Goal: Task Accomplishment & Management: Complete application form

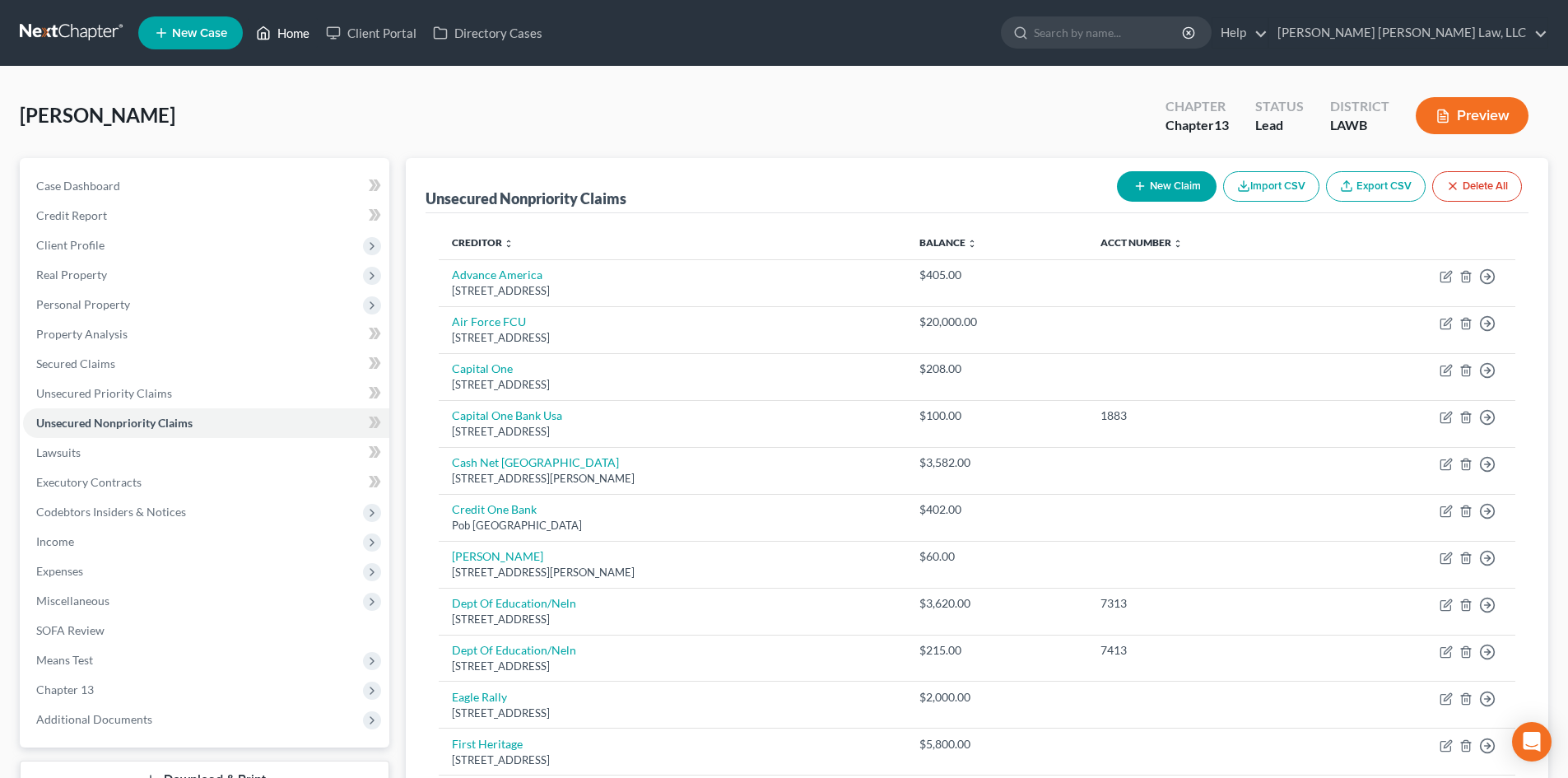
click at [290, 20] on link "Home" at bounding box center [283, 33] width 70 height 30
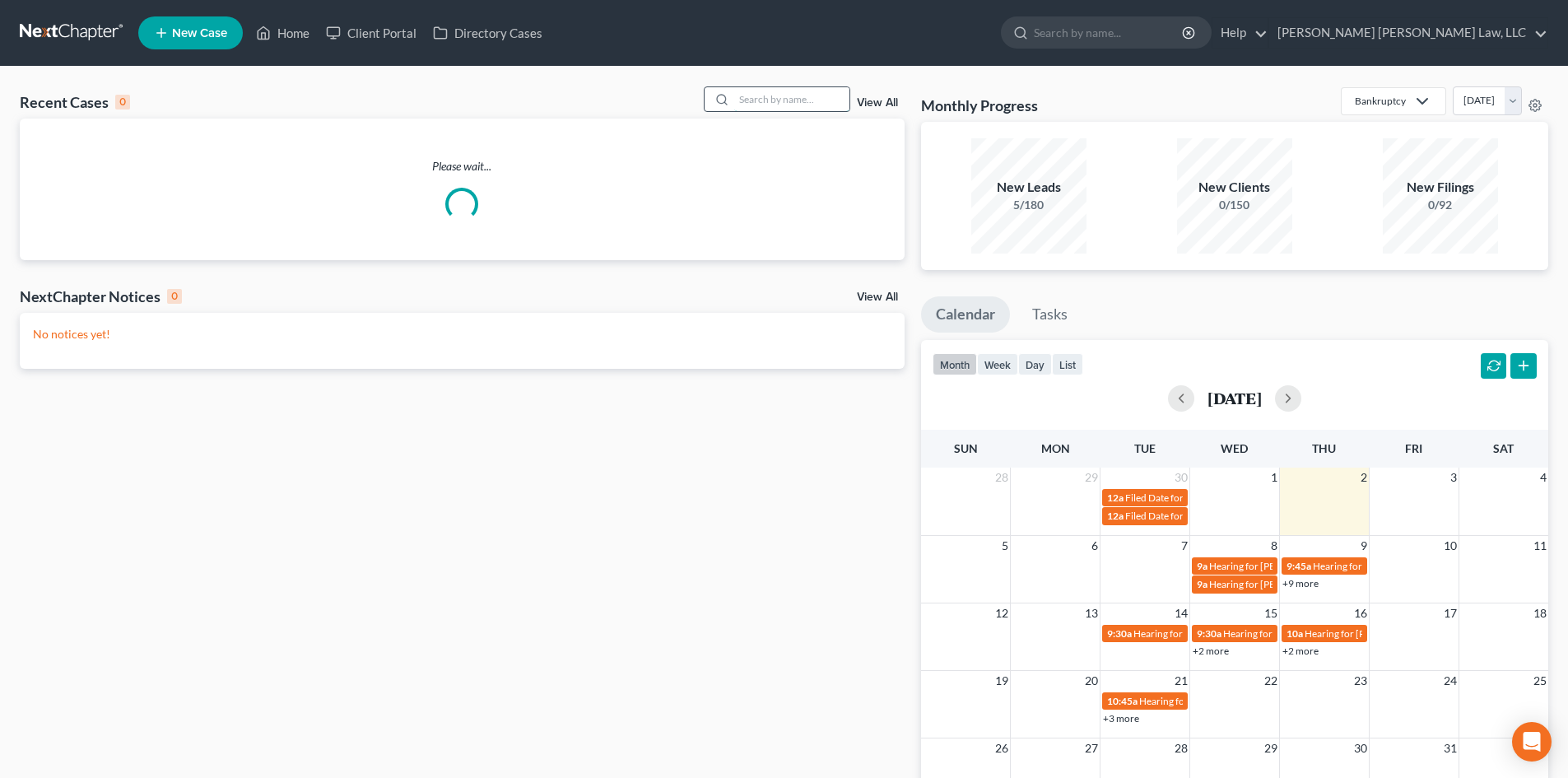
click at [776, 96] on input "search" at bounding box center [791, 99] width 115 height 24
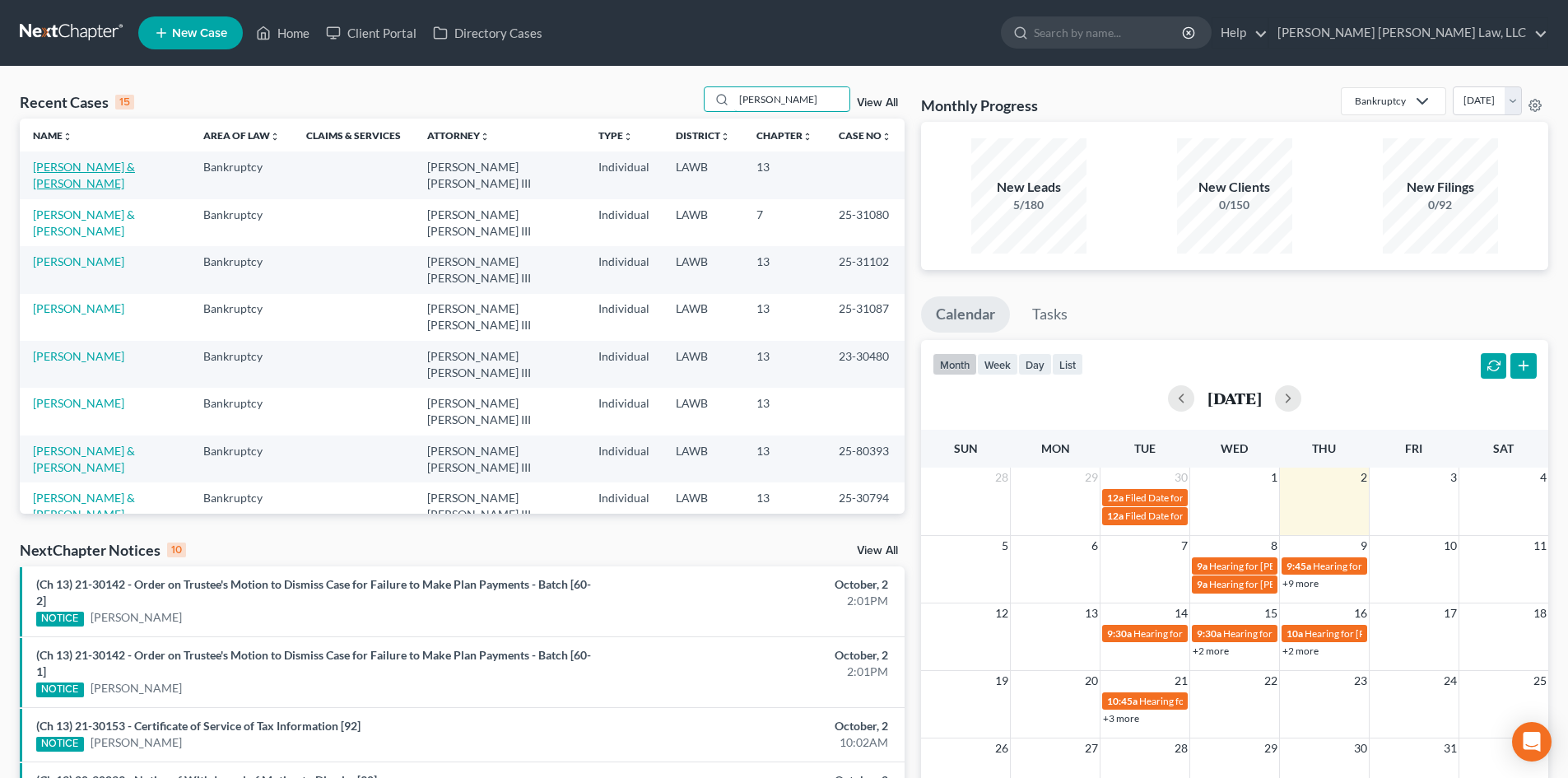
type input "[PERSON_NAME]"
click at [131, 169] on link "[PERSON_NAME] & [PERSON_NAME]" at bounding box center [84, 174] width 102 height 31
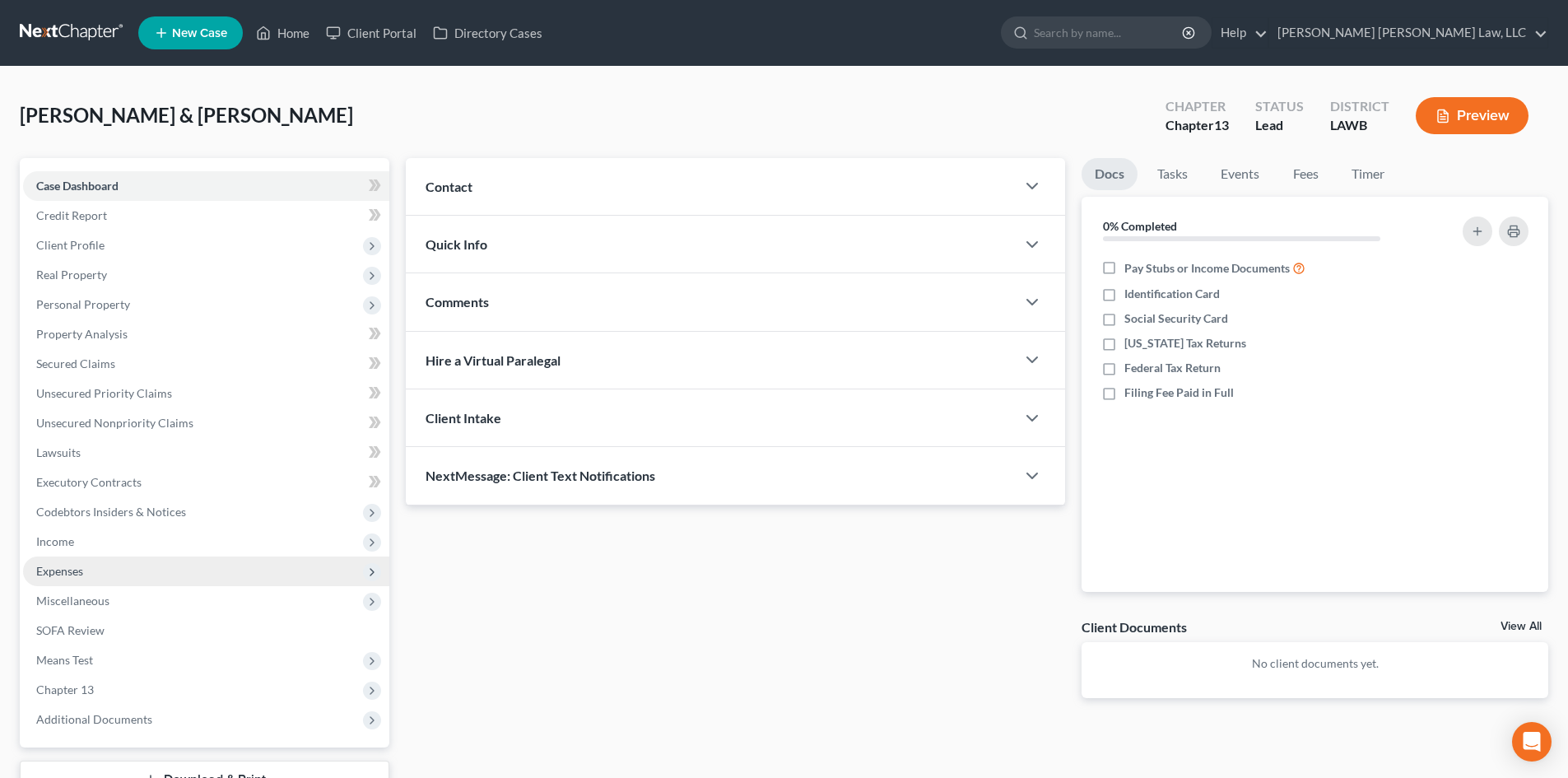
drag, startPoint x: 155, startPoint y: 544, endPoint x: 152, endPoint y: 562, distance: 18.2
click at [155, 544] on span "Income" at bounding box center [206, 542] width 366 height 30
click at [152, 568] on span "Employment Income" at bounding box center [122, 570] width 105 height 14
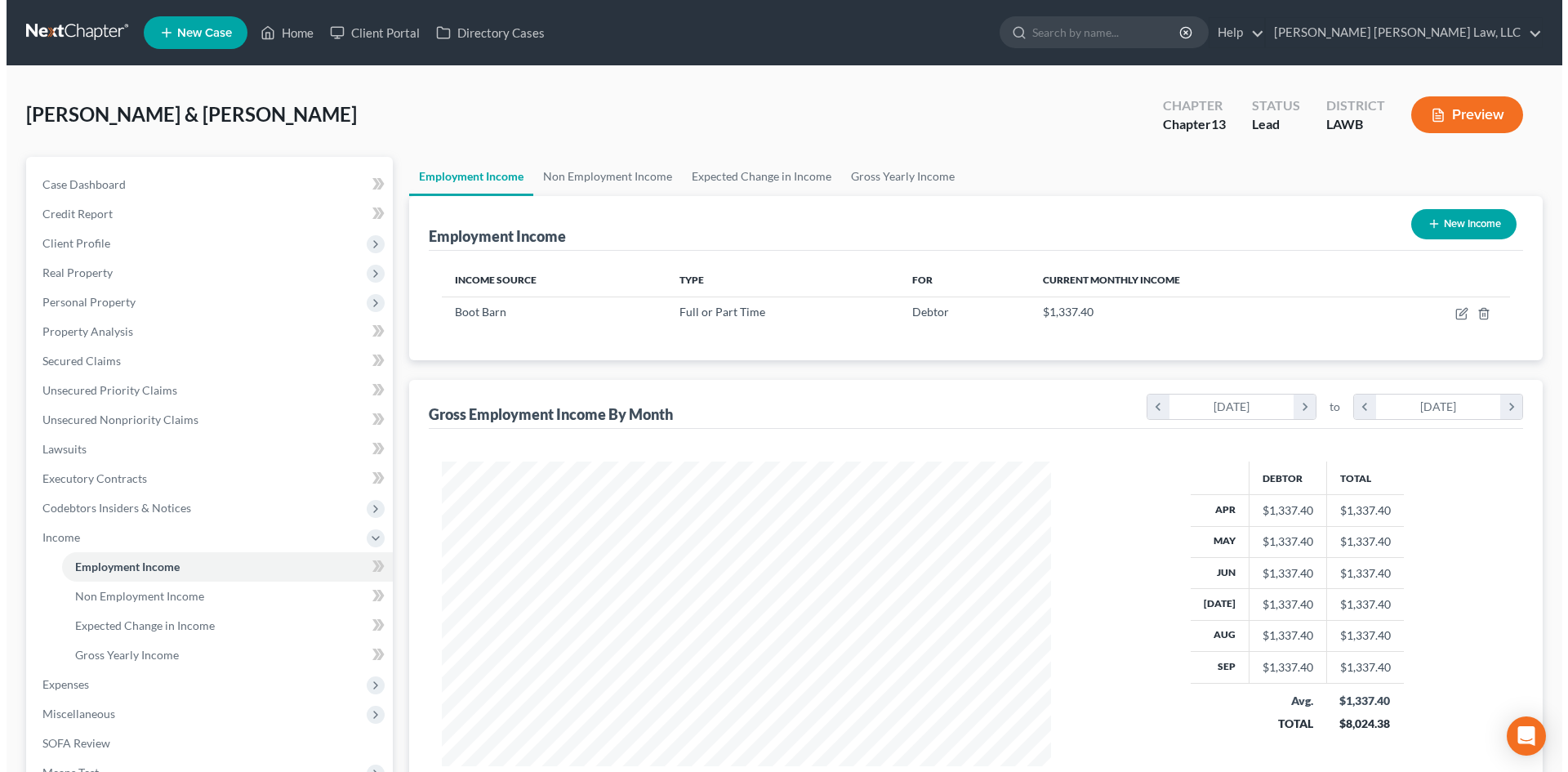
scroll to position [305, 642]
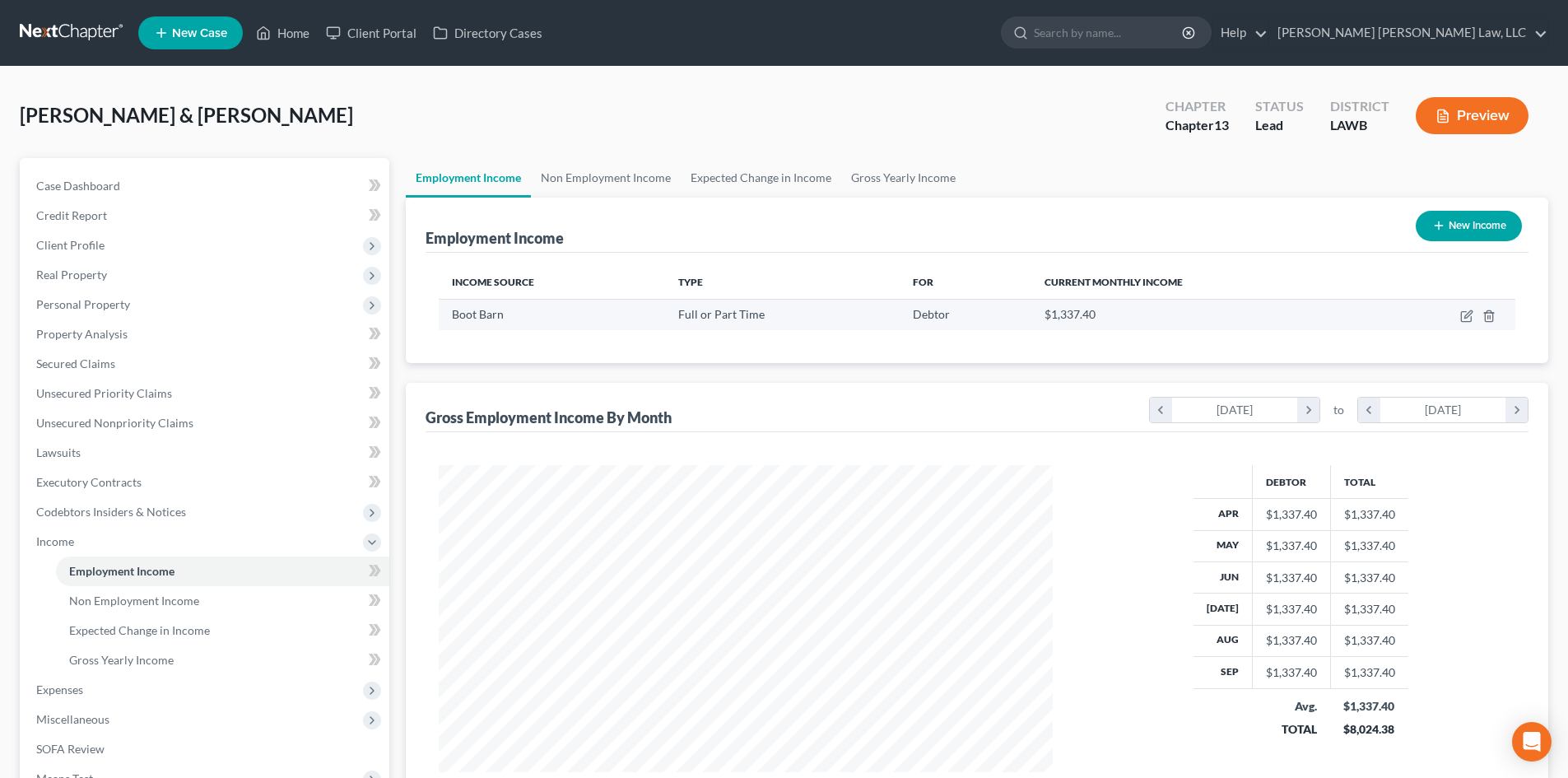
click at [1459, 308] on td at bounding box center [1444, 315] width 142 height 31
click at [1462, 313] on icon "button" at bounding box center [1466, 317] width 10 height 10
select select "0"
select select "4"
select select "2"
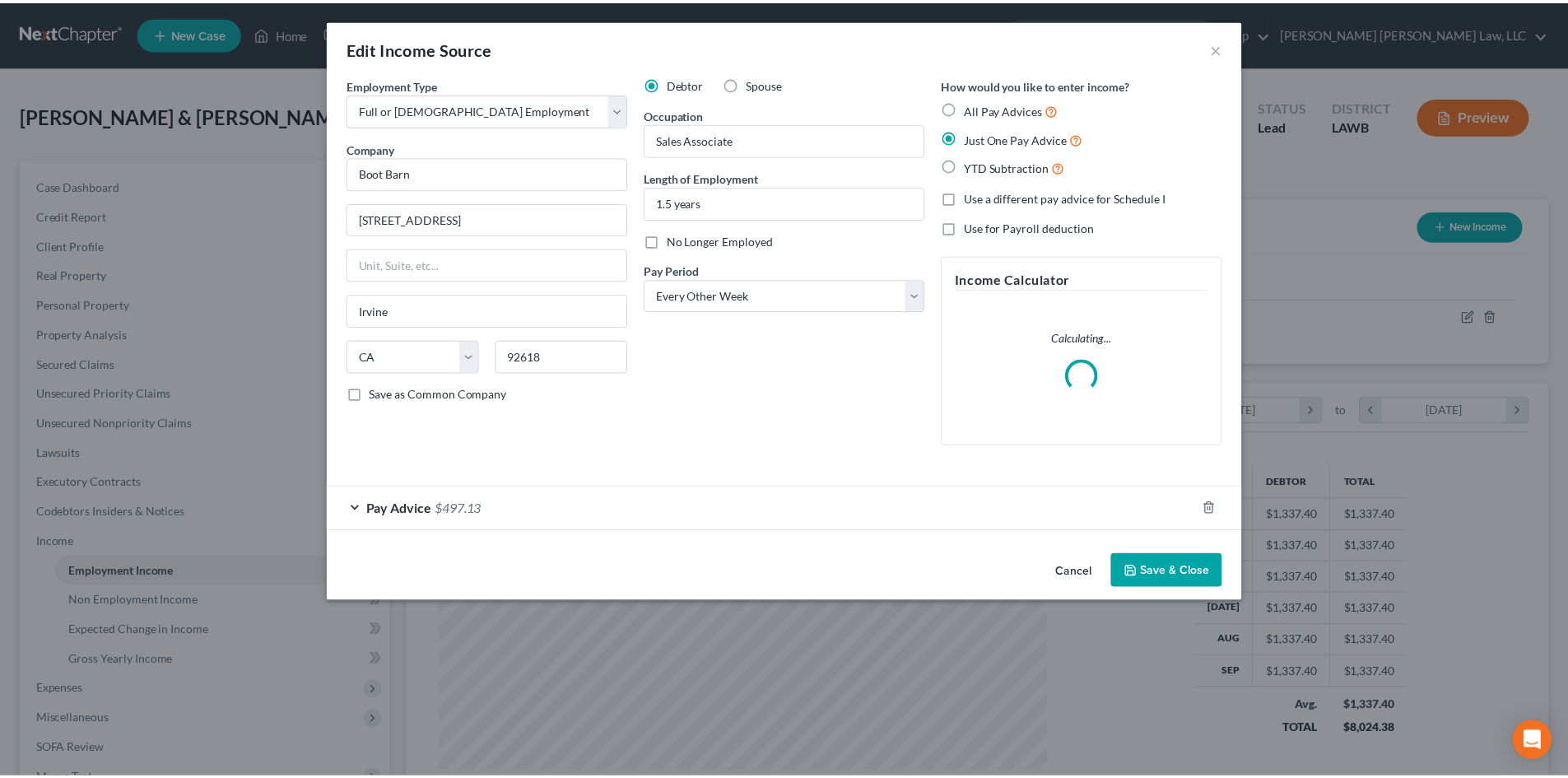
scroll to position [309, 653]
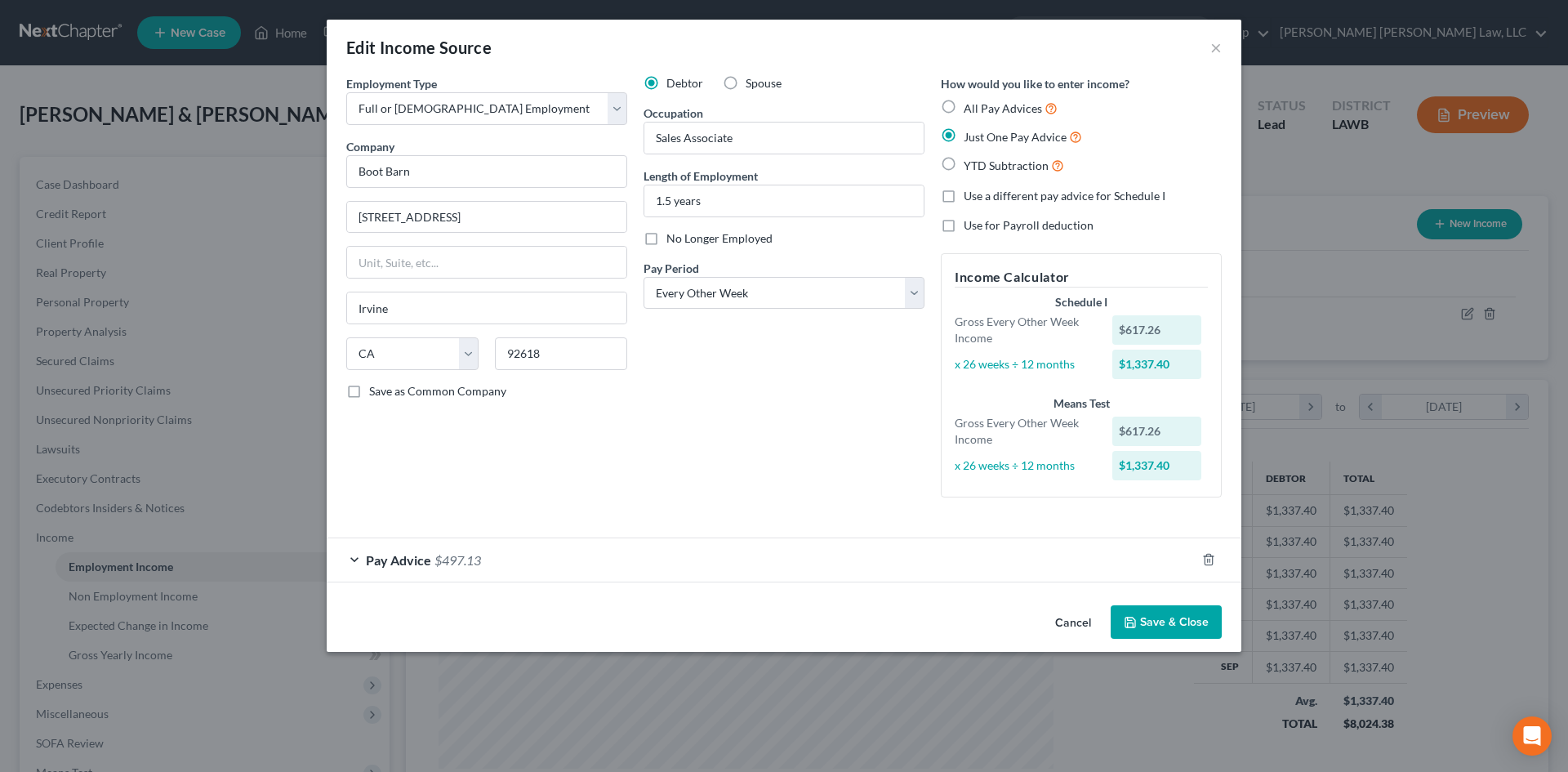
click at [1159, 622] on button "Save & Close" at bounding box center [1166, 623] width 111 height 34
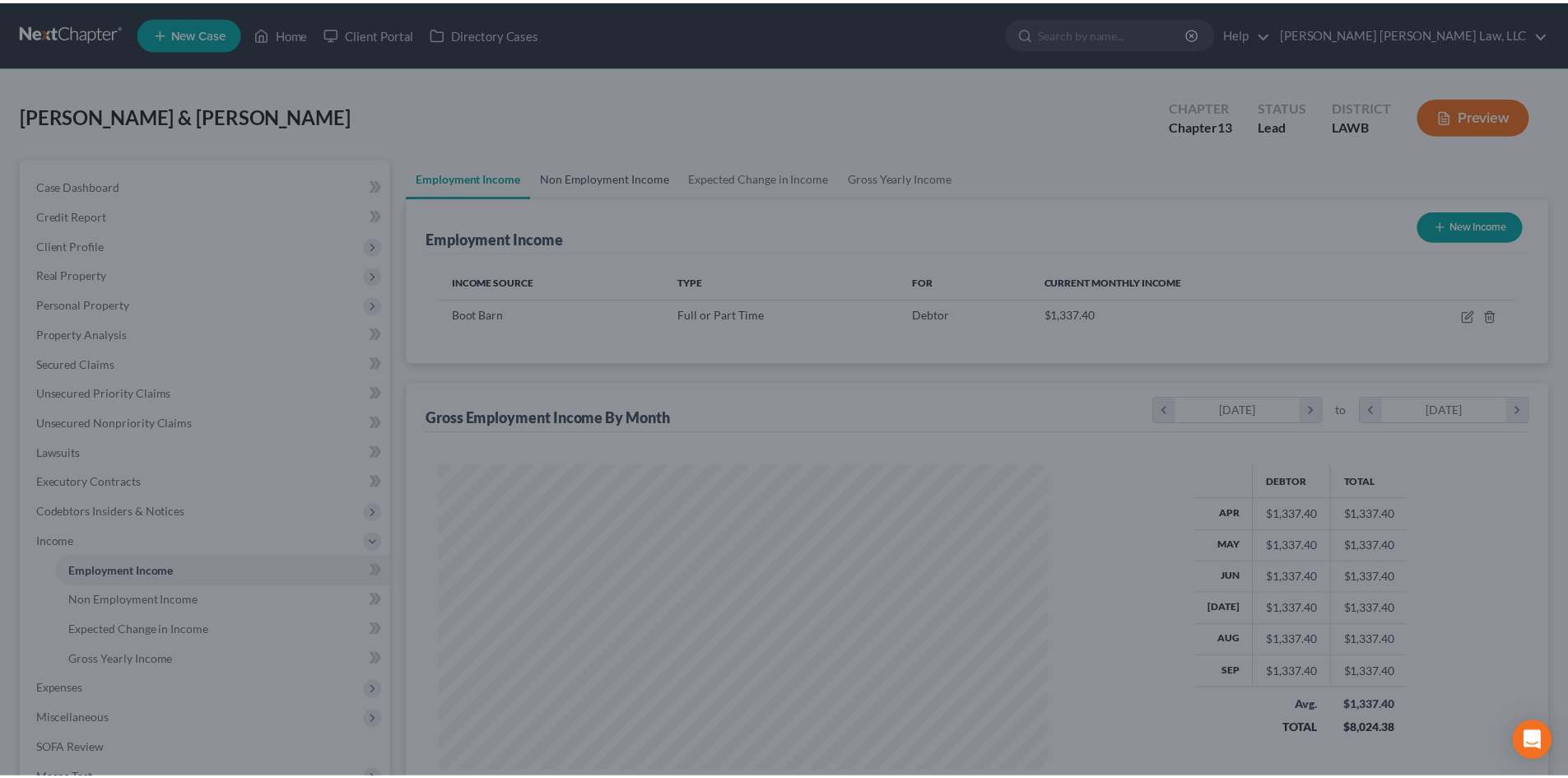
scroll to position [823155, 822605]
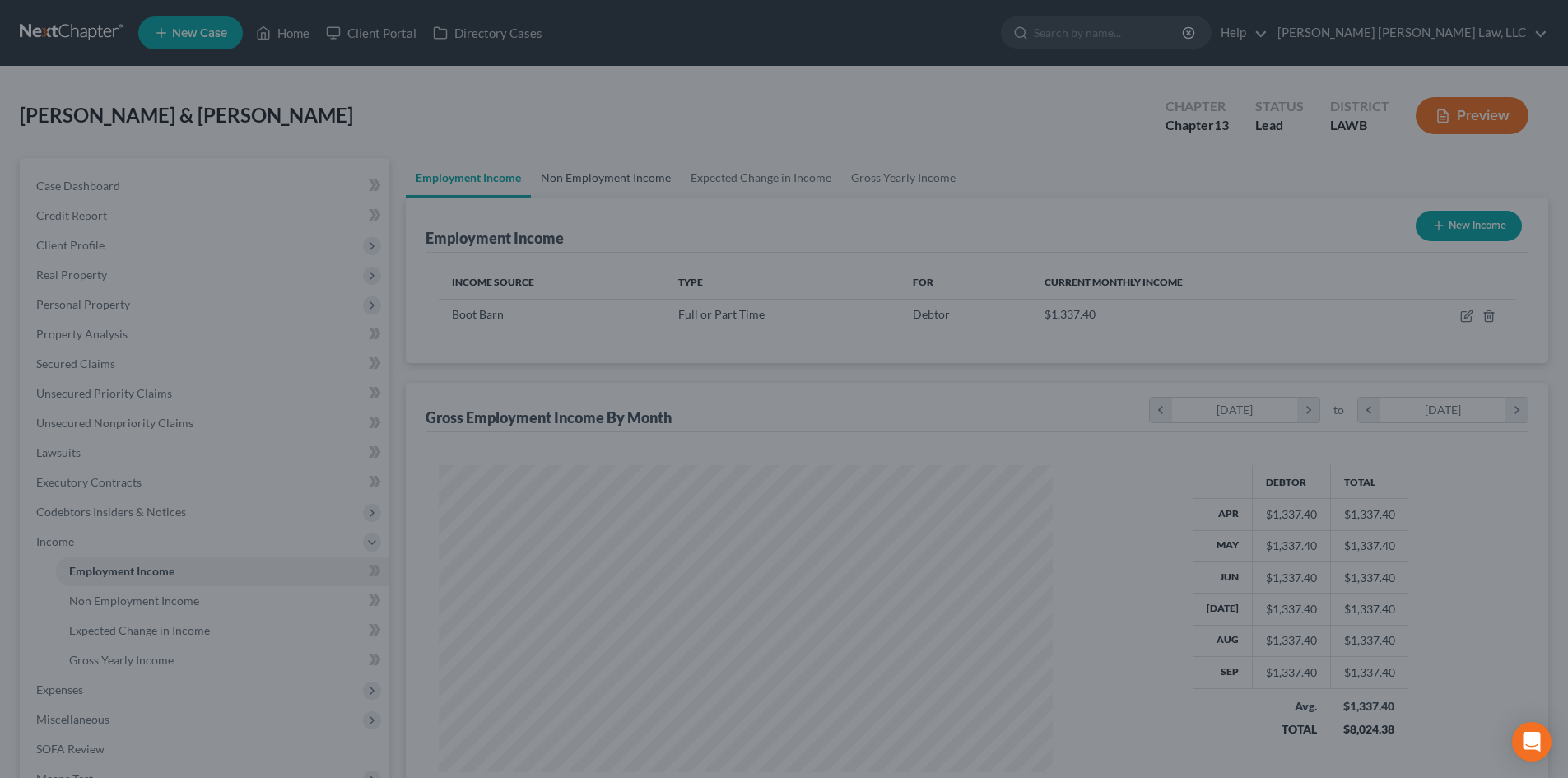
drag, startPoint x: 562, startPoint y: 169, endPoint x: 585, endPoint y: 169, distance: 23.0
click at [562, 169] on link "Non Employment Income" at bounding box center [605, 178] width 150 height 40
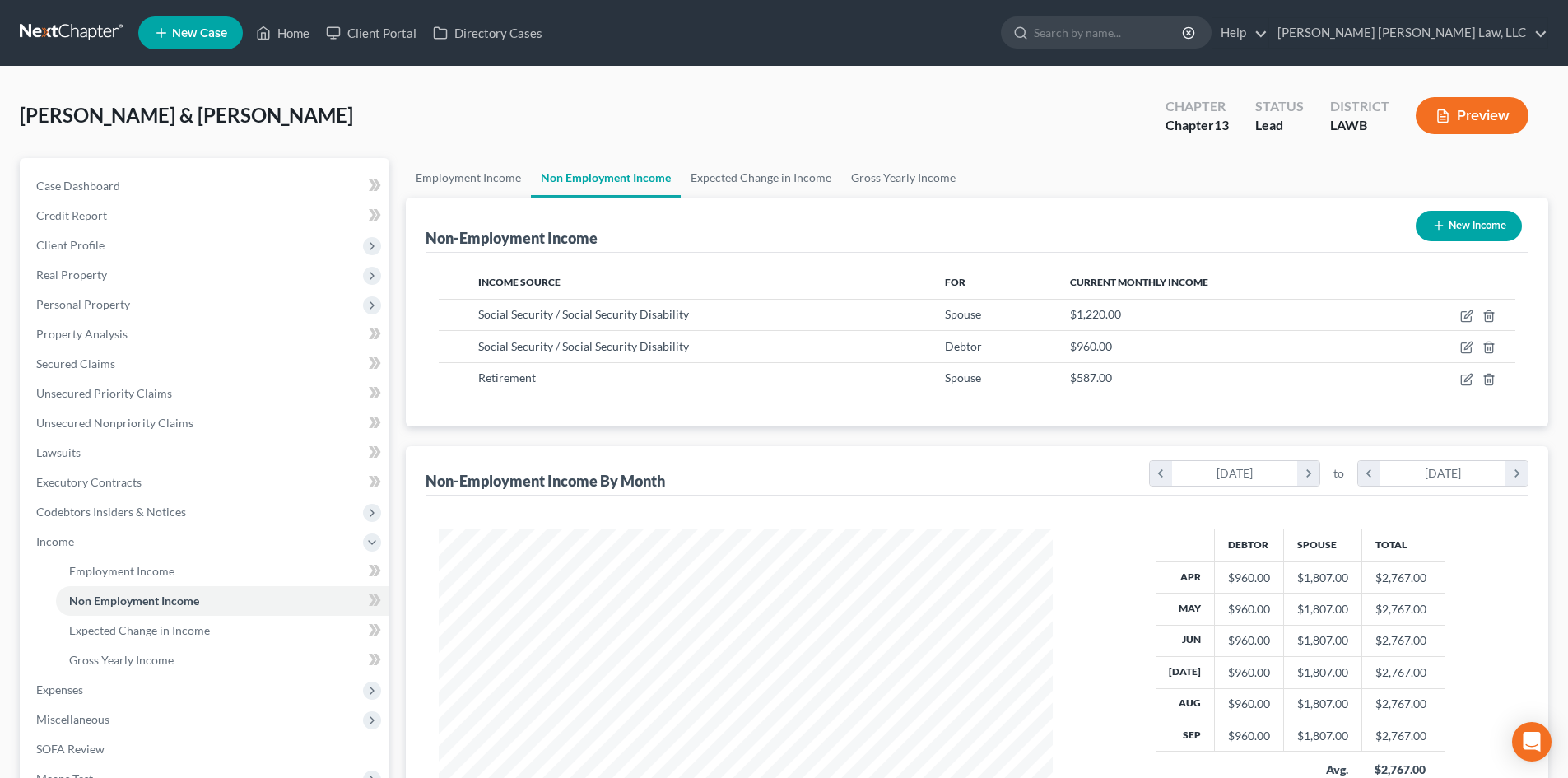
scroll to position [308, 647]
drag, startPoint x: 132, startPoint y: 367, endPoint x: 212, endPoint y: 365, distance: 80.0
click at [132, 367] on link "Secured Claims" at bounding box center [206, 364] width 366 height 30
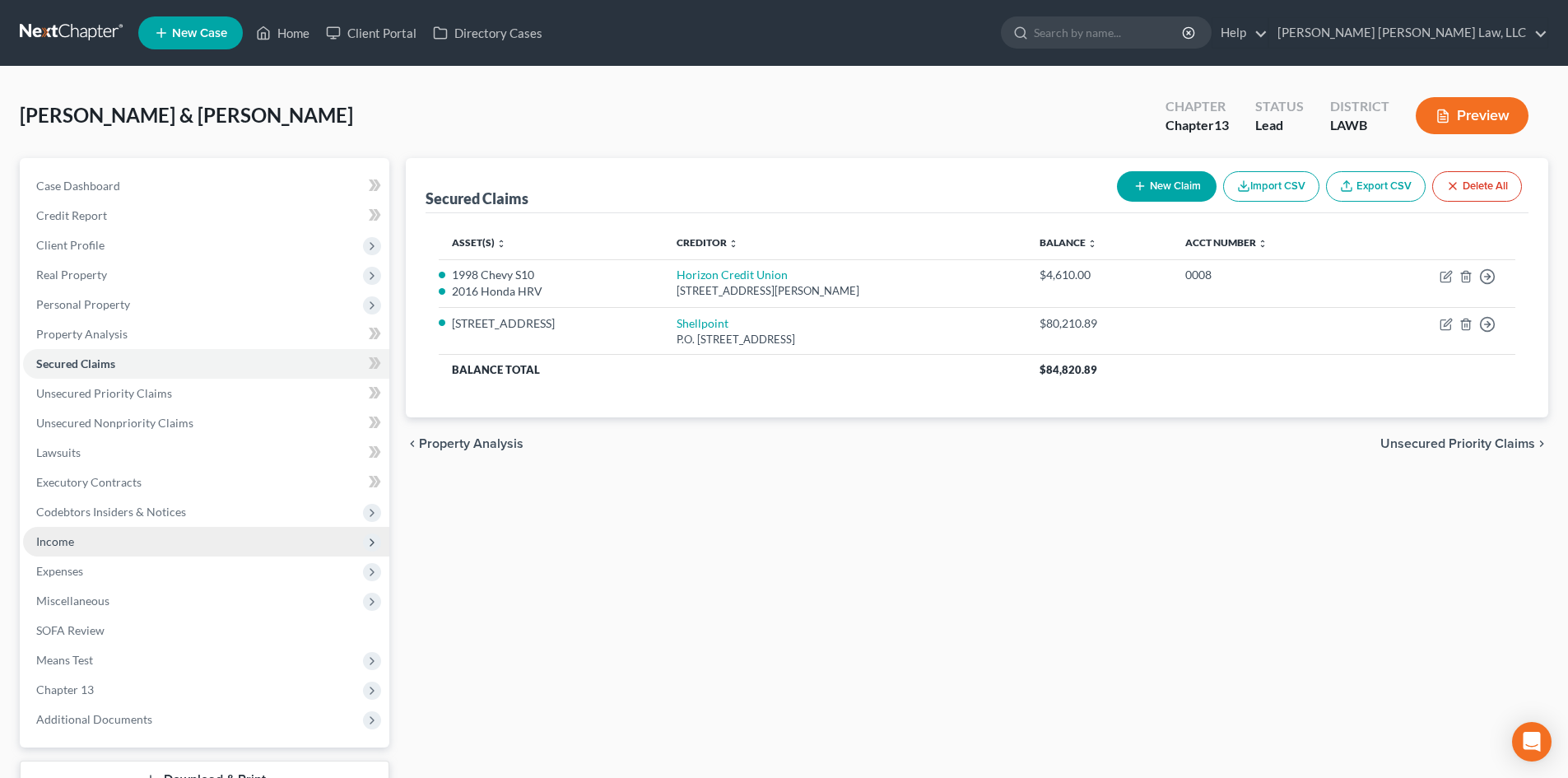
click at [93, 539] on span "Income" at bounding box center [206, 542] width 366 height 30
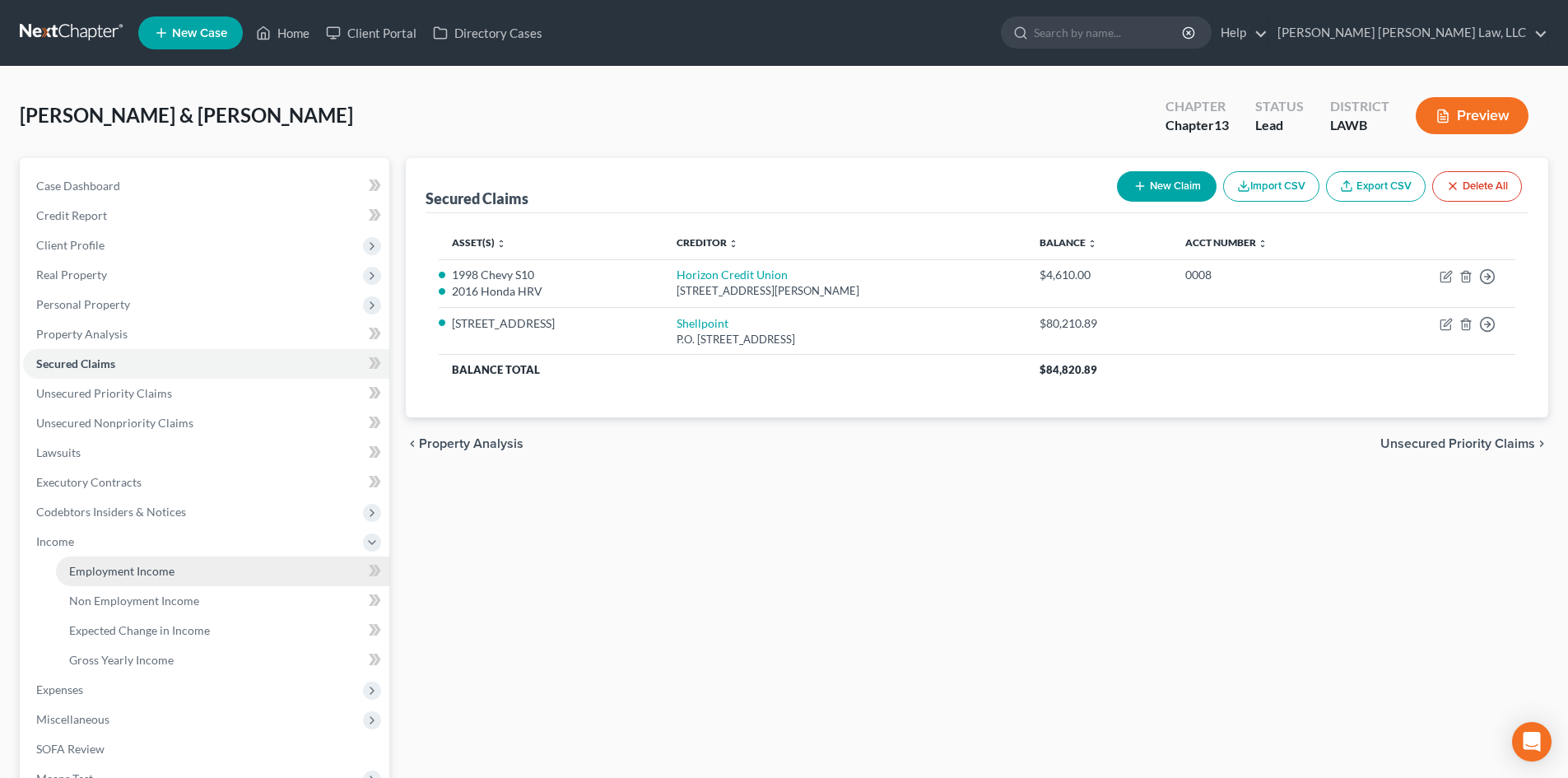
click at [142, 580] on link "Employment Income" at bounding box center [222, 571] width 333 height 30
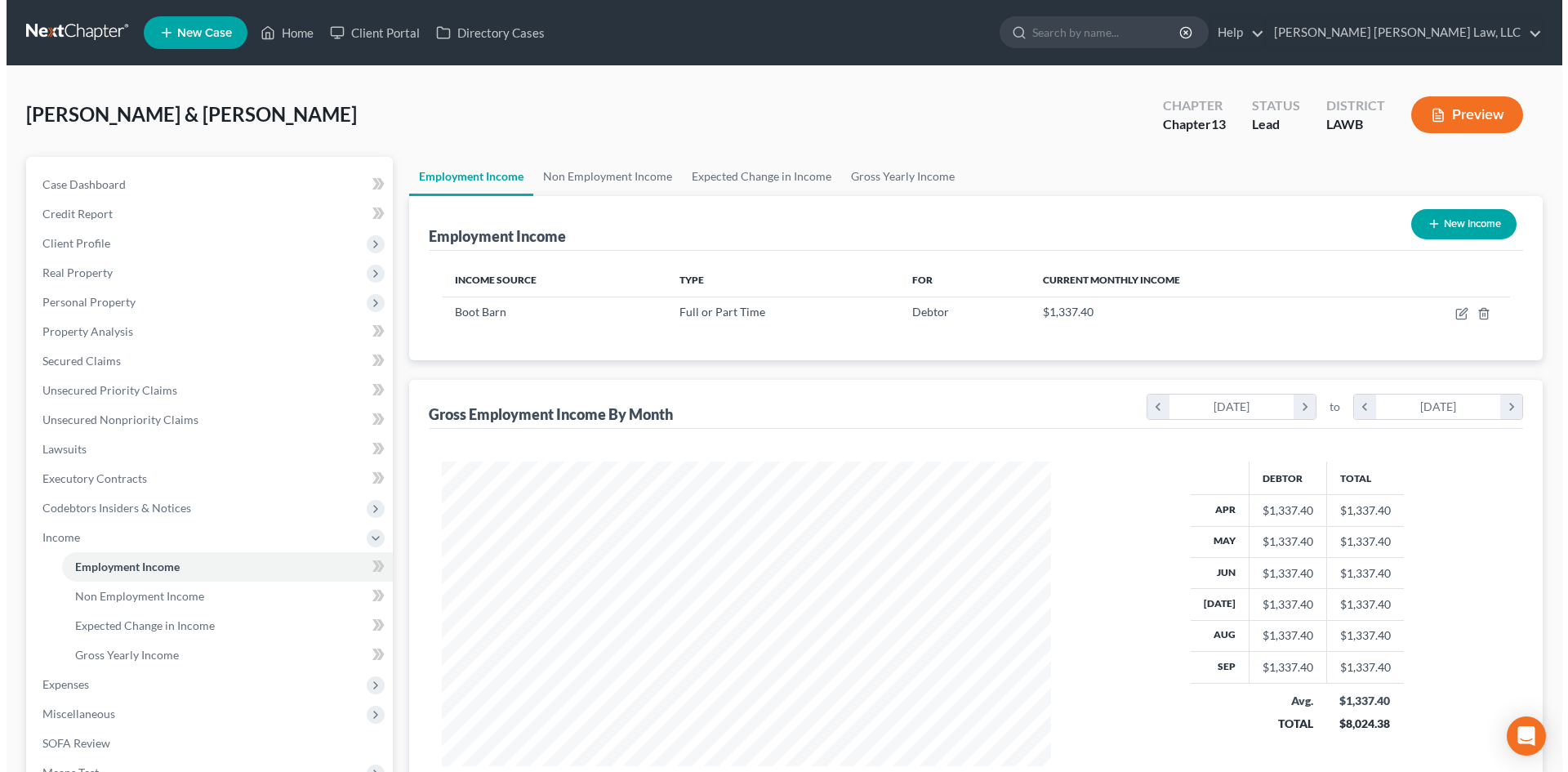
scroll to position [305, 642]
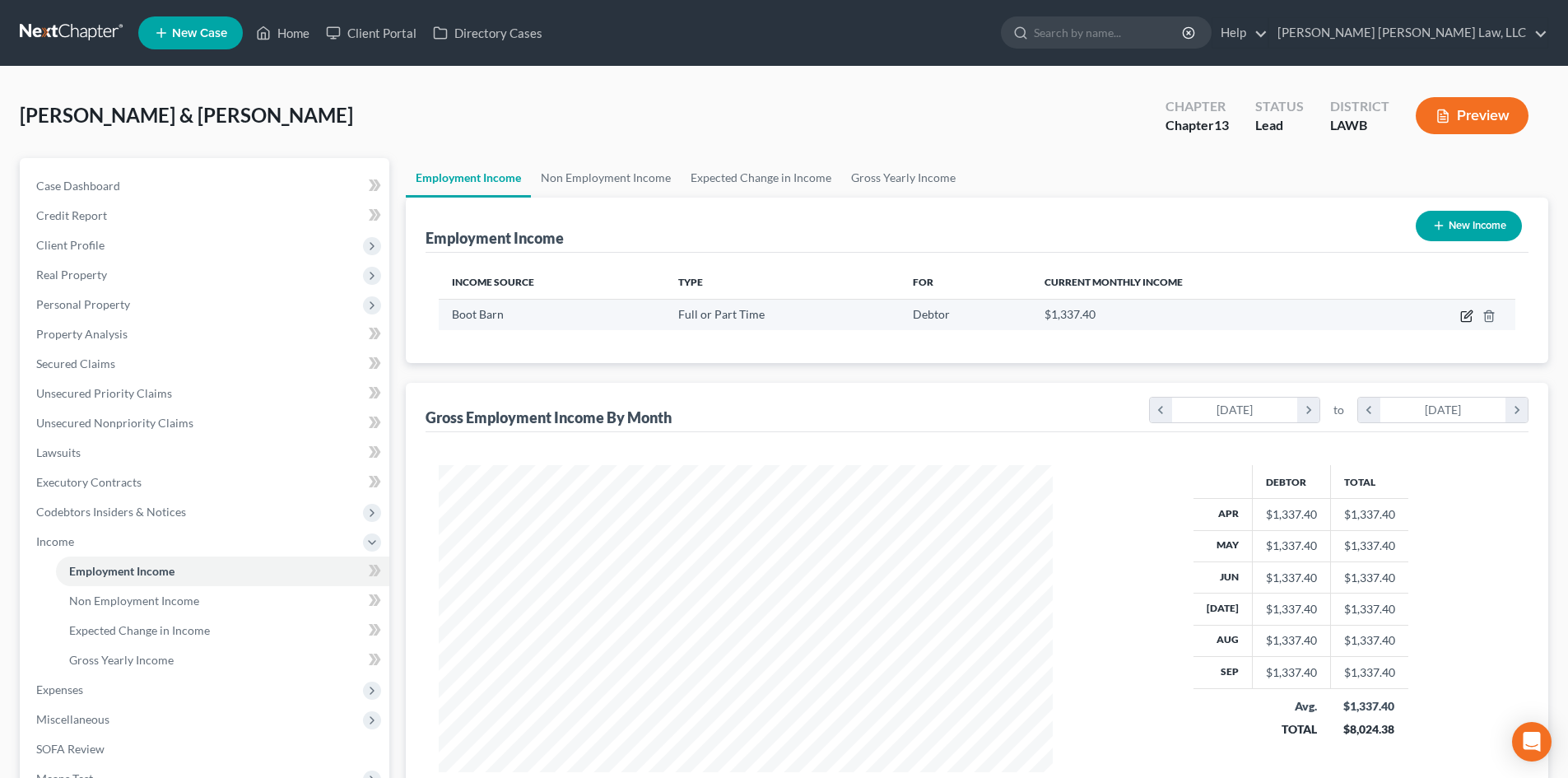
click at [1469, 321] on icon "button" at bounding box center [1466, 317] width 10 height 10
select select "0"
select select "4"
select select "2"
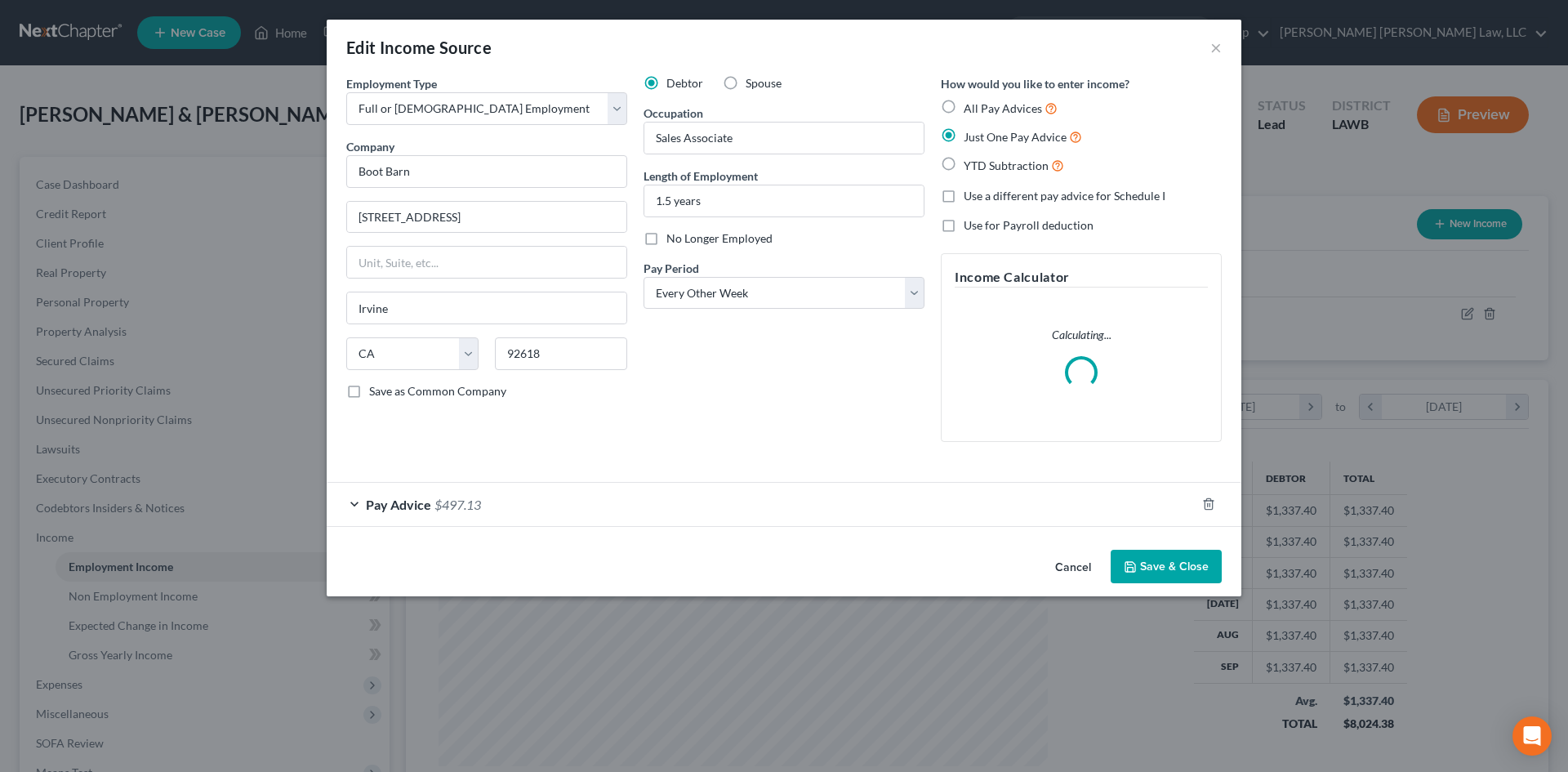
scroll to position [307, 648]
click at [650, 491] on div "Pay Advice $497.13" at bounding box center [761, 505] width 869 height 43
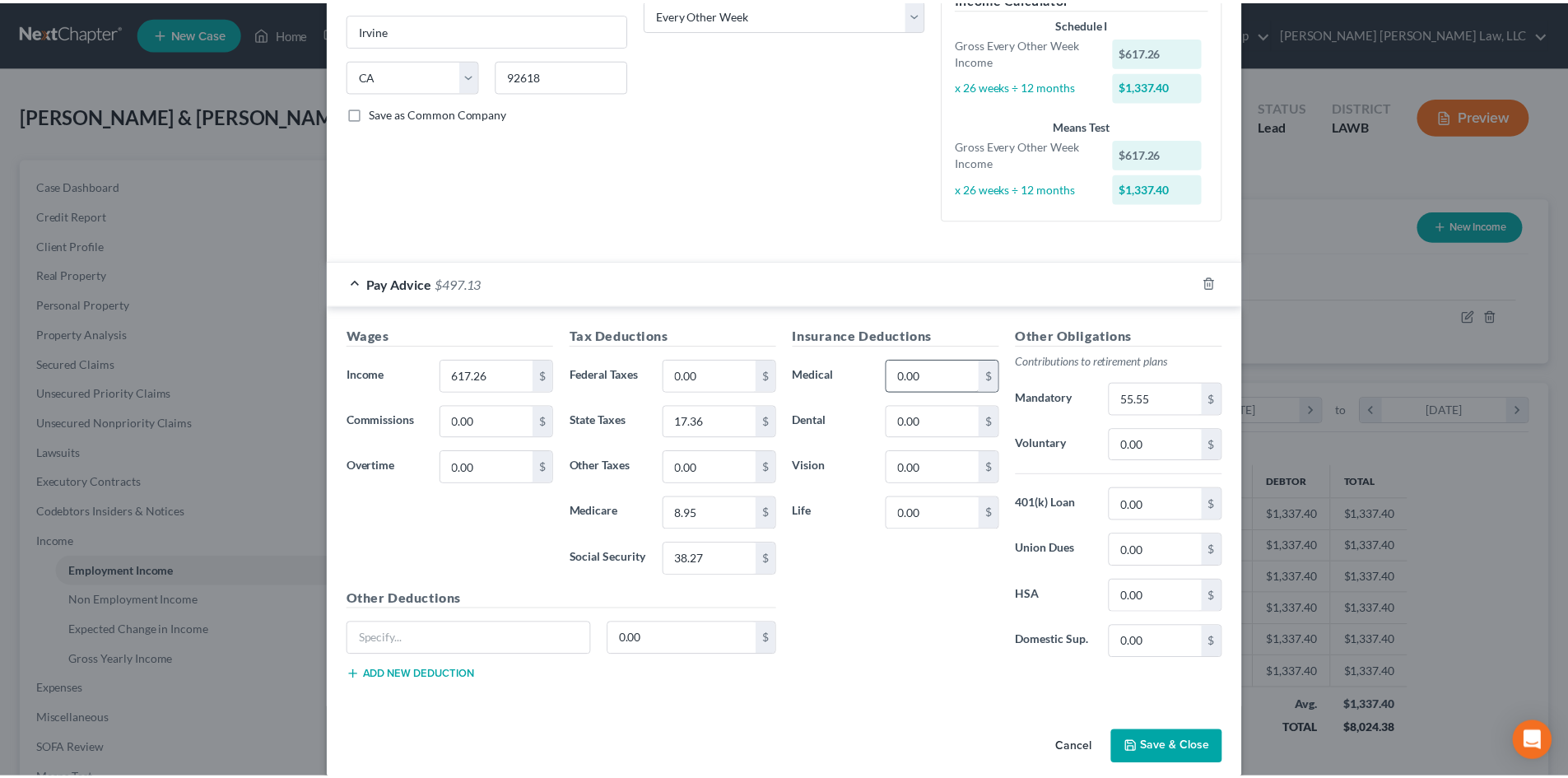
scroll to position [302, 0]
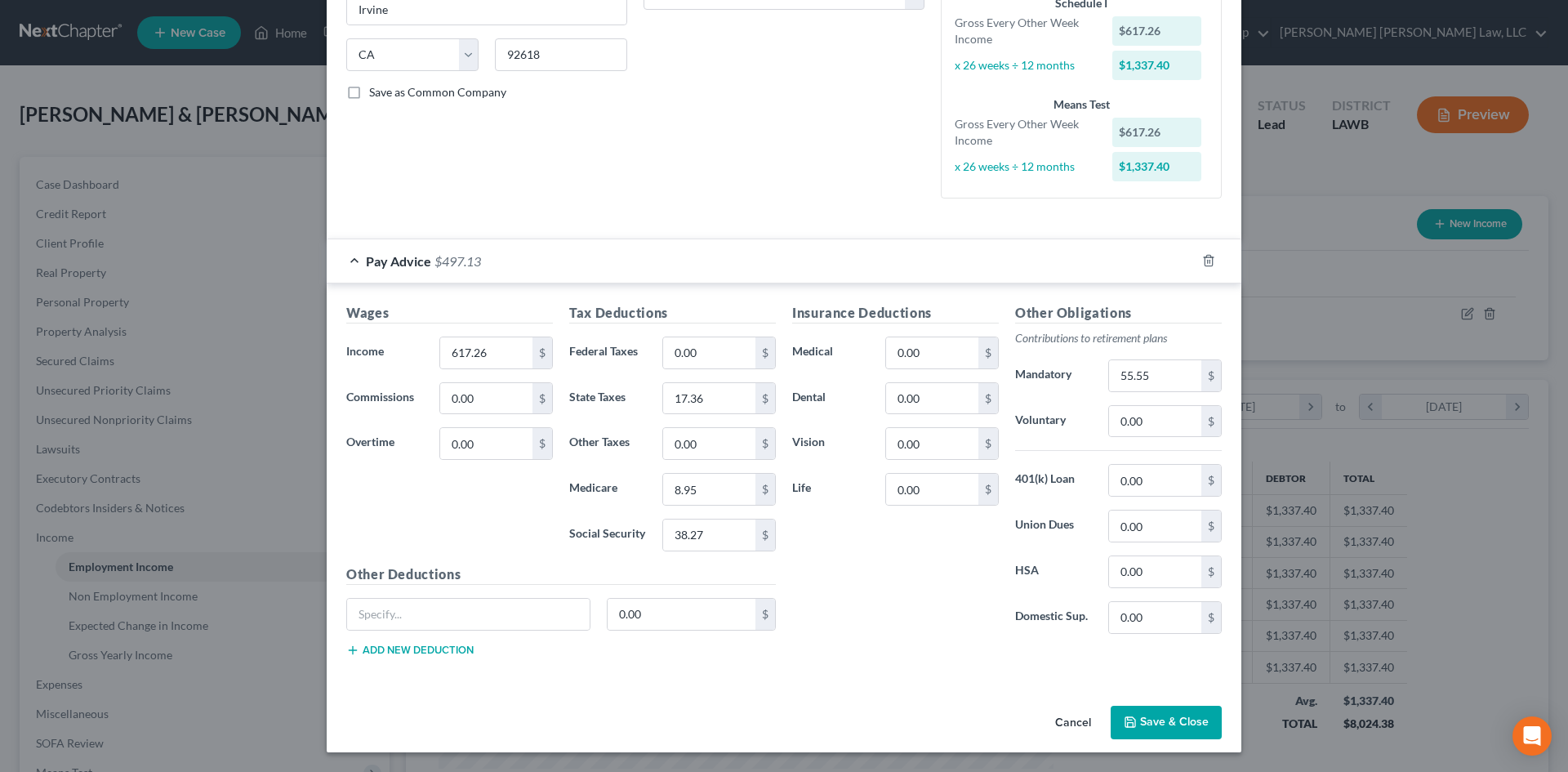
click at [1165, 713] on button "Save & Close" at bounding box center [1166, 724] width 111 height 34
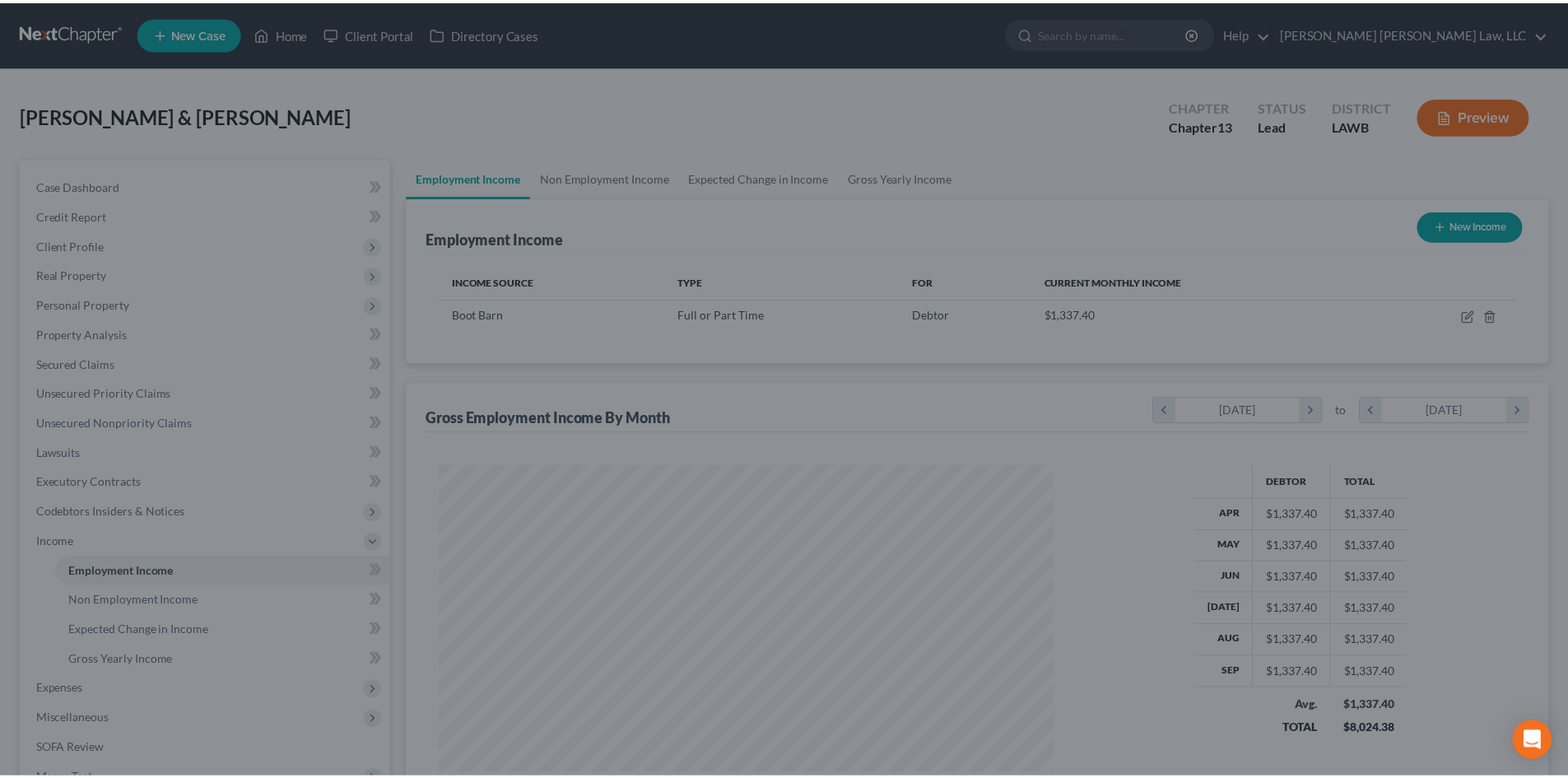
scroll to position [823155, 822605]
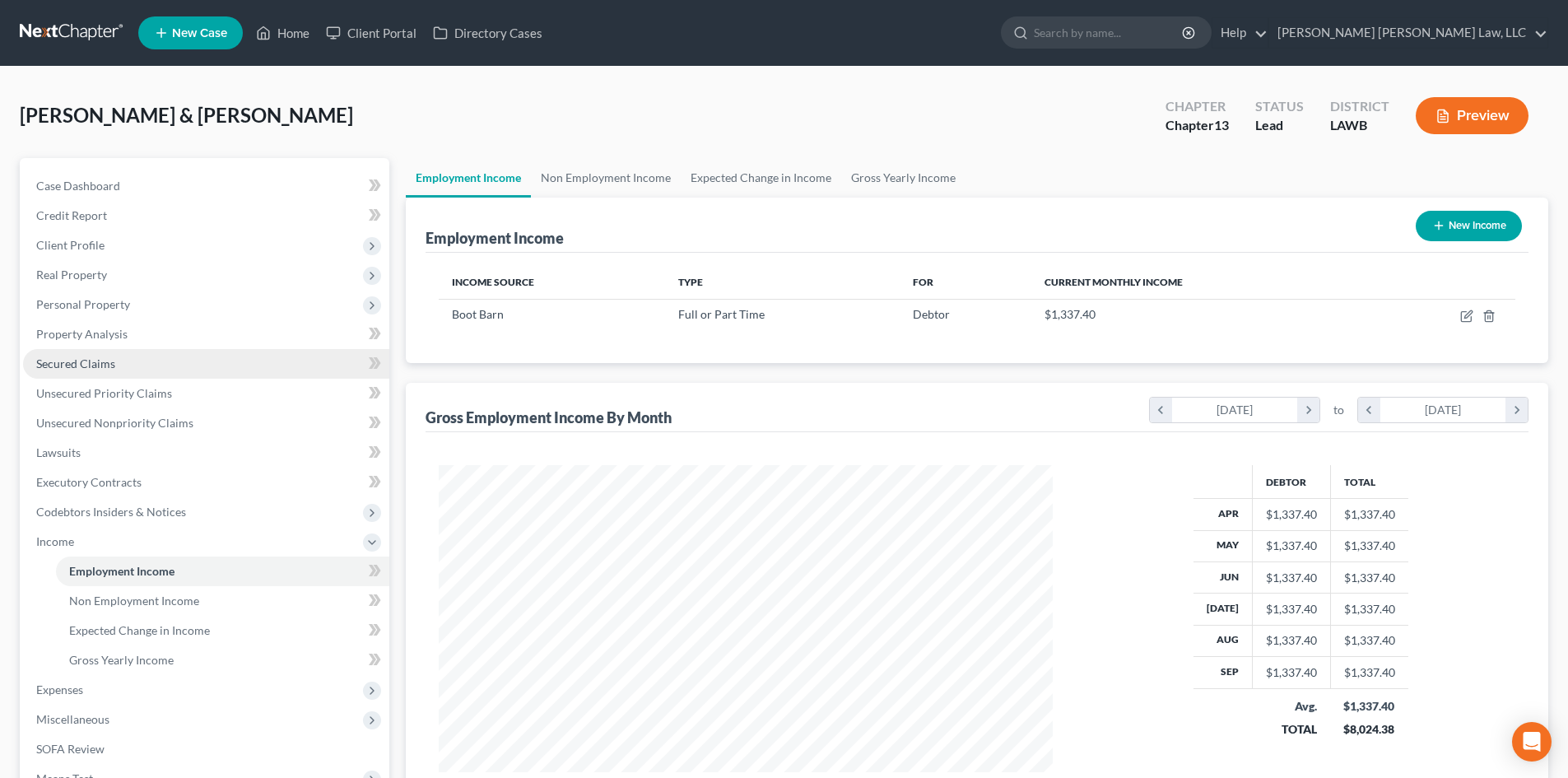
click at [208, 368] on link "Secured Claims" at bounding box center [206, 364] width 366 height 30
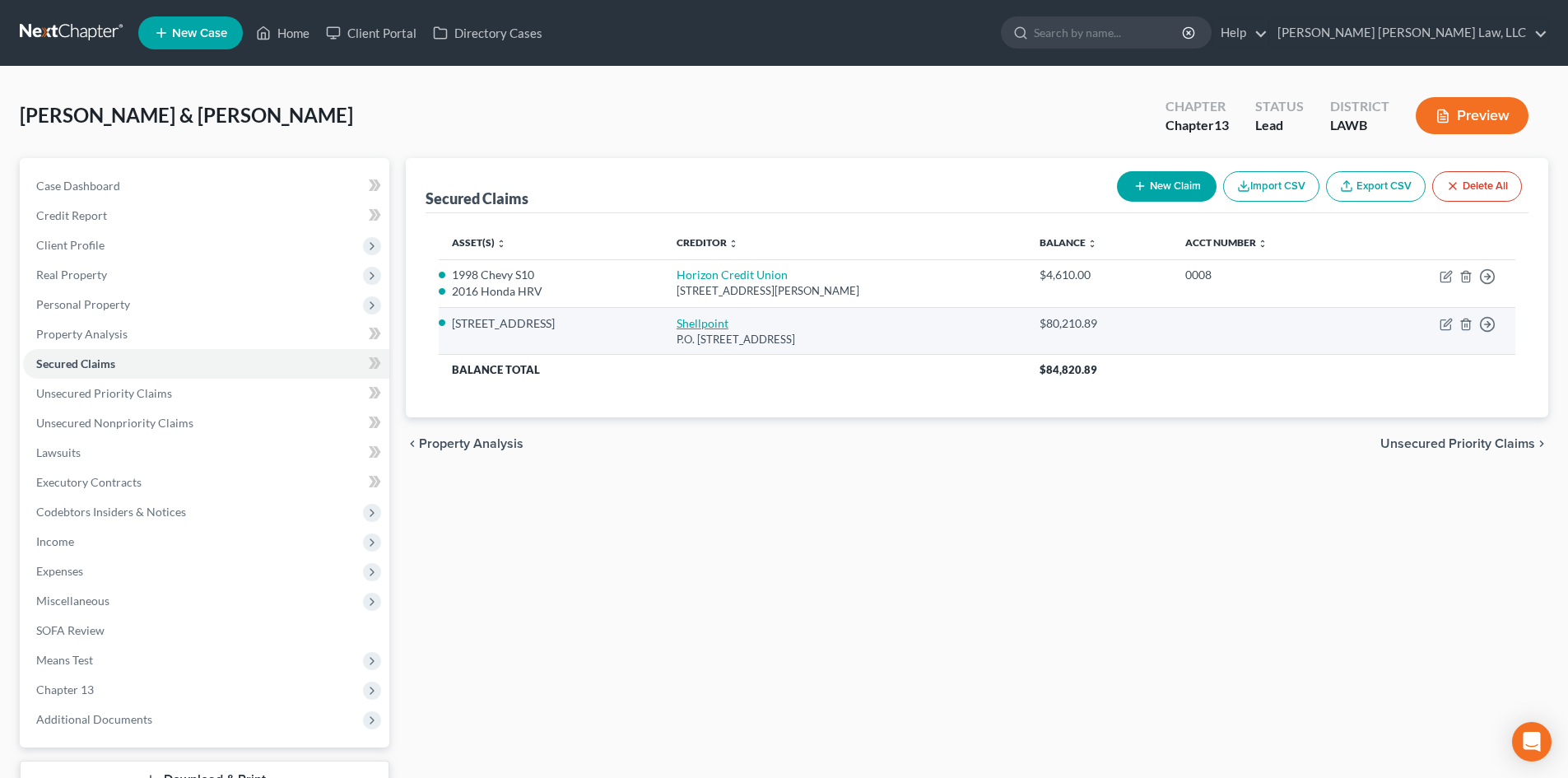
click at [712, 322] on link "Shellpoint" at bounding box center [703, 322] width 52 height 14
select select "42"
select select "0"
select select "2"
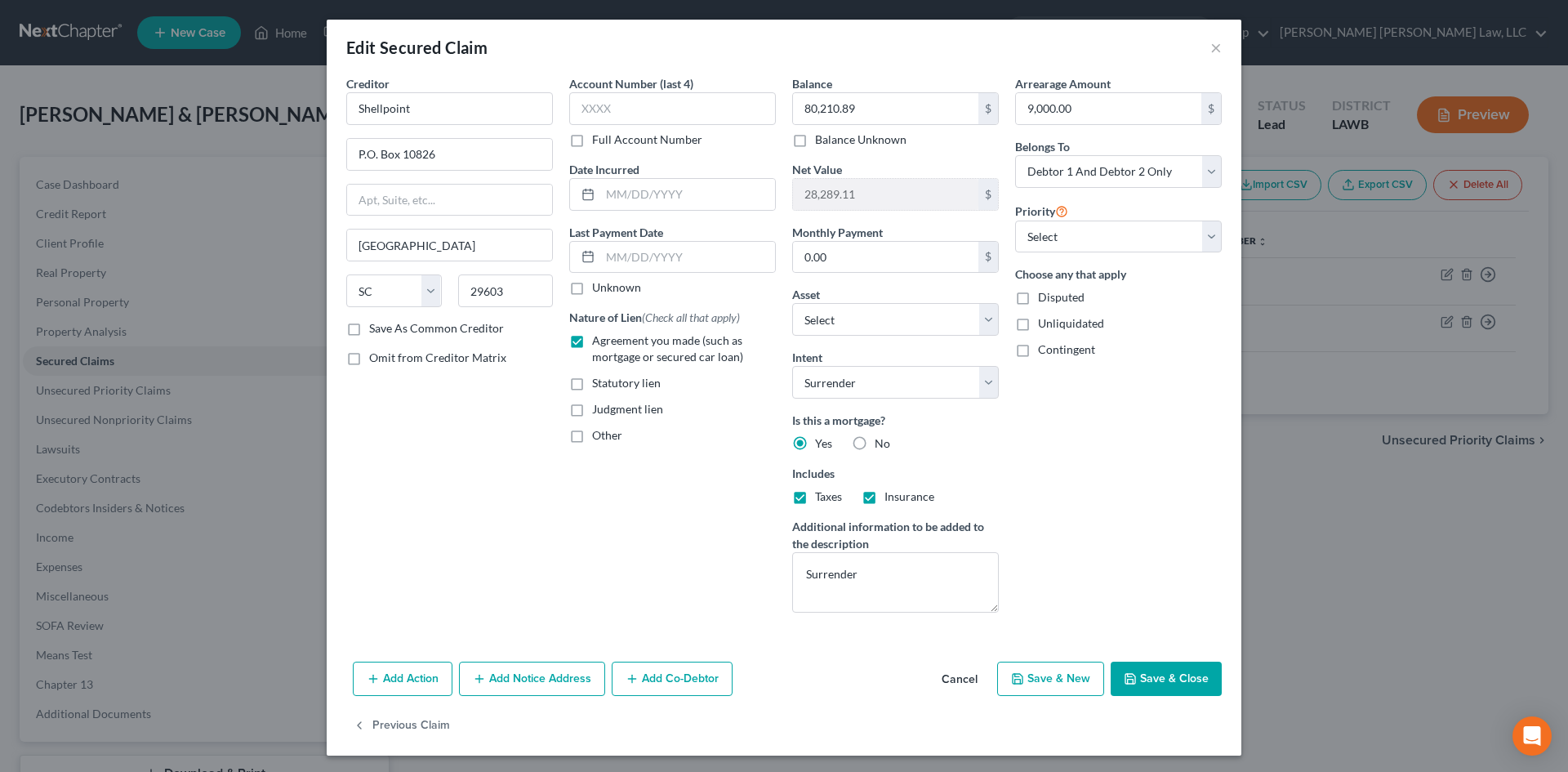
click at [1136, 674] on button "Save & Close" at bounding box center [1166, 679] width 111 height 34
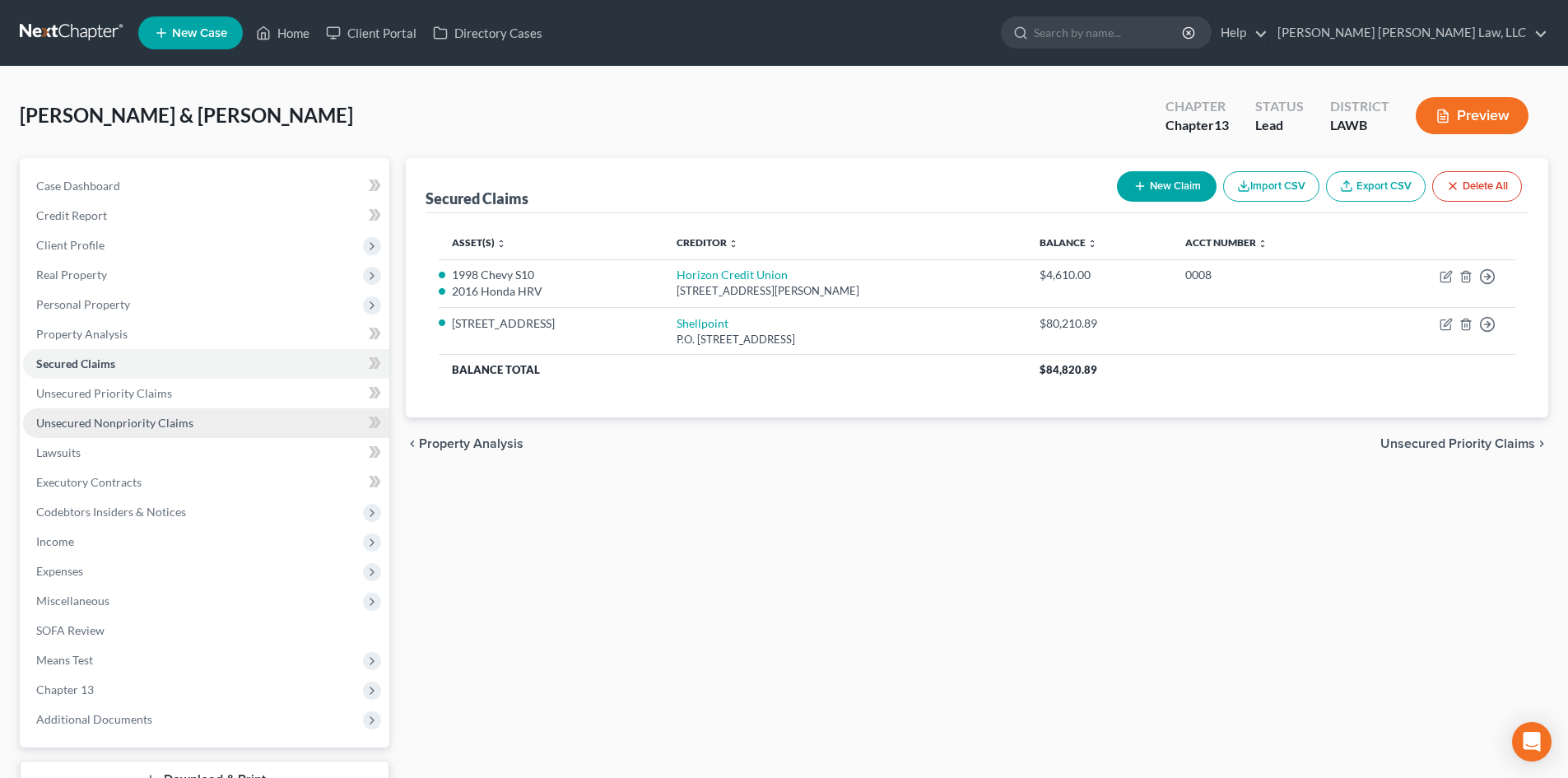
click at [155, 423] on span "Unsecured Nonpriority Claims" at bounding box center [115, 422] width 157 height 14
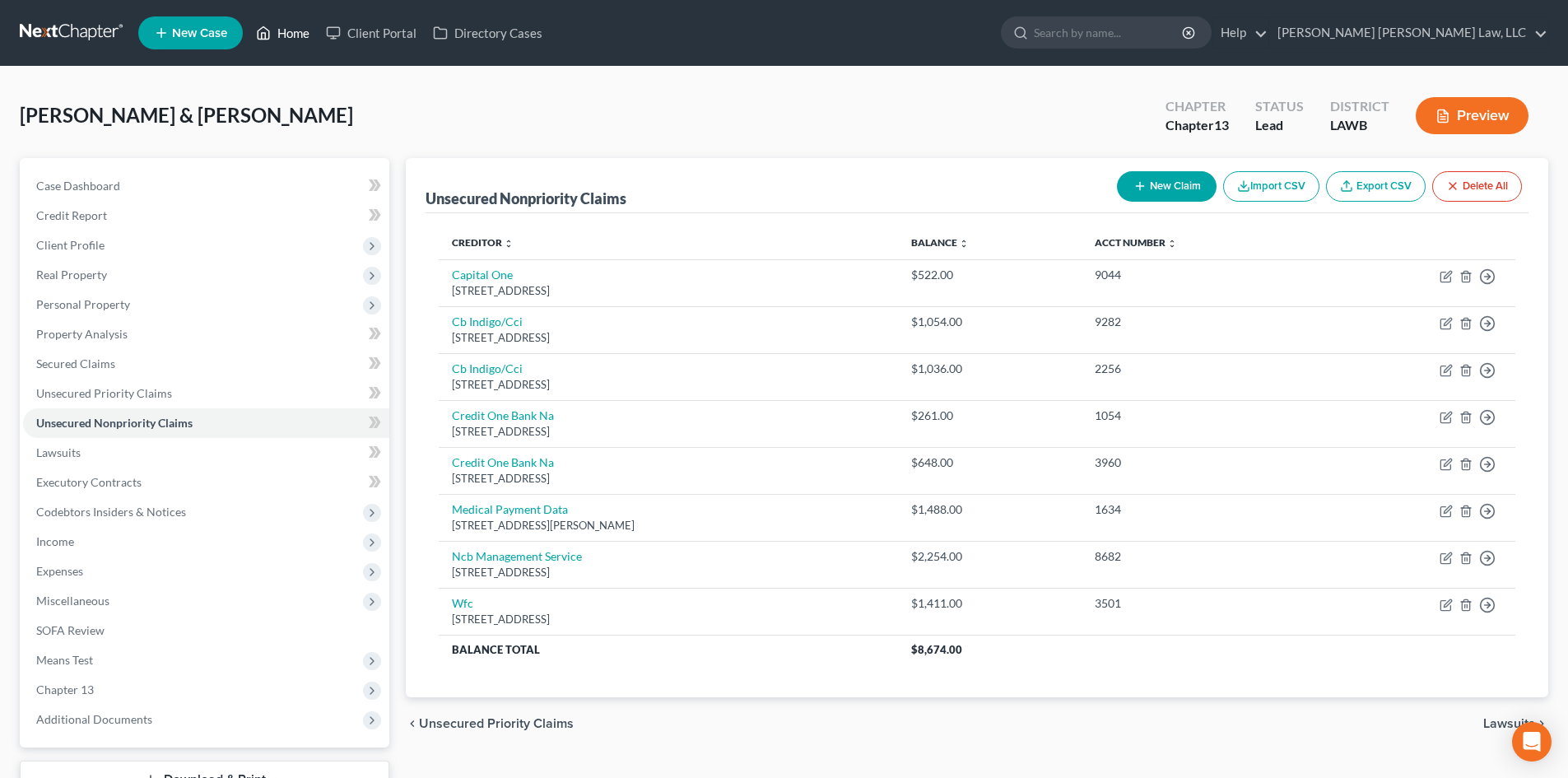
click at [297, 28] on link "Home" at bounding box center [283, 33] width 70 height 30
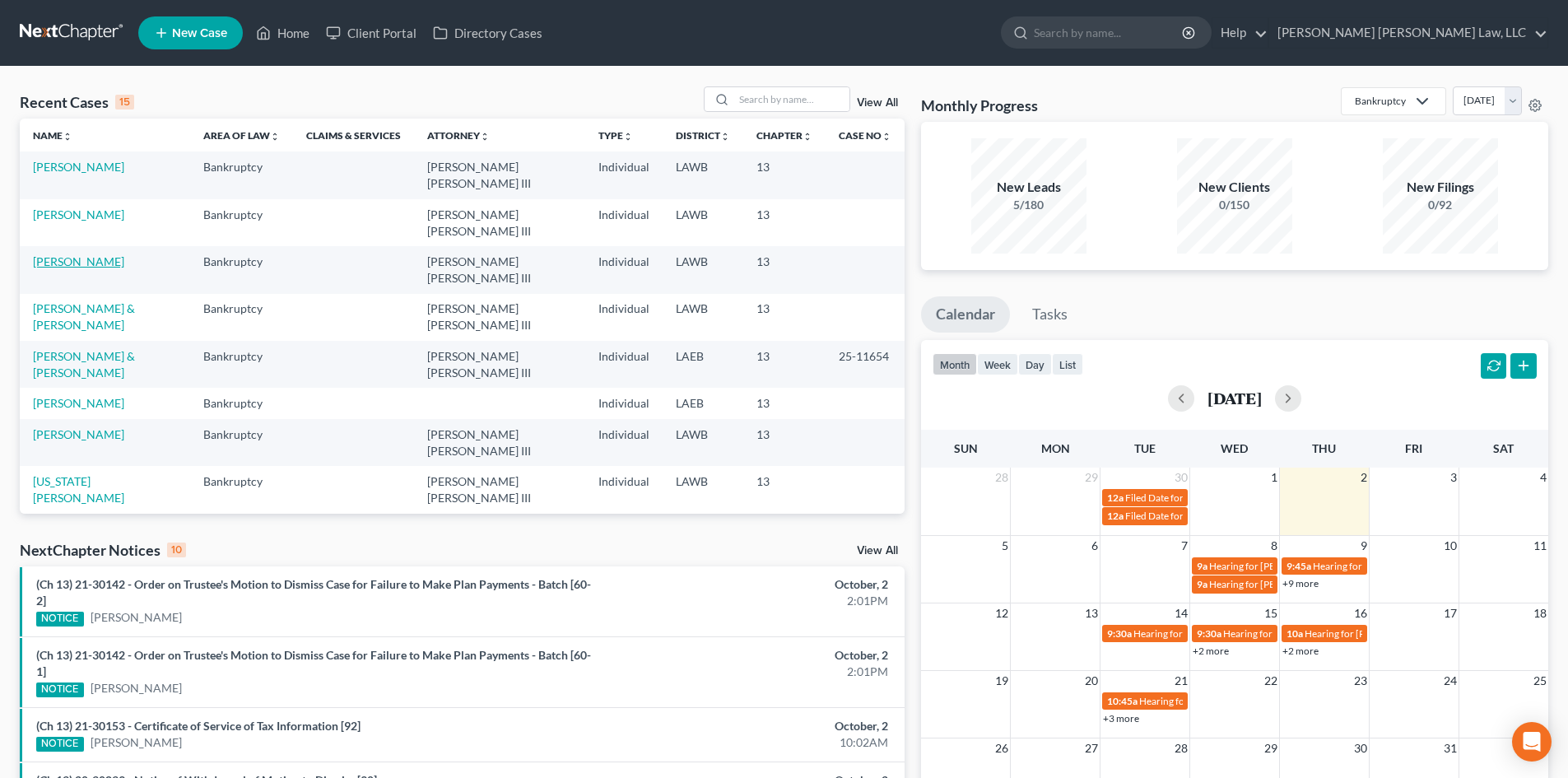
click at [89, 255] on link "[PERSON_NAME]" at bounding box center [79, 261] width 92 height 14
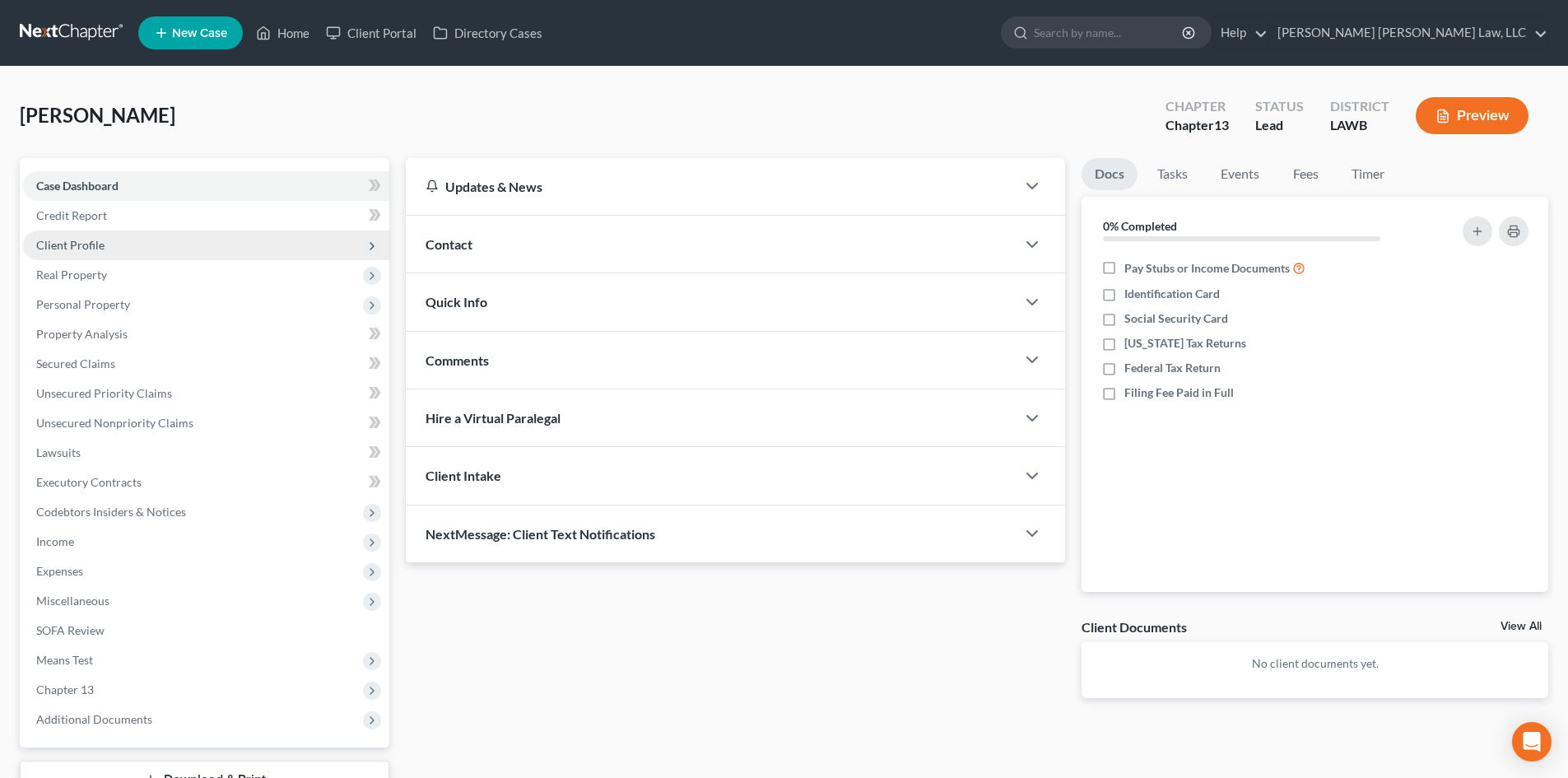
click at [112, 231] on span "Client Profile" at bounding box center [206, 246] width 366 height 30
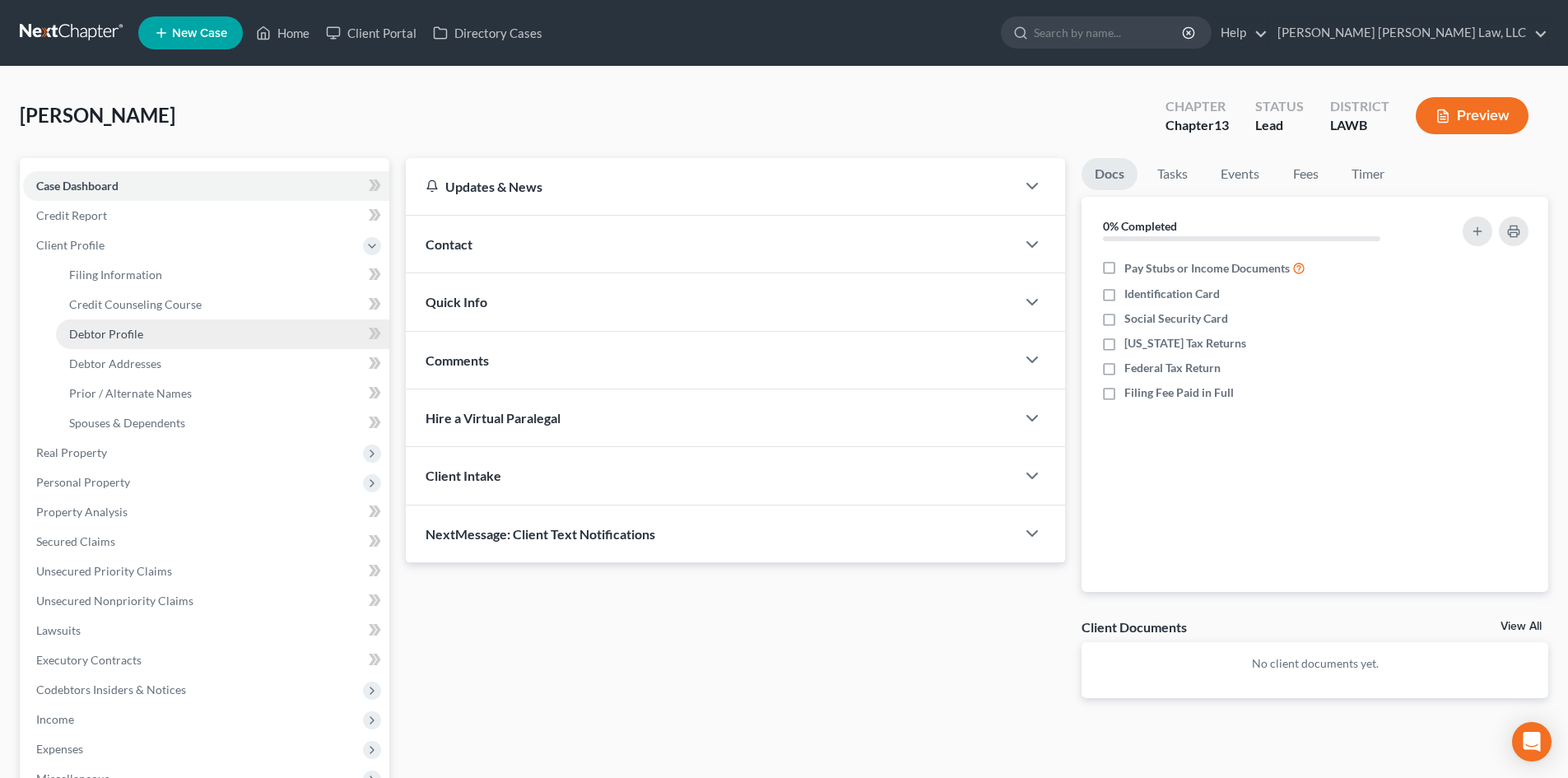
click at [158, 345] on link "Debtor Profile" at bounding box center [222, 334] width 333 height 30
select select "1"
select select "4"
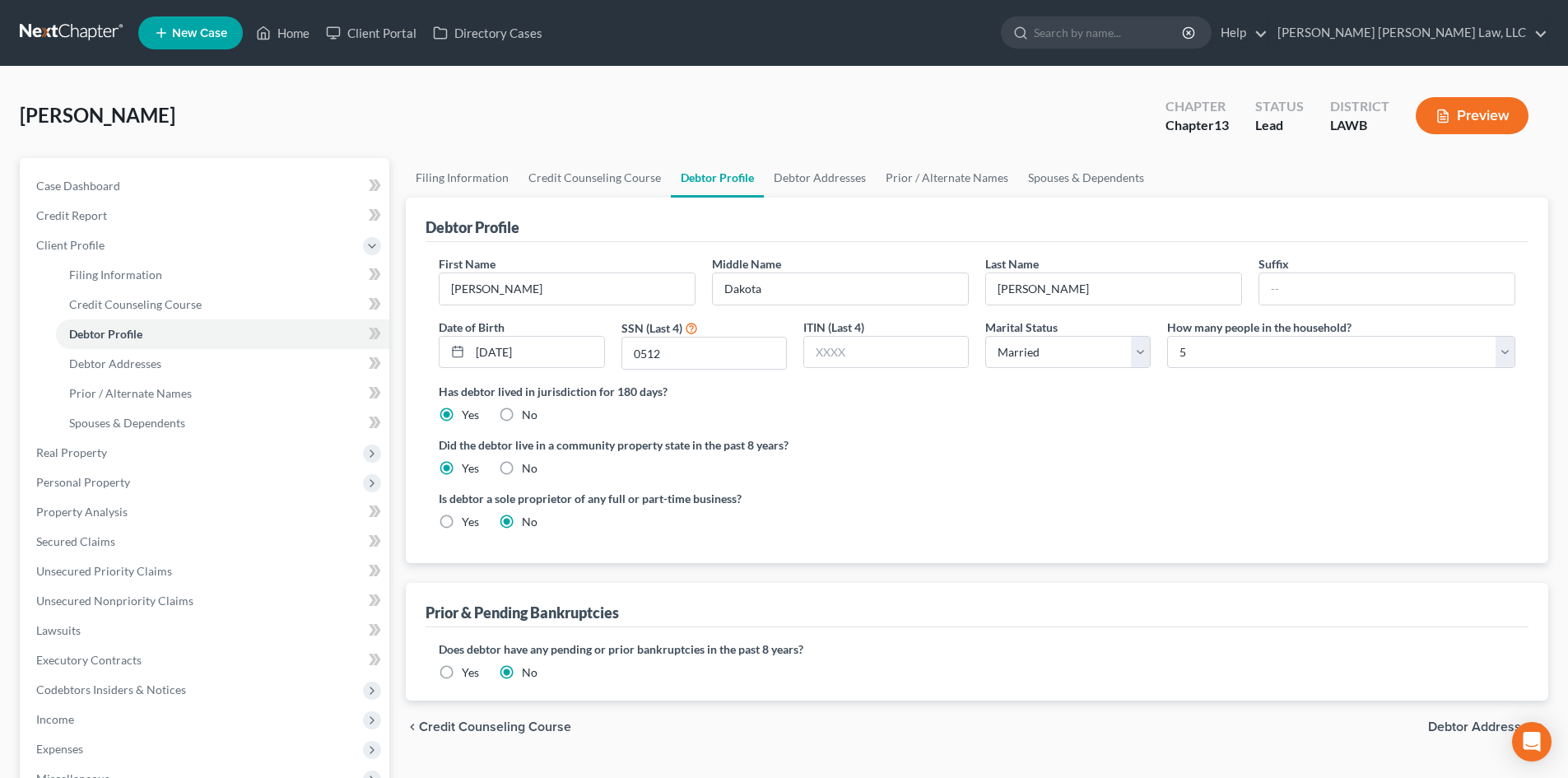
radio input "true"
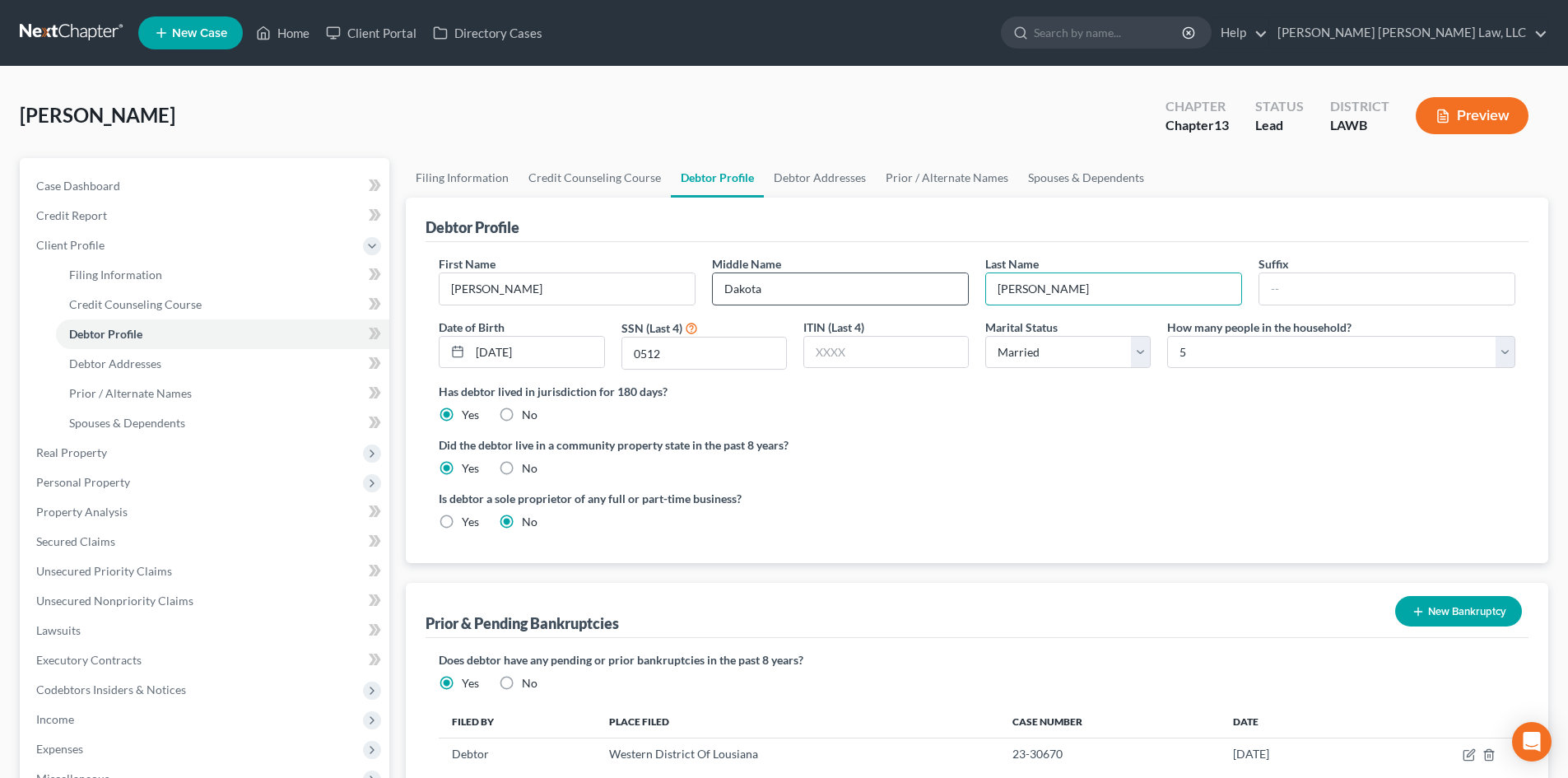
drag, startPoint x: 1060, startPoint y: 285, endPoint x: 960, endPoint y: 298, distance: 100.8
click at [960, 298] on div "First Name [PERSON_NAME] Middle Name Dakota Last Name [PERSON_NAME] Date of Bir…" at bounding box center [977, 319] width 1094 height 127
type input "[PERSON_NAME]"
click at [929, 177] on link "Prior / Alternate Names" at bounding box center [947, 178] width 142 height 40
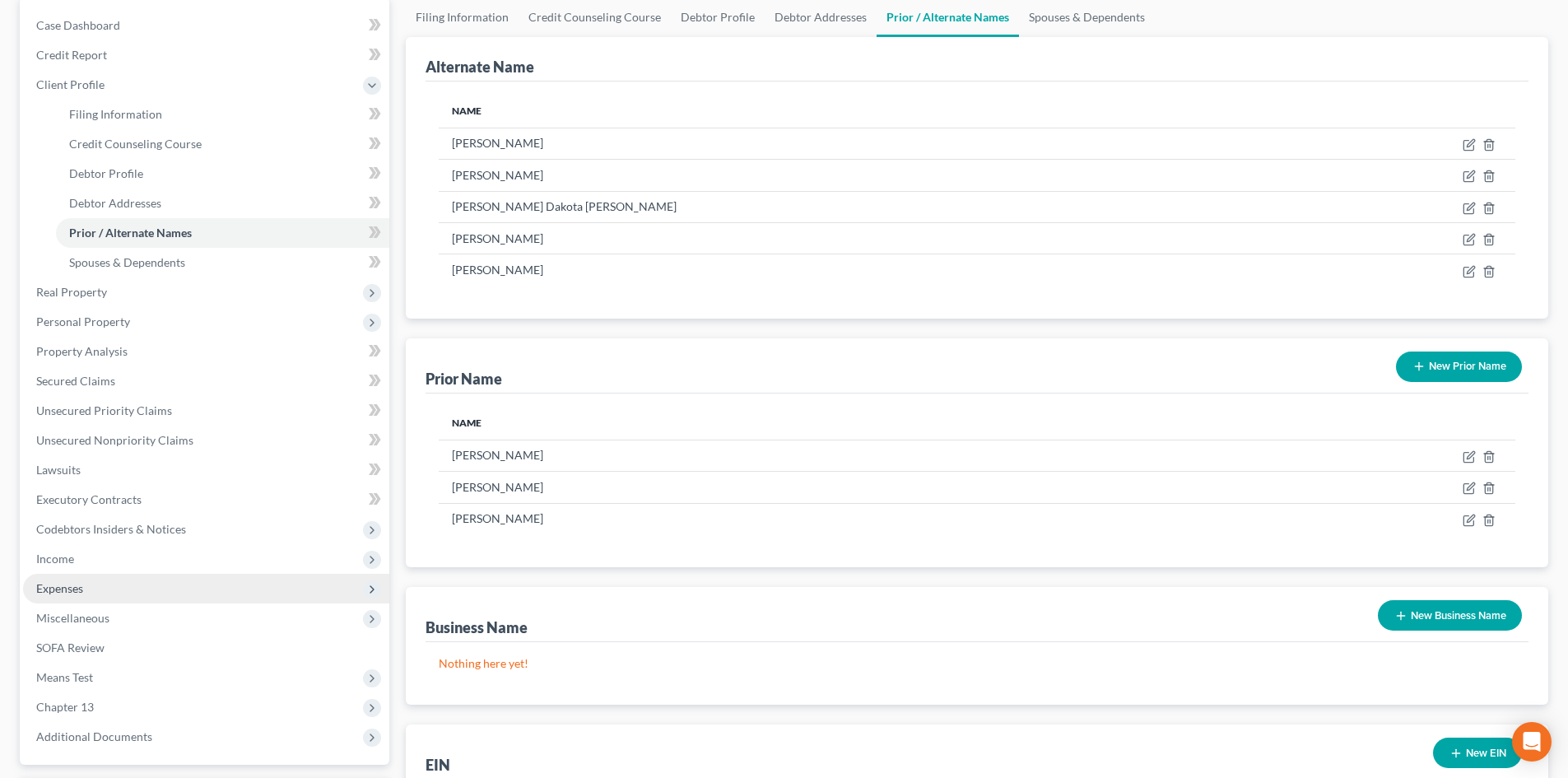
scroll to position [165, 0]
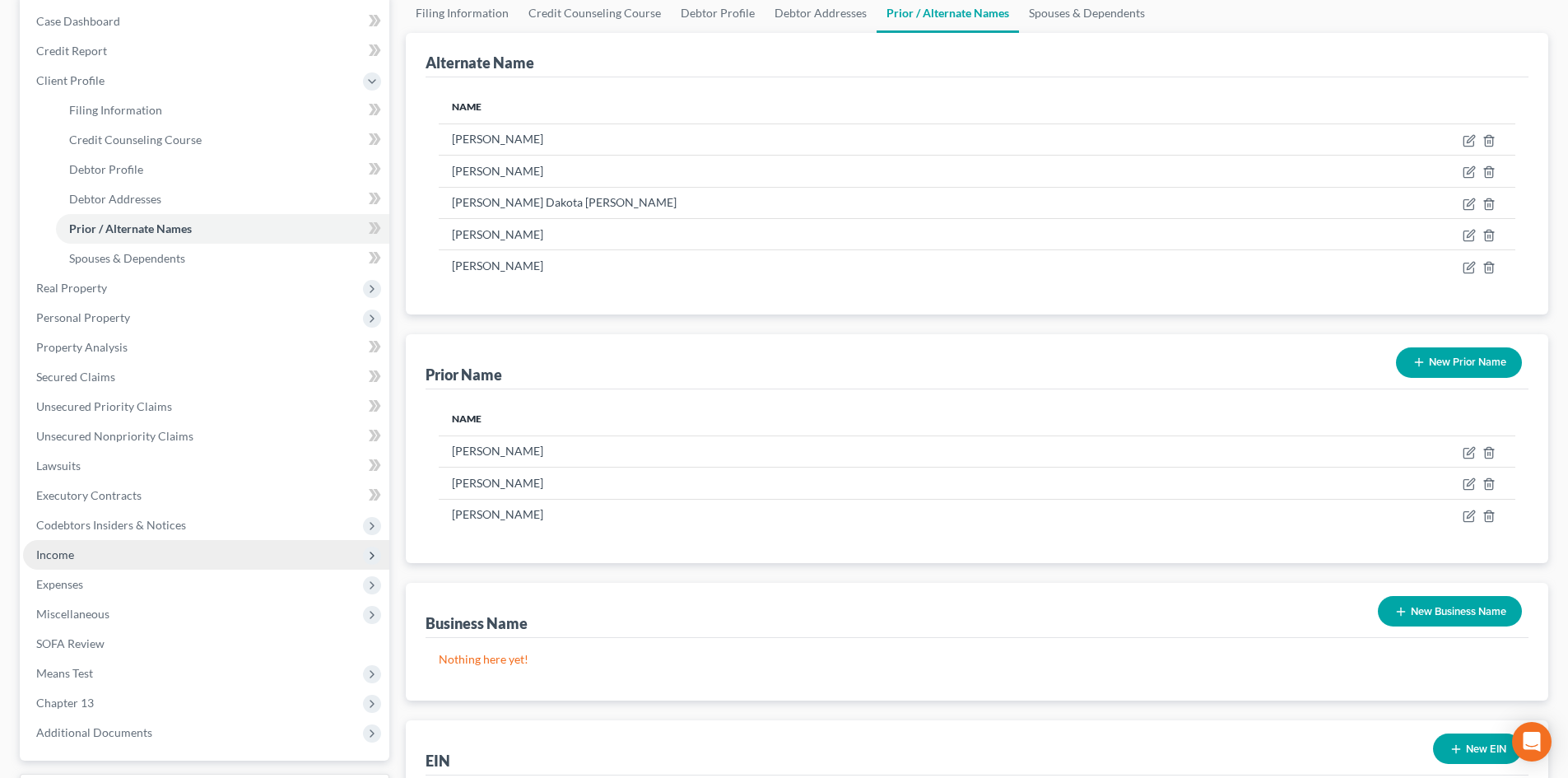
click at [108, 556] on span "Income" at bounding box center [206, 555] width 366 height 30
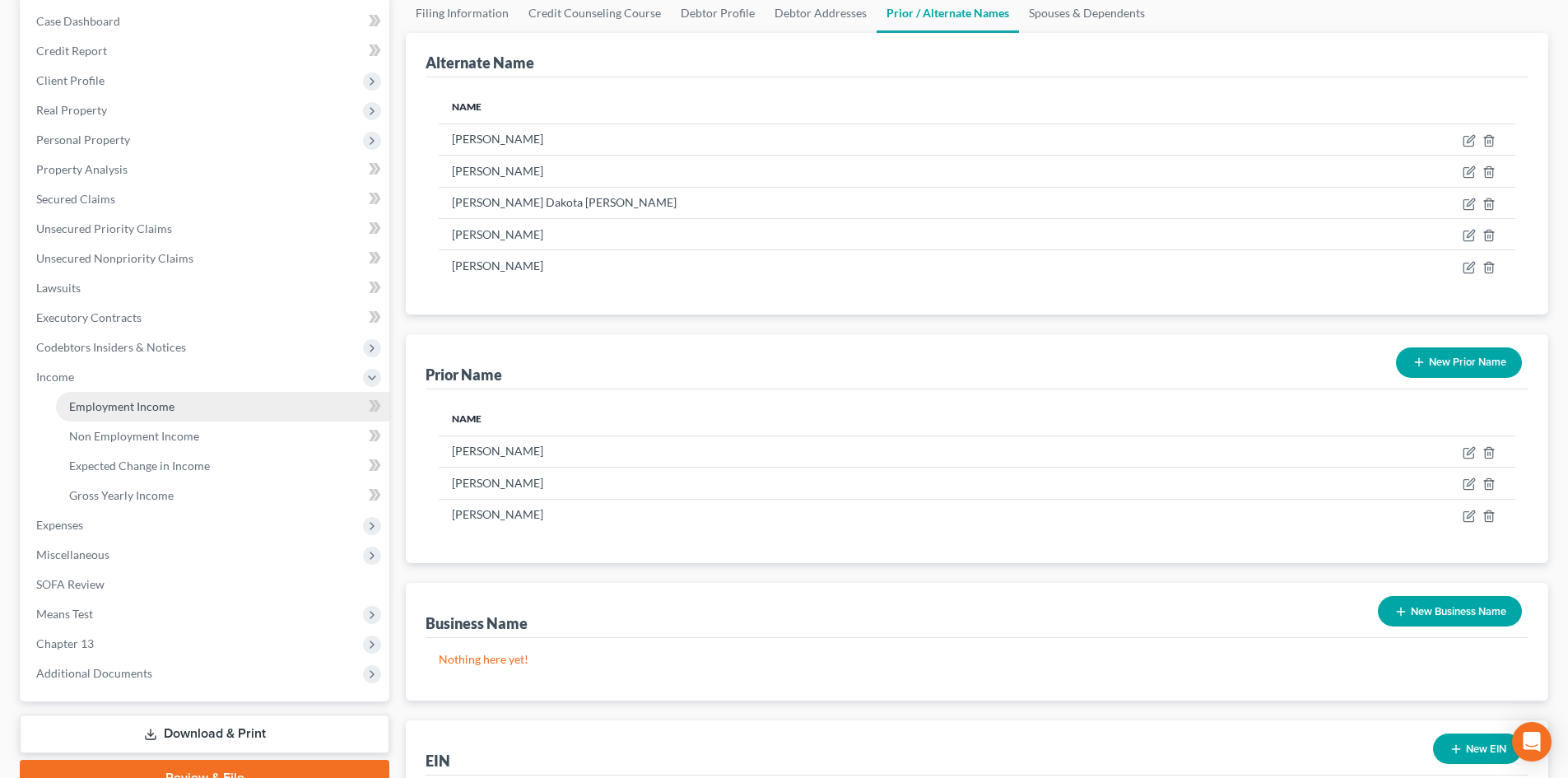
click at [138, 403] on span "Employment Income" at bounding box center [122, 406] width 105 height 14
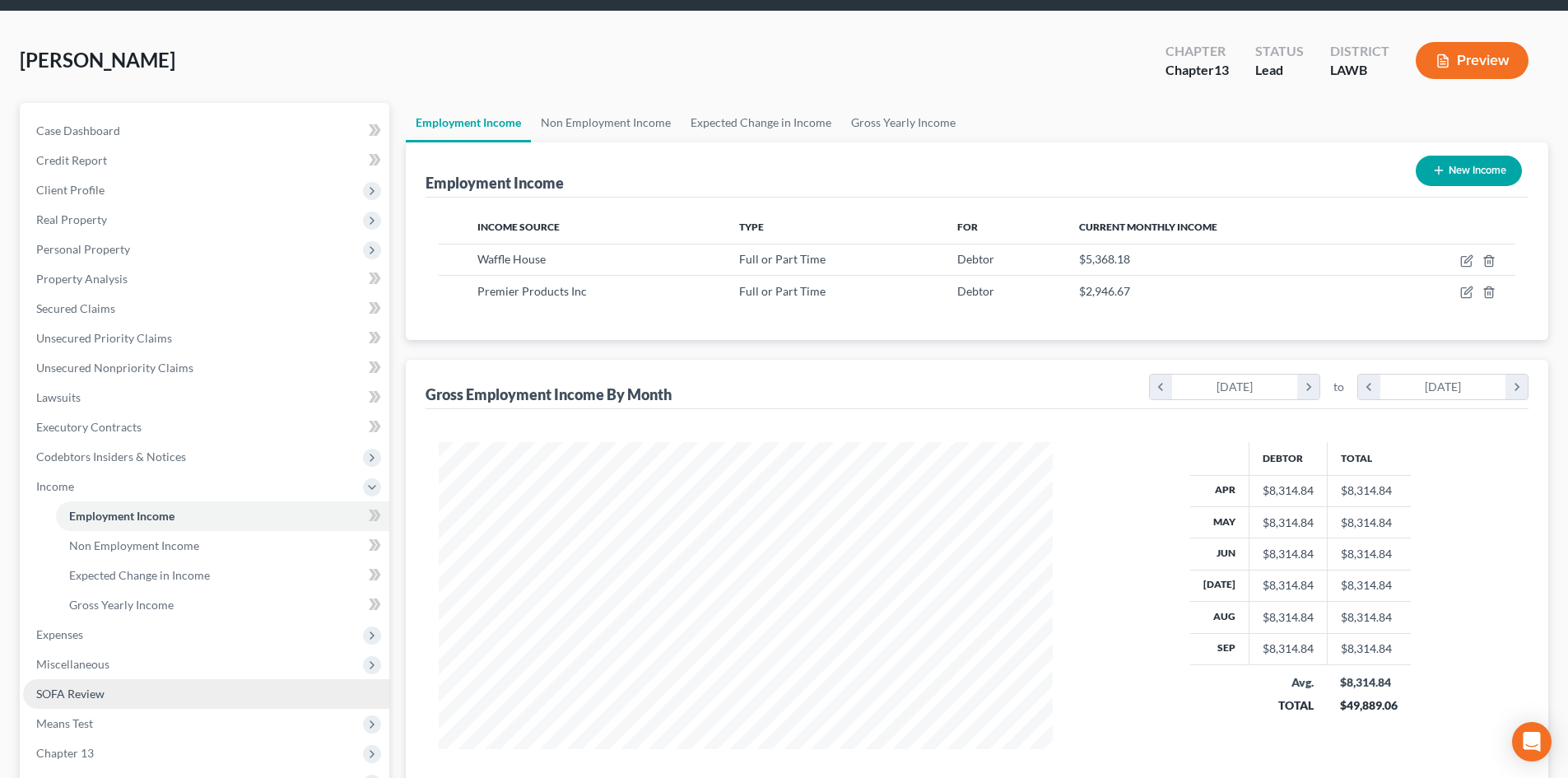
scroll to position [83, 0]
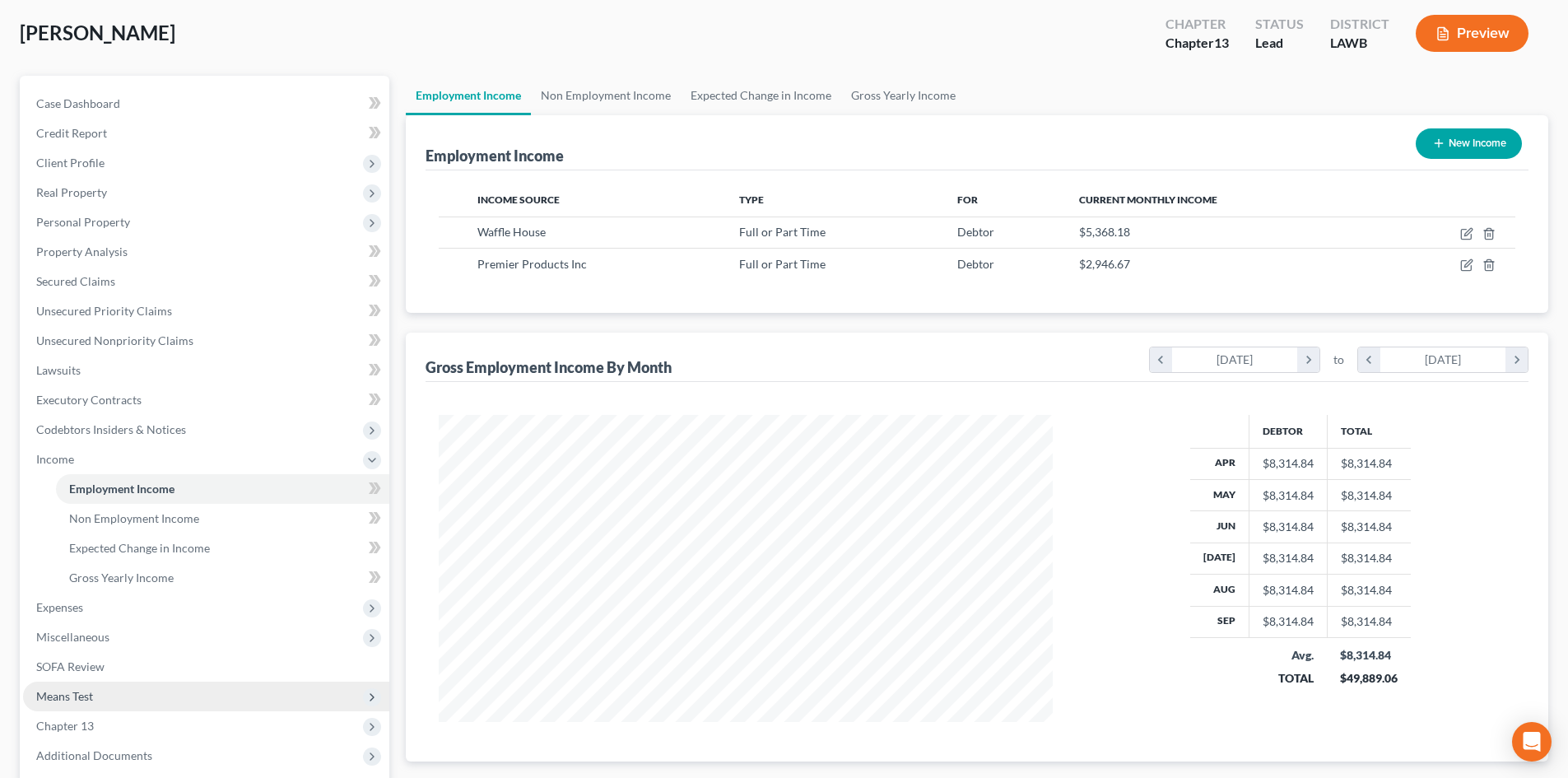
click at [120, 692] on span "Means Test" at bounding box center [206, 697] width 366 height 30
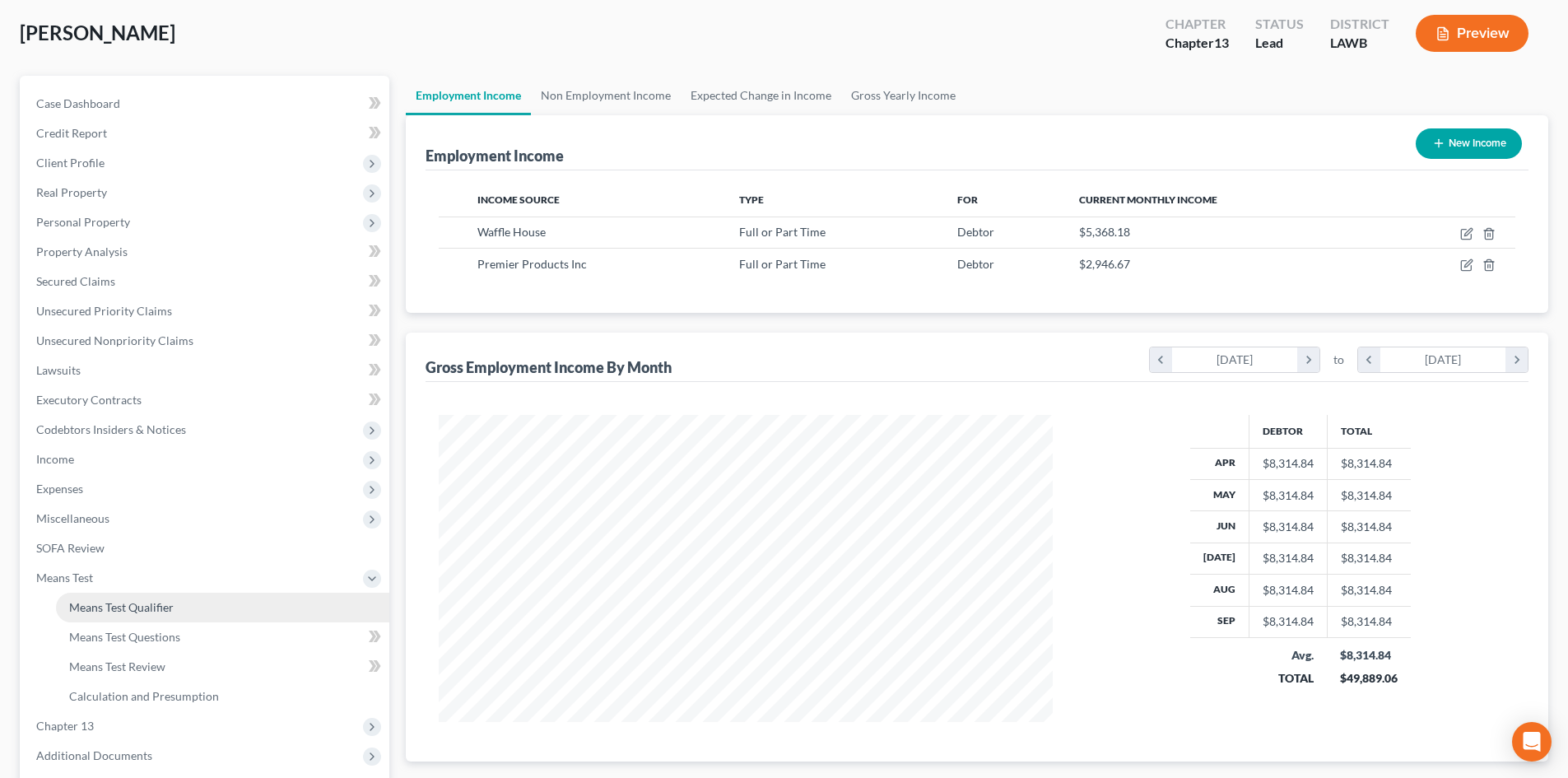
click at [175, 604] on link "Means Test Qualifier" at bounding box center [222, 608] width 333 height 30
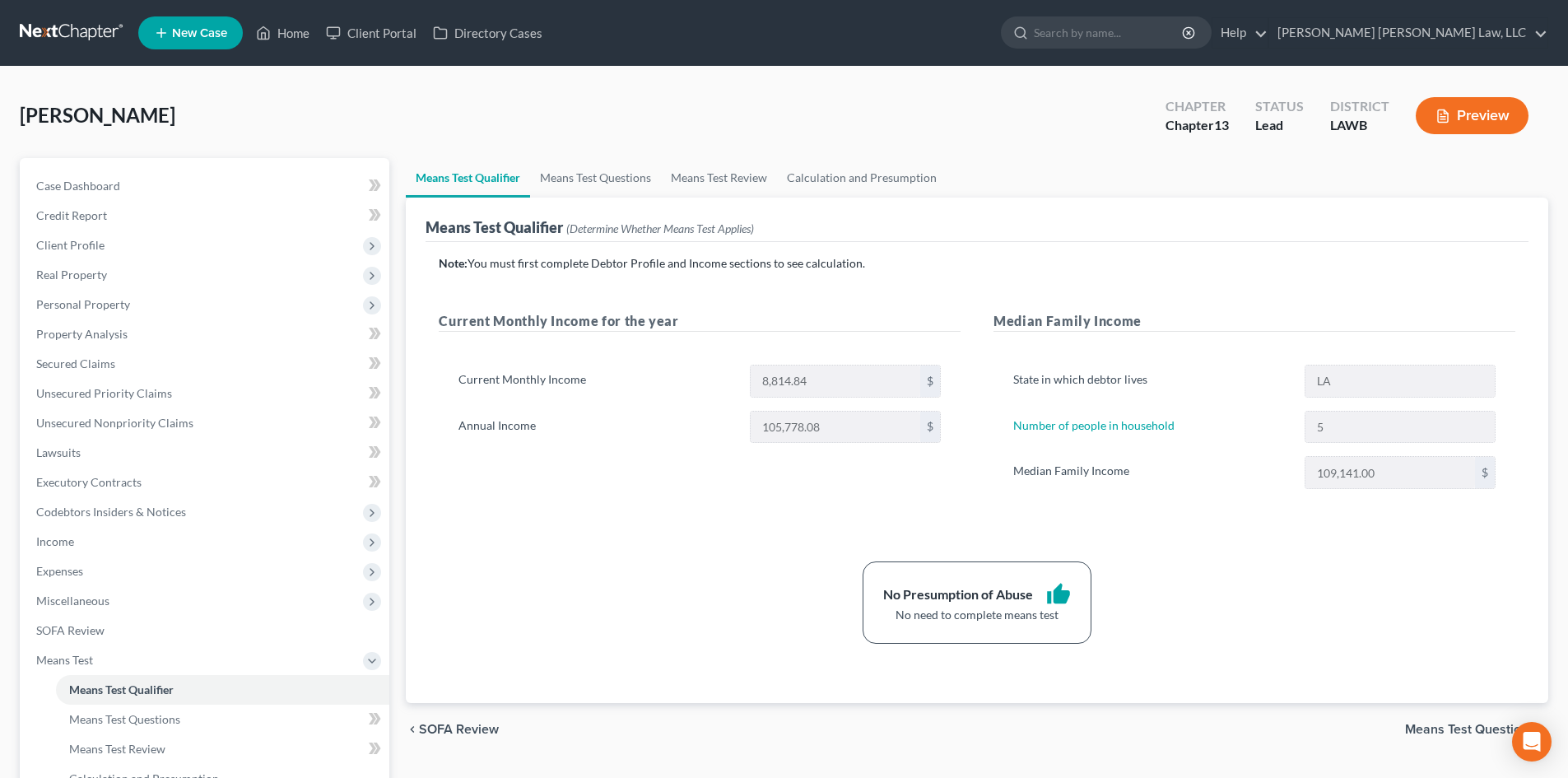
scroll to position [83, 0]
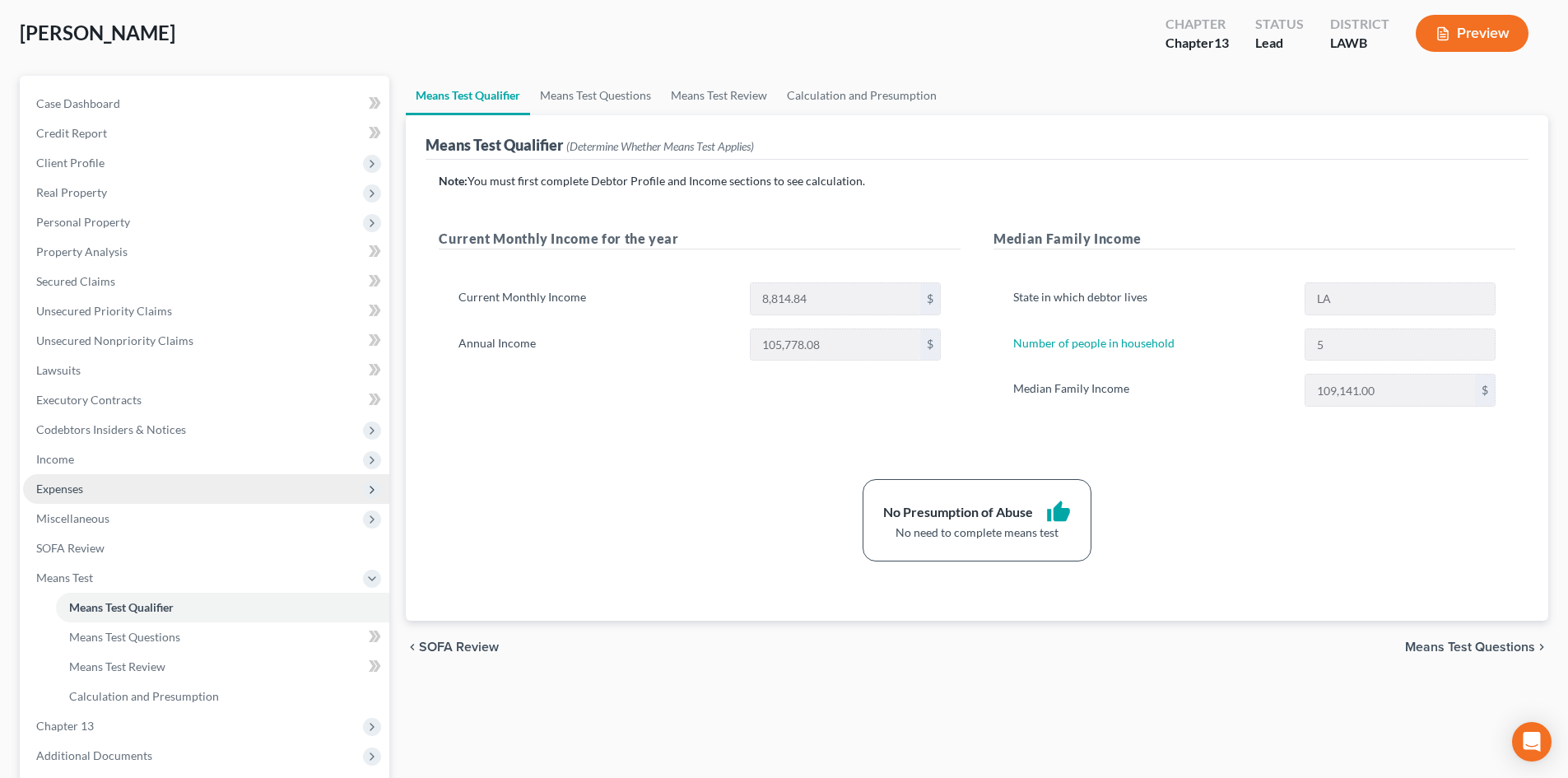
click at [94, 494] on span "Expenses" at bounding box center [206, 489] width 366 height 30
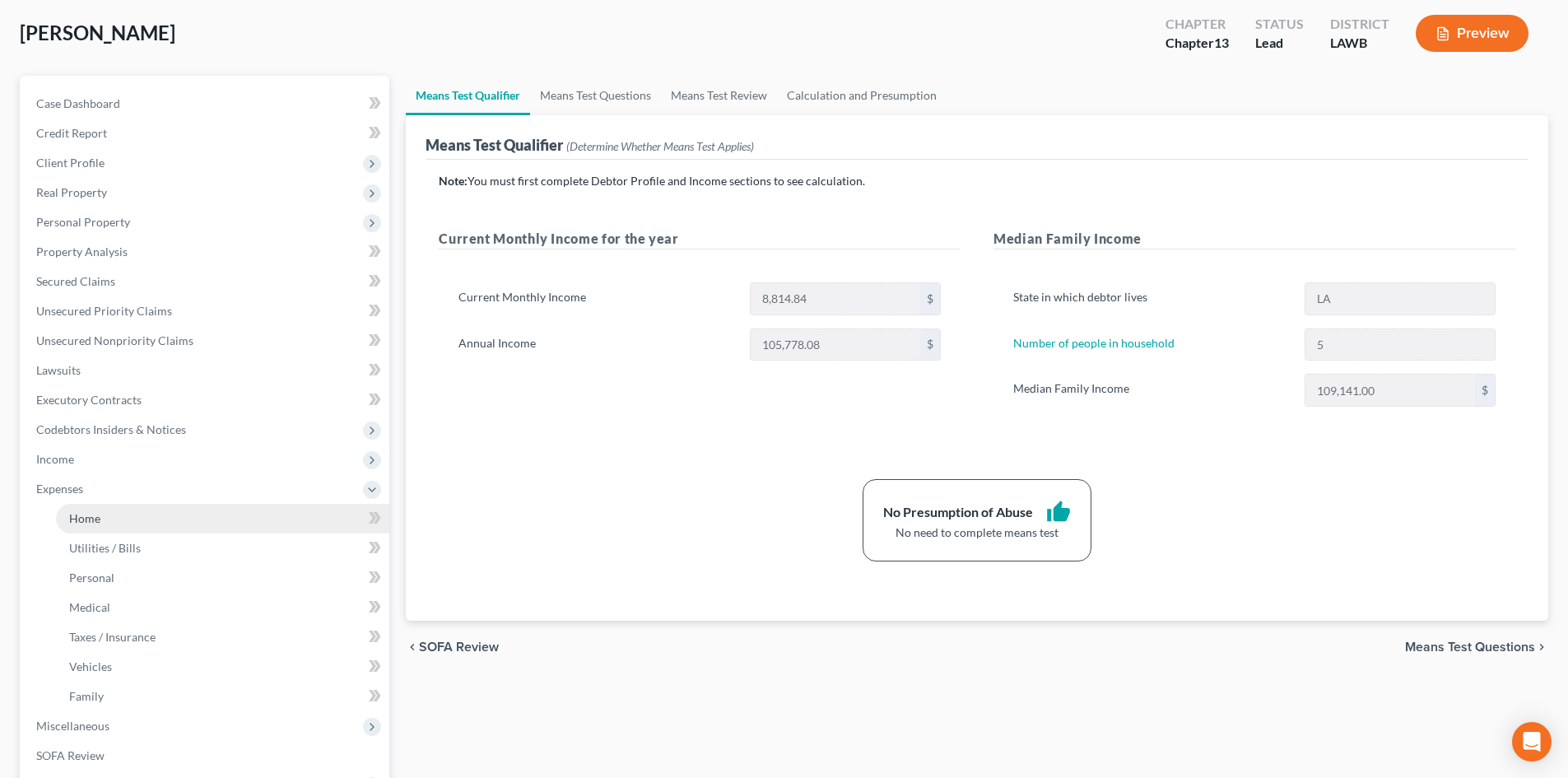
click at [102, 526] on link "Home" at bounding box center [222, 519] width 333 height 30
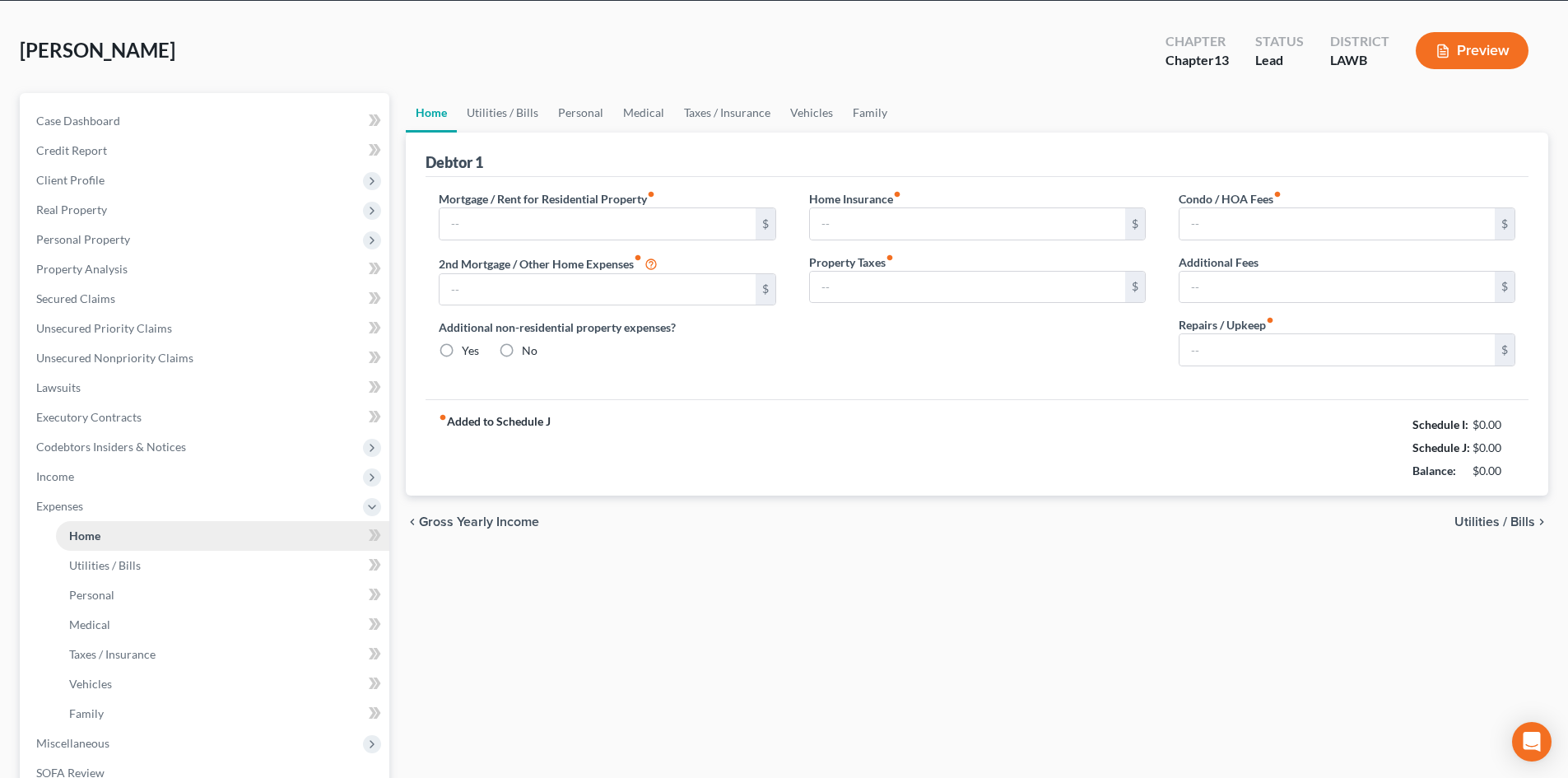
scroll to position [3, 0]
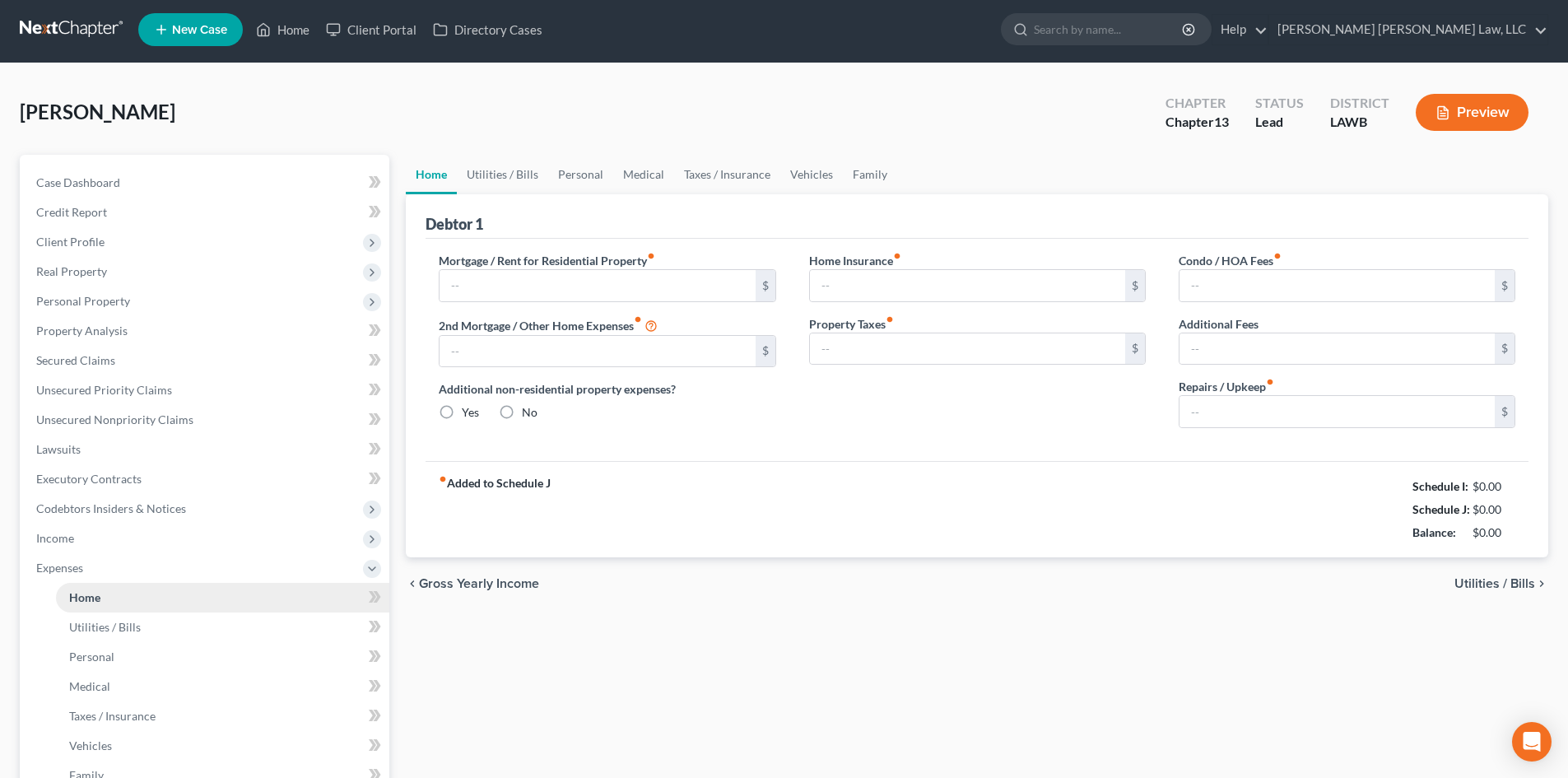
type input "846.00"
type input "0.00"
radio input "true"
type input "0.00"
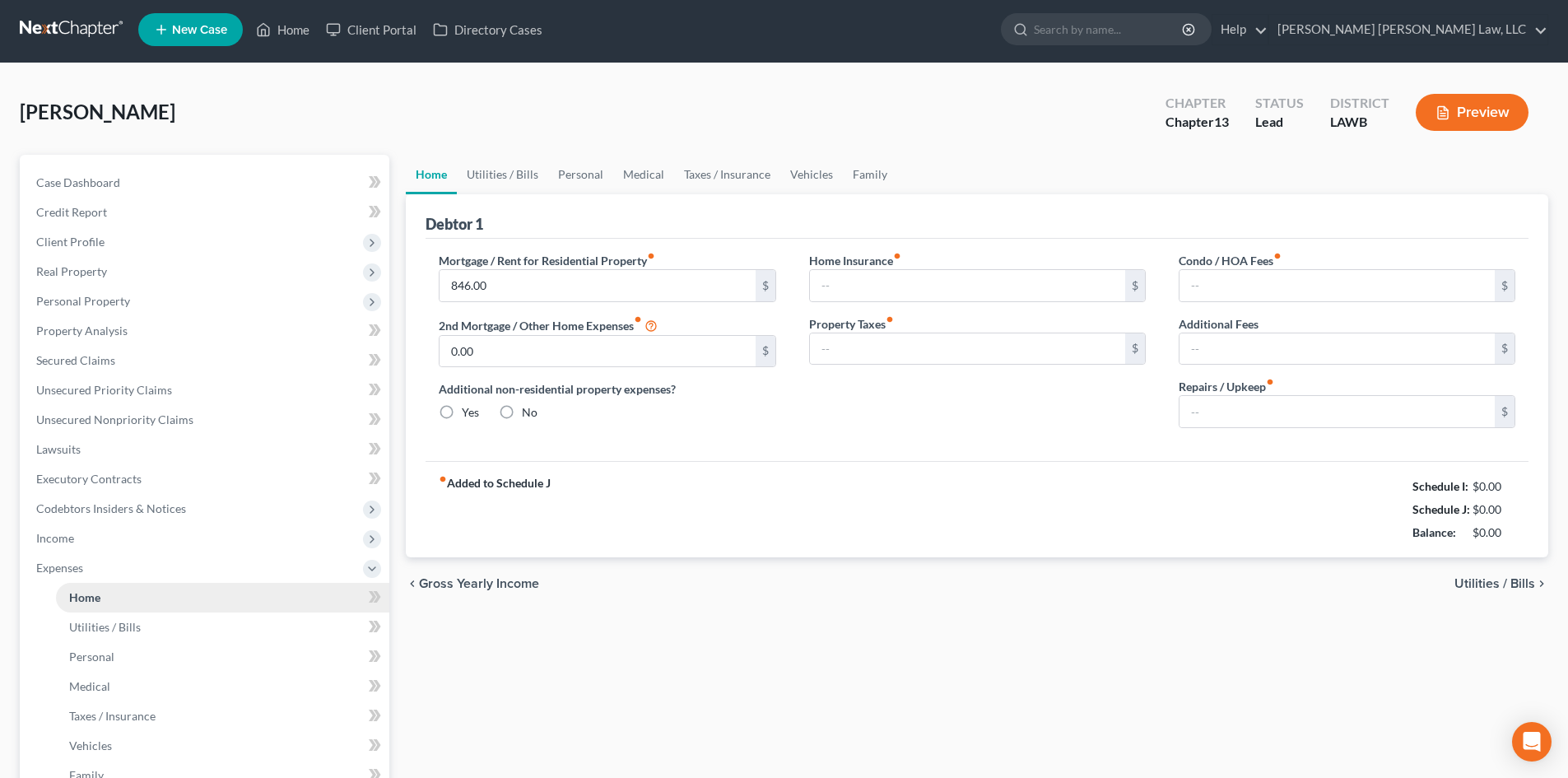
type input "0.00"
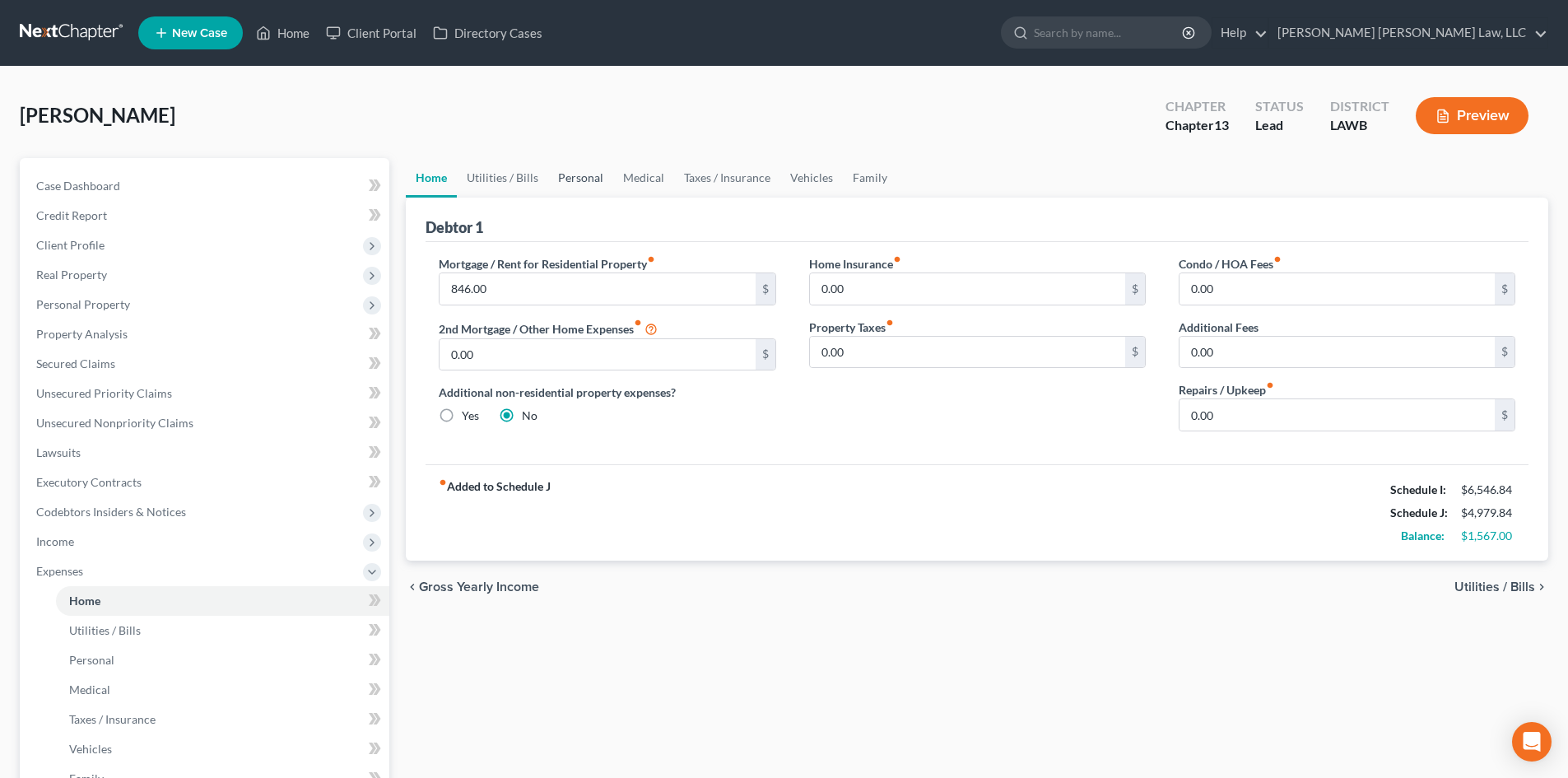
click at [561, 184] on link "Personal" at bounding box center [580, 178] width 65 height 40
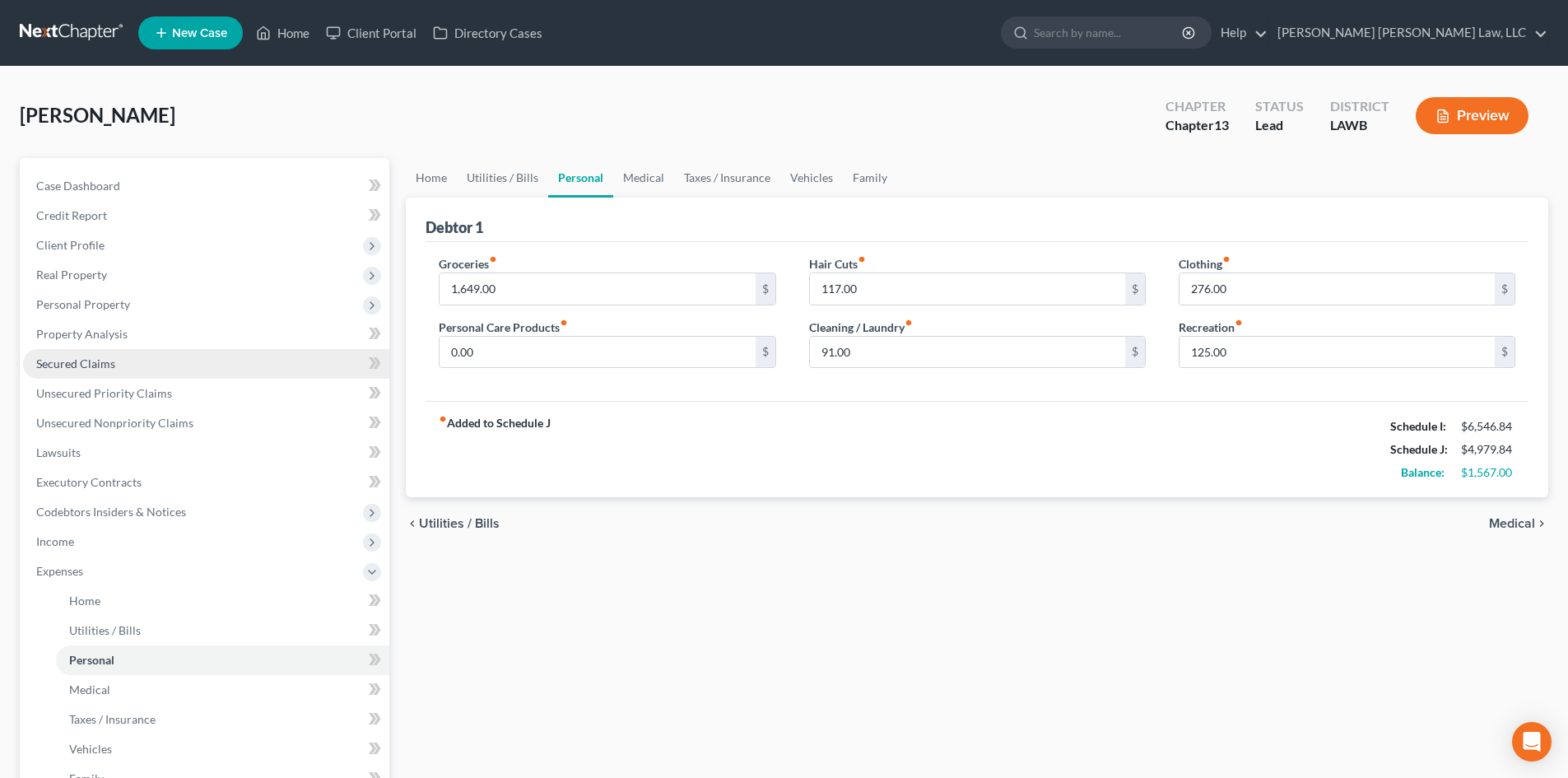
drag, startPoint x: 123, startPoint y: 365, endPoint x: 274, endPoint y: 362, distance: 151.0
click at [123, 365] on link "Secured Claims" at bounding box center [206, 364] width 366 height 30
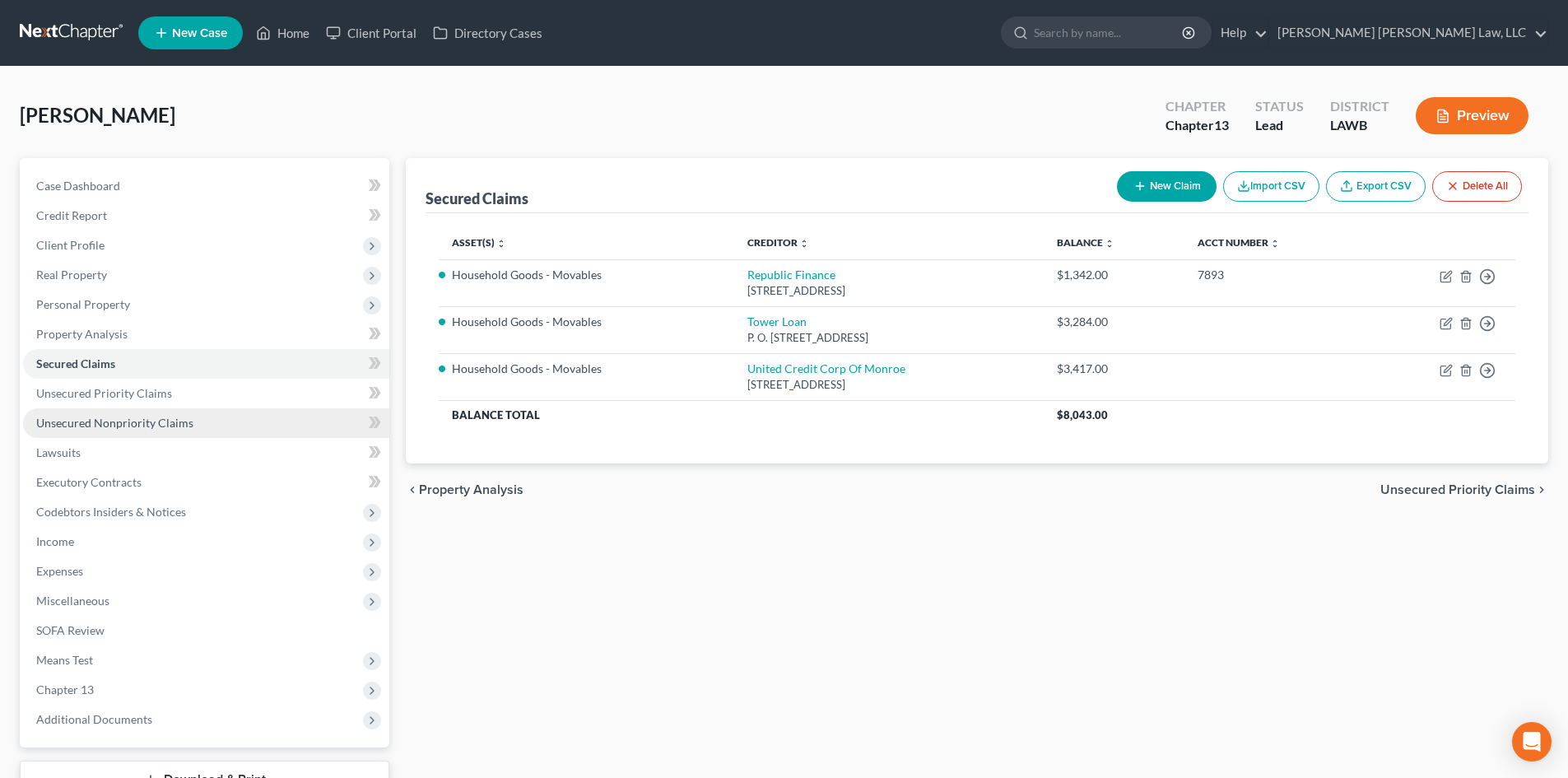
click at [270, 433] on link "Unsecured Nonpriority Claims" at bounding box center [206, 423] width 366 height 30
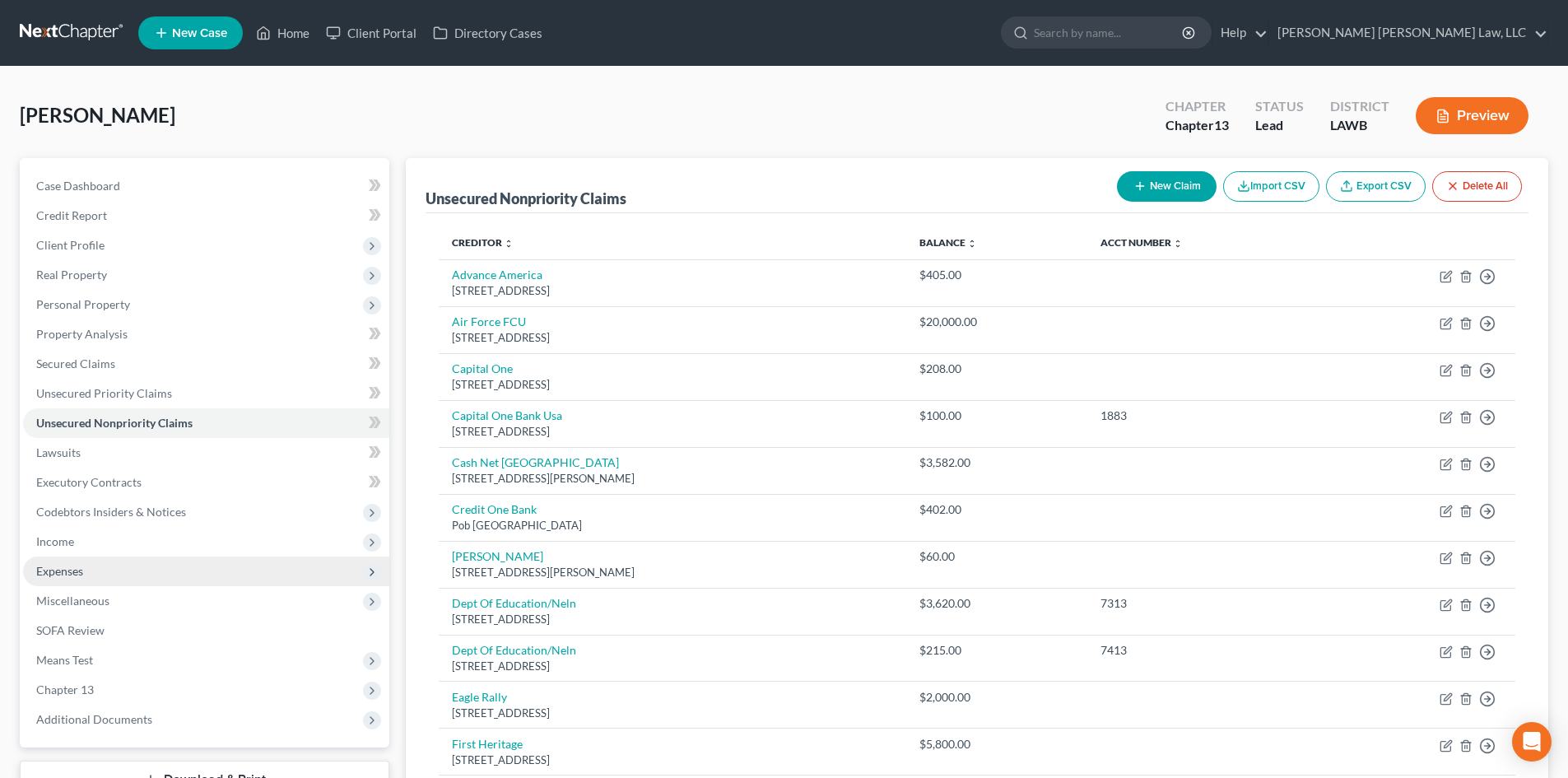
click at [109, 580] on span "Expenses" at bounding box center [206, 571] width 366 height 30
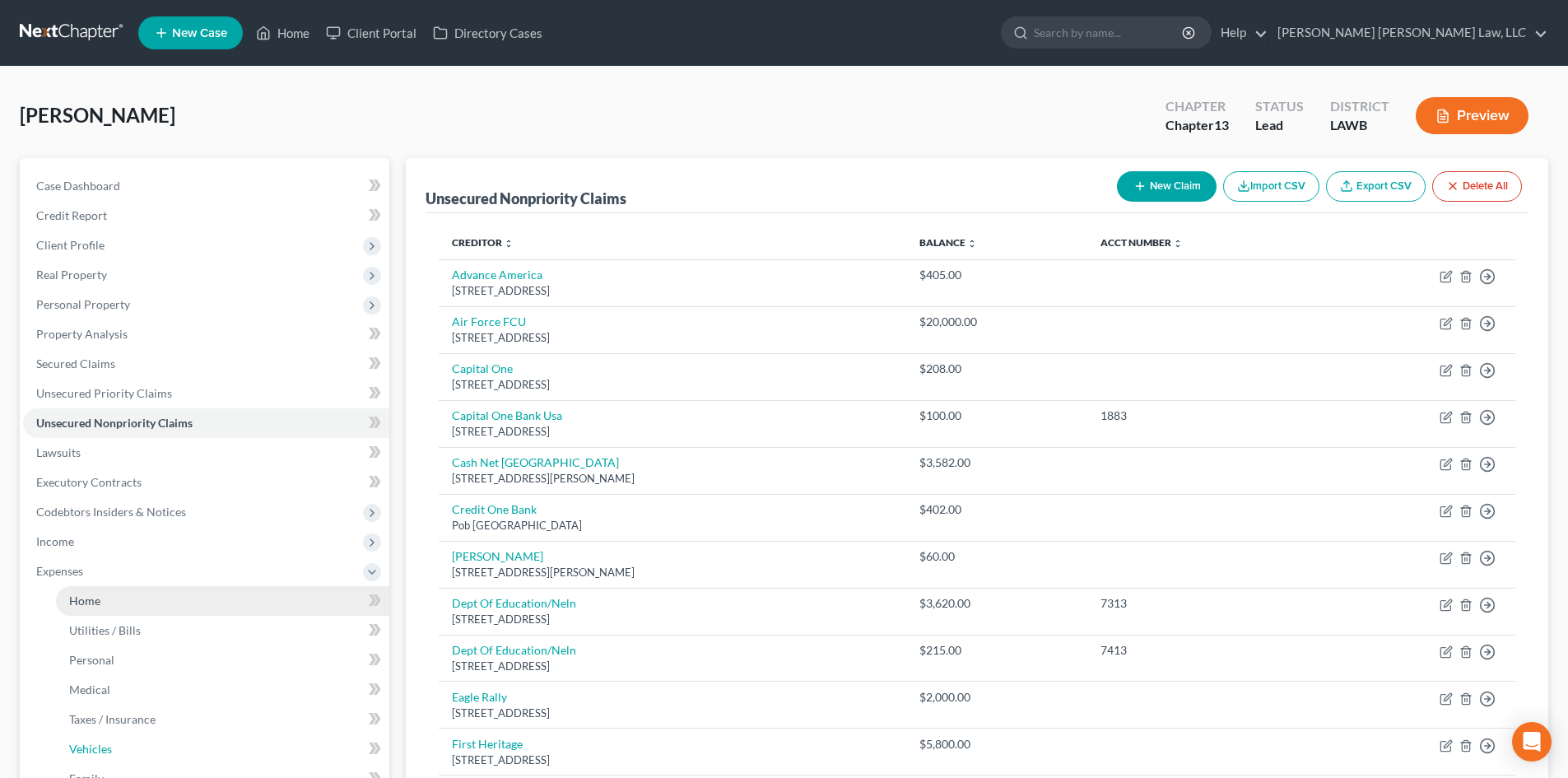
drag, startPoint x: 122, startPoint y: 734, endPoint x: 278, endPoint y: 598, distance: 207.0
click at [122, 735] on link "Vehicles" at bounding box center [222, 749] width 333 height 30
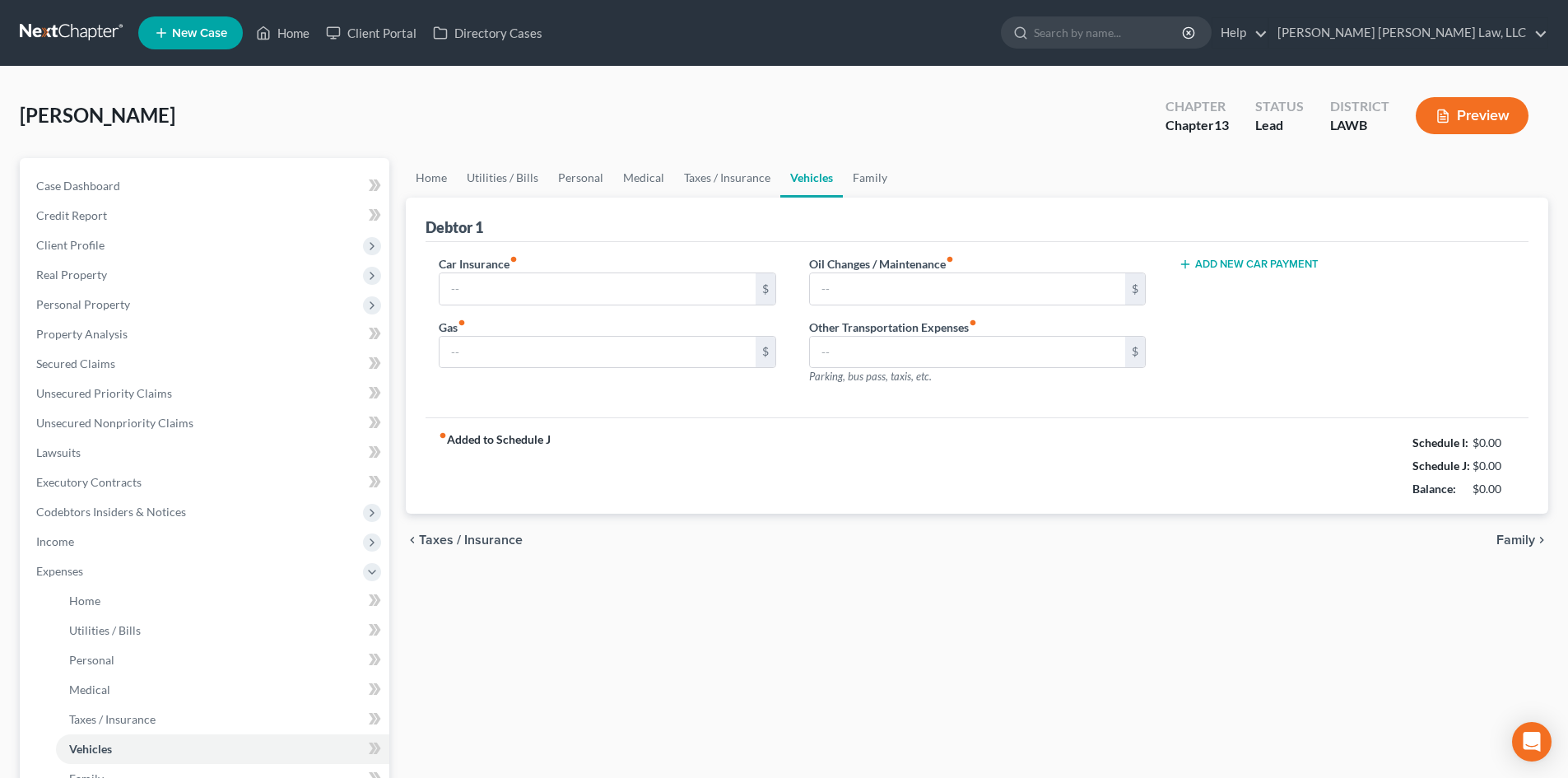
type input "0.00"
type input "250.00"
click at [852, 177] on link "Family" at bounding box center [870, 178] width 55 height 40
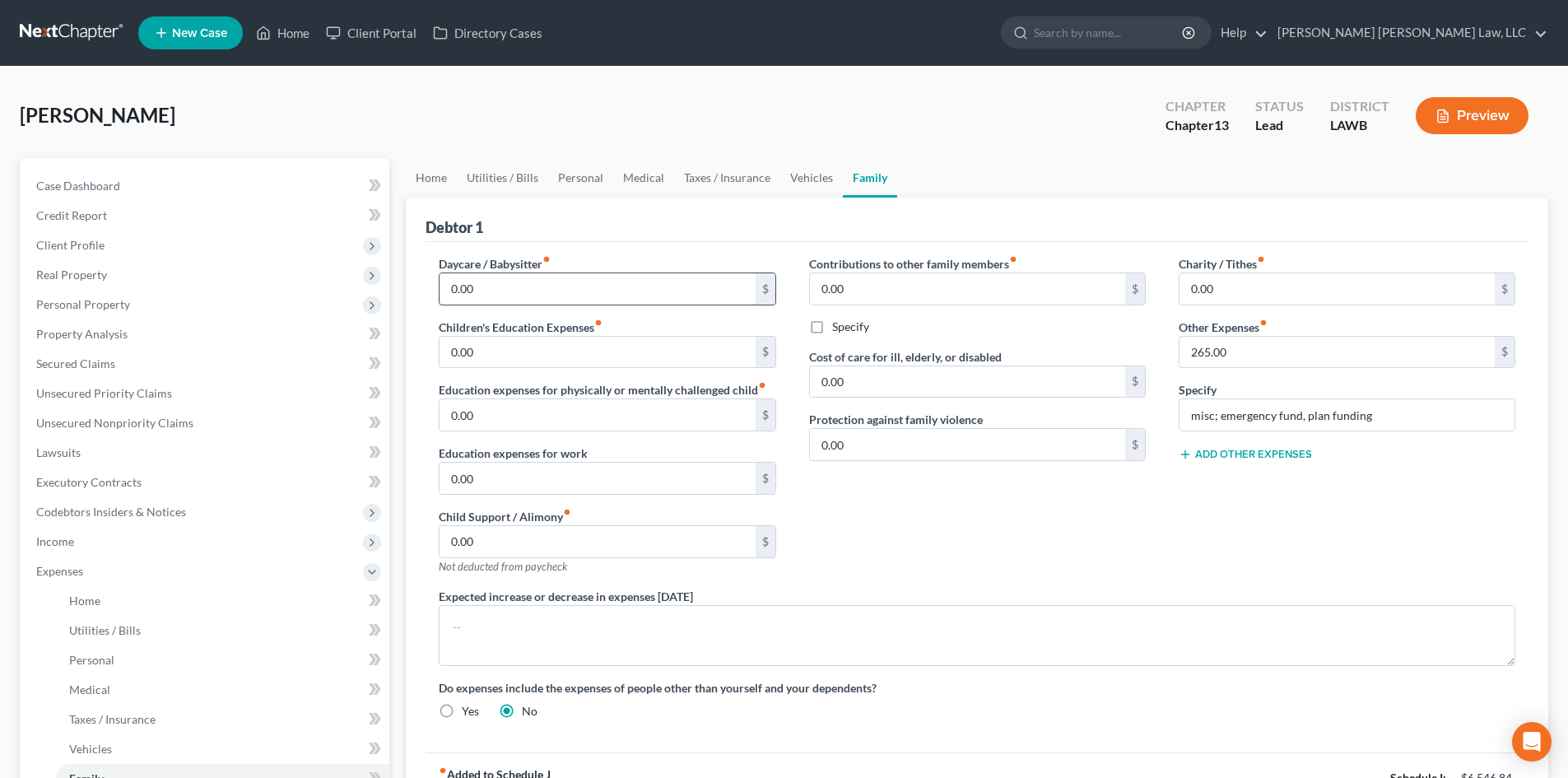
click at [504, 289] on input "0.00" at bounding box center [597, 289] width 315 height 31
type input "600.00"
click at [907, 542] on div "Contributions to other family members fiber_manual_record 0.00 $ Specify Cost o…" at bounding box center [977, 422] width 369 height 332
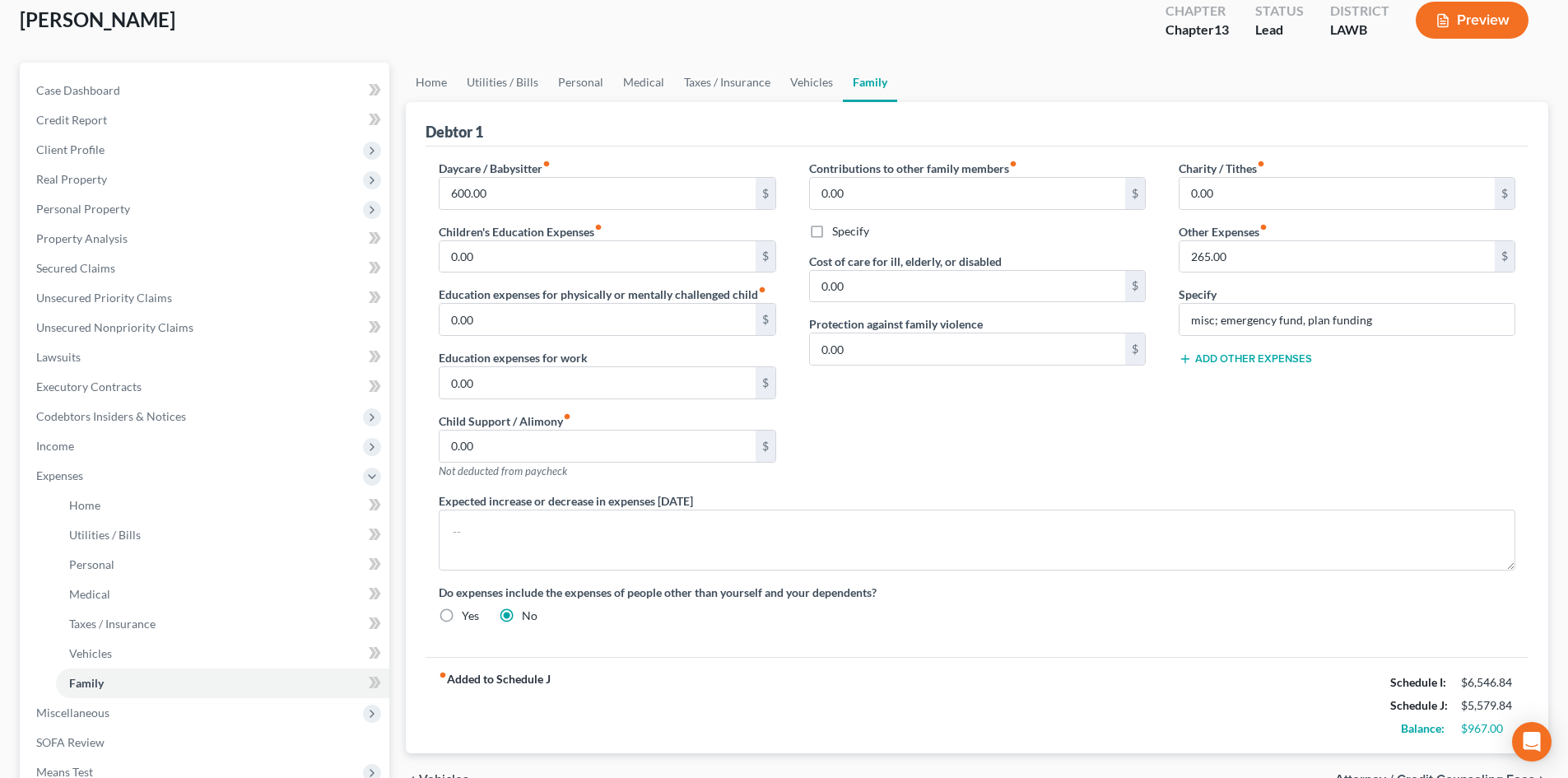
scroll to position [247, 0]
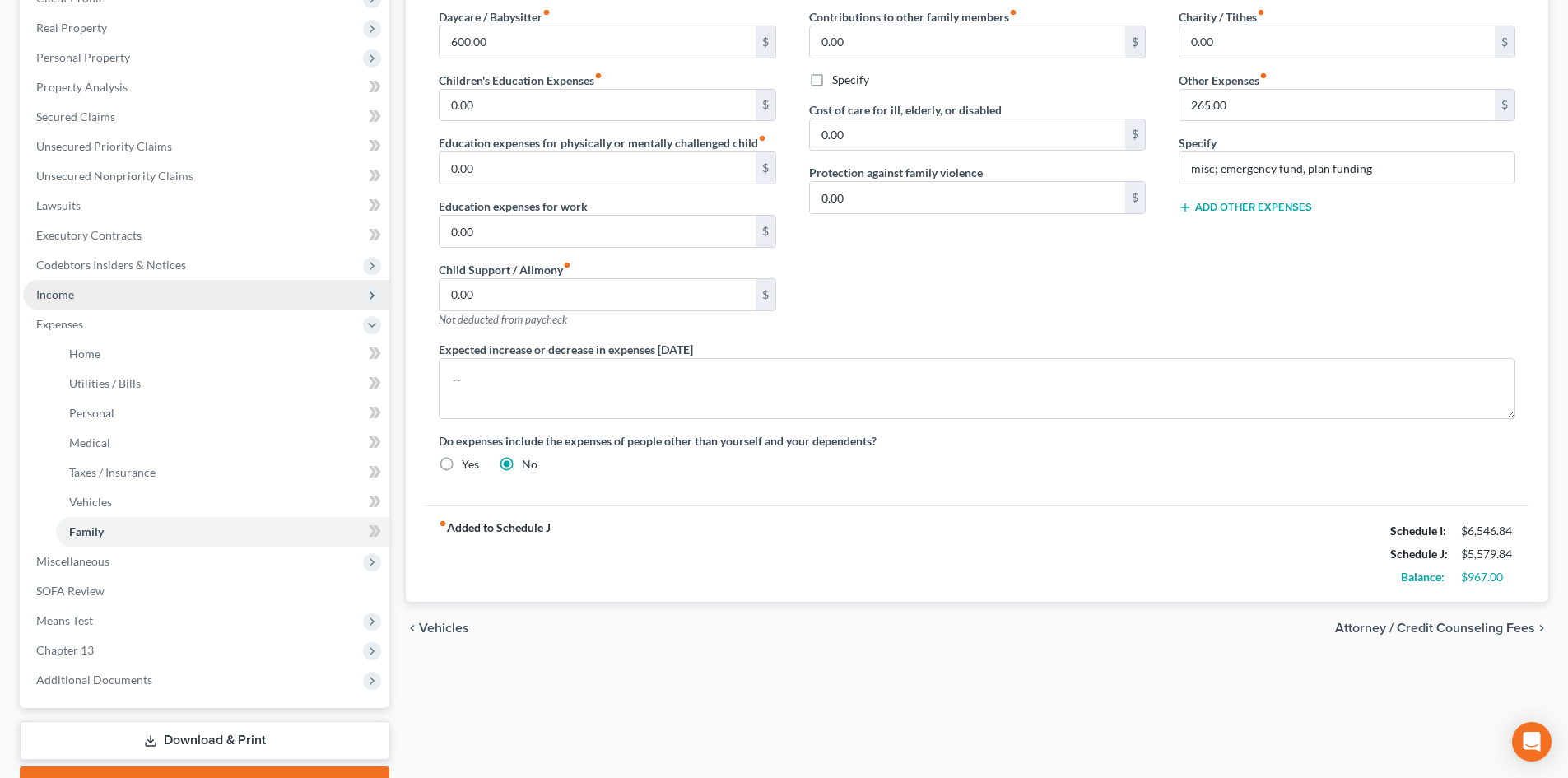
click at [220, 292] on span "Income" at bounding box center [206, 295] width 366 height 30
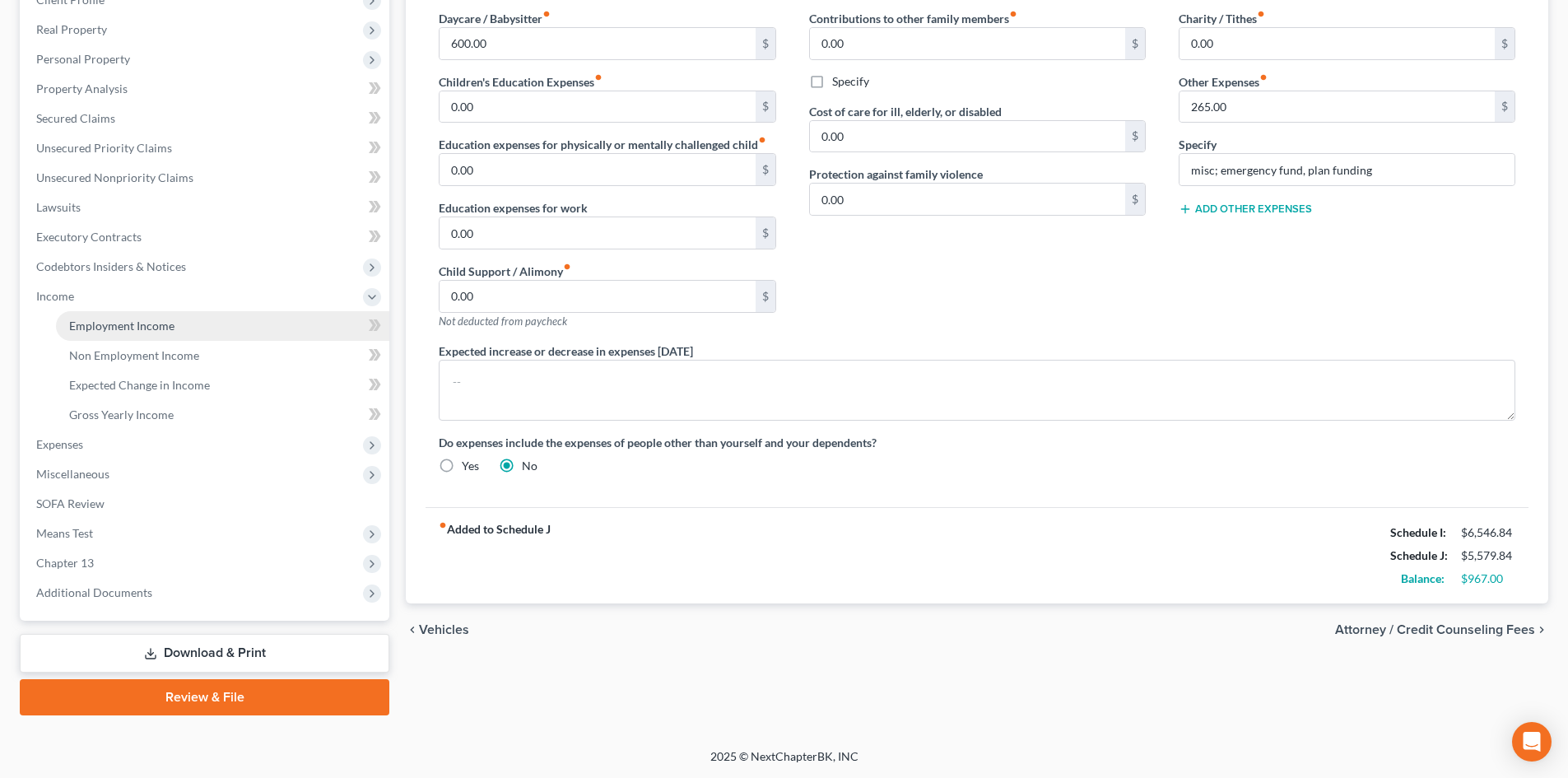
scroll to position [246, 0]
click at [232, 322] on link "Employment Income" at bounding box center [222, 326] width 333 height 30
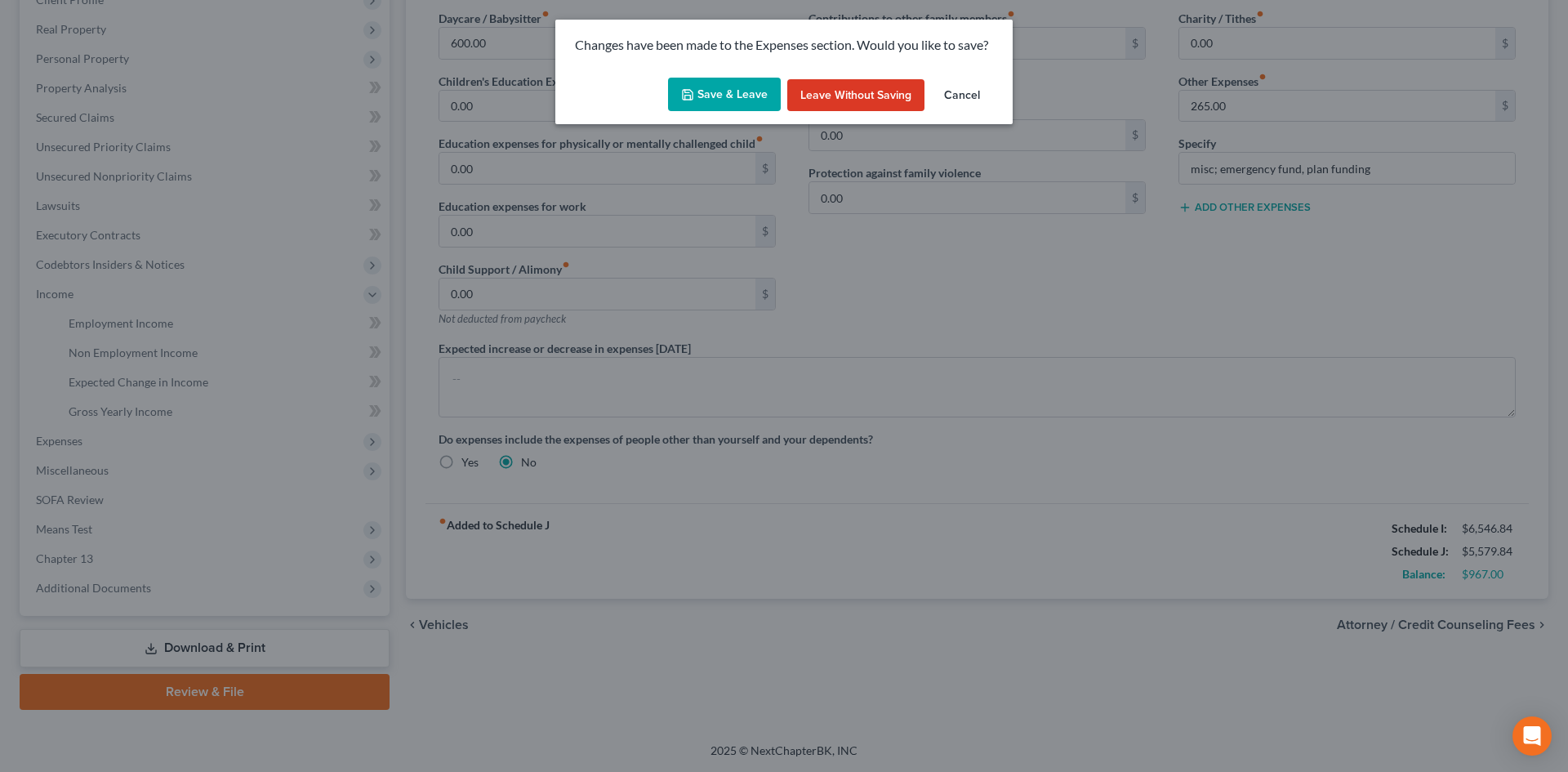
click at [705, 111] on button "Save & Leave" at bounding box center [724, 95] width 112 height 34
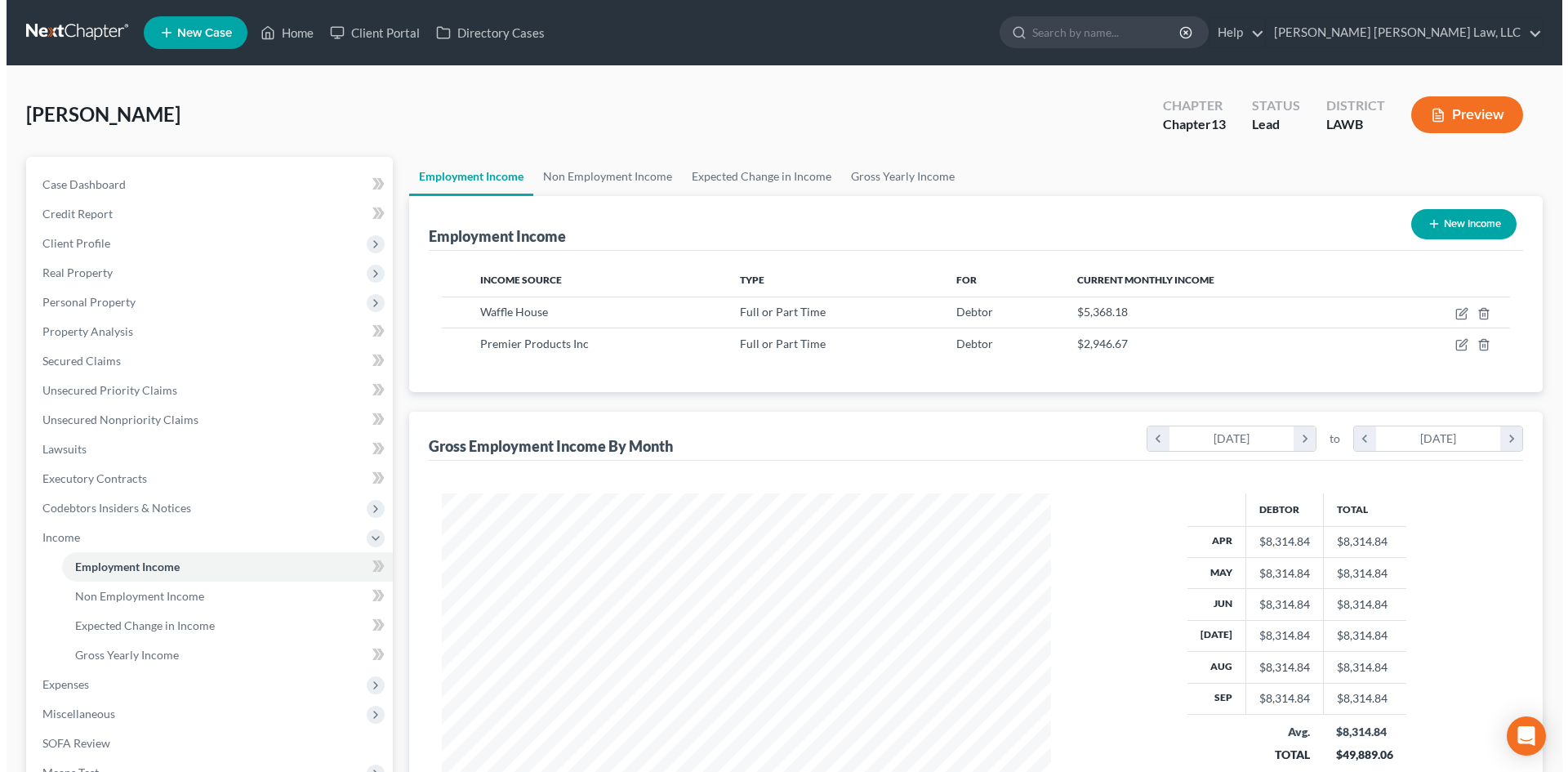
scroll to position [305, 642]
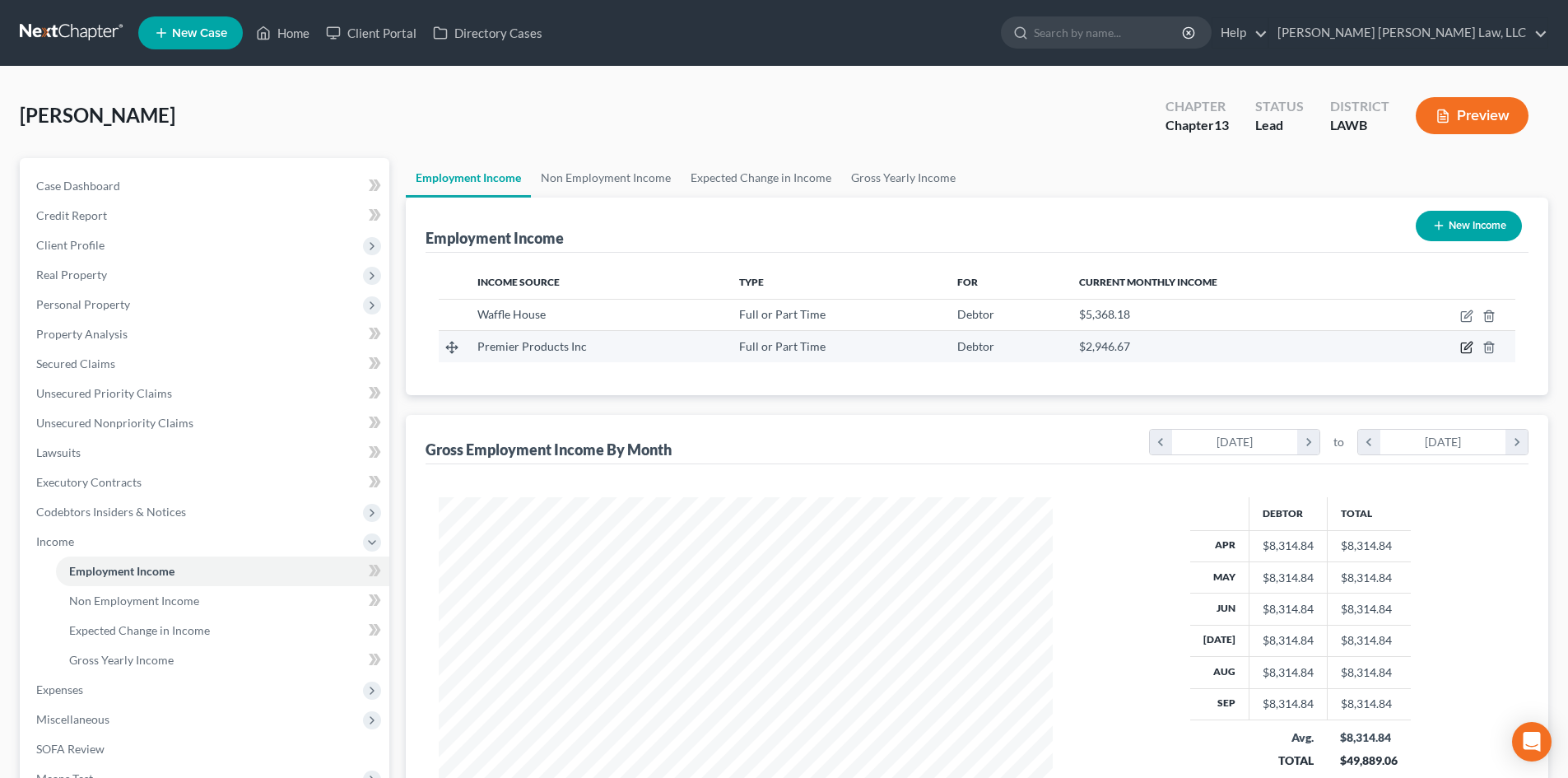
click at [1466, 346] on icon "button" at bounding box center [1467, 347] width 13 height 13
select select "0"
select select "19"
select select "3"
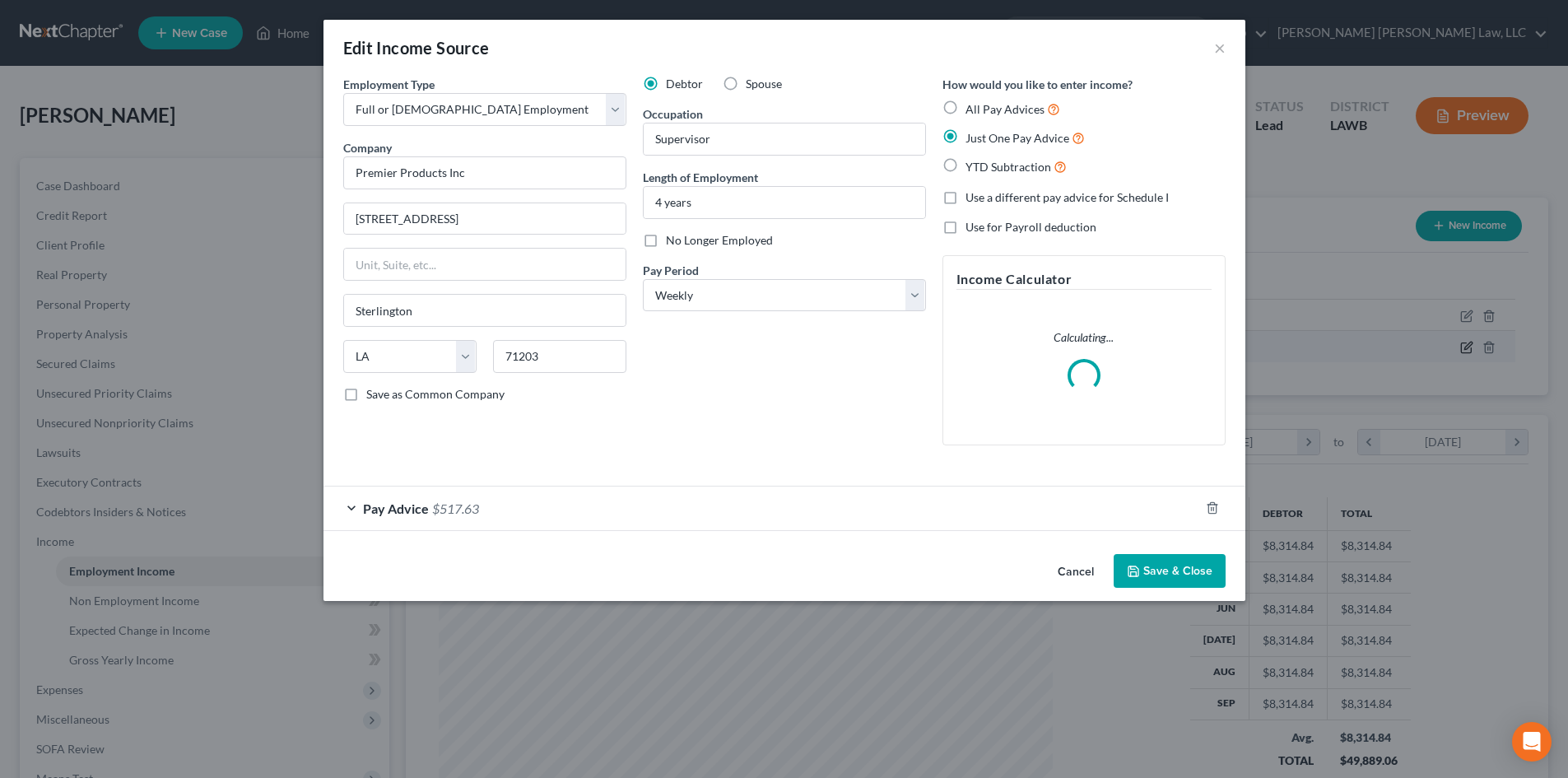
scroll to position [309, 653]
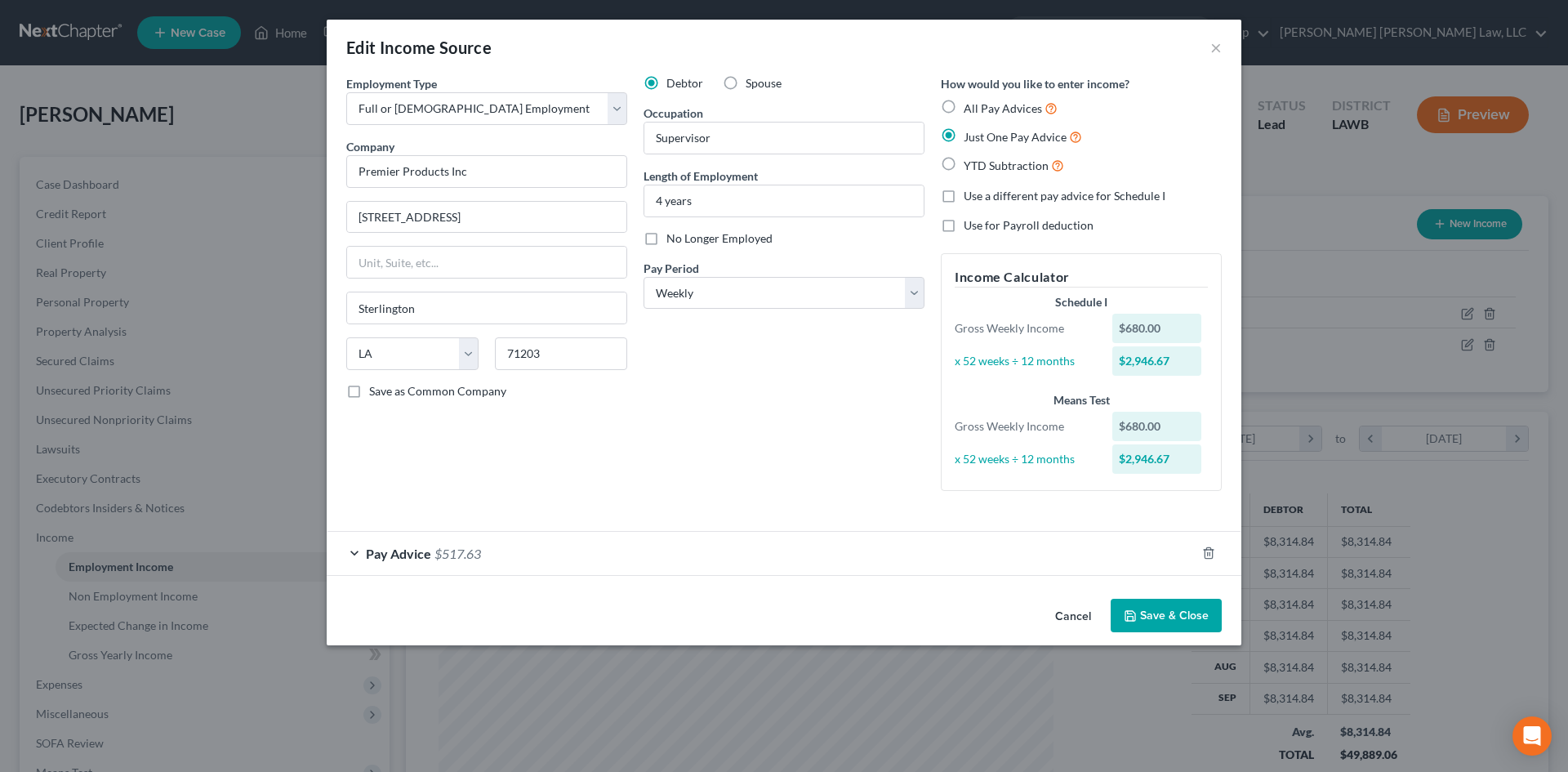
click at [759, 89] on span "Spouse" at bounding box center [763, 83] width 36 height 14
click at [759, 86] on input "Spouse" at bounding box center [757, 80] width 11 height 11
radio input "true"
click at [1171, 606] on button "Save & Close" at bounding box center [1166, 616] width 111 height 34
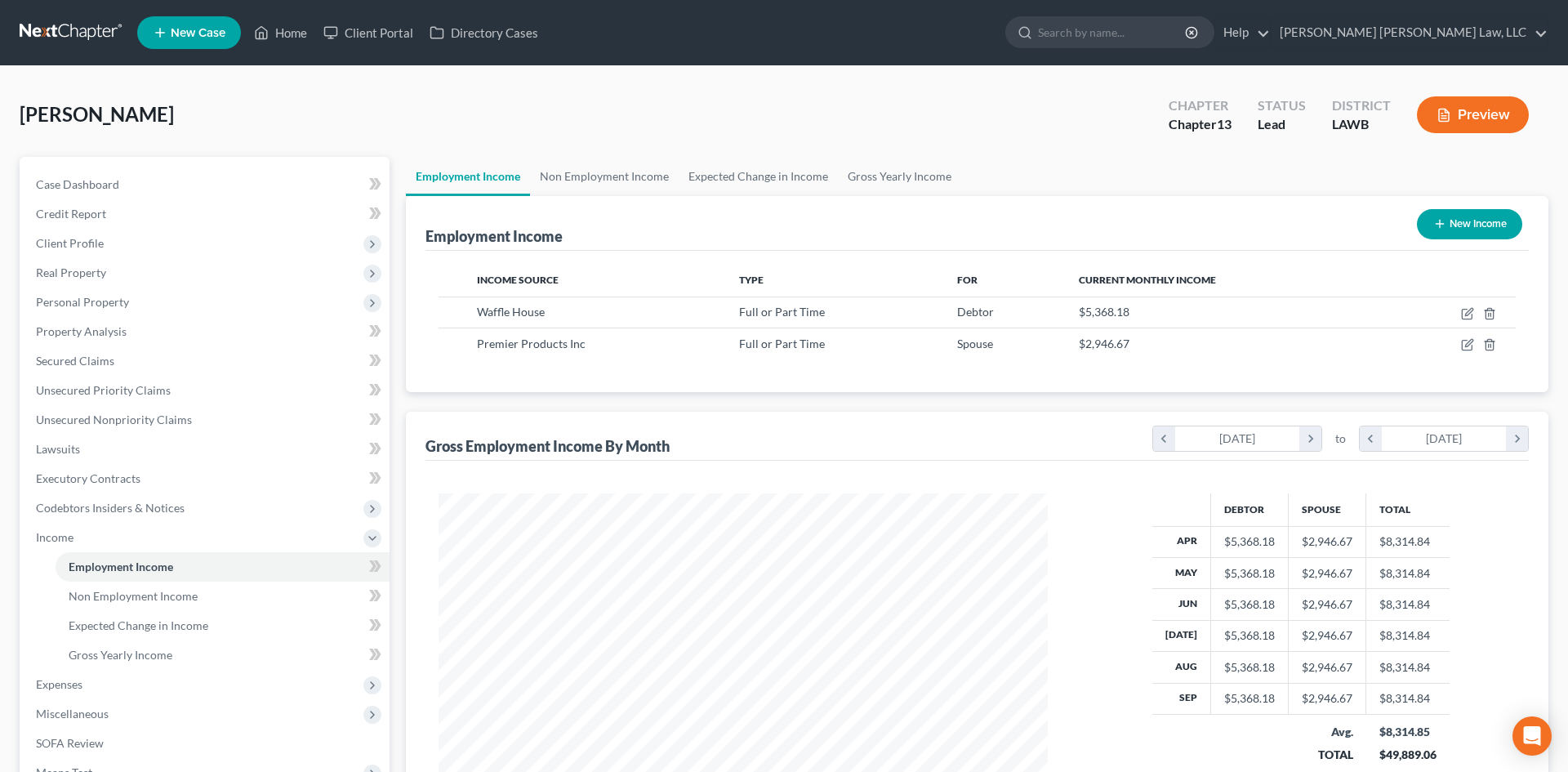
scroll to position [816807, 816151]
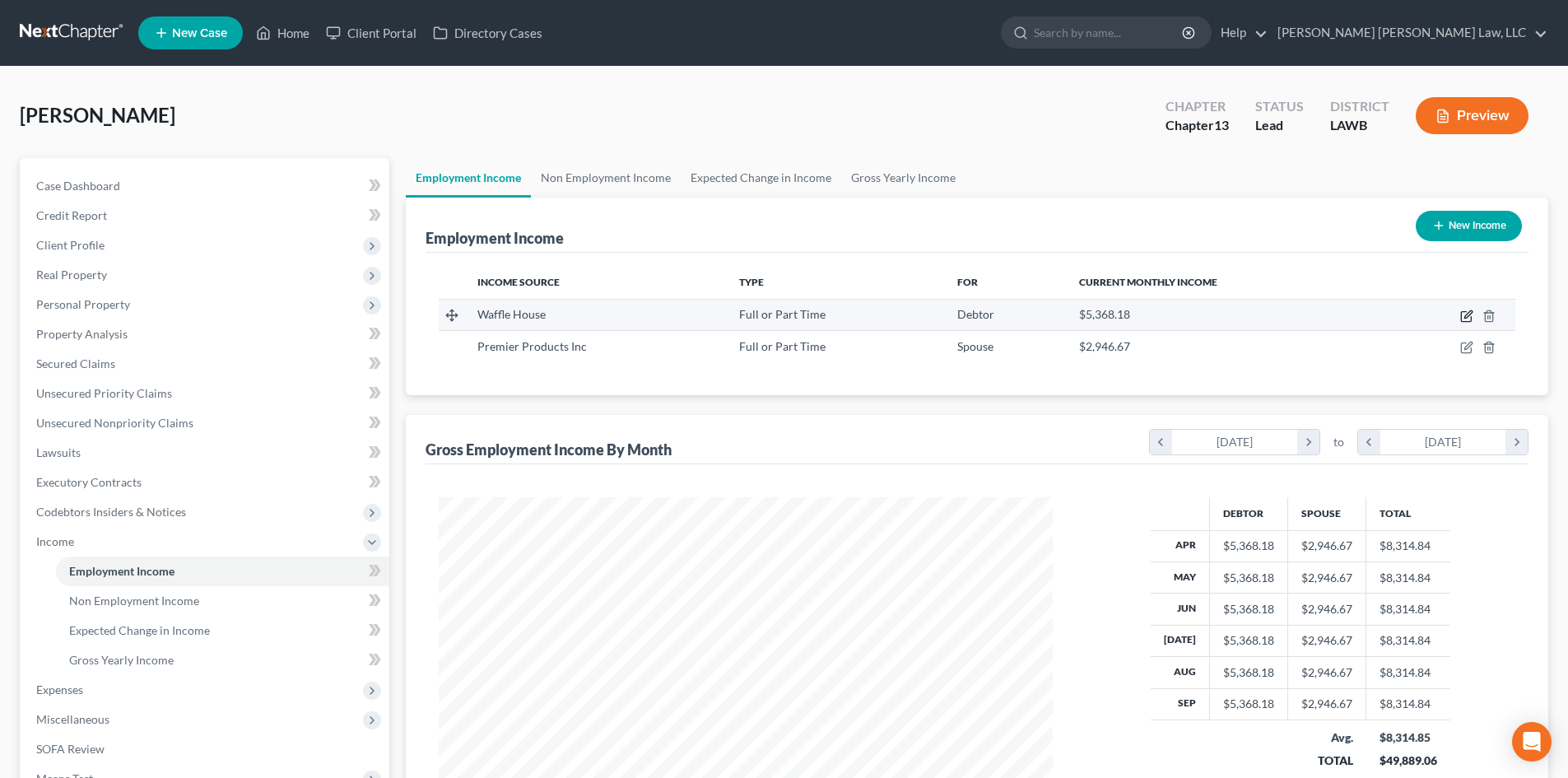
click at [1470, 316] on icon "button" at bounding box center [1468, 313] width 7 height 7
select select "0"
select select "10"
select select "2"
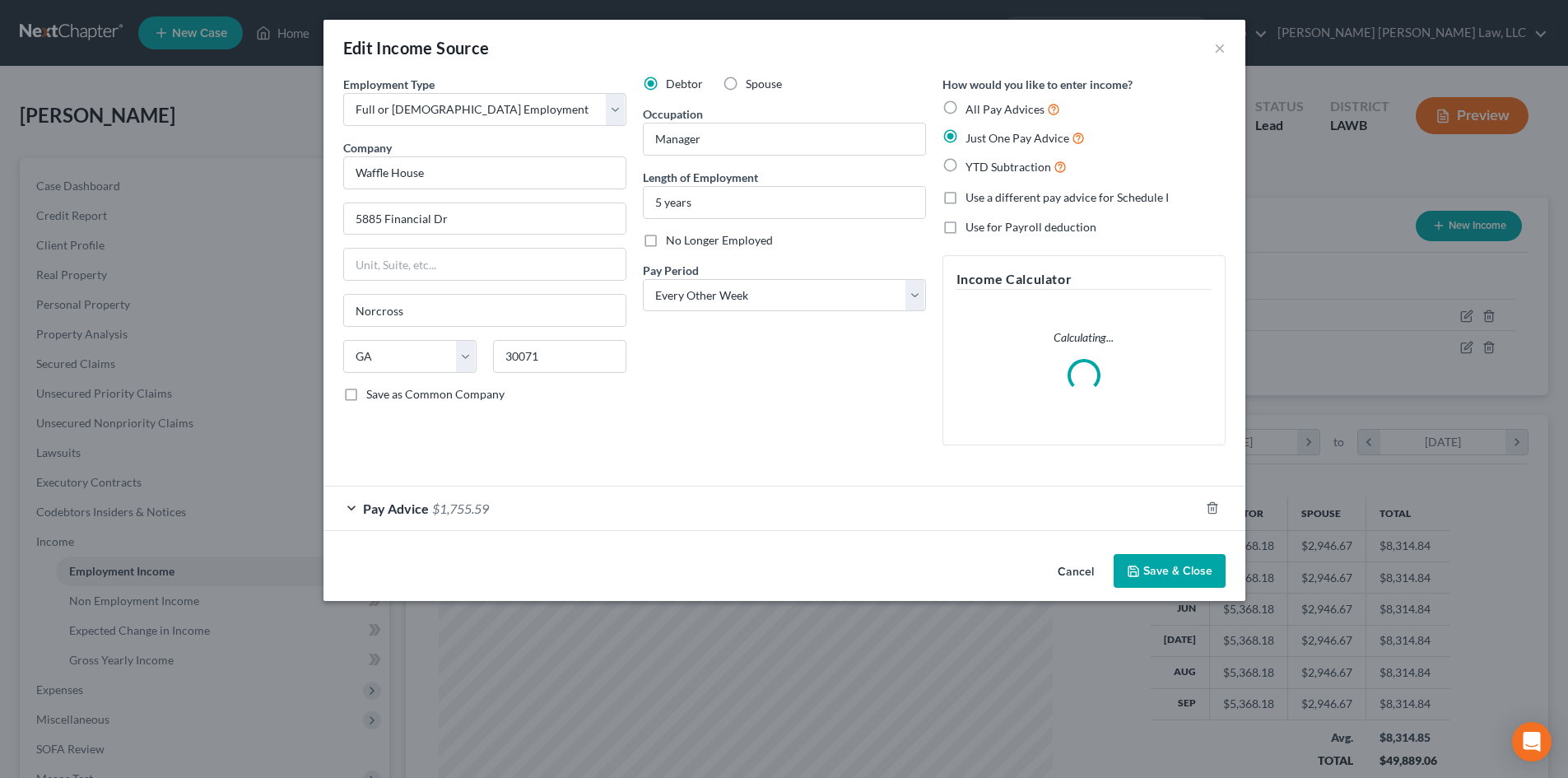
scroll to position [309, 653]
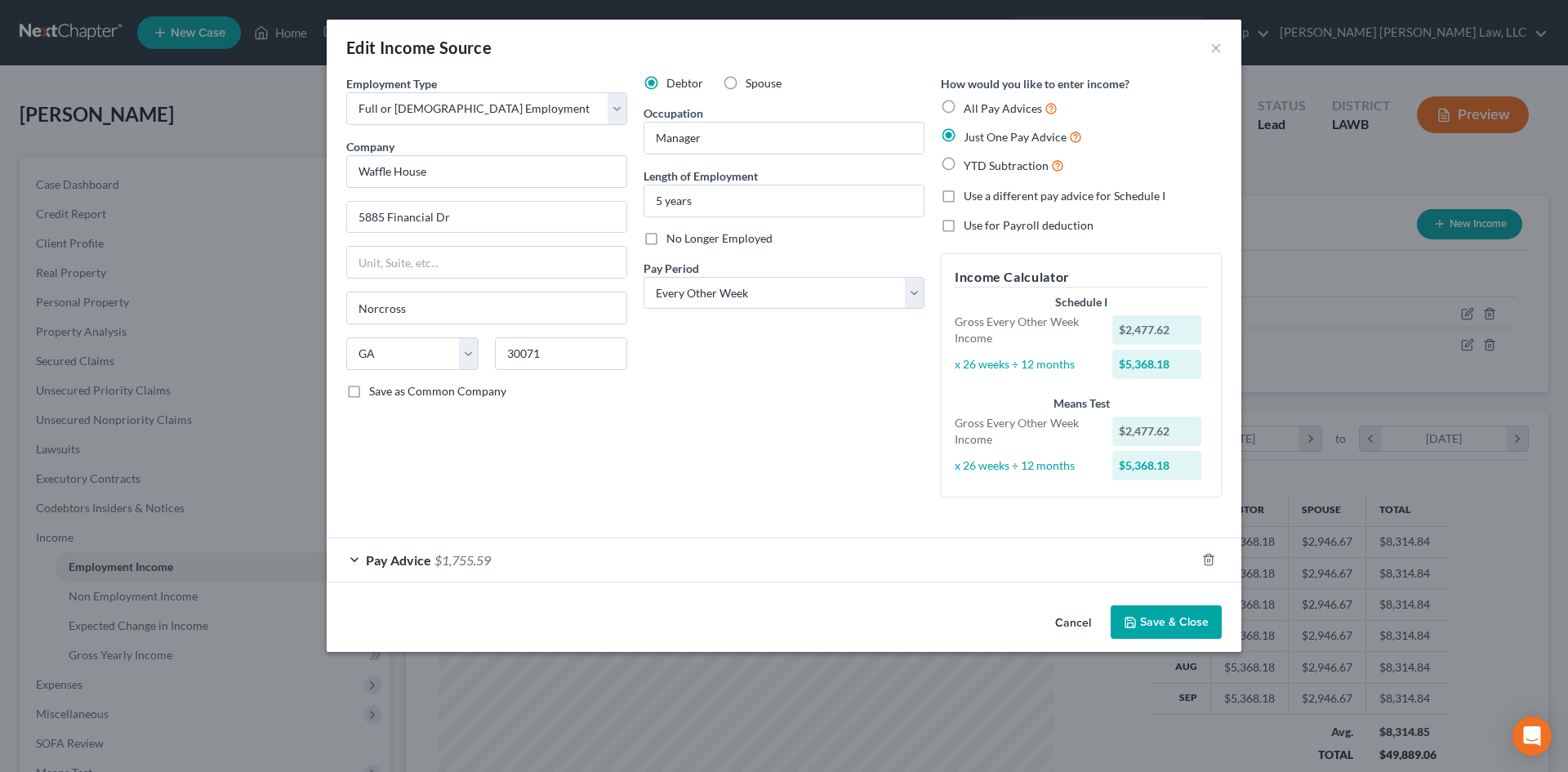
click at [1165, 633] on button "Save & Close" at bounding box center [1166, 623] width 111 height 34
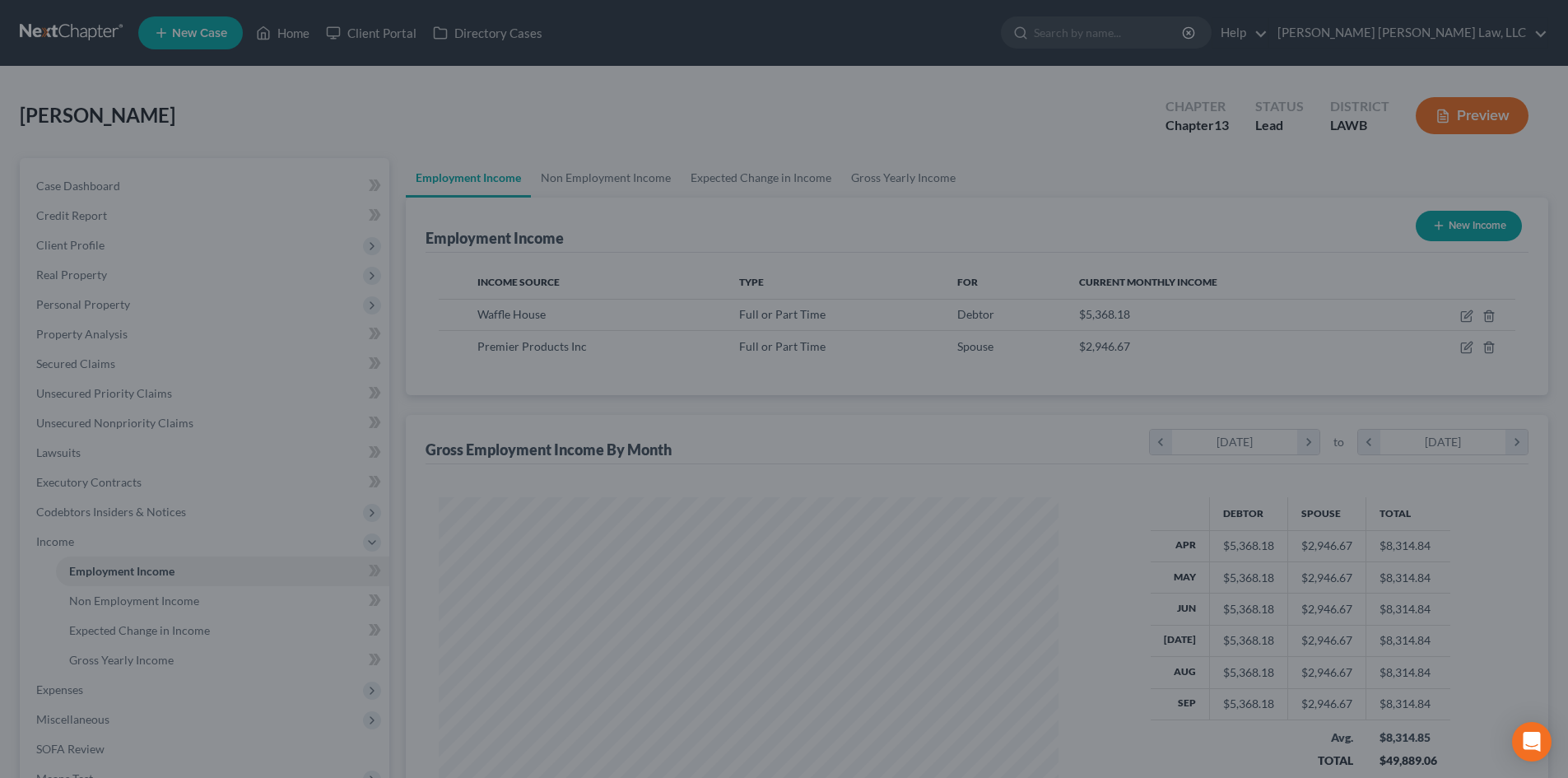
scroll to position [823155, 822605]
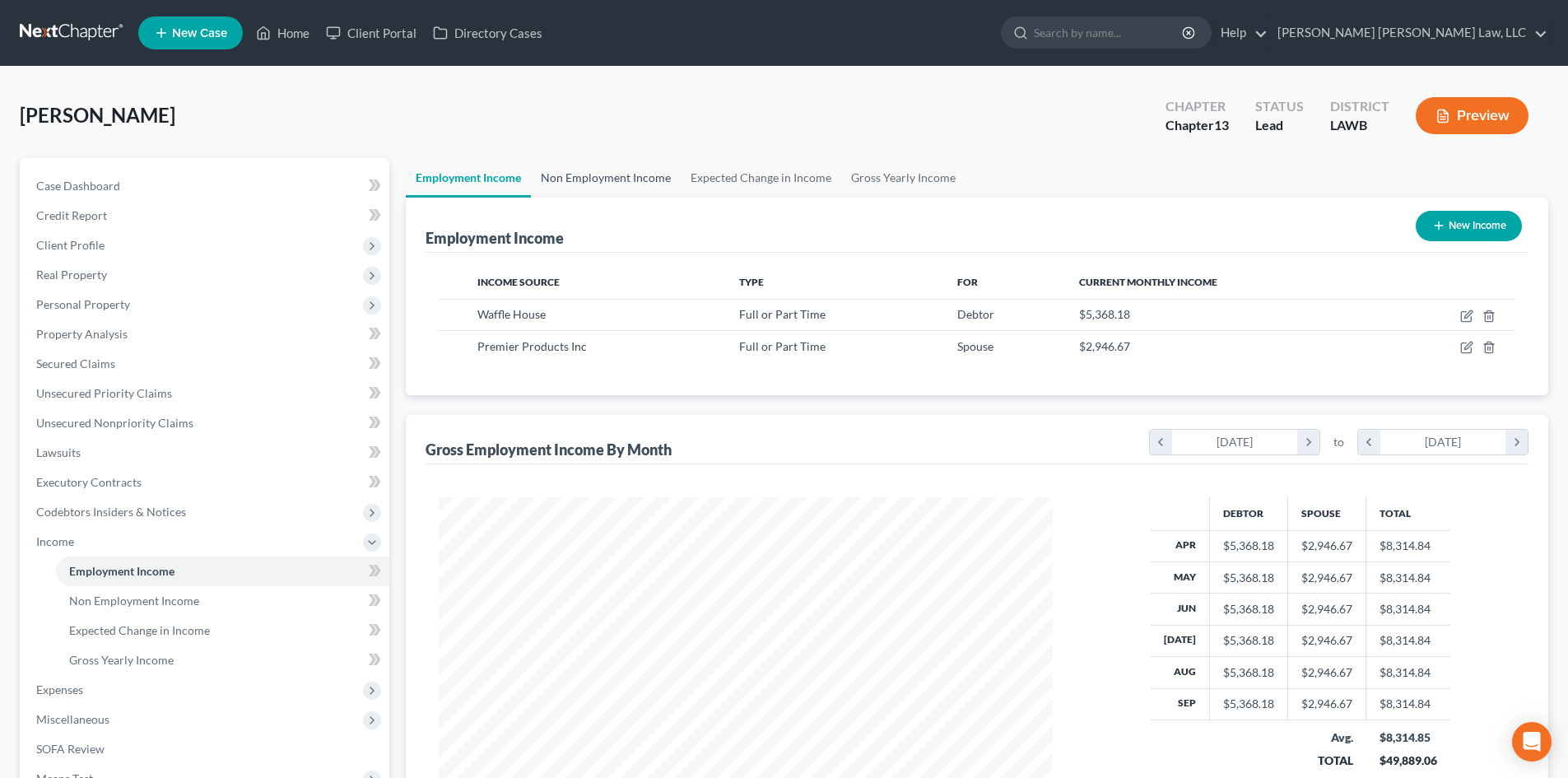
click at [615, 172] on link "Non Employment Income" at bounding box center [605, 178] width 150 height 40
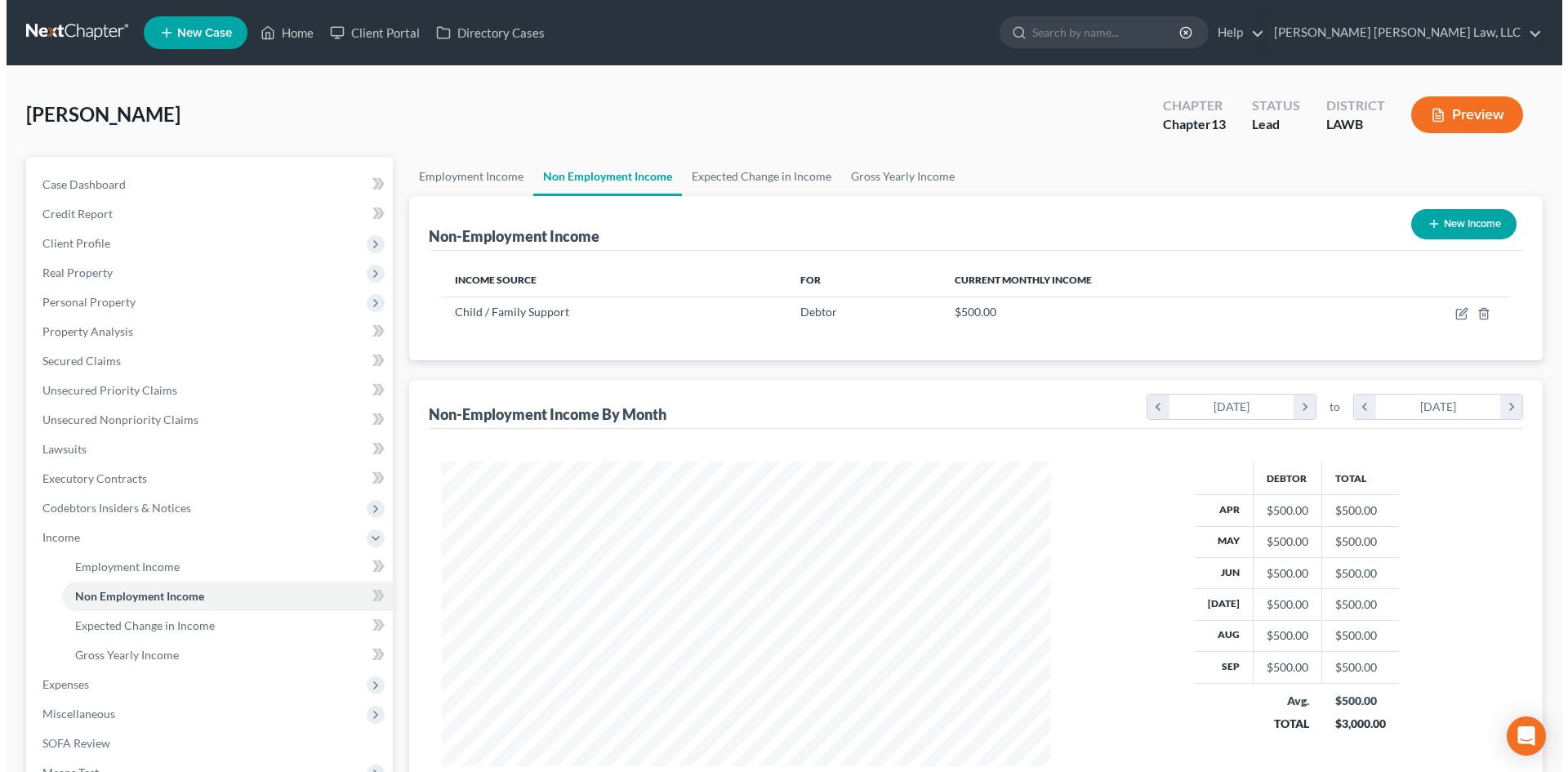
scroll to position [305, 642]
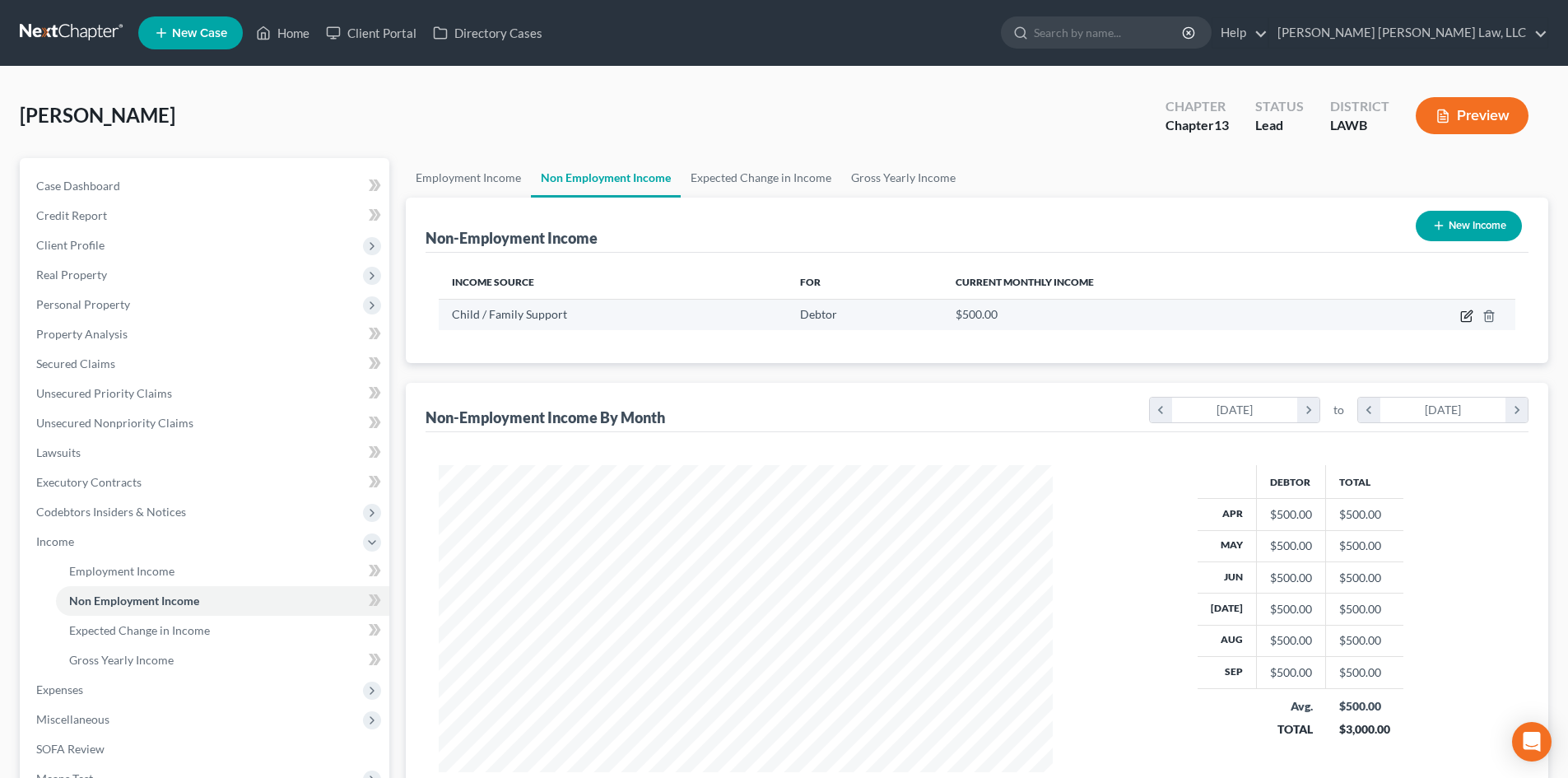
click at [1470, 317] on icon "button" at bounding box center [1467, 316] width 13 height 13
select select "7"
select select "0"
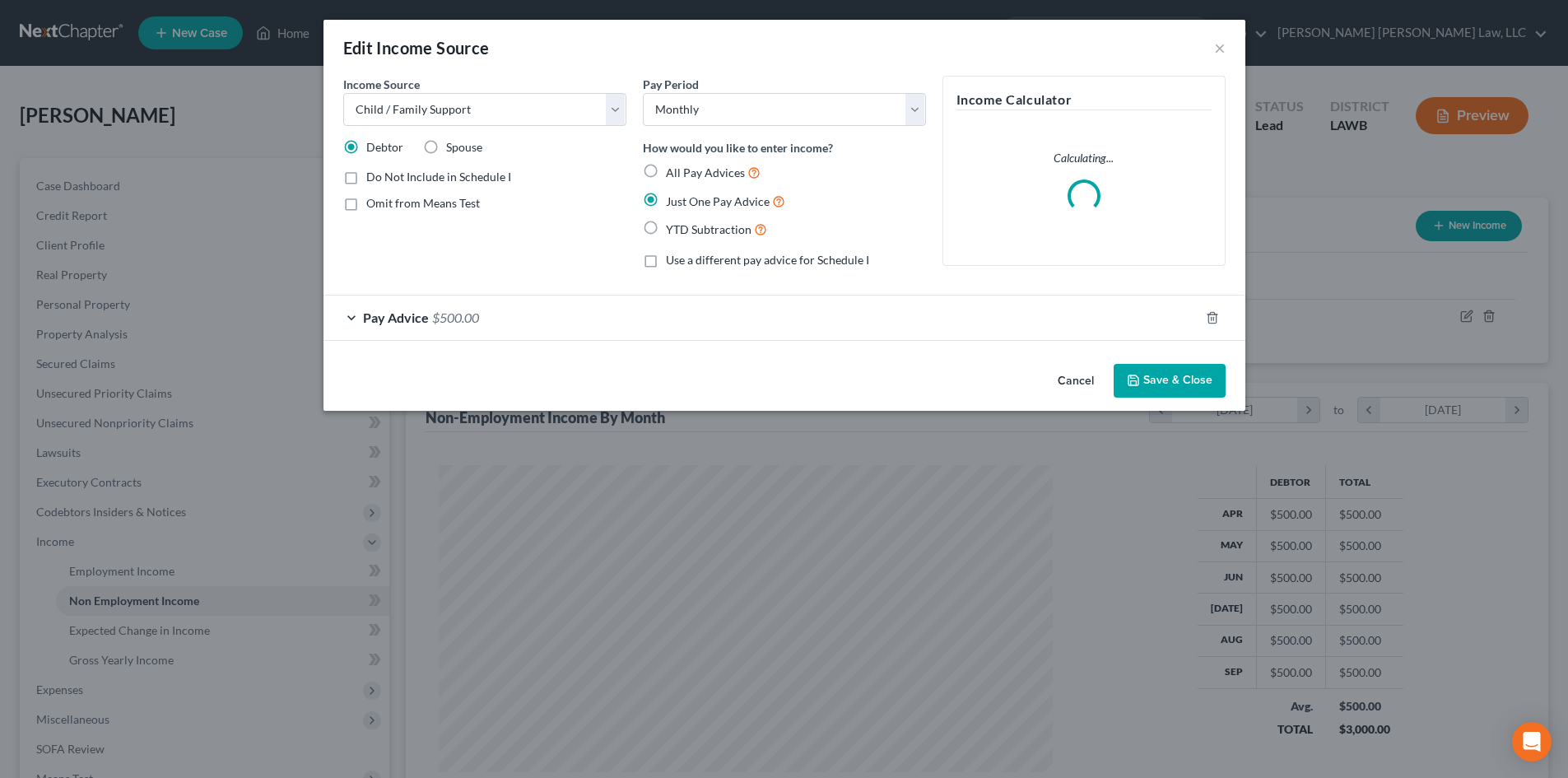
scroll to position [309, 653]
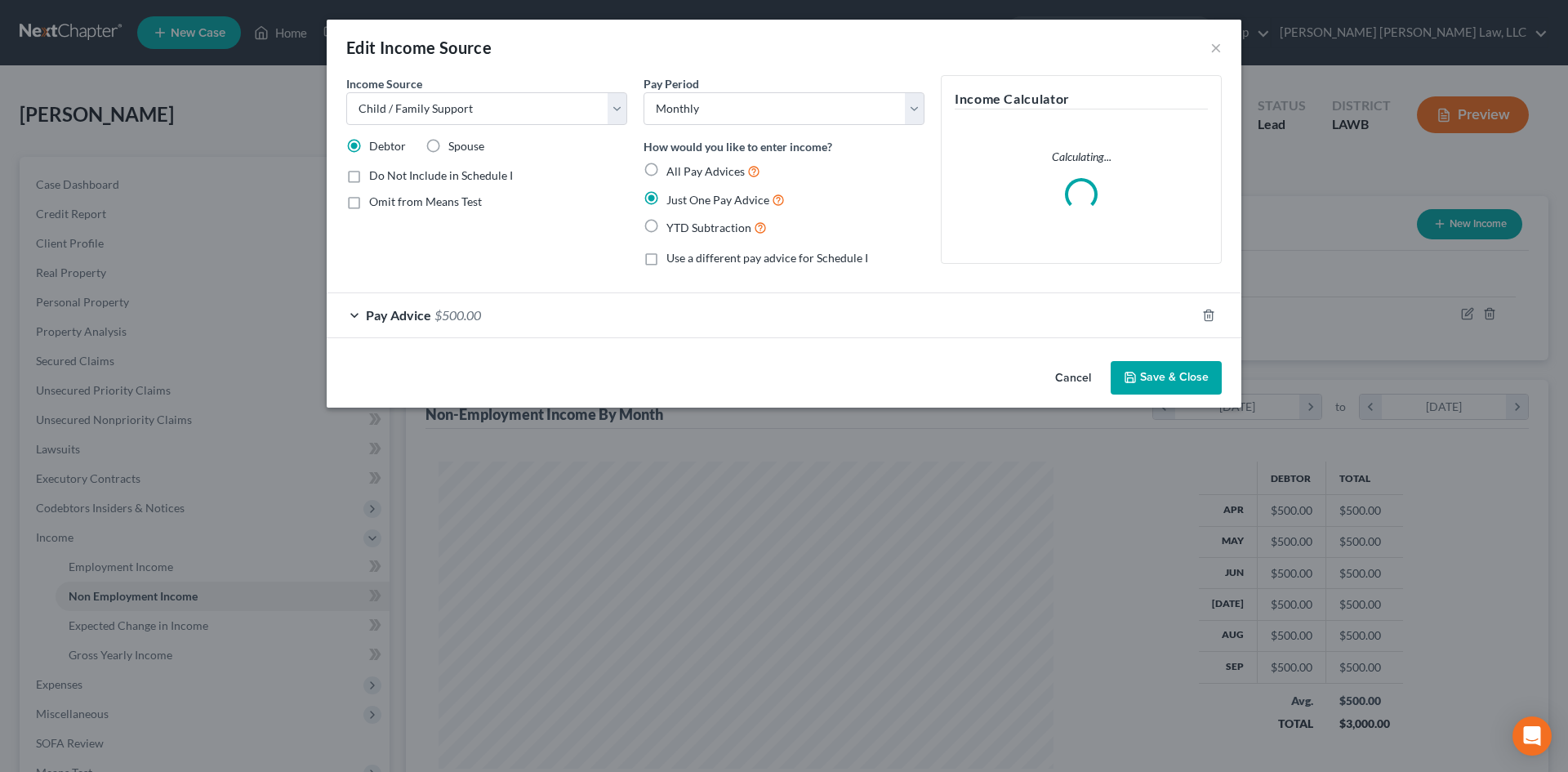
click at [1187, 372] on button "Save & Close" at bounding box center [1166, 378] width 111 height 34
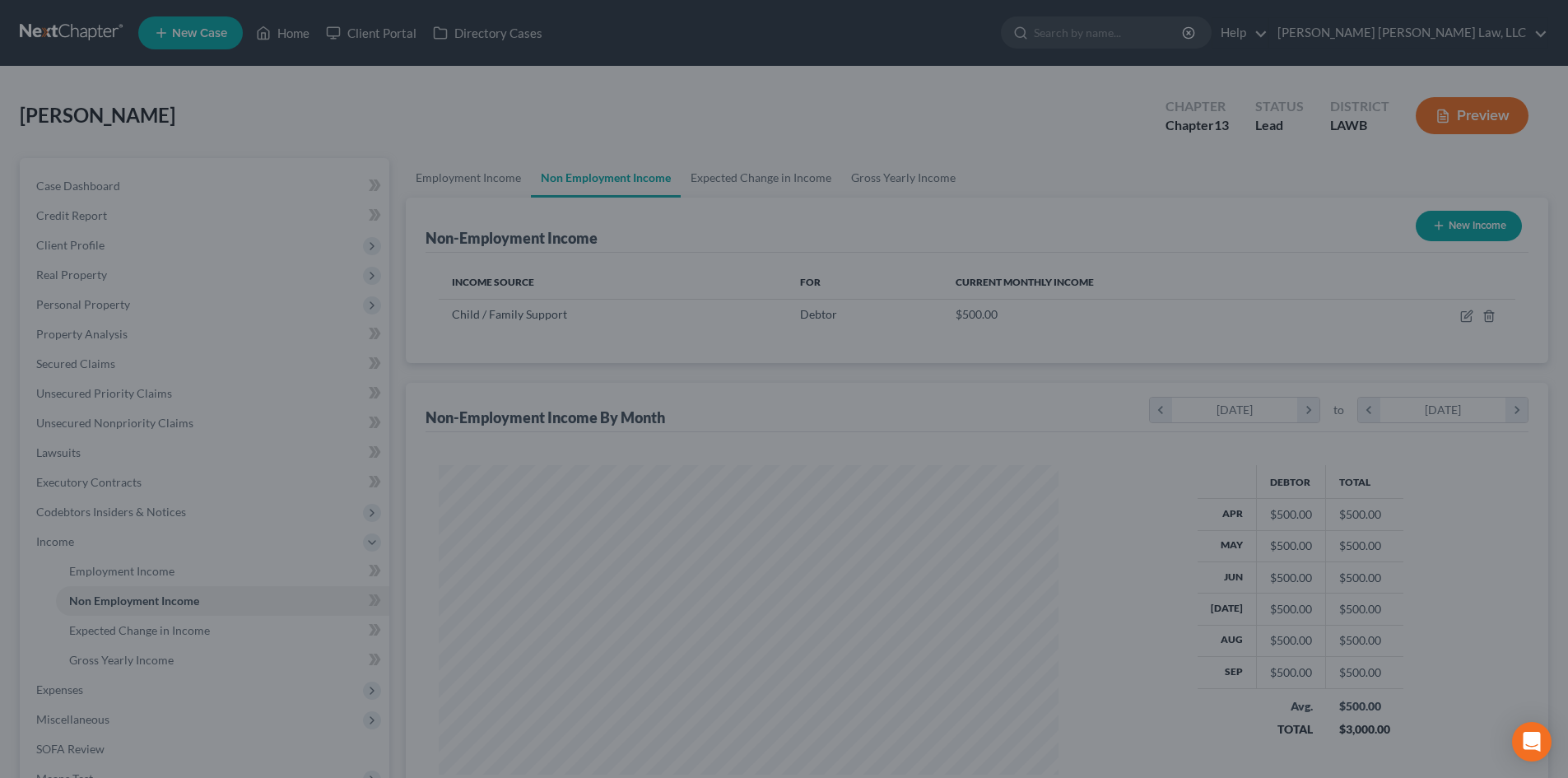
scroll to position [823155, 822605]
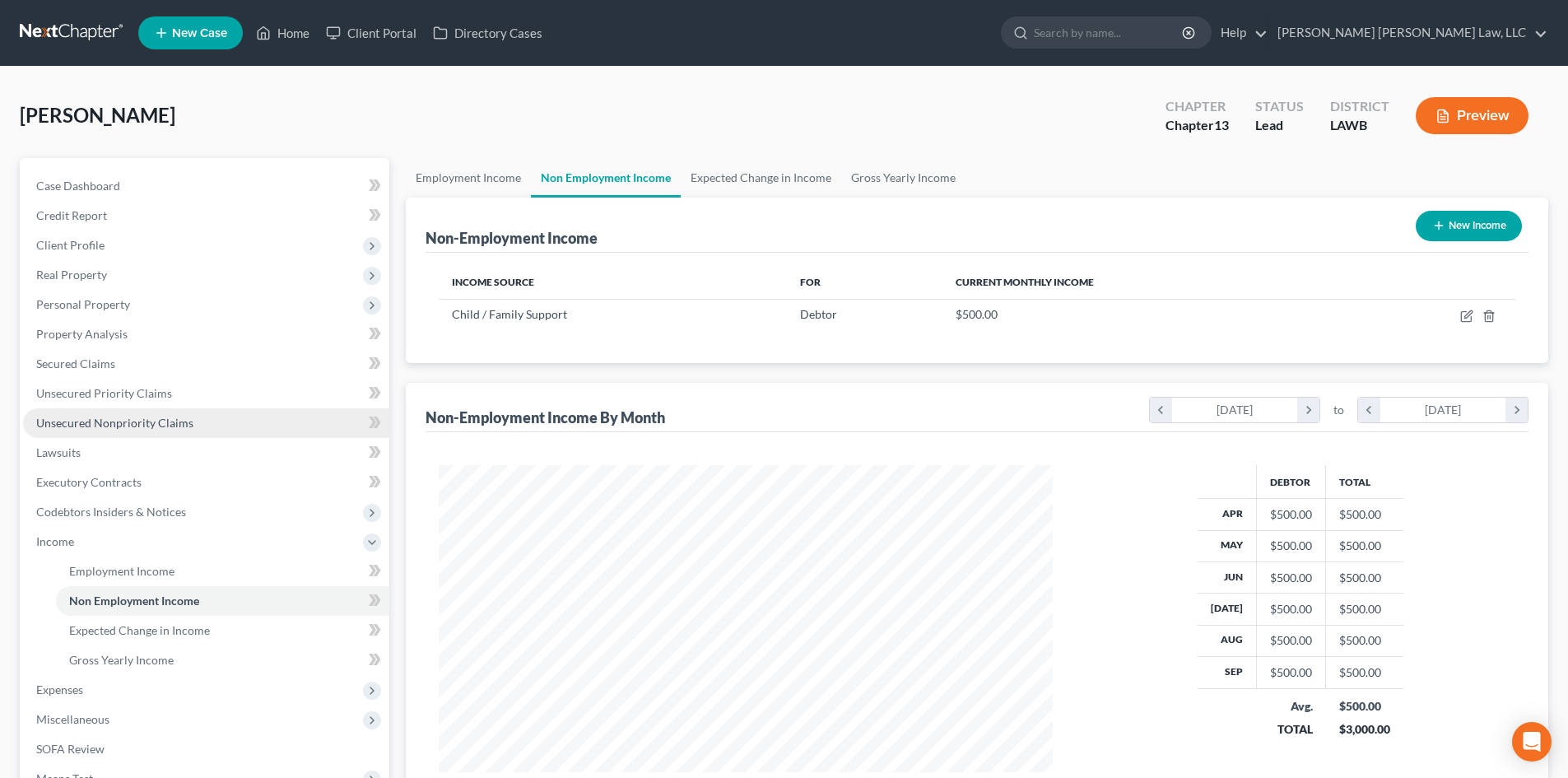
click at [231, 427] on link "Unsecured Nonpriority Claims" at bounding box center [206, 423] width 366 height 30
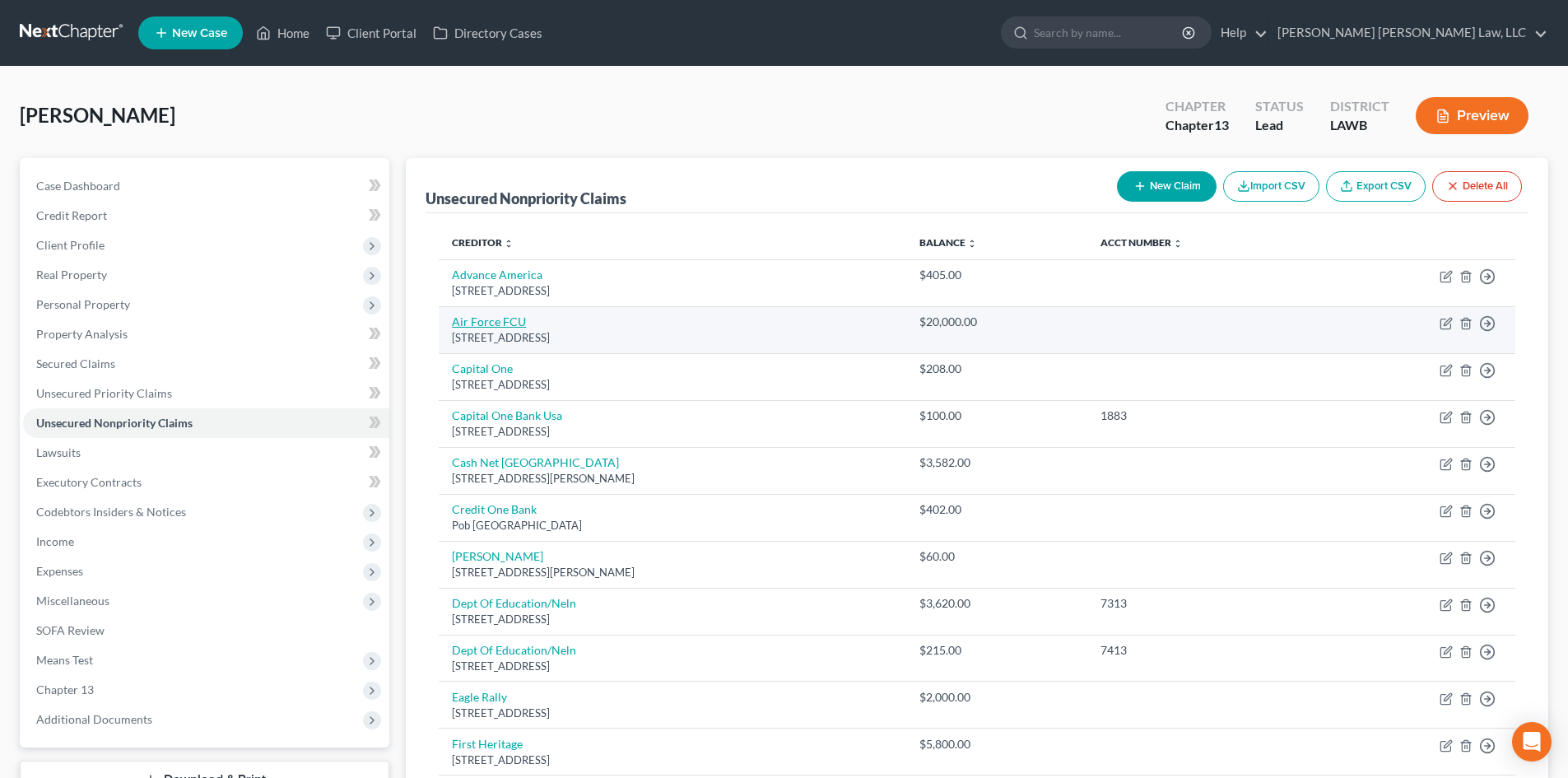
click at [504, 319] on link "Air Force FCU" at bounding box center [489, 321] width 74 height 14
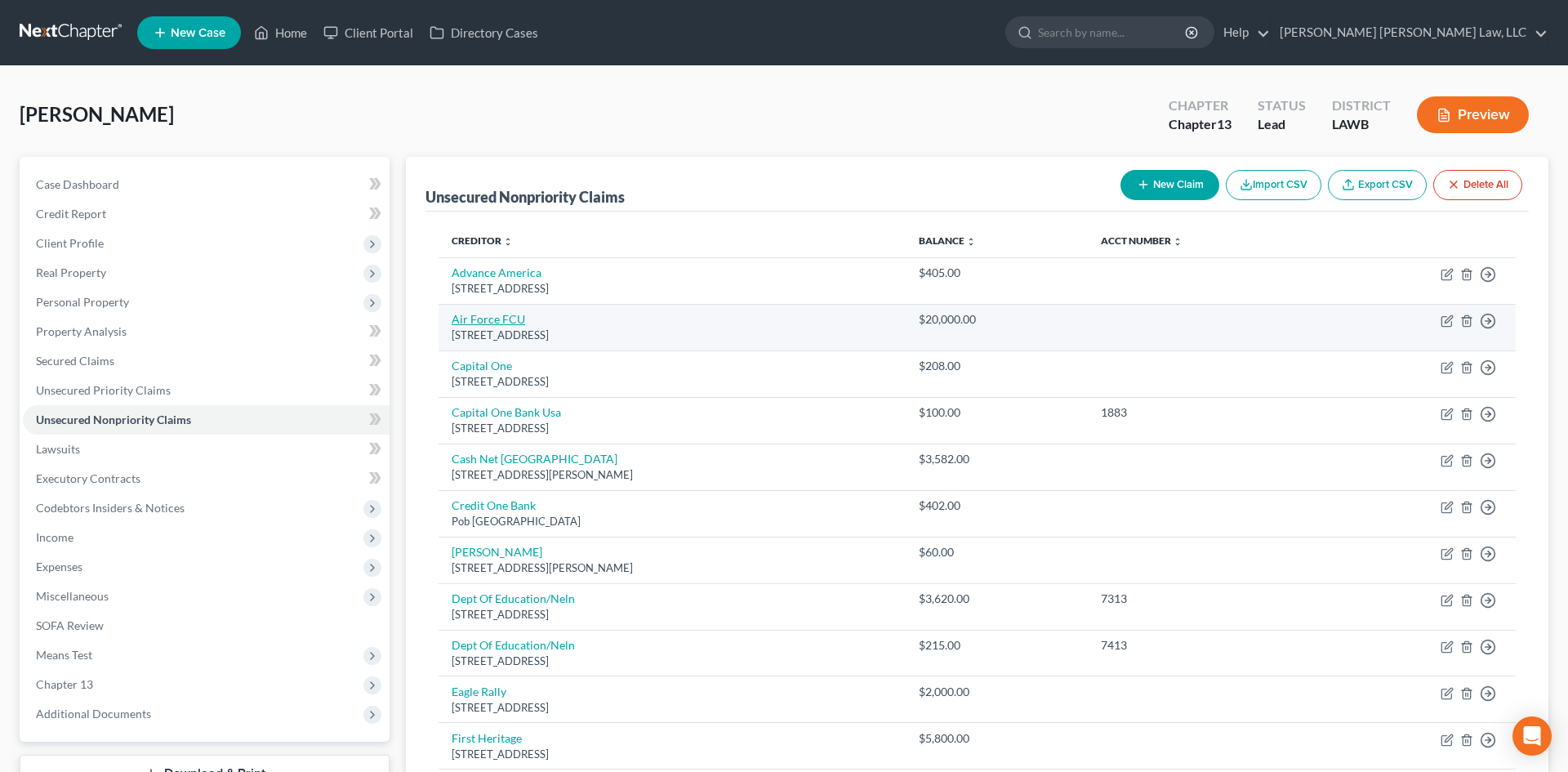
select select "45"
select select "4"
select select "0"
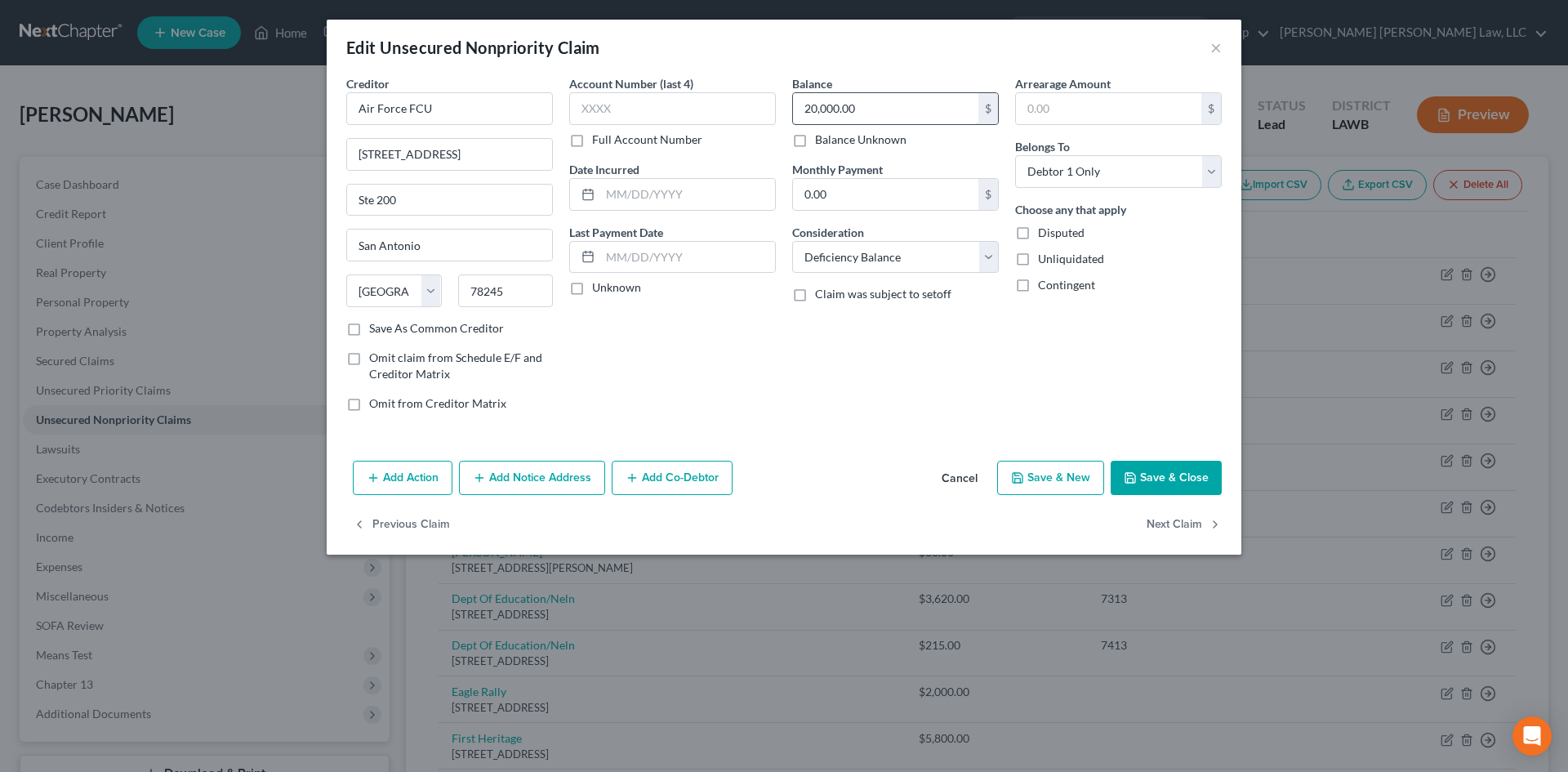
click at [882, 102] on input "20,000.00" at bounding box center [886, 109] width 185 height 31
type input "0.00"
click at [1206, 482] on button "Save & Close" at bounding box center [1166, 478] width 111 height 34
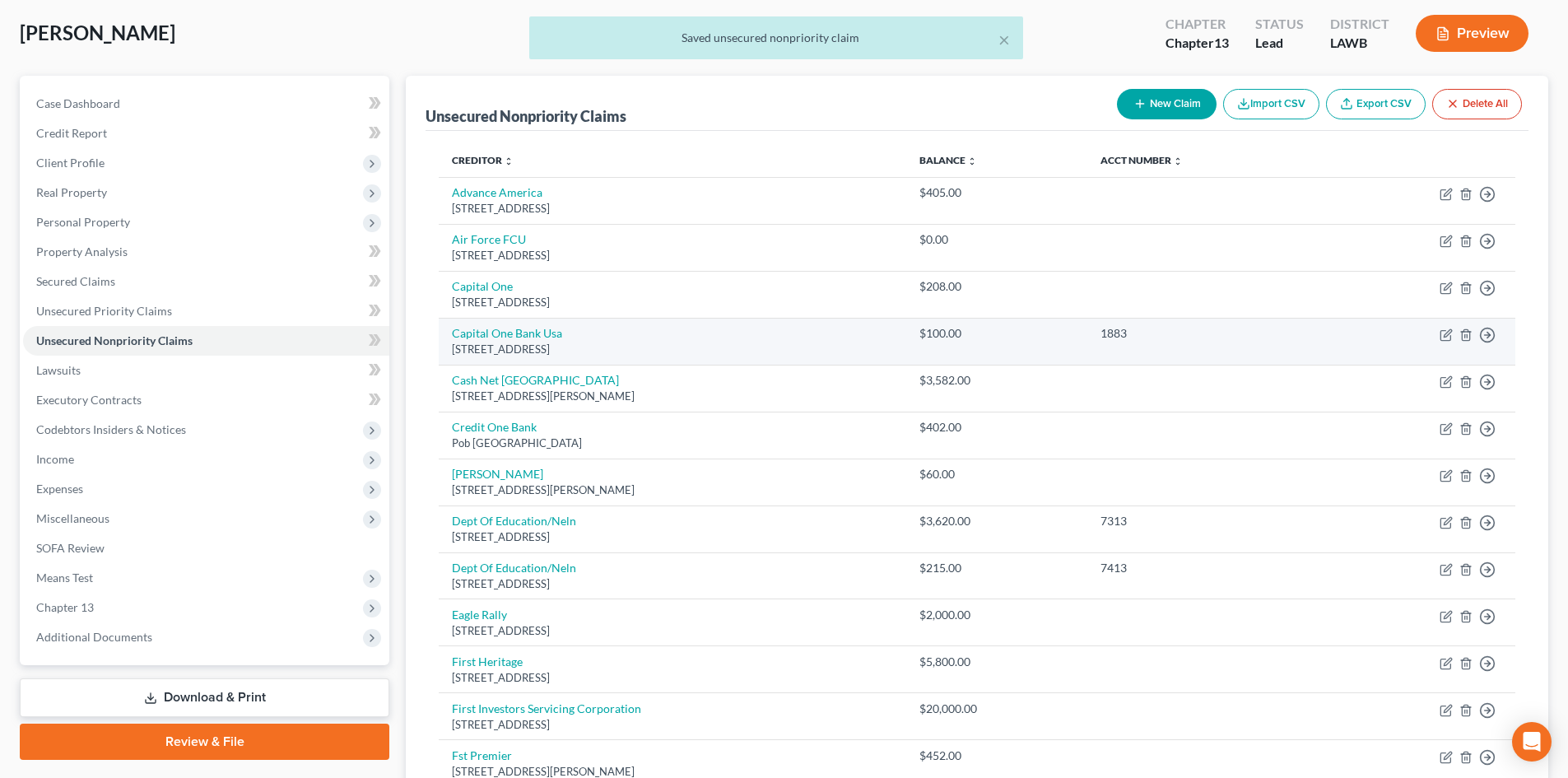
scroll to position [165, 0]
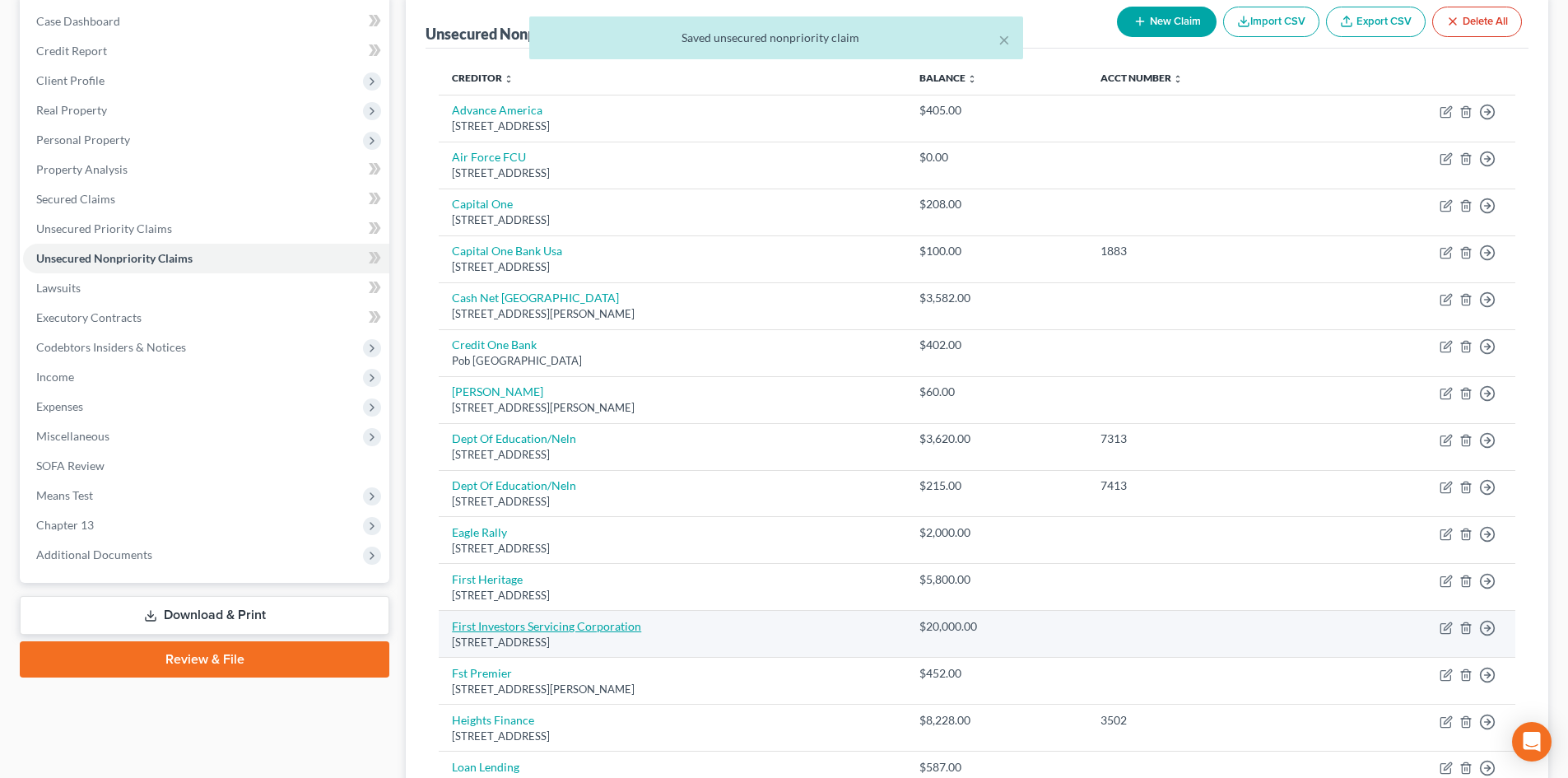
click at [600, 630] on link "First Investors Servicing Corporation" at bounding box center [546, 626] width 189 height 14
select select "10"
select select "4"
select select "0"
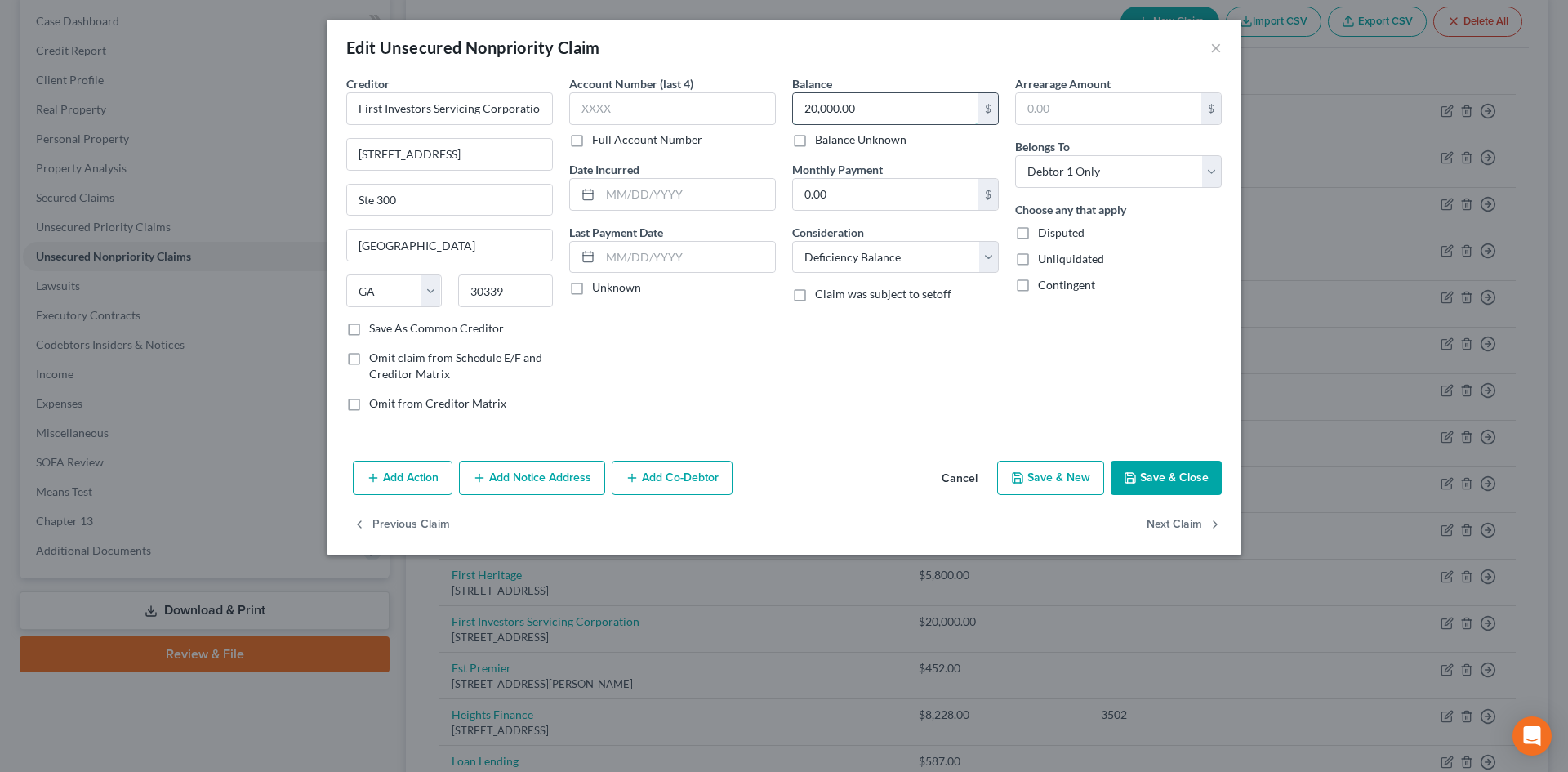
click at [881, 110] on input "20,000.00" at bounding box center [886, 109] width 185 height 31
type input "0.00"
click at [1184, 465] on button "Save & Close" at bounding box center [1166, 478] width 111 height 34
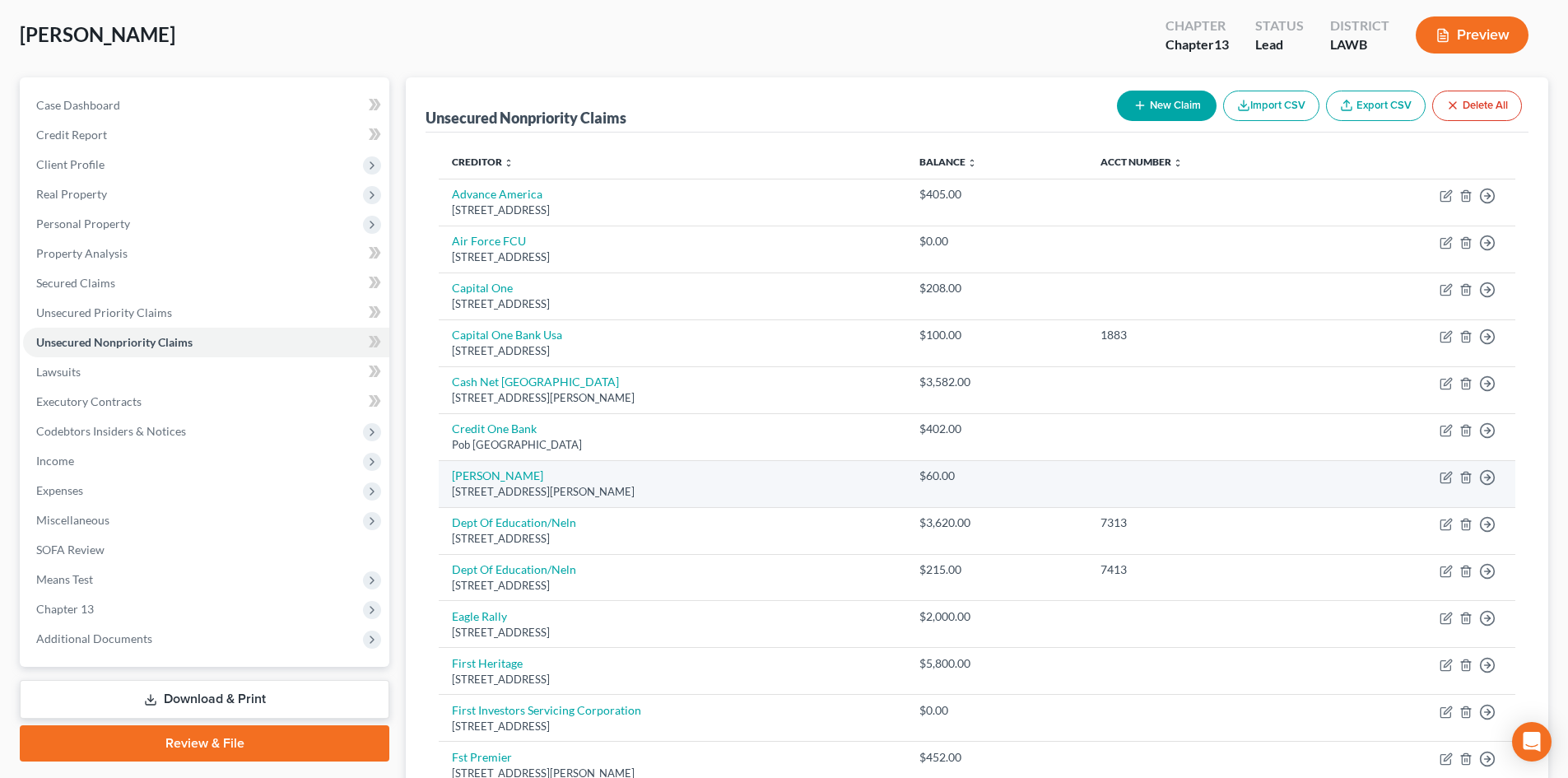
scroll to position [79, 0]
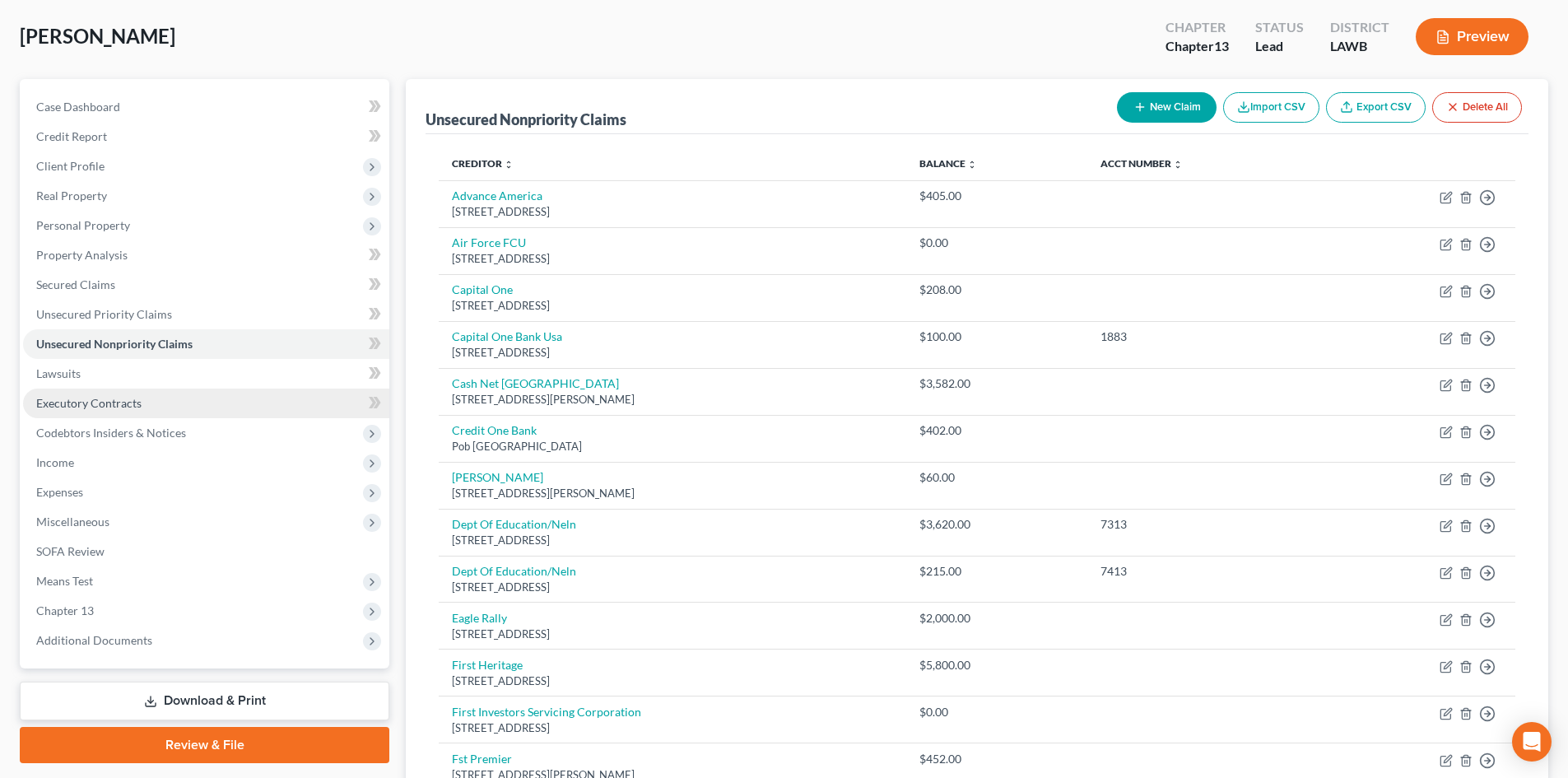
drag, startPoint x: 203, startPoint y: 416, endPoint x: 237, endPoint y: 413, distance: 34.1
click at [203, 416] on link "Executory Contracts" at bounding box center [206, 403] width 366 height 30
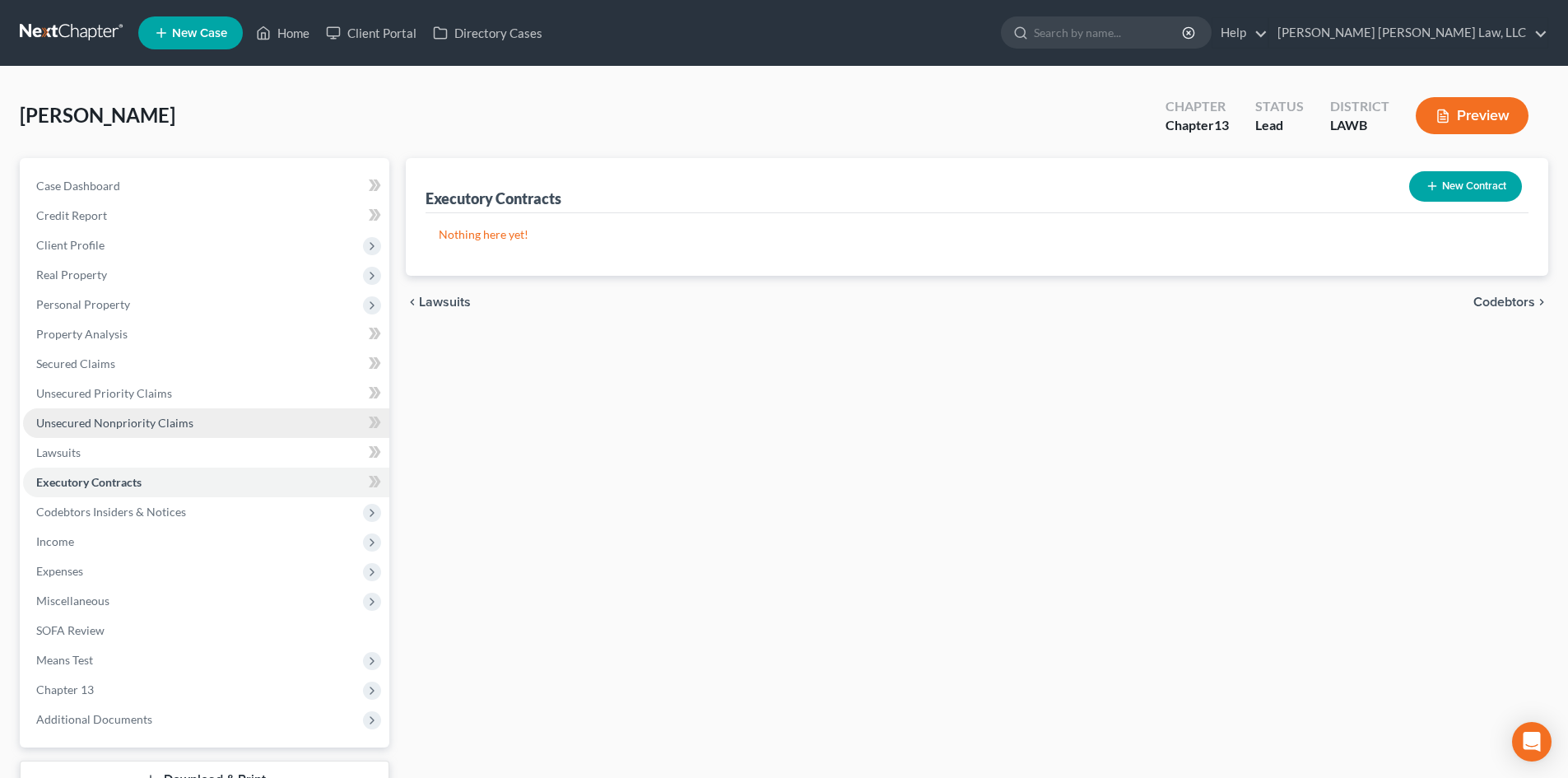
click at [250, 415] on link "Unsecured Nonpriority Claims" at bounding box center [206, 423] width 366 height 30
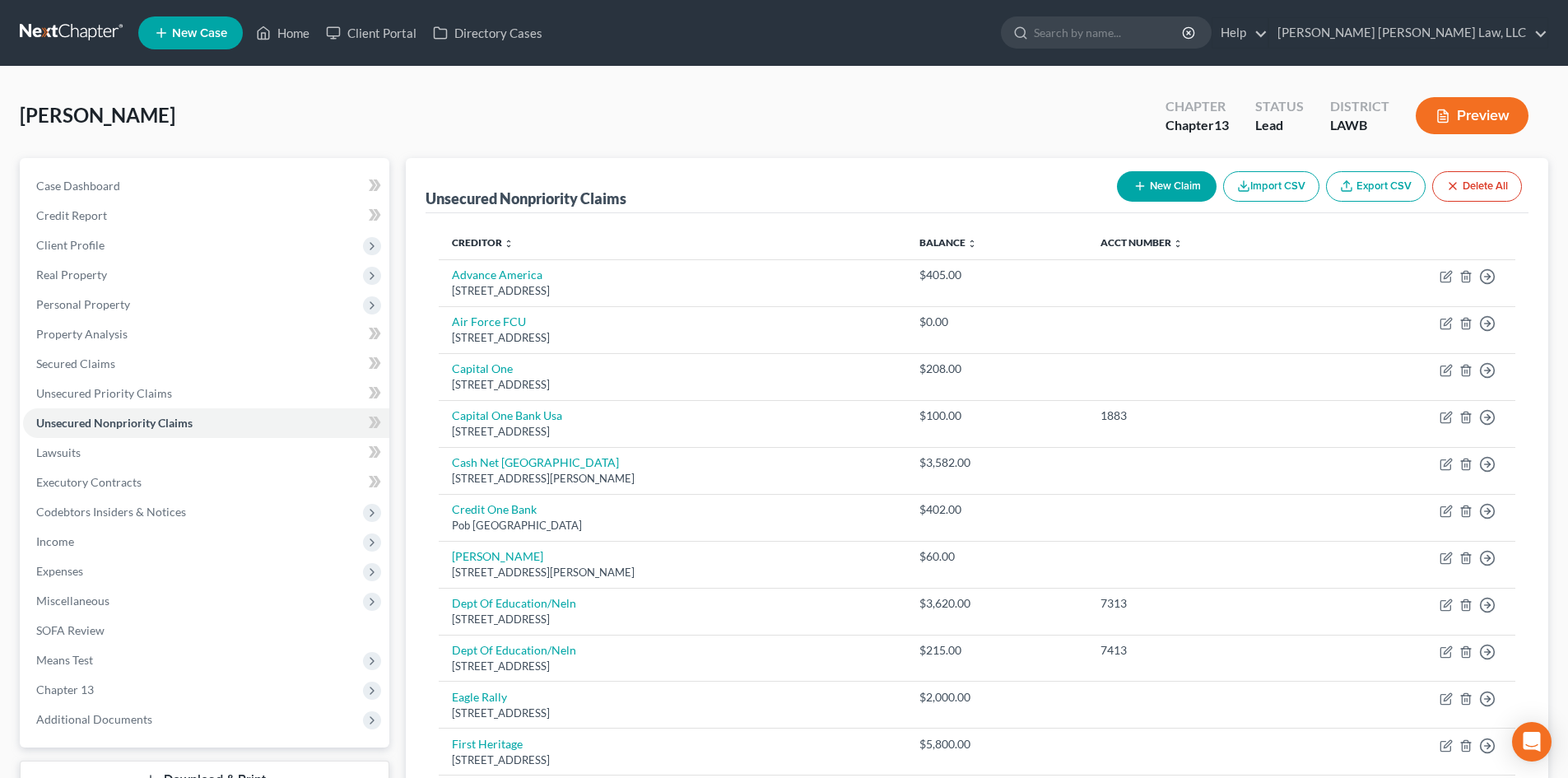
click at [1151, 174] on button "New Claim" at bounding box center [1167, 186] width 100 height 31
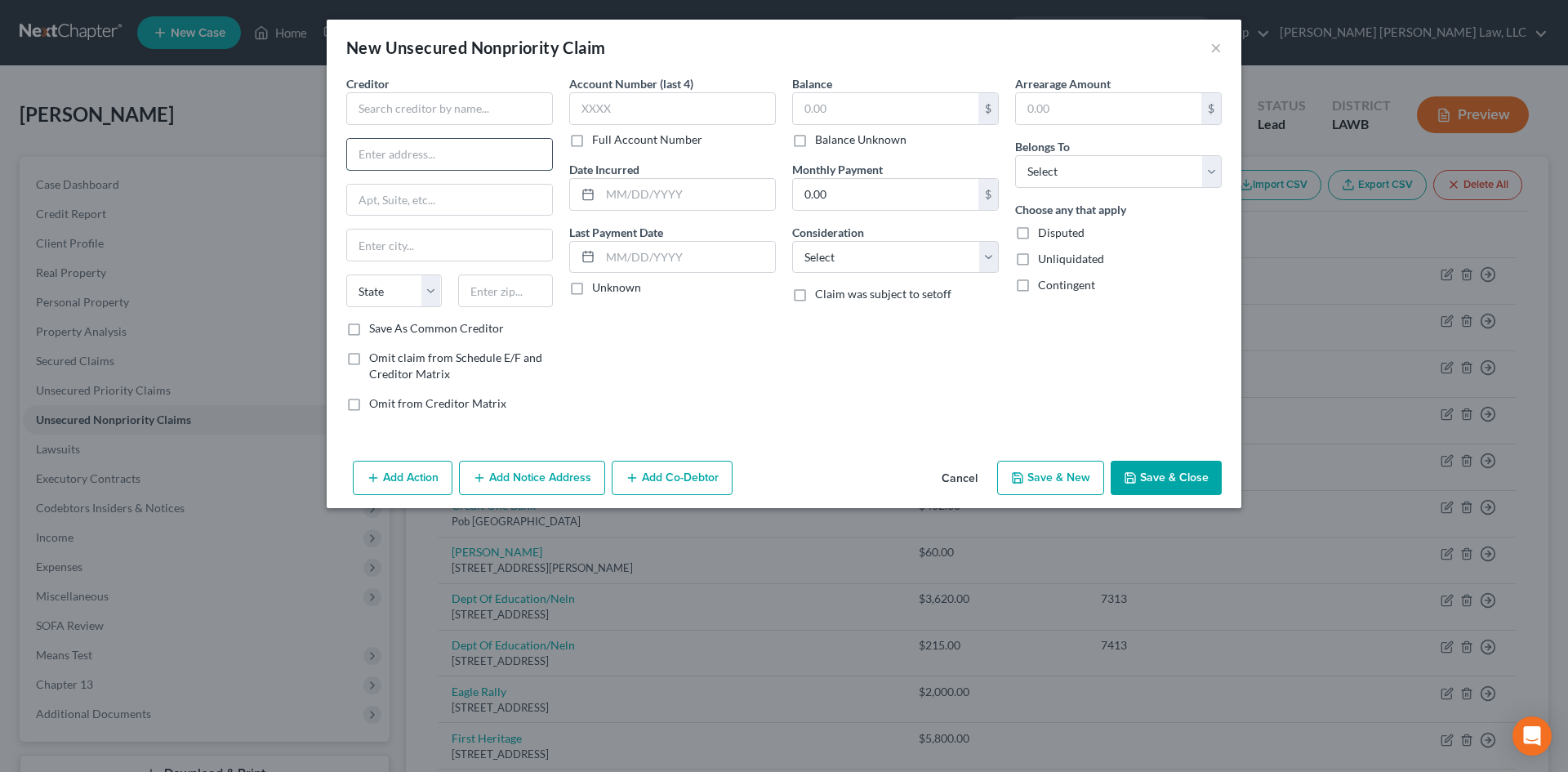
click at [435, 151] on input "text" at bounding box center [449, 154] width 205 height 31
paste input "[STREET_ADDRESS][PERSON_NAME]"
drag, startPoint x: 509, startPoint y: 154, endPoint x: 563, endPoint y: 151, distance: 54.1
click at [563, 151] on div "Creditor * [STREET_ADDRESS][GEOGRAPHIC_DATA][PERSON_NAME][US_STATE] CA CO CT DE…" at bounding box center [784, 250] width 892 height 349
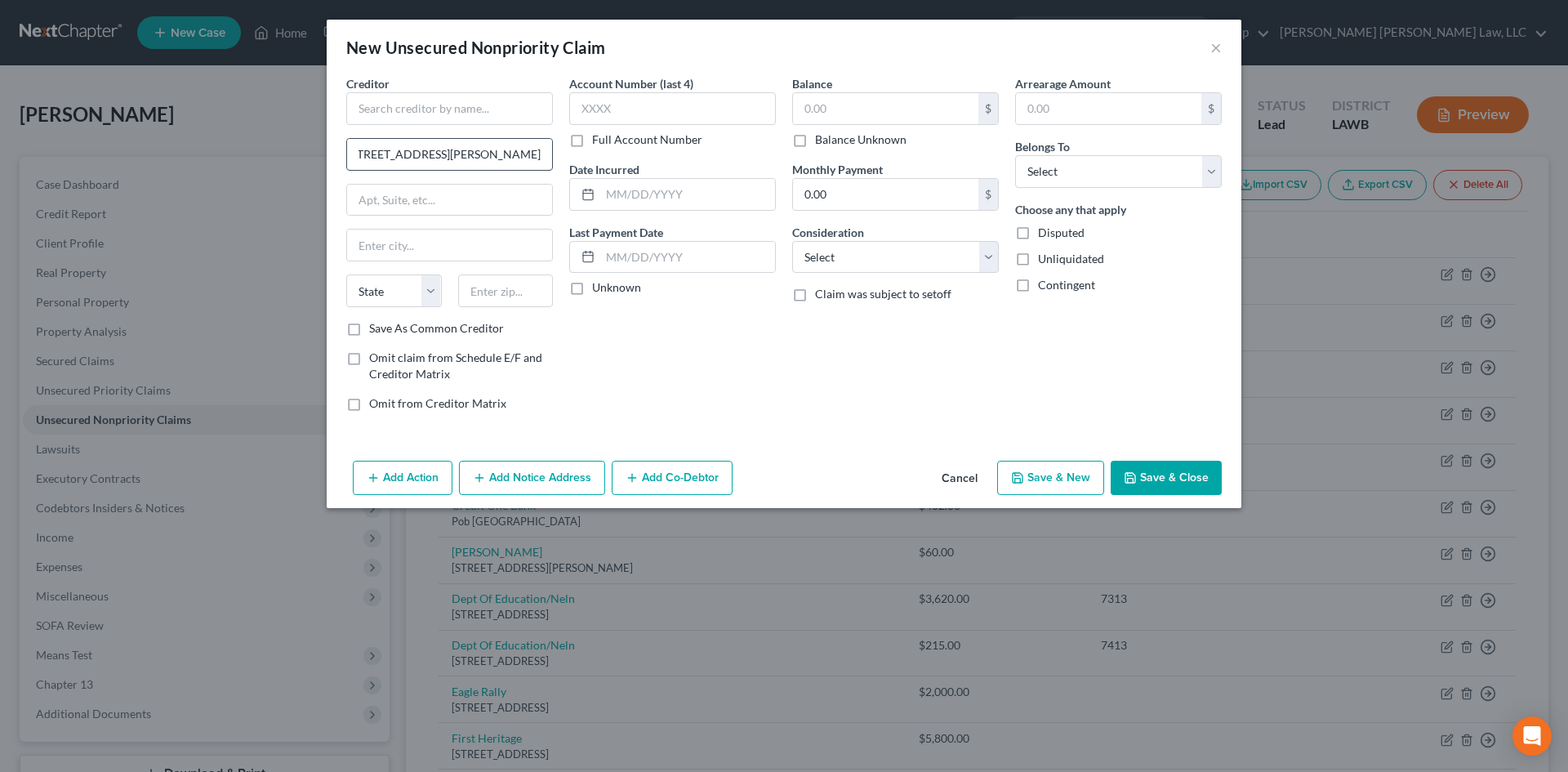
type input "[STREET_ADDRESS][PERSON_NAME]"
type input "61108"
click at [485, 107] on input "text" at bounding box center [449, 109] width 207 height 33
type input "Rockford"
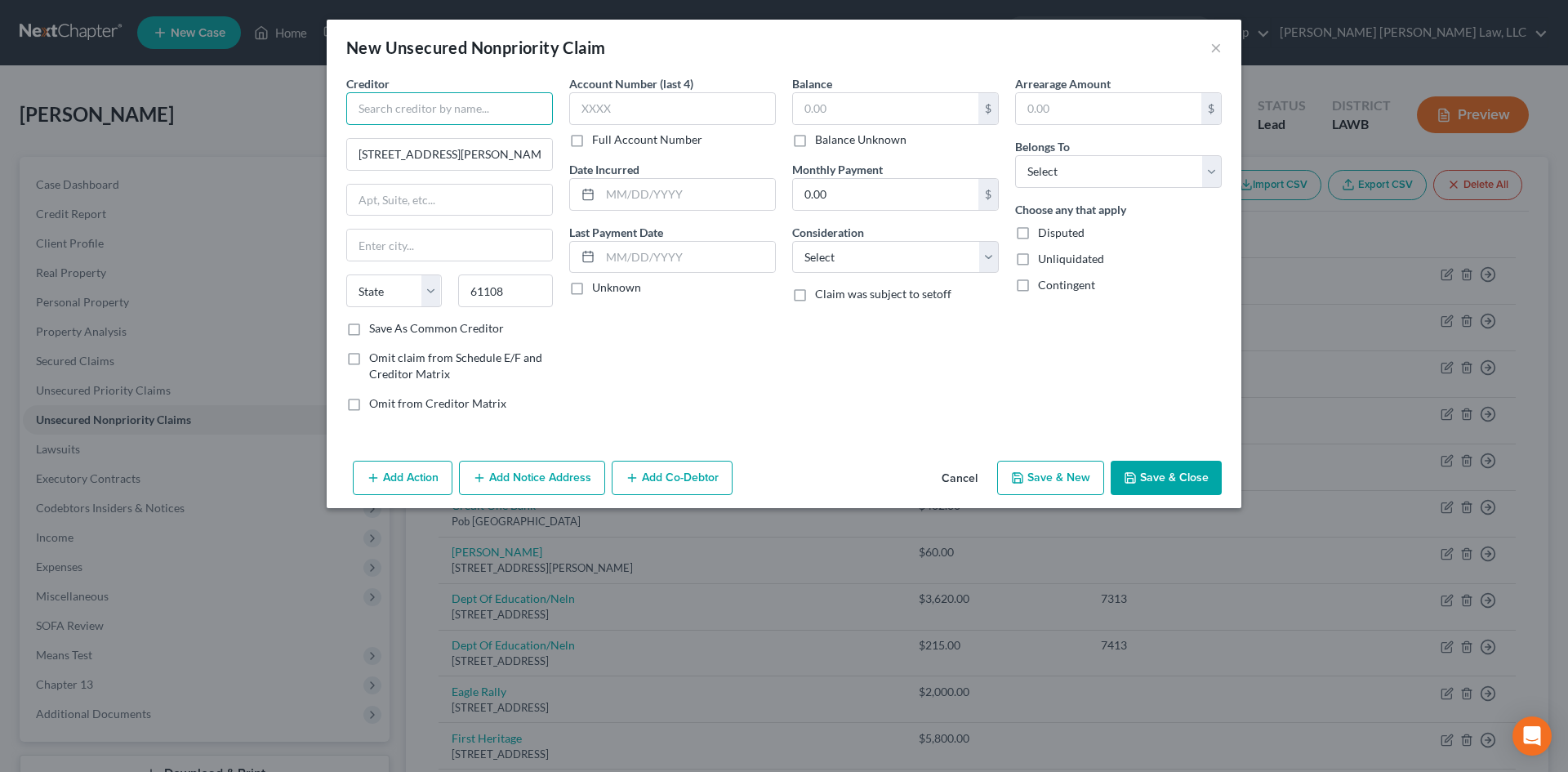
select select "14"
type input "[PERSON_NAME]"
drag, startPoint x: 517, startPoint y: 157, endPoint x: 581, endPoint y: 153, distance: 64.1
click at [581, 153] on div "Creditor * [PERSON_NAME] [STREET_ADDRESS][GEOGRAPHIC_DATA][PERSON_NAME] [US_STA…" at bounding box center [784, 250] width 892 height 349
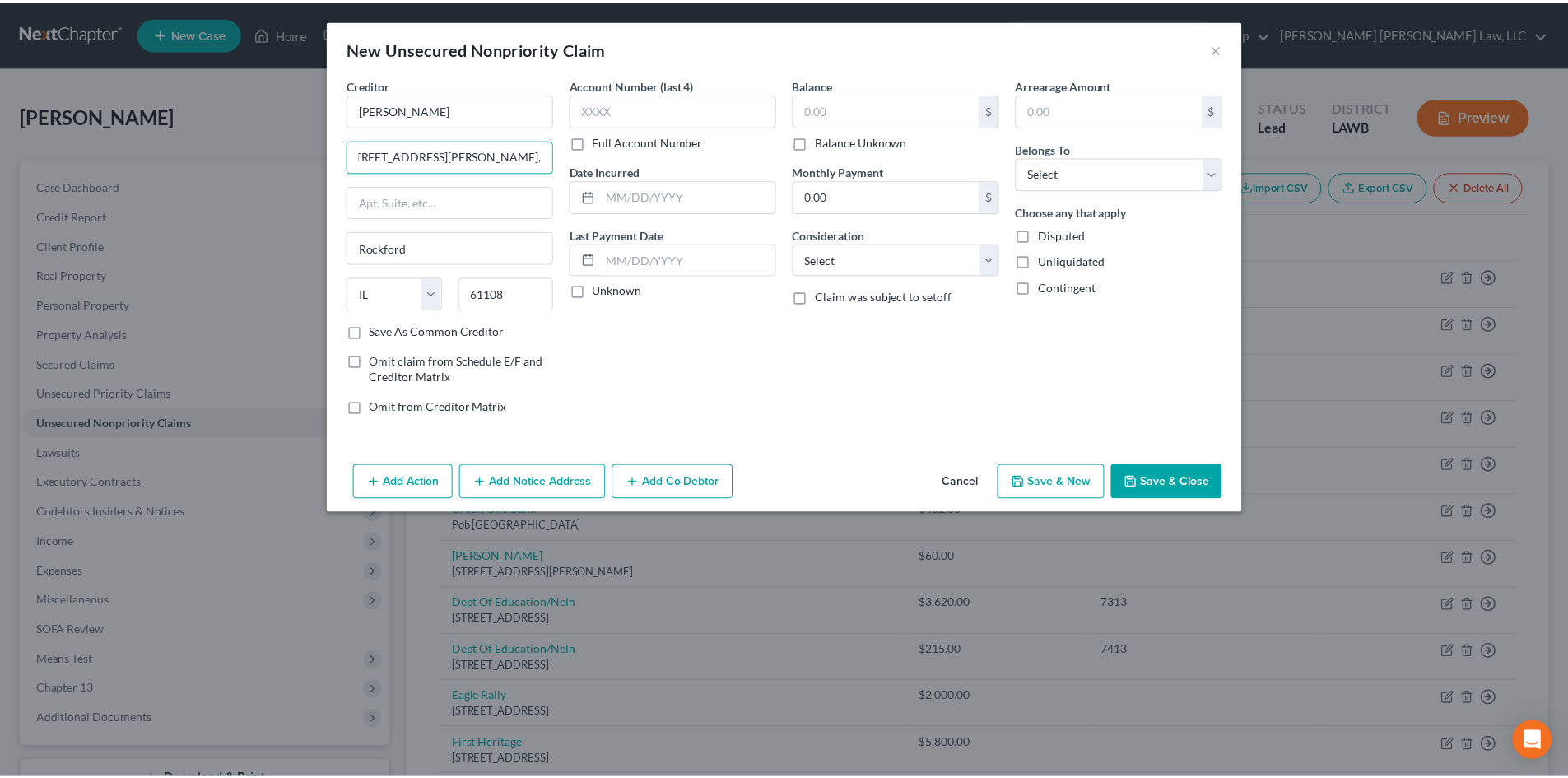
scroll to position [0, 0]
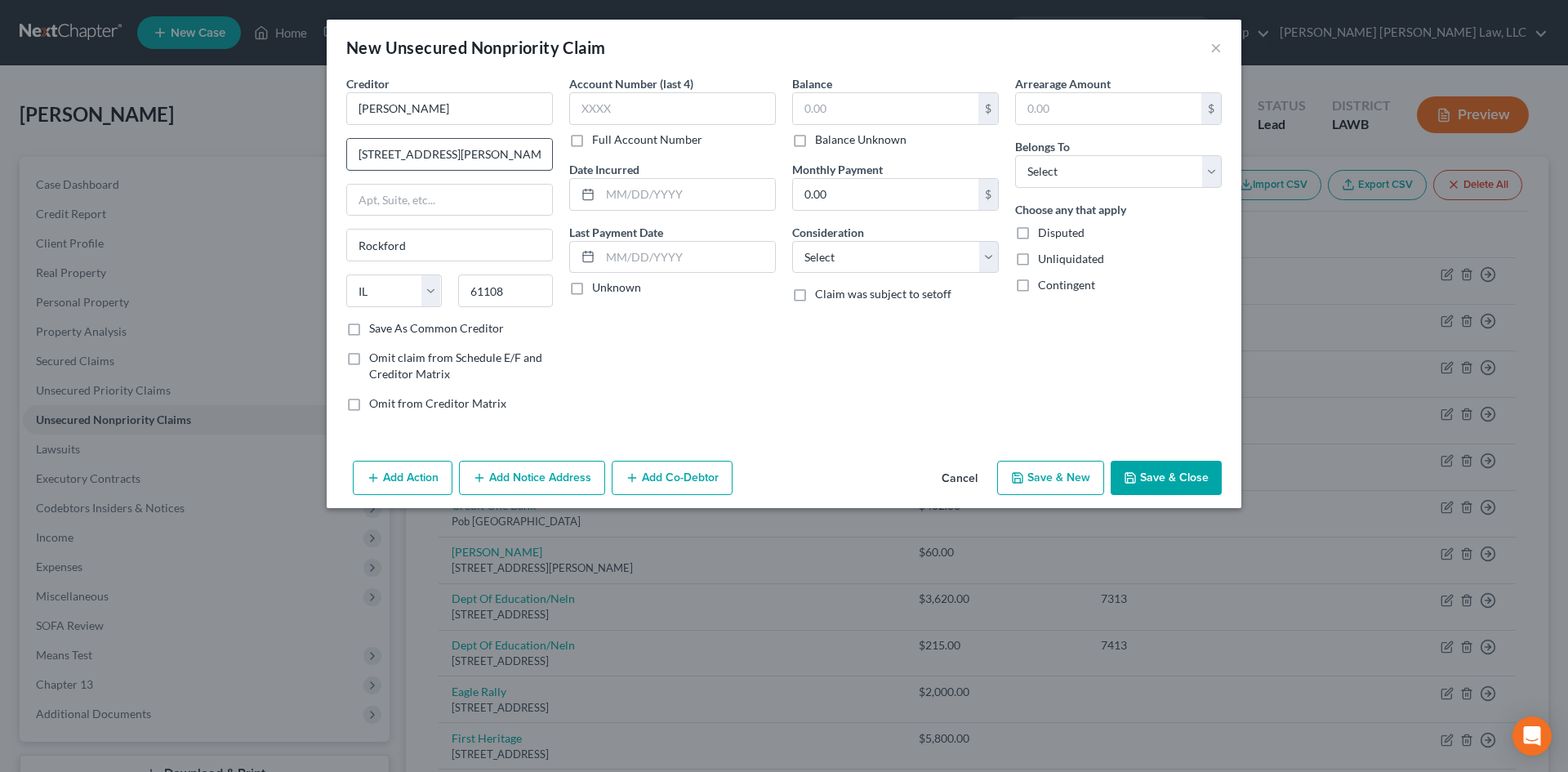
drag, startPoint x: 511, startPoint y: 154, endPoint x: 460, endPoint y: 162, distance: 51.6
click at [460, 162] on input "[STREET_ADDRESS][PERSON_NAME]" at bounding box center [449, 154] width 205 height 31
type input "[STREET_ADDRESS][PERSON_NAME]"
type input "Suite #200"
click at [492, 158] on input "[STREET_ADDRESS][PERSON_NAME]" at bounding box center [449, 154] width 205 height 31
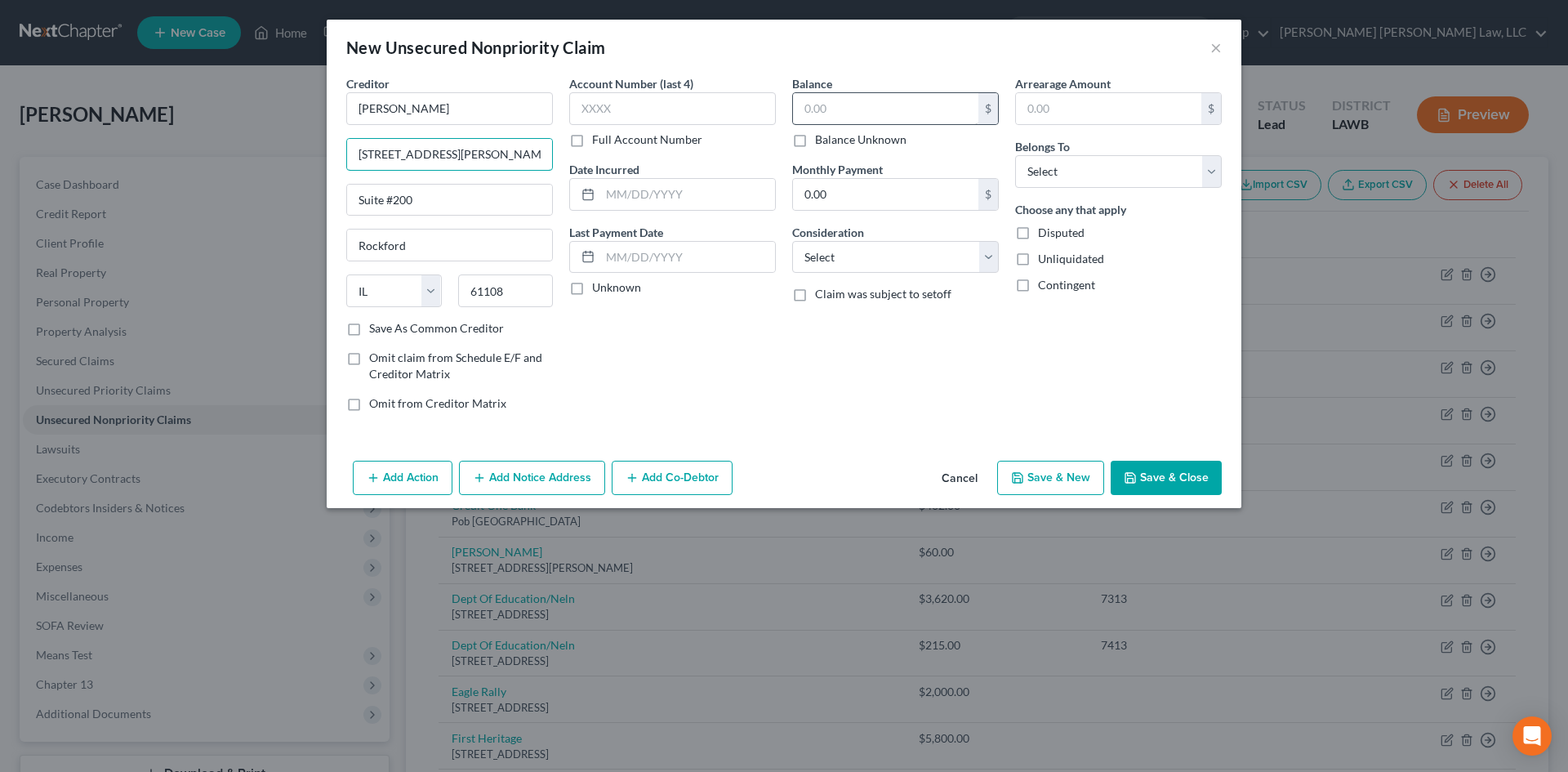
type input "[STREET_ADDRESS][PERSON_NAME]"
click at [879, 95] on input "text" at bounding box center [886, 109] width 185 height 31
type input "40.00"
click at [890, 249] on select "Select Cable / Satellite Services Collection Agency Credit Card Debt Debt Couns…" at bounding box center [896, 258] width 207 height 33
select select "1"
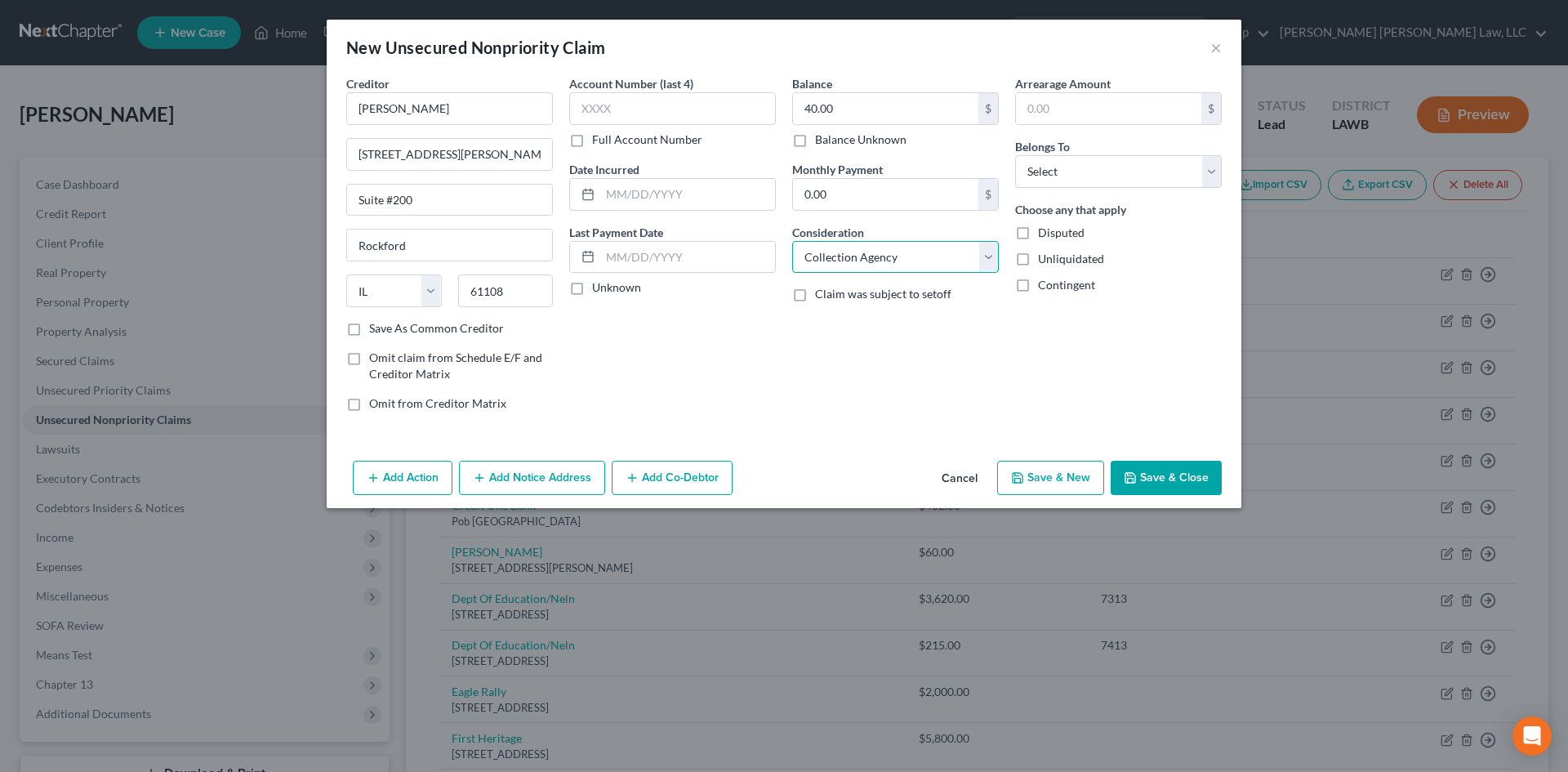
click at [792, 241] on select "Select Cable / Satellite Services Collection Agency Credit Card Debt Debt Couns…" at bounding box center [896, 258] width 207 height 33
click at [1052, 185] on select "Select Debtor 1 Only Debtor 2 Only Debtor 1 And Debtor 2 Only At Least One Of T…" at bounding box center [1119, 171] width 207 height 33
click at [1057, 176] on select "Select Debtor 1 Only Debtor 2 Only Debtor 1 And Debtor 2 Only At Least One Of T…" at bounding box center [1119, 171] width 207 height 33
drag, startPoint x: 1057, startPoint y: 176, endPoint x: 1057, endPoint y: 187, distance: 11.0
click at [1057, 176] on select "Select Debtor 1 Only Debtor 2 Only Debtor 1 And Debtor 2 Only At Least One Of T…" at bounding box center [1119, 171] width 207 height 33
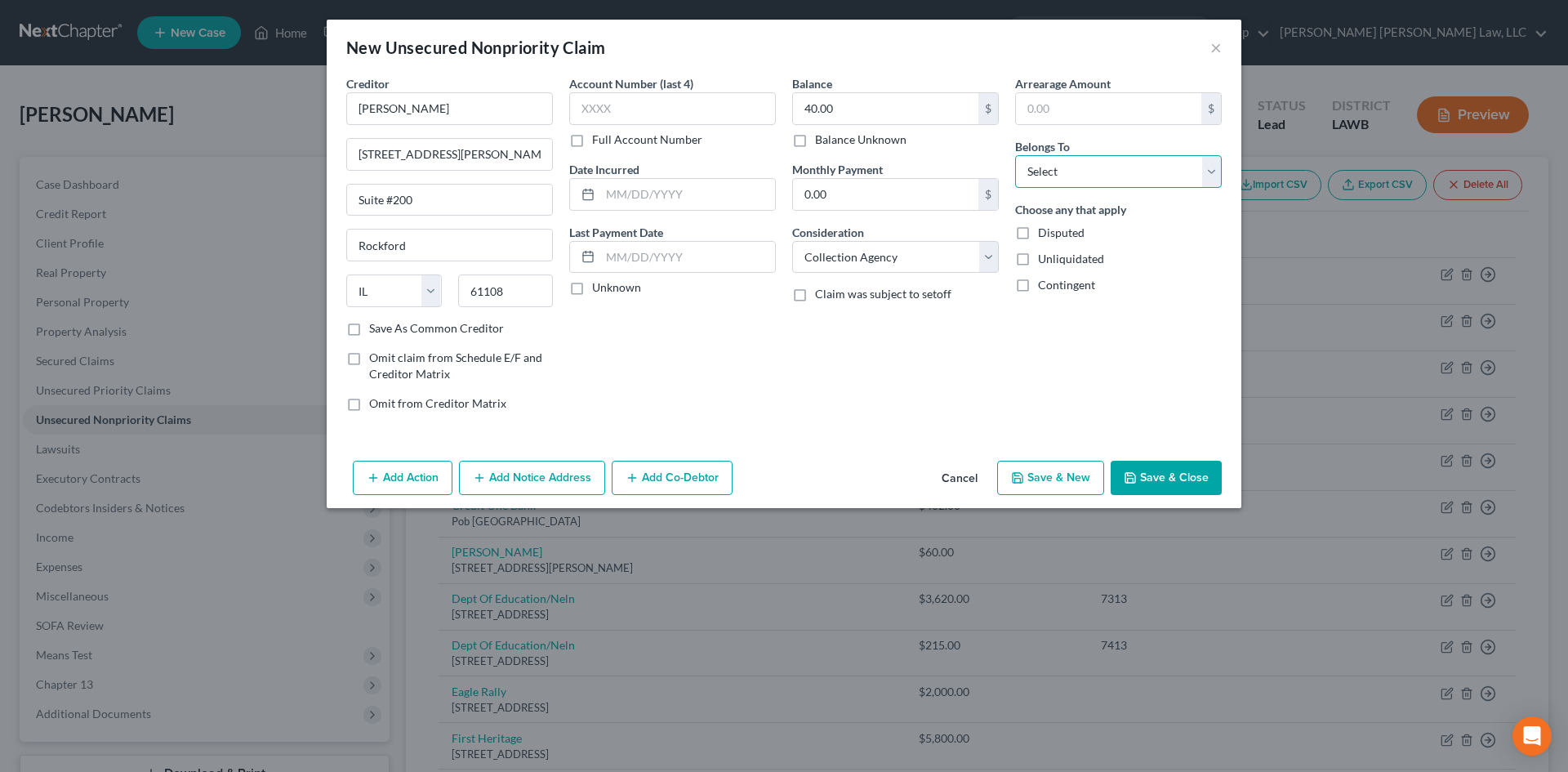
select select "0"
click at [1015, 155] on select "Select Debtor 1 Only Debtor 2 Only Debtor 1 And Debtor 2 Only At Least One Of T…" at bounding box center [1119, 171] width 207 height 33
click at [1077, 473] on button "Save & New" at bounding box center [1051, 478] width 107 height 34
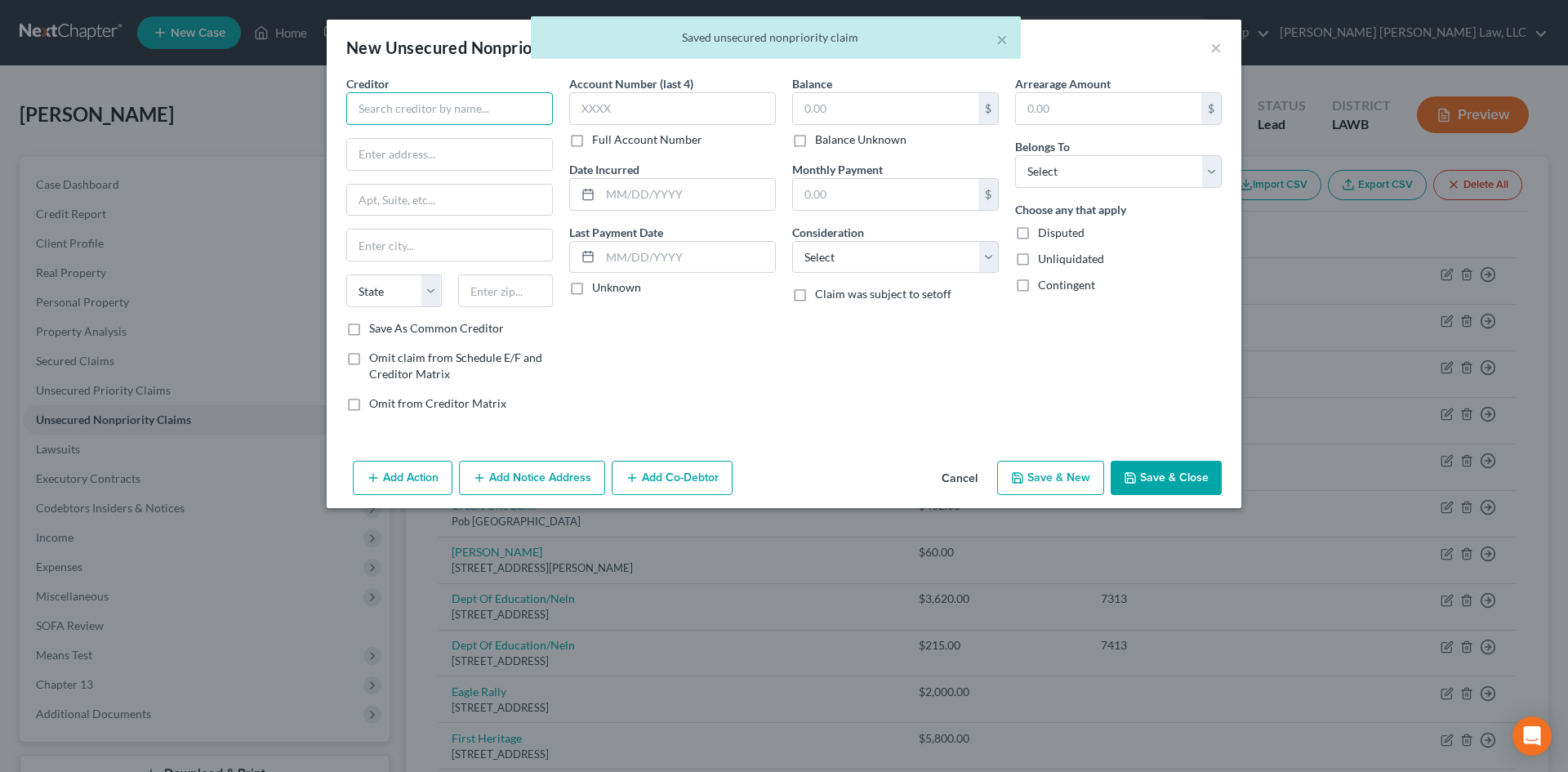
click at [478, 102] on input "text" at bounding box center [449, 109] width 207 height 33
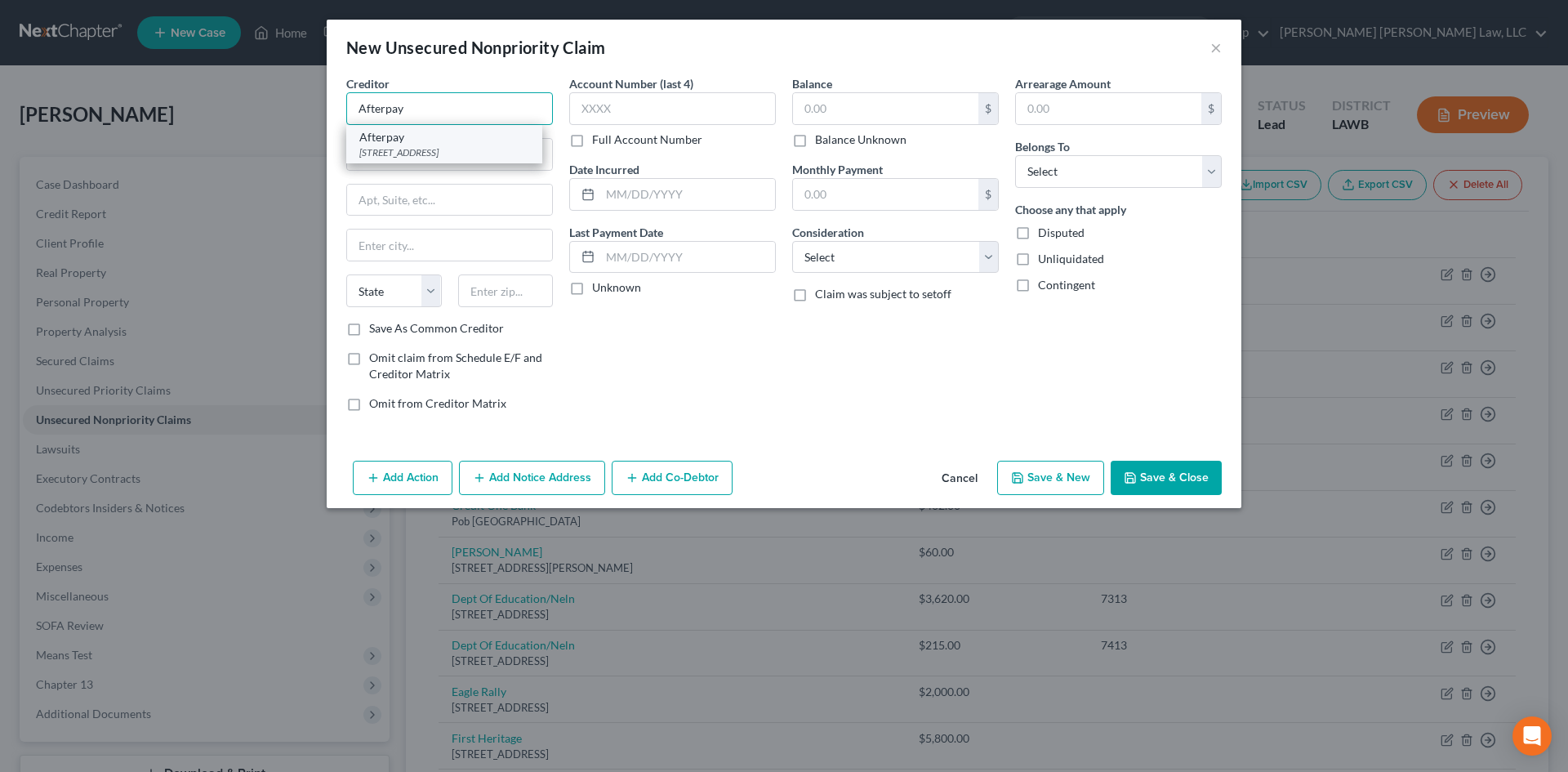
type input "Afterpay"
click at [459, 139] on div "Afterpay" at bounding box center [444, 137] width 170 height 16
type input "PO Box 328"
type input "[GEOGRAPHIC_DATA]"
select select "4"
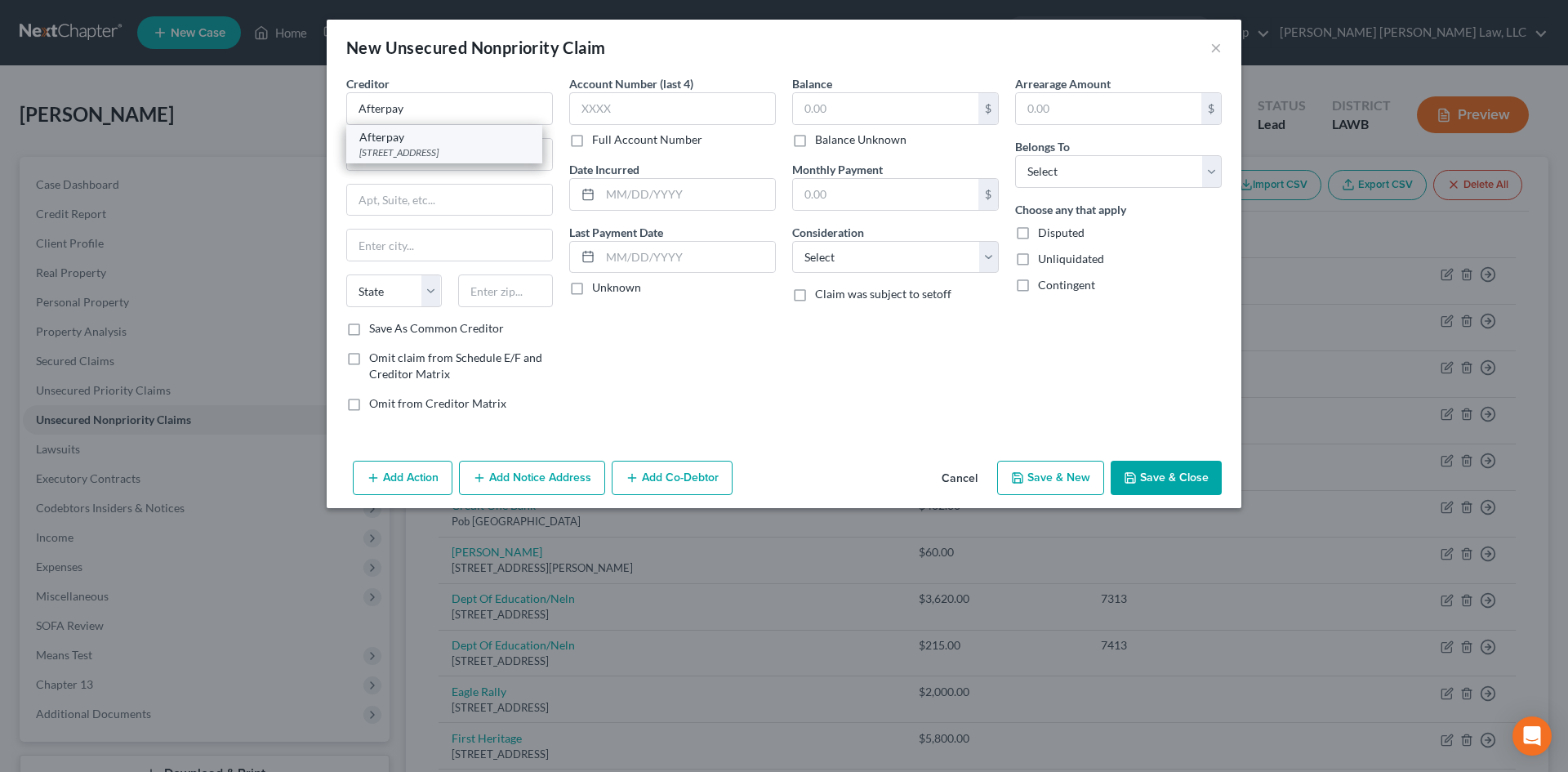
type input "94104"
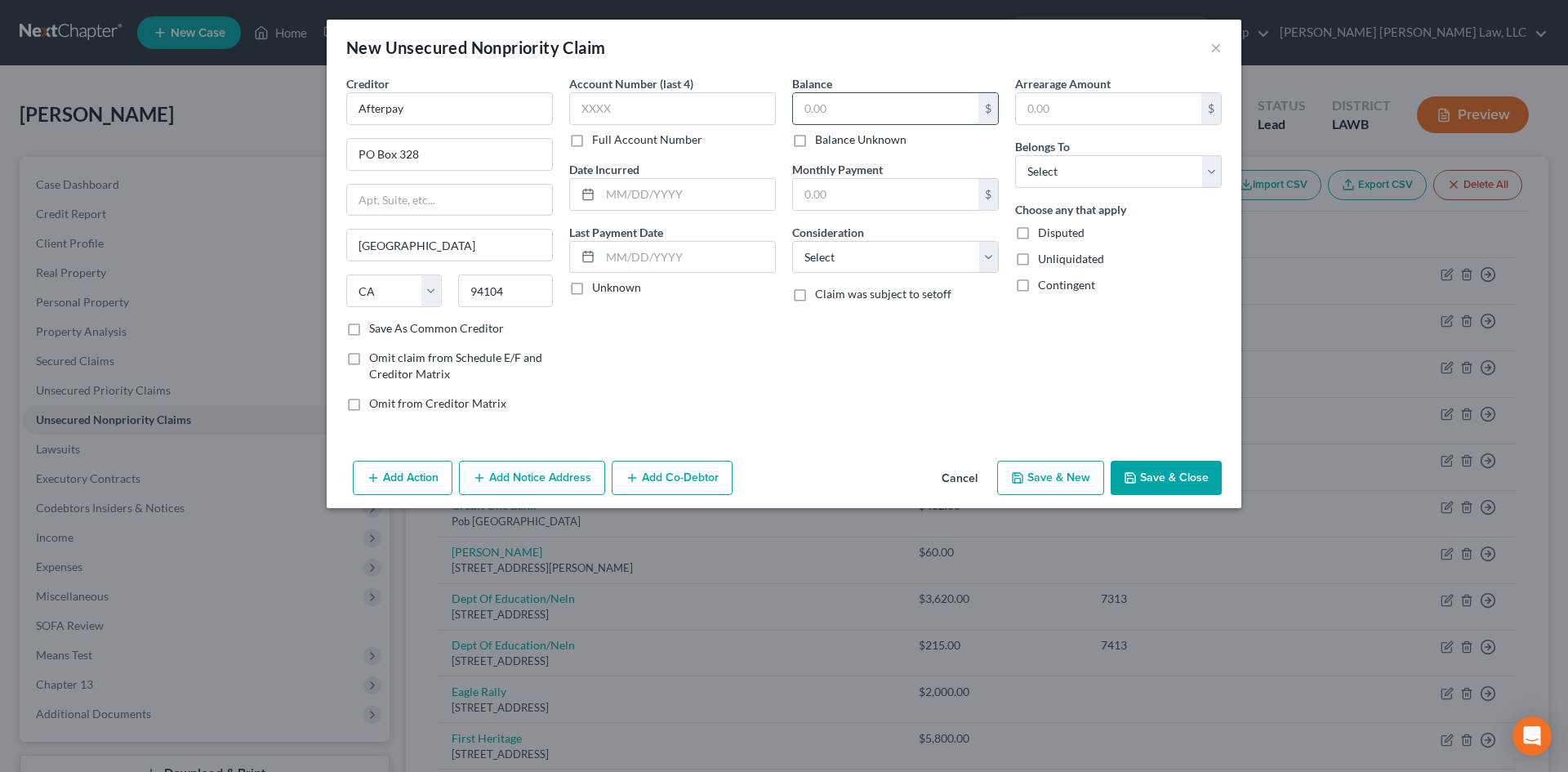
click at [882, 104] on input "text" at bounding box center [886, 109] width 185 height 31
type input "321.00"
click at [935, 263] on select "Select Cable / Satellite Services Collection Agency Credit Card Debt Debt Couns…" at bounding box center [896, 258] width 207 height 33
select select "1"
click at [792, 241] on select "Select Cable / Satellite Services Collection Agency Credit Card Debt Debt Couns…" at bounding box center [896, 258] width 207 height 33
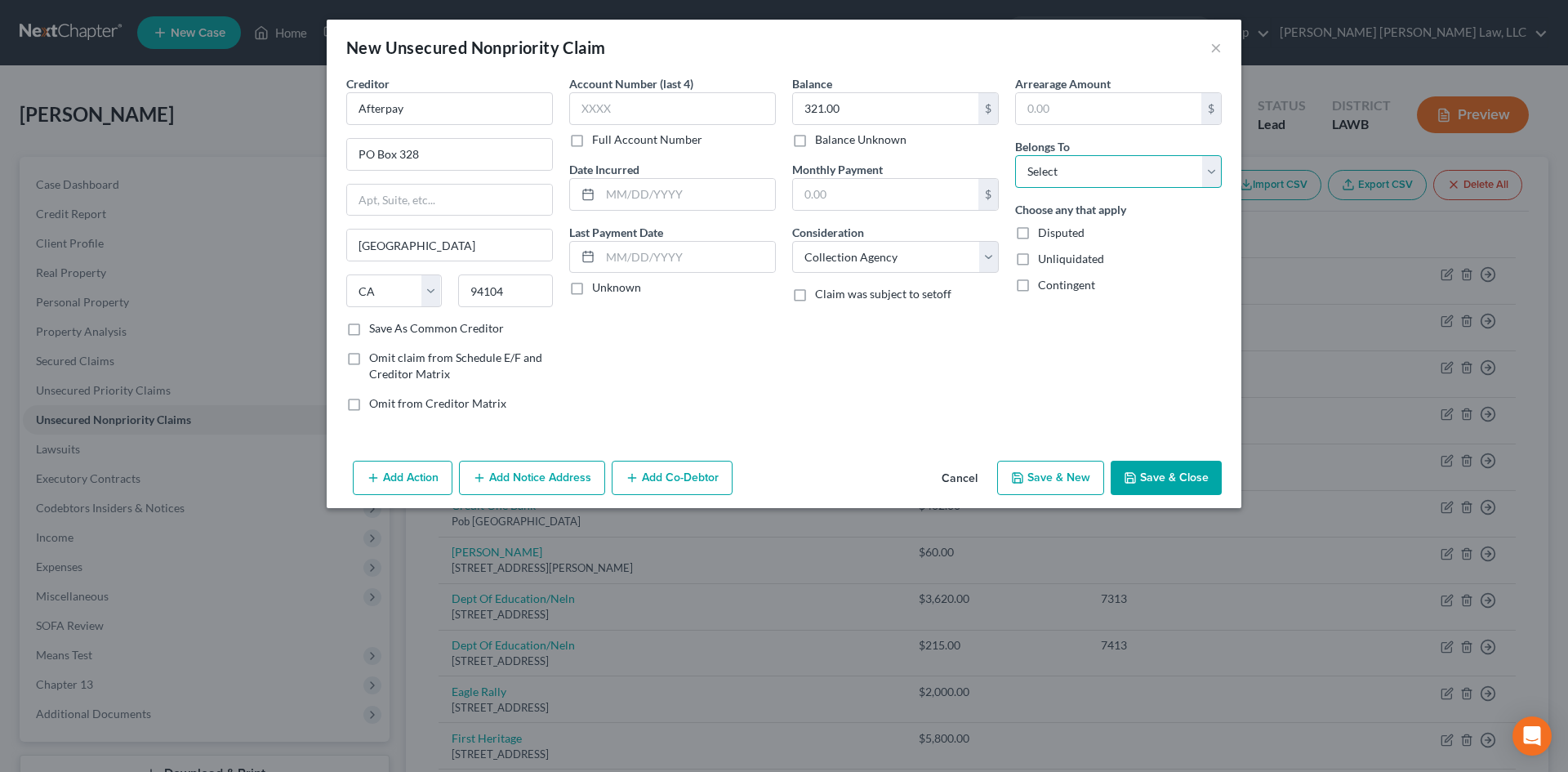
drag, startPoint x: 1101, startPoint y: 174, endPoint x: 1073, endPoint y: 186, distance: 30.5
click at [1101, 174] on select "Select Debtor 1 Only Debtor 2 Only Debtor 1 And Debtor 2 Only At Least One Of T…" at bounding box center [1119, 171] width 207 height 33
select select "0"
click at [1015, 155] on select "Select Debtor 1 Only Debtor 2 Only Debtor 1 And Debtor 2 Only At Least One Of T…" at bounding box center [1119, 171] width 207 height 33
click at [1081, 490] on button "Save & New" at bounding box center [1051, 478] width 107 height 34
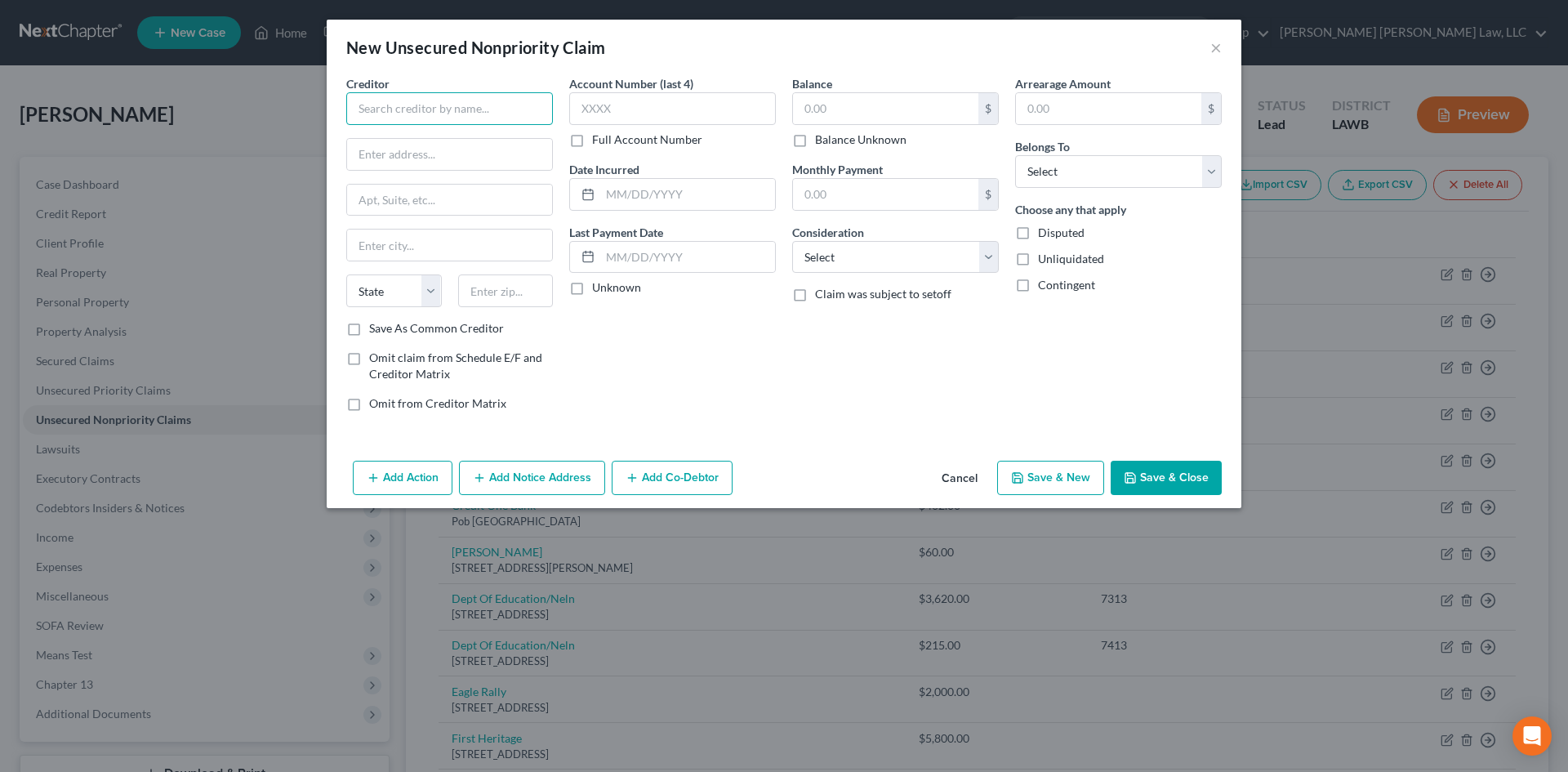
click at [492, 107] on input "text" at bounding box center [449, 109] width 207 height 33
type input "t"
click at [927, 464] on div "Add Action Add Notice Address Add Co-Debtor Cancel Save & New Save & Close" at bounding box center [784, 482] width 915 height 54
click at [948, 469] on button "Cancel" at bounding box center [959, 479] width 62 height 33
click at [950, 477] on button "Cancel" at bounding box center [959, 479] width 62 height 33
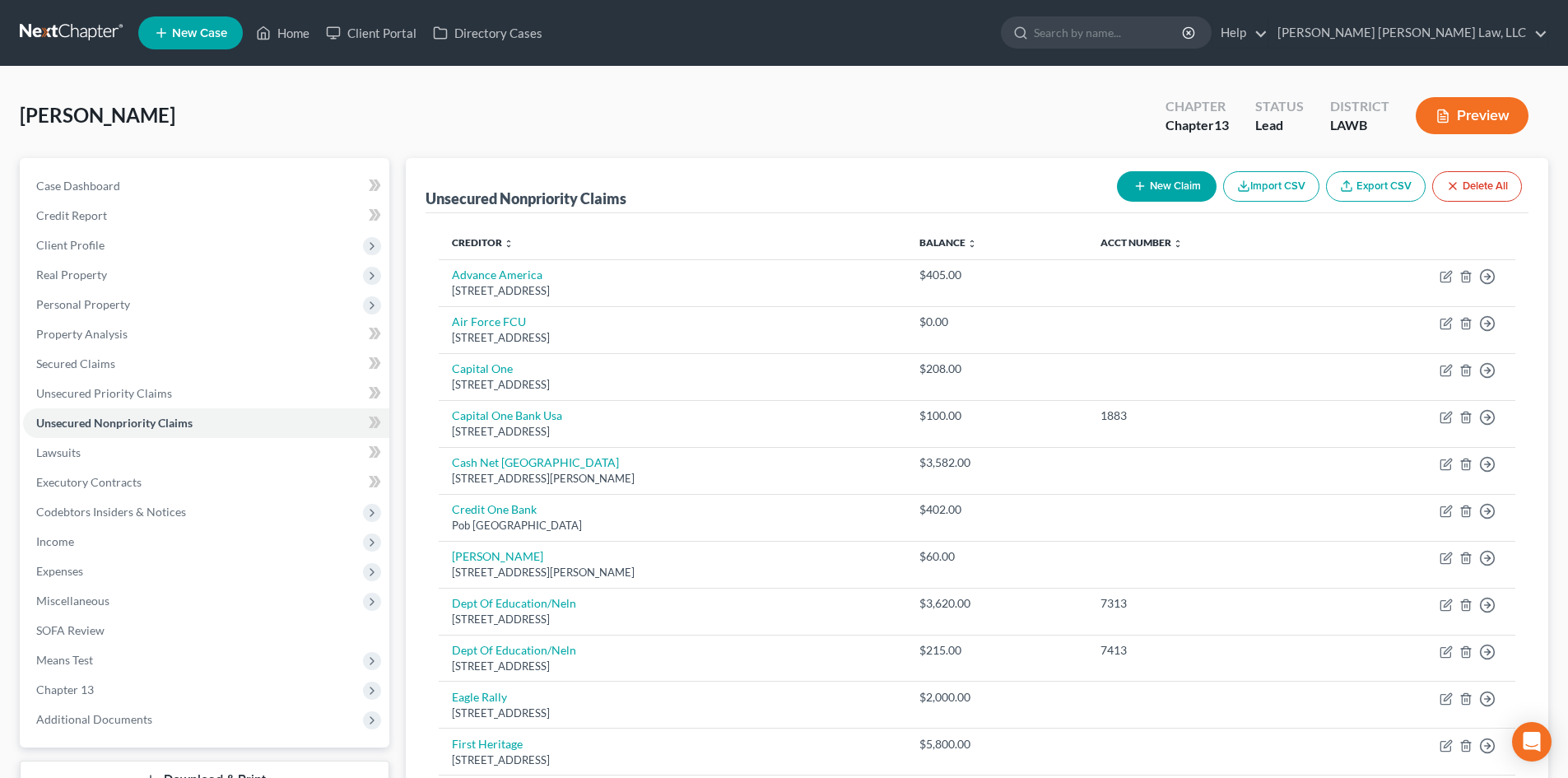
click at [962, 101] on div "[PERSON_NAME] Upgraded Chapter Chapter 13 Status Lead District LAWB Preview" at bounding box center [784, 122] width 1529 height 72
click at [285, 369] on link "Secured Claims" at bounding box center [206, 364] width 366 height 30
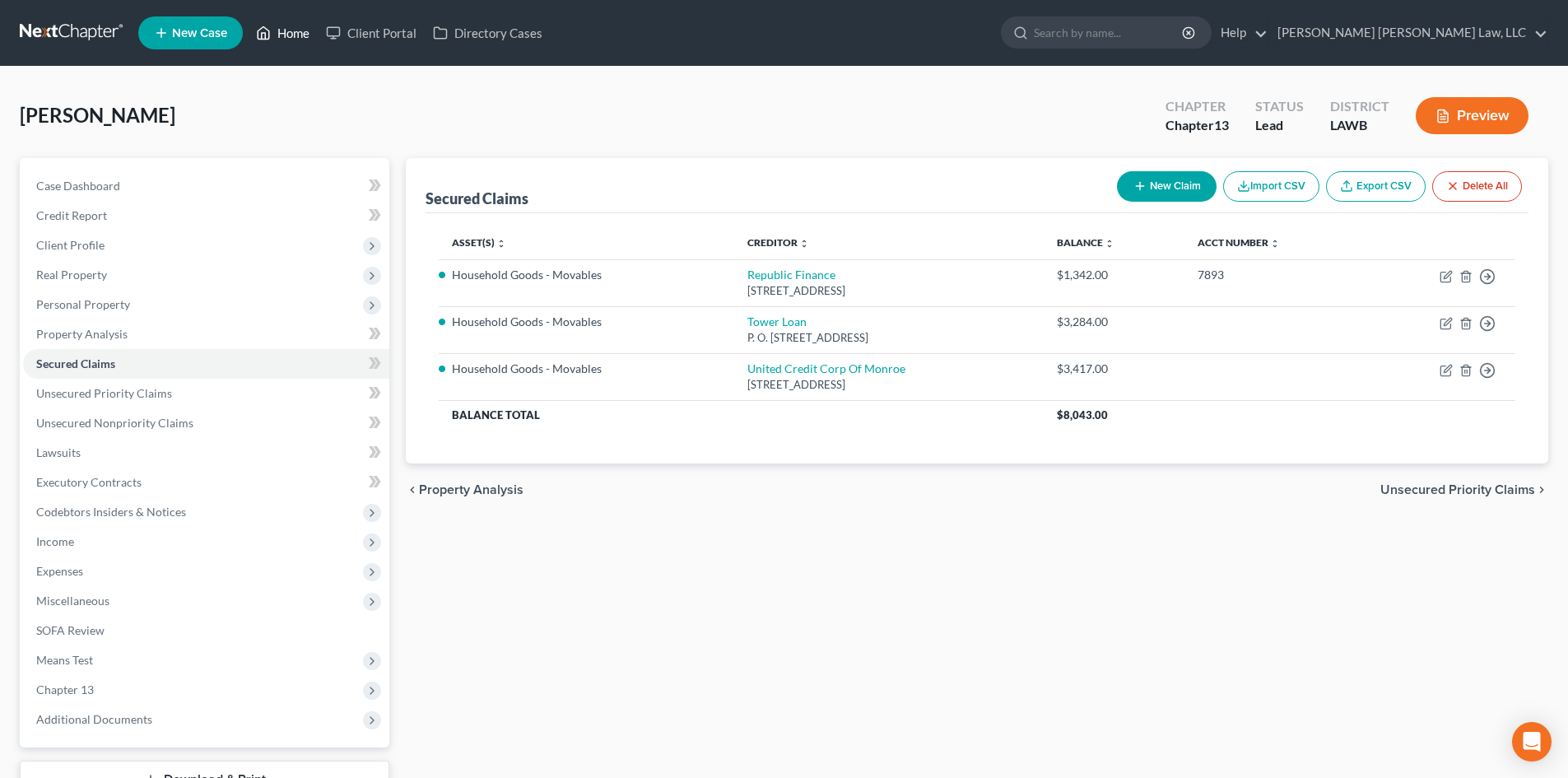
drag, startPoint x: 283, startPoint y: 25, endPoint x: 409, endPoint y: 159, distance: 183.9
click at [284, 25] on link "Home" at bounding box center [283, 33] width 70 height 30
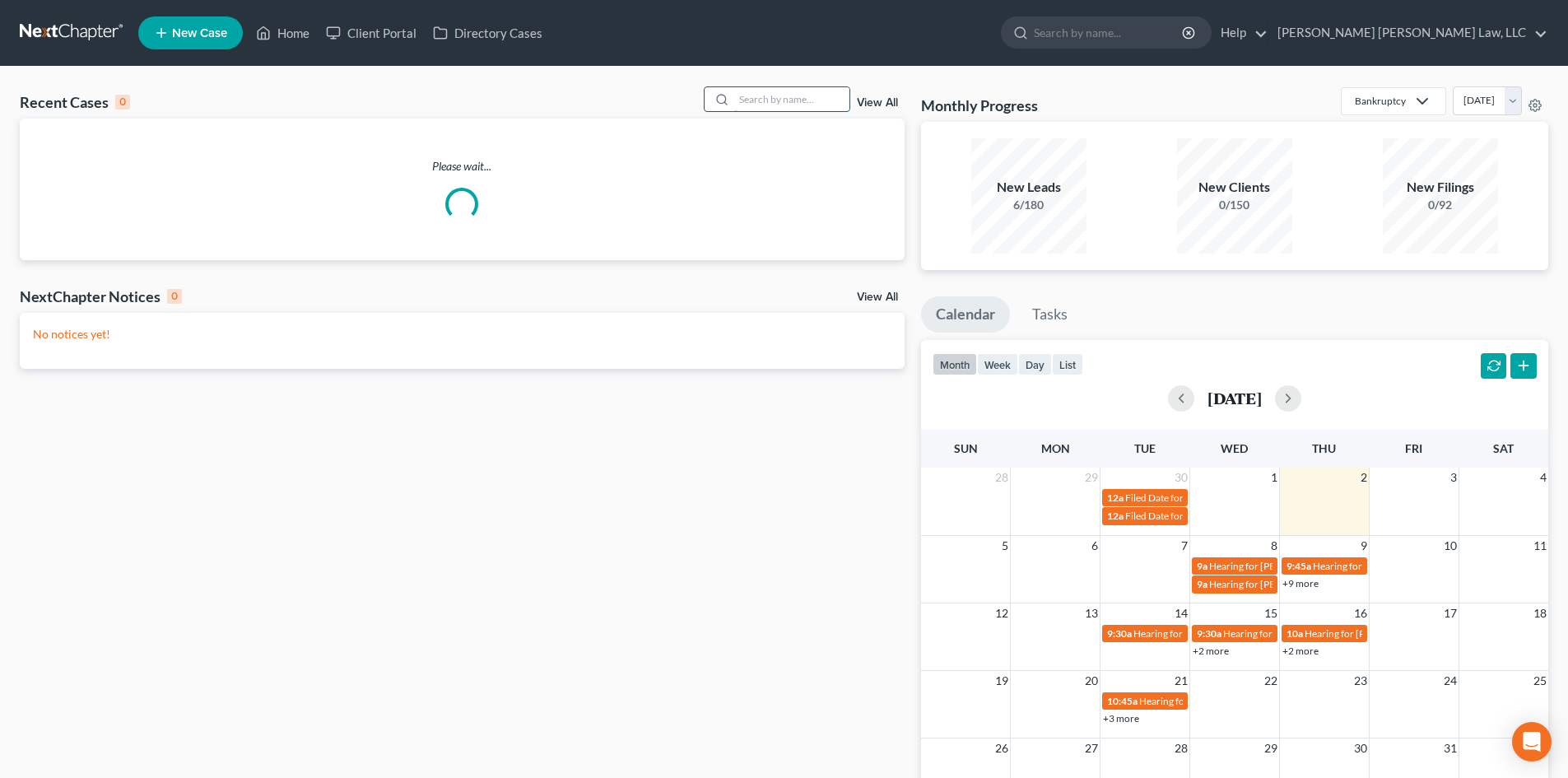
click at [802, 95] on input "search" at bounding box center [791, 99] width 115 height 24
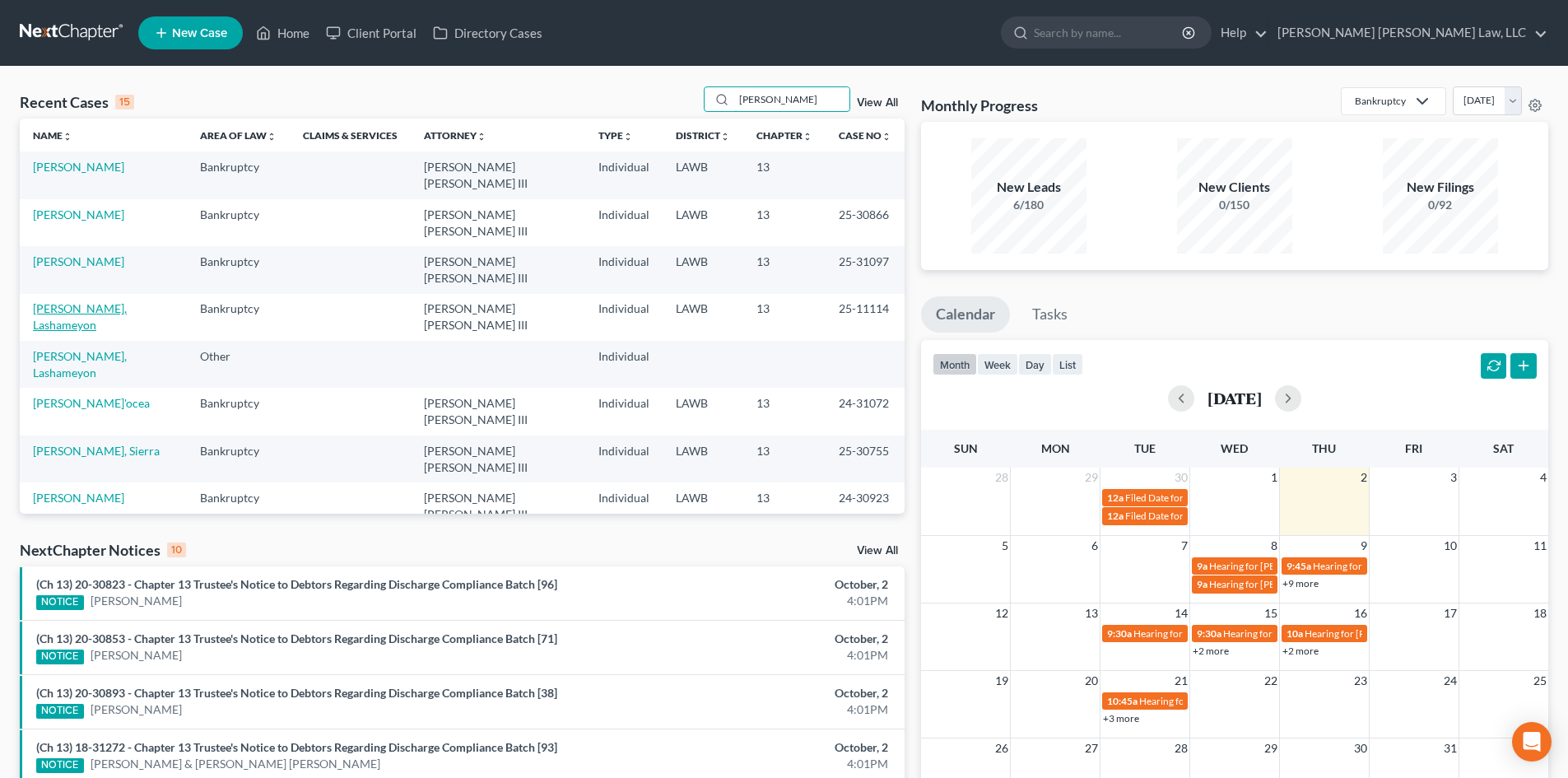
type input "[PERSON_NAME]"
click at [106, 302] on link "[PERSON_NAME], Lashameyon" at bounding box center [80, 317] width 94 height 31
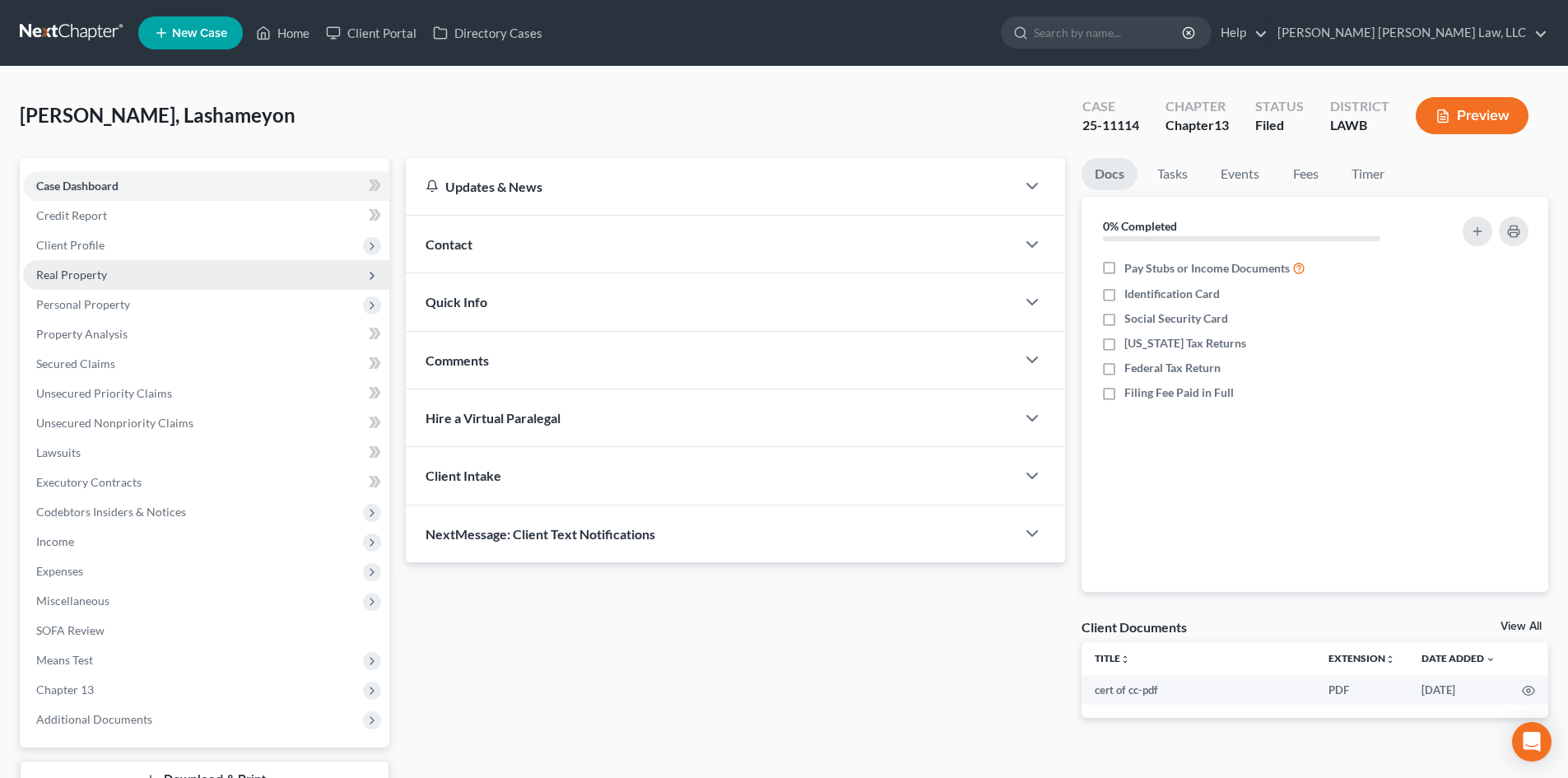
click at [131, 265] on span "Real Property" at bounding box center [206, 275] width 366 height 30
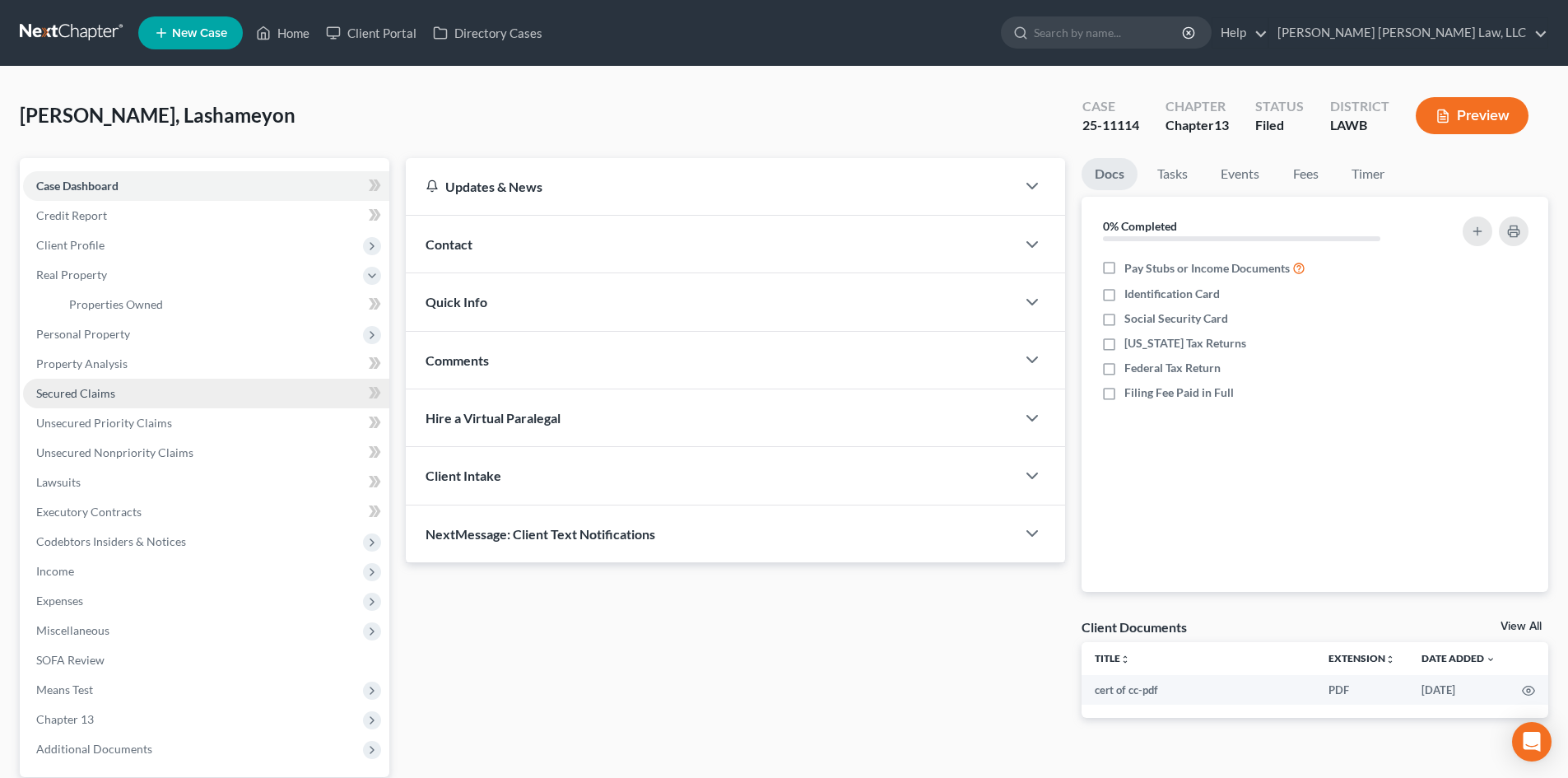
click at [117, 387] on link "Secured Claims" at bounding box center [206, 394] width 366 height 30
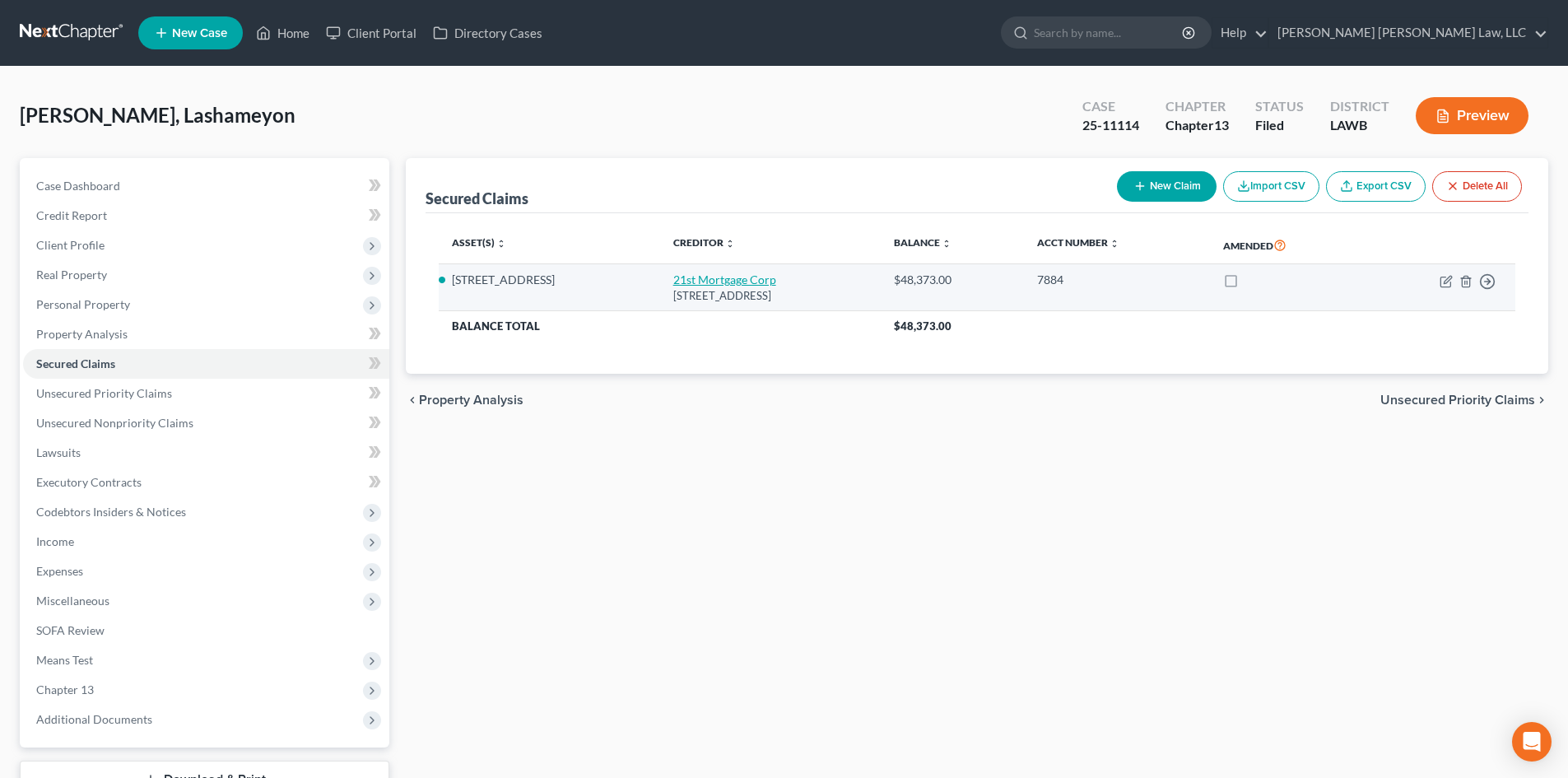
click at [699, 276] on link "21st Mortgage Corp" at bounding box center [725, 279] width 102 height 14
select select "44"
select select "2"
select select "0"
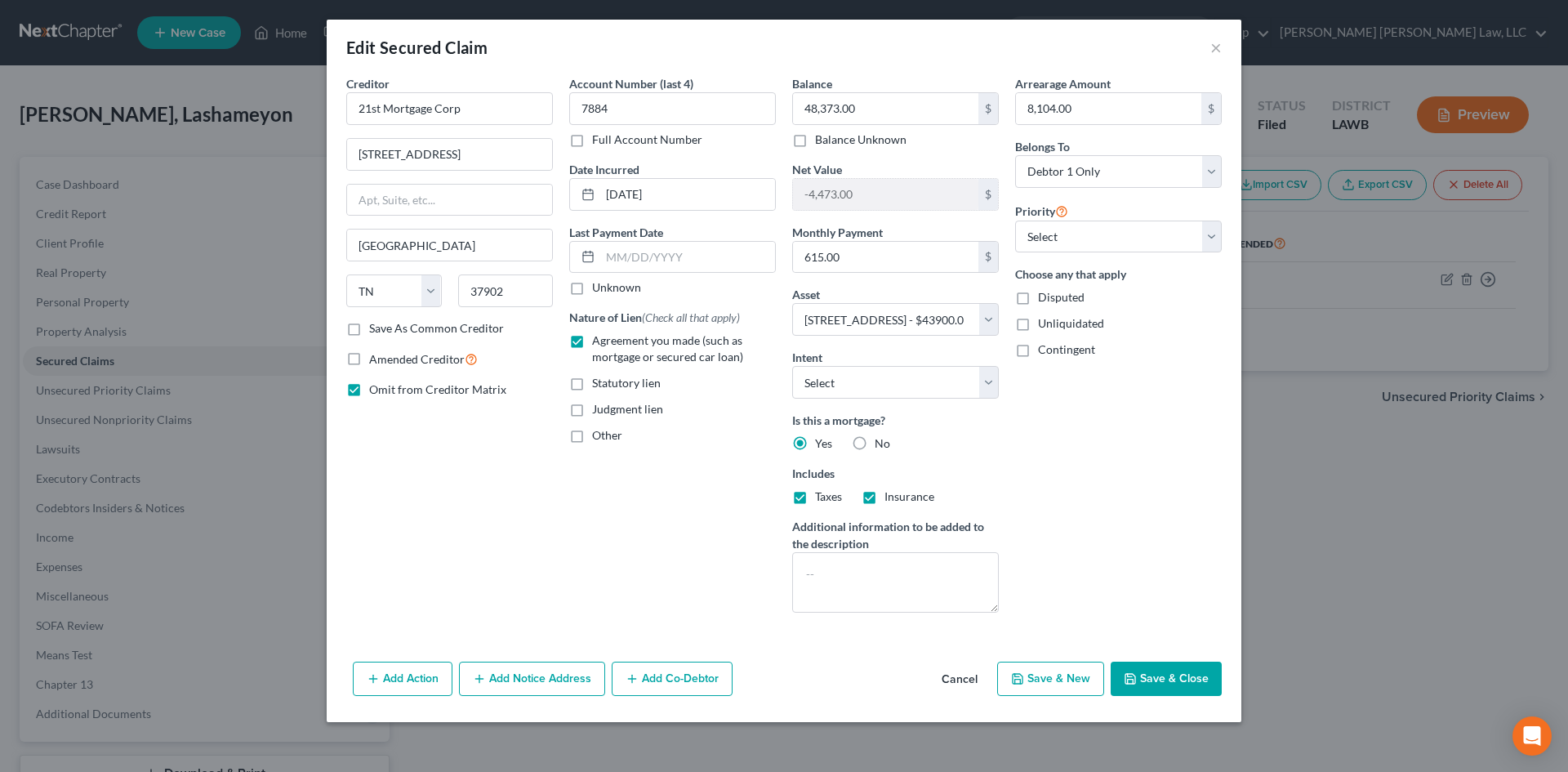
click at [1189, 677] on button "Save & Close" at bounding box center [1166, 679] width 111 height 34
select select
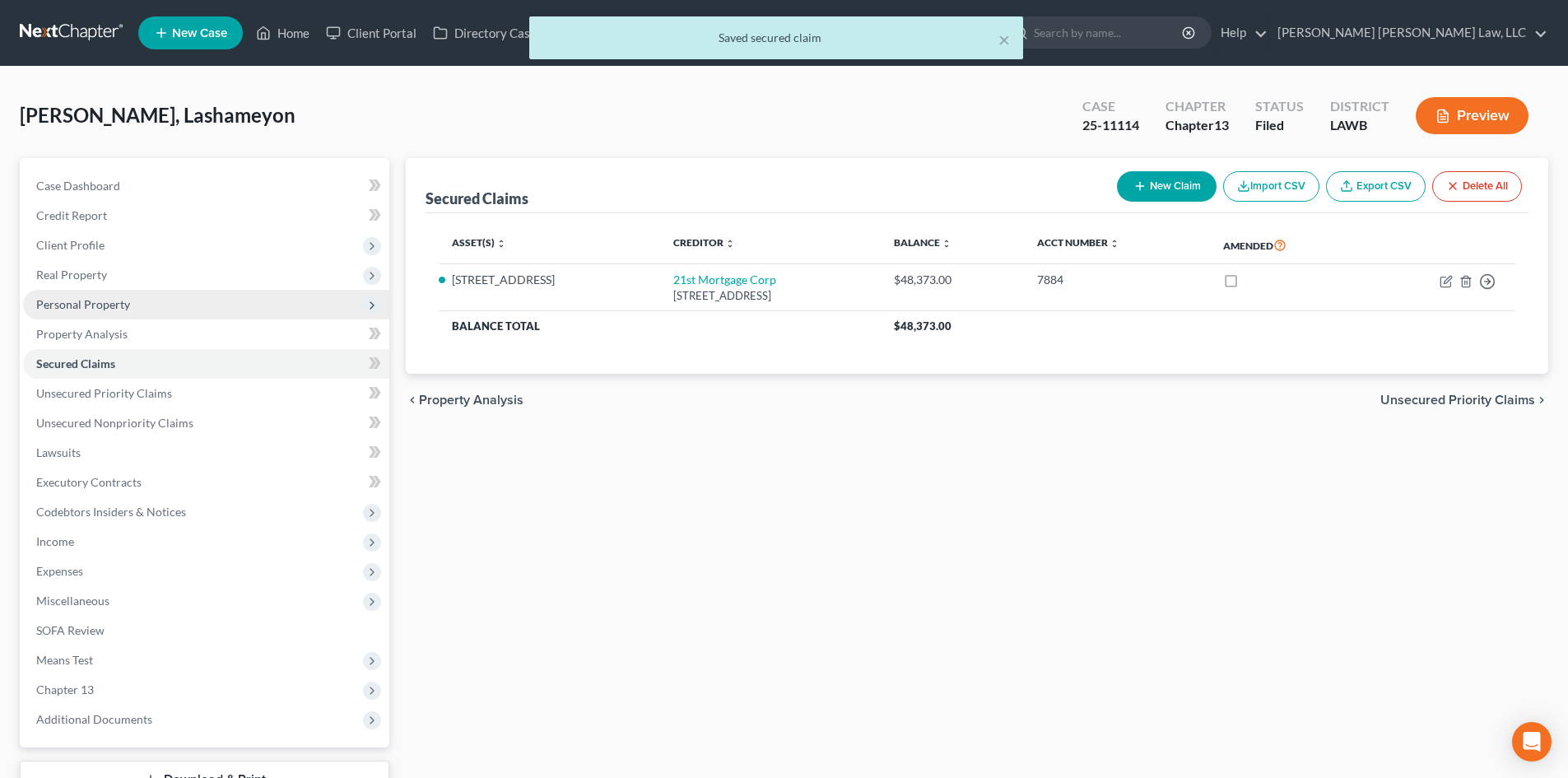
click at [127, 303] on span "Personal Property" at bounding box center [83, 304] width 94 height 14
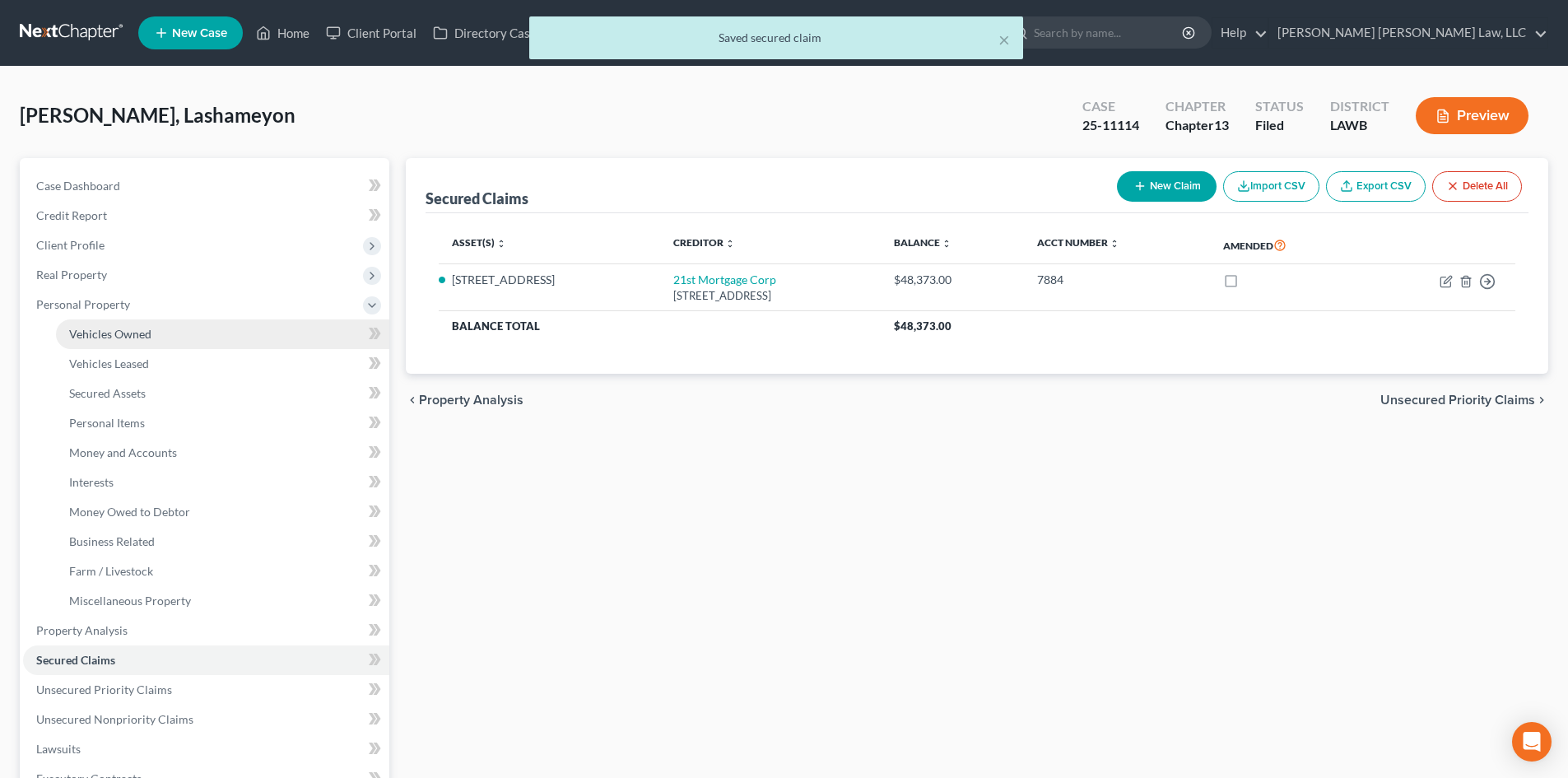
drag, startPoint x: 138, startPoint y: 327, endPoint x: 215, endPoint y: 323, distance: 77.1
click at [138, 327] on span "Vehicles Owned" at bounding box center [111, 333] width 83 height 14
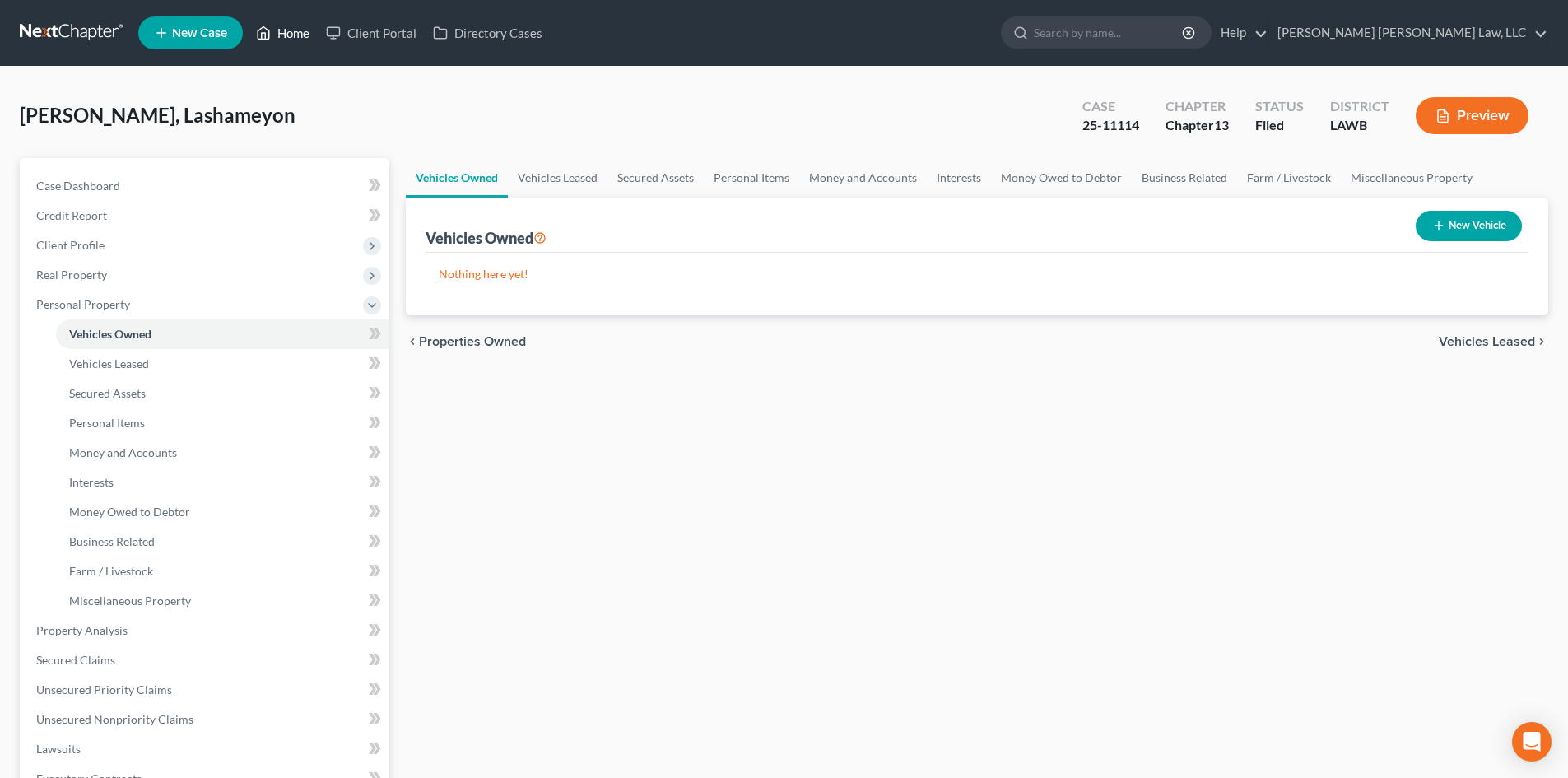
click at [292, 30] on link "Home" at bounding box center [283, 33] width 70 height 30
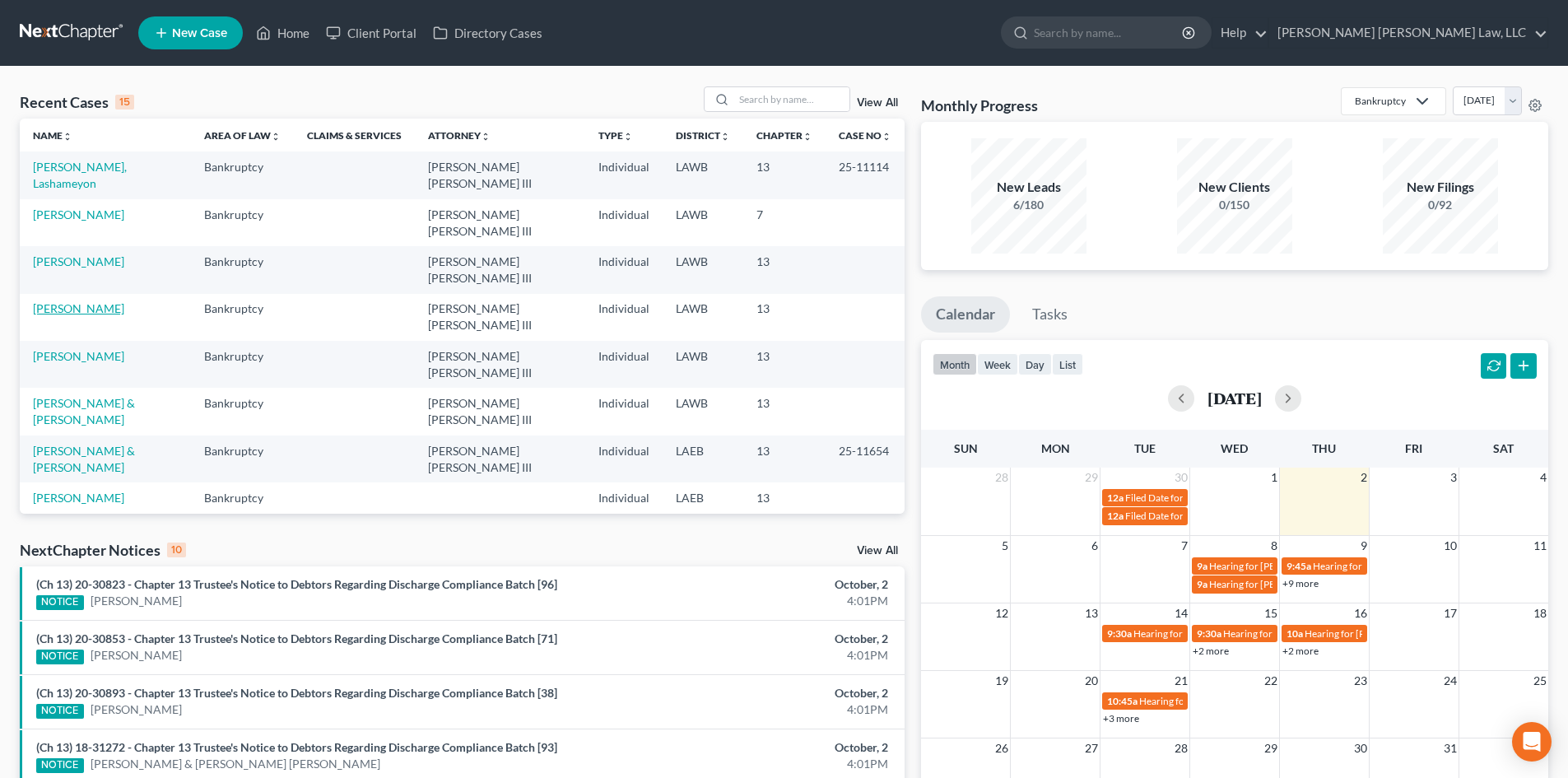
click at [73, 302] on link "[PERSON_NAME]" at bounding box center [79, 308] width 92 height 14
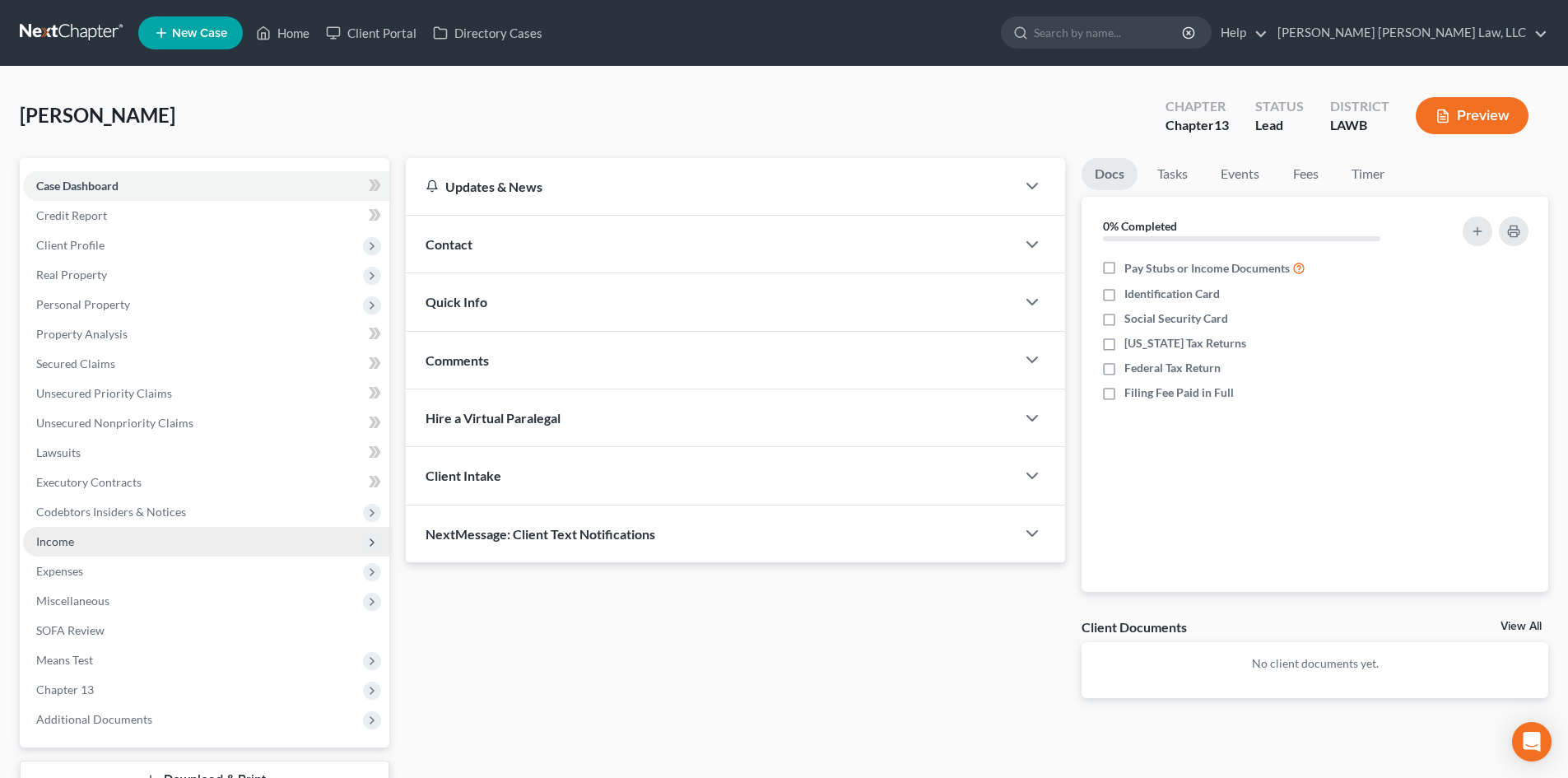
click at [127, 541] on span "Income" at bounding box center [206, 542] width 366 height 30
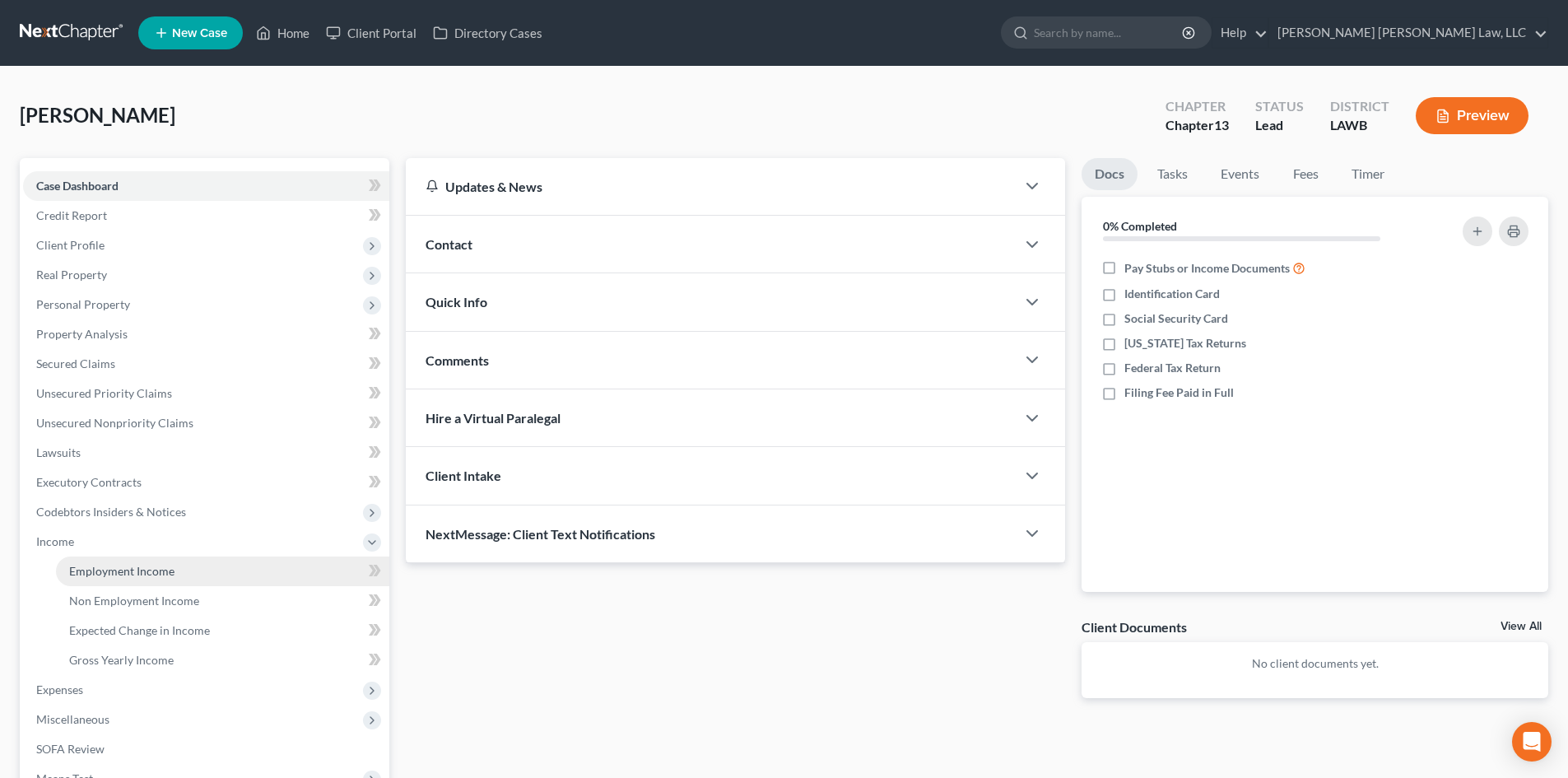
click at [115, 567] on span "Employment Income" at bounding box center [122, 570] width 105 height 14
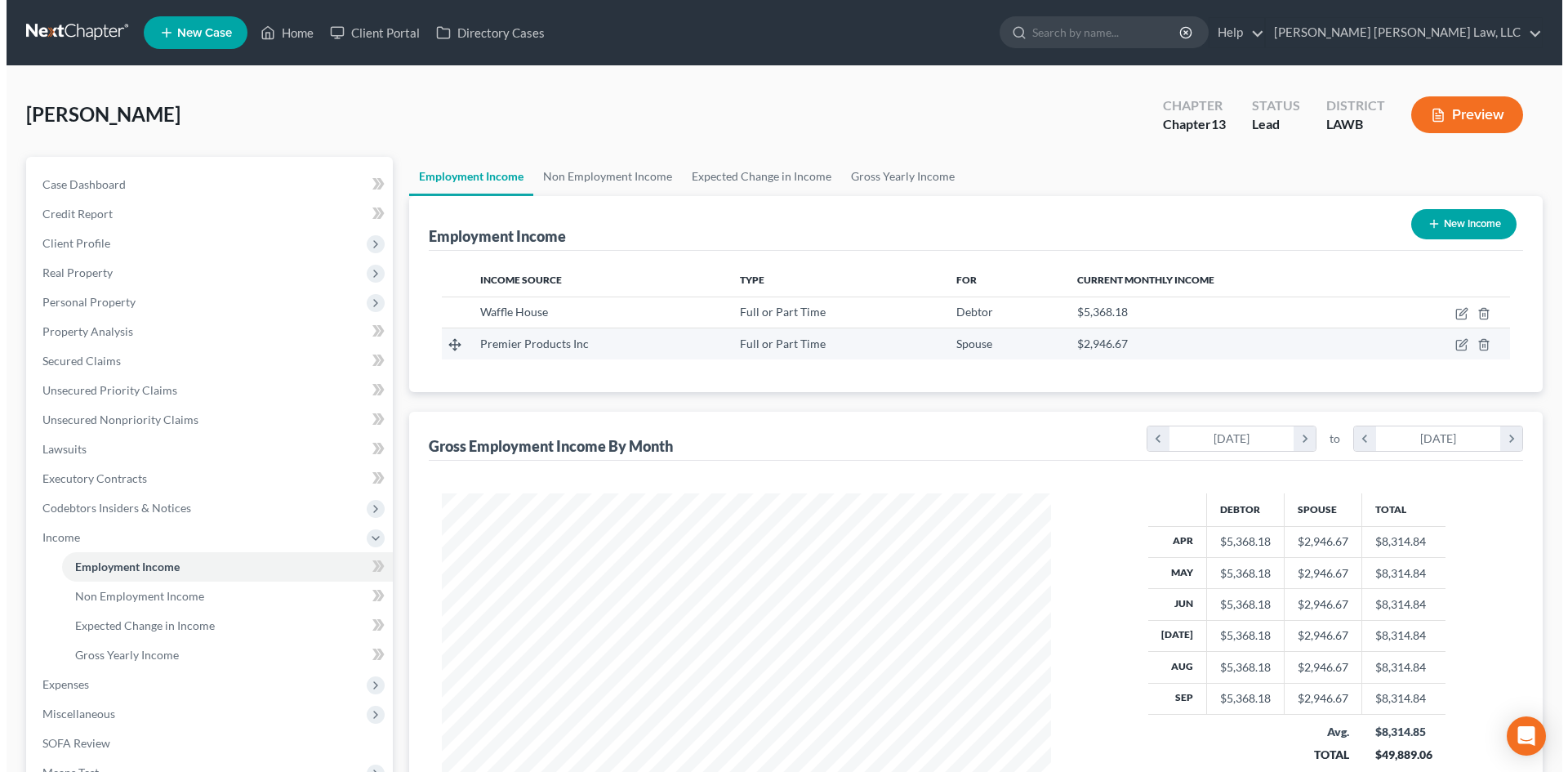
scroll to position [305, 642]
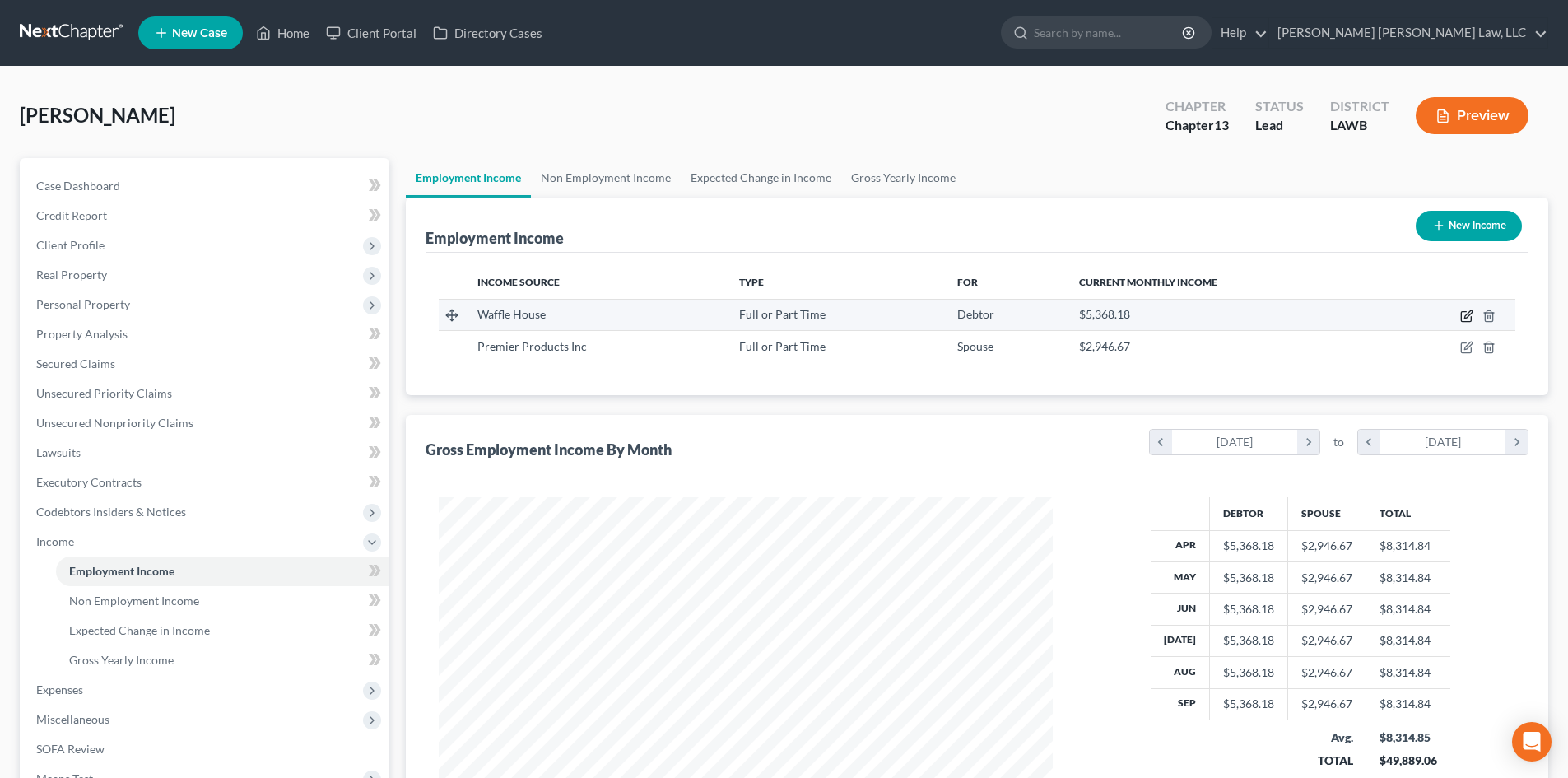
click at [1461, 317] on icon "button" at bounding box center [1467, 316] width 13 height 13
select select "0"
select select "10"
select select "2"
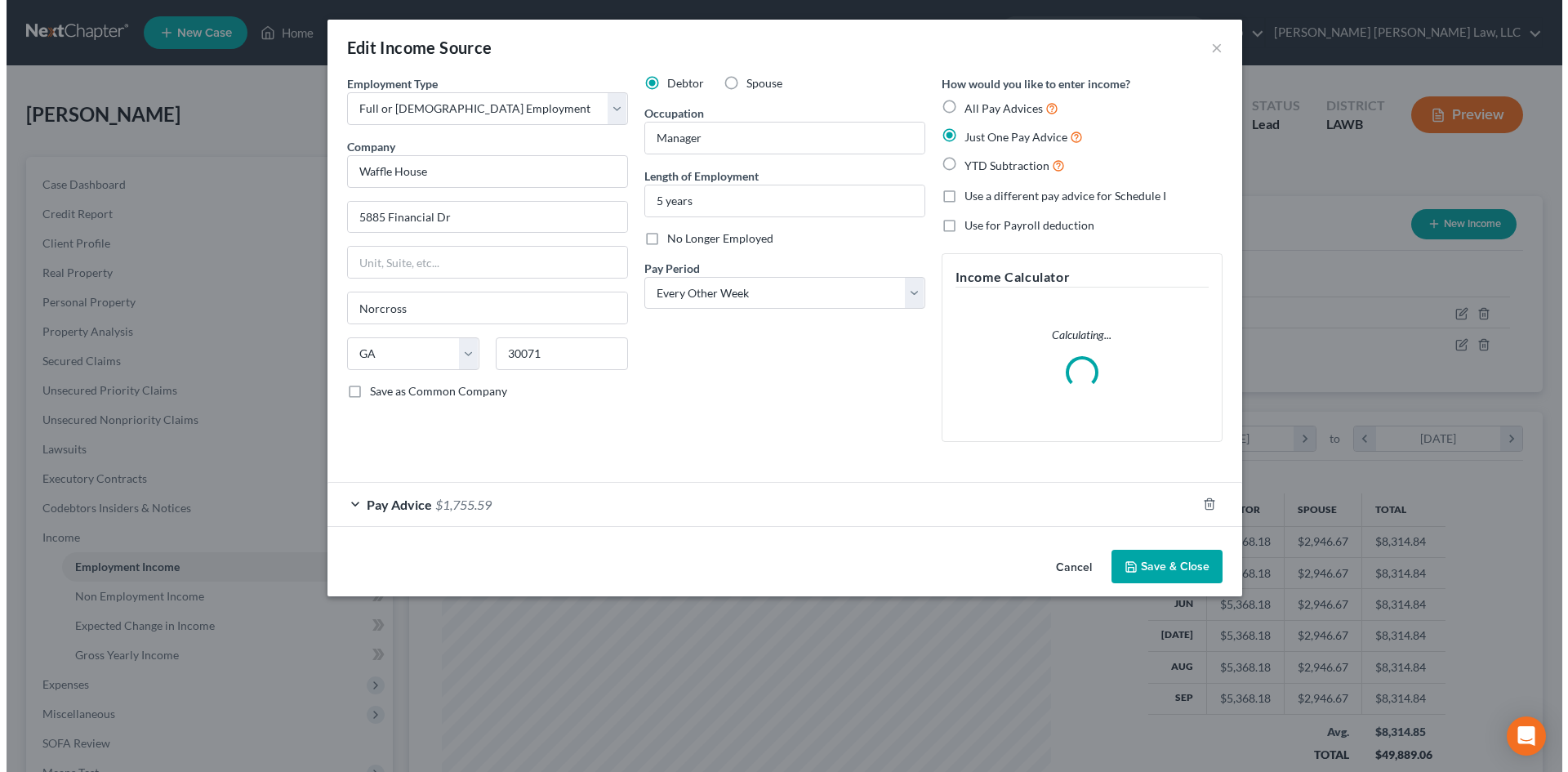
scroll to position [307, 648]
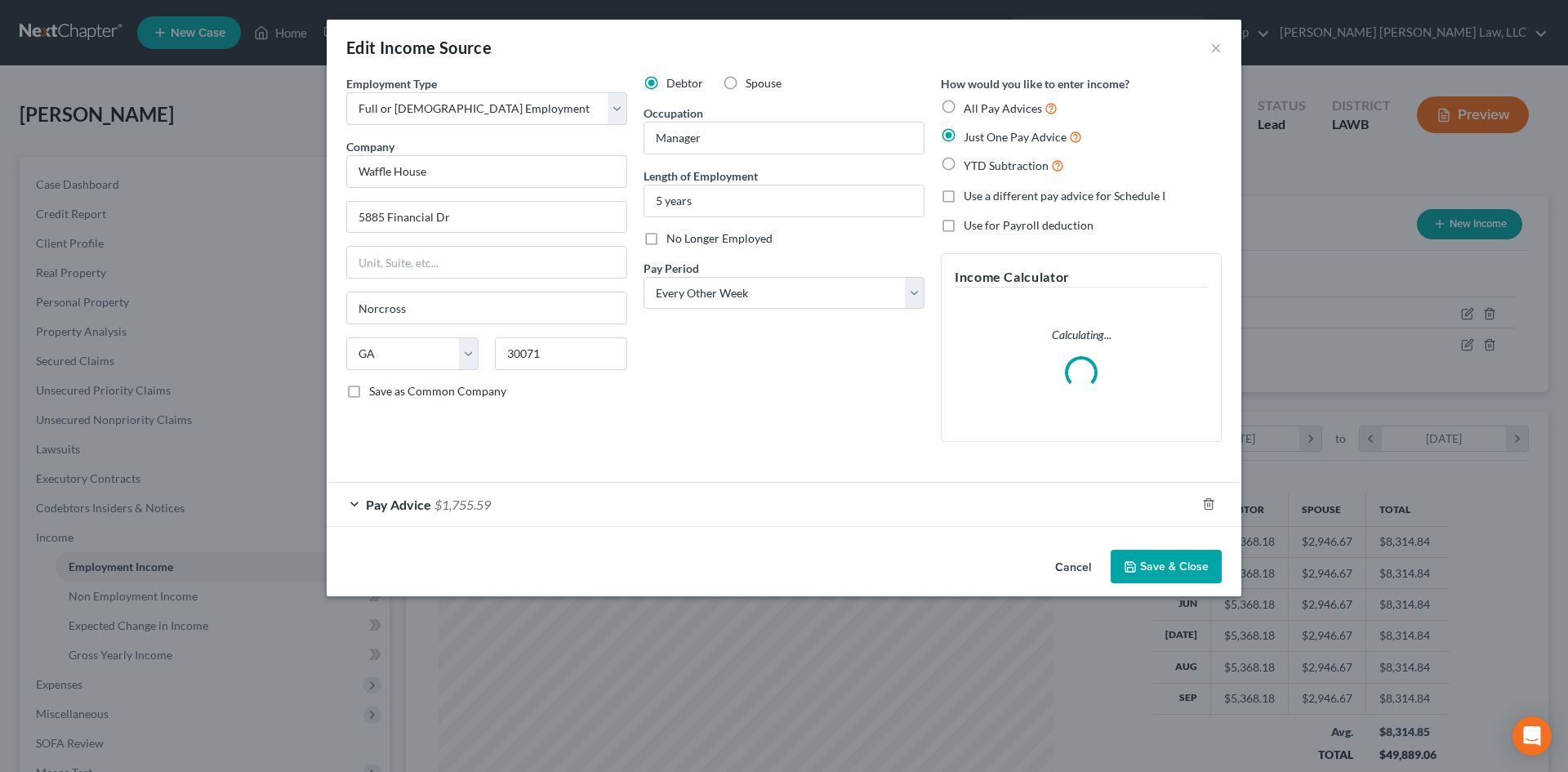
click at [632, 507] on div "Pay Advice $1,755.59" at bounding box center [761, 505] width 869 height 43
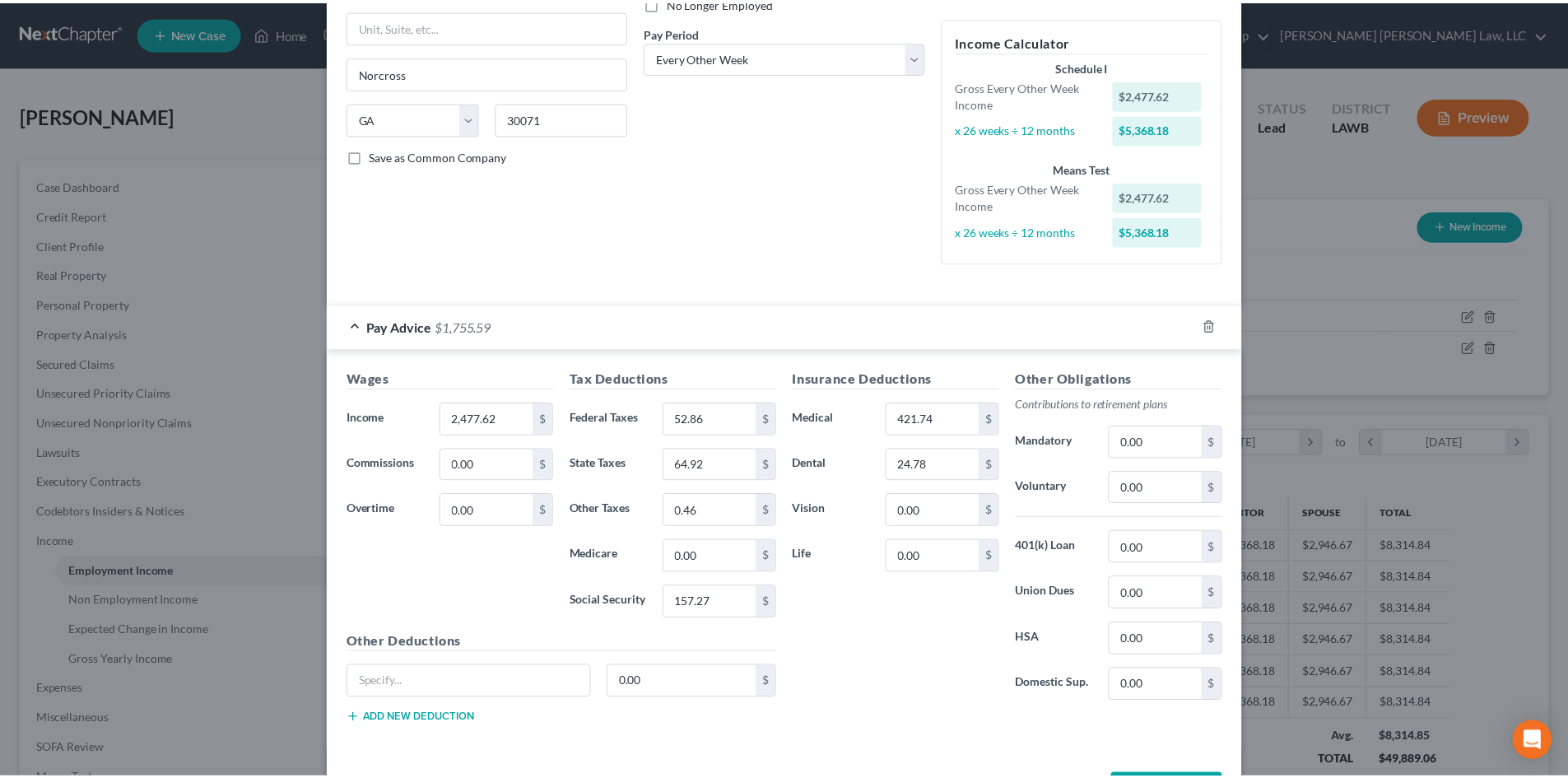
scroll to position [302, 0]
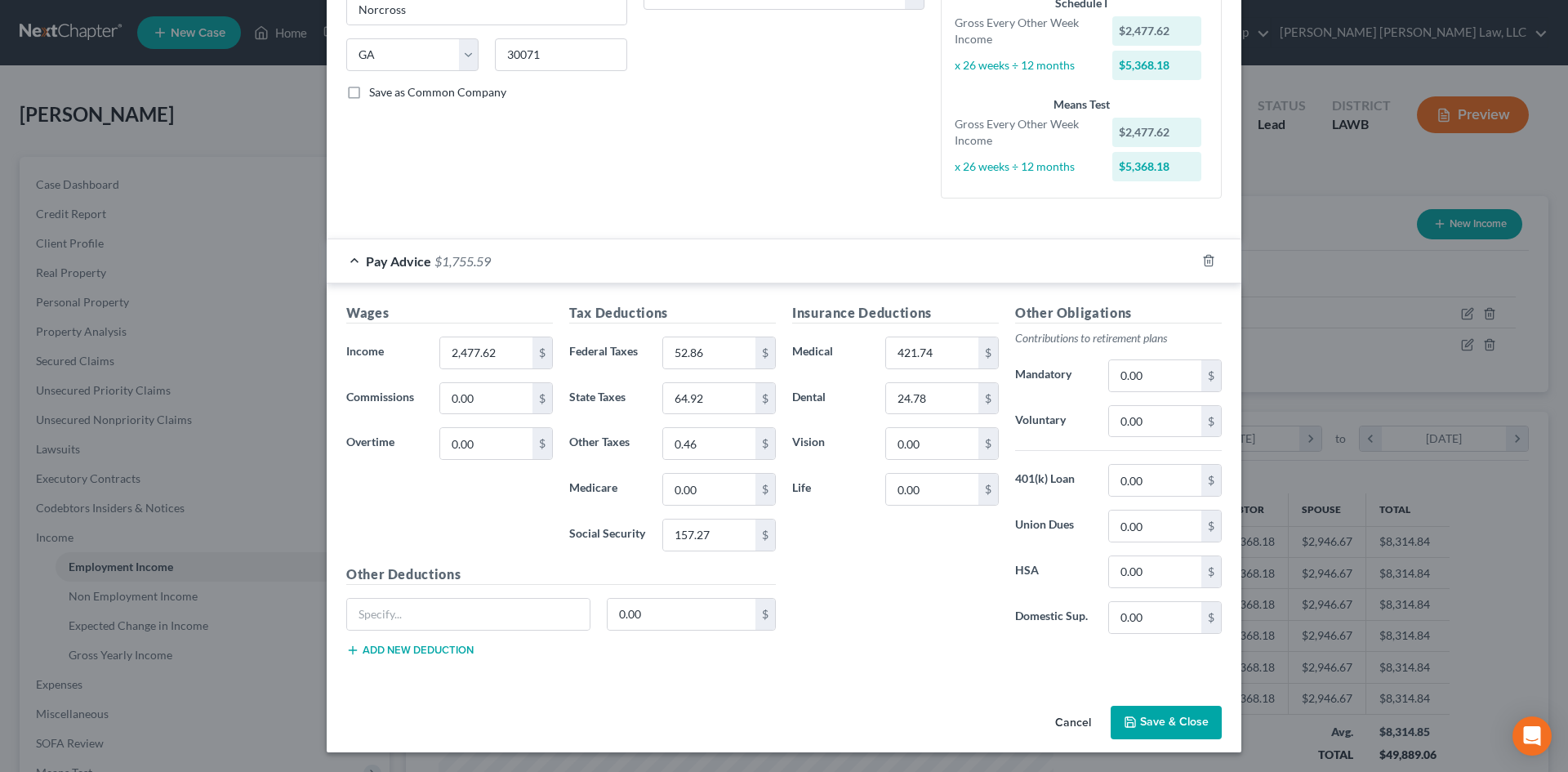
click at [1208, 712] on button "Save & Close" at bounding box center [1166, 724] width 111 height 34
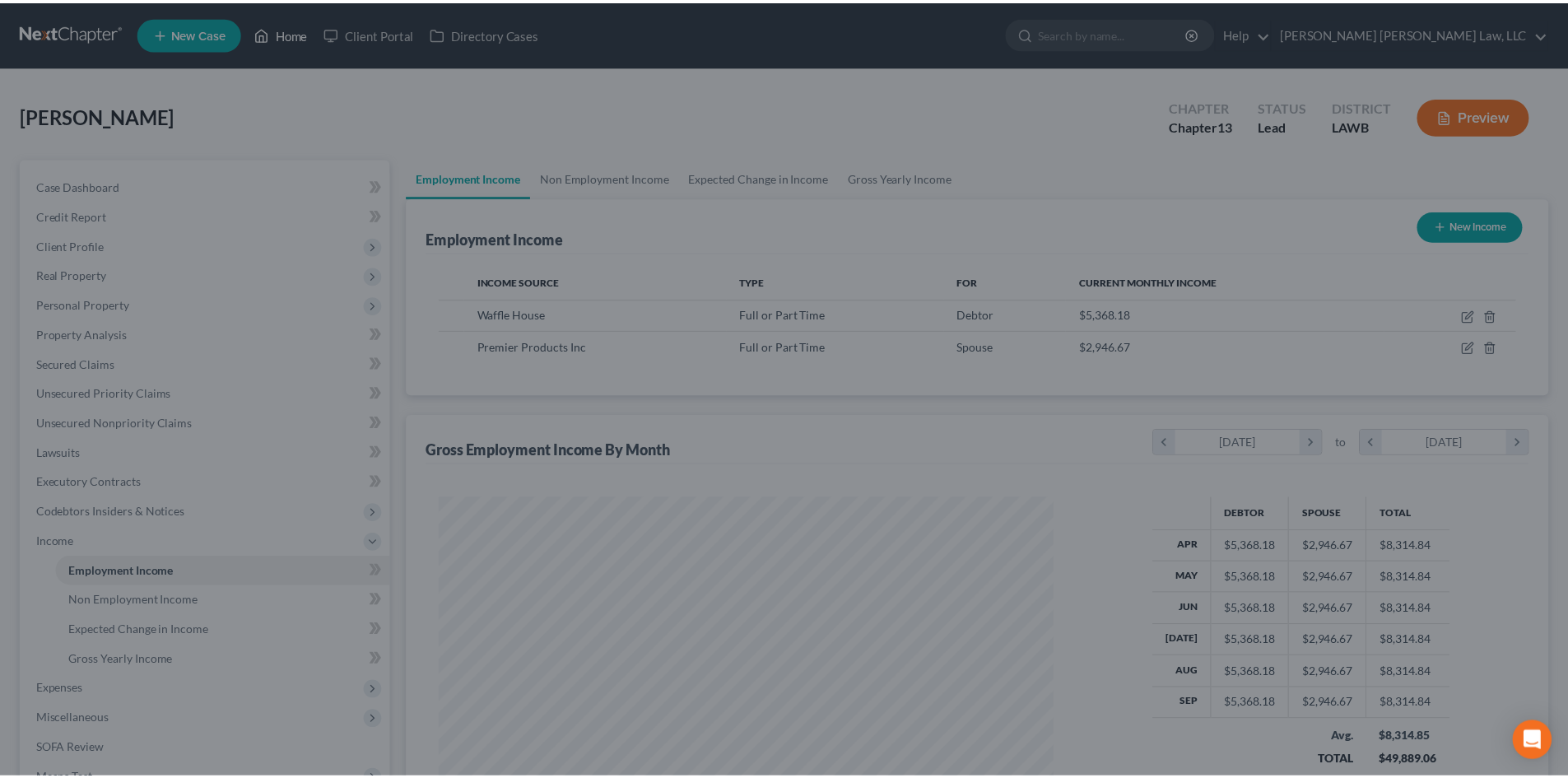
scroll to position [823155, 822605]
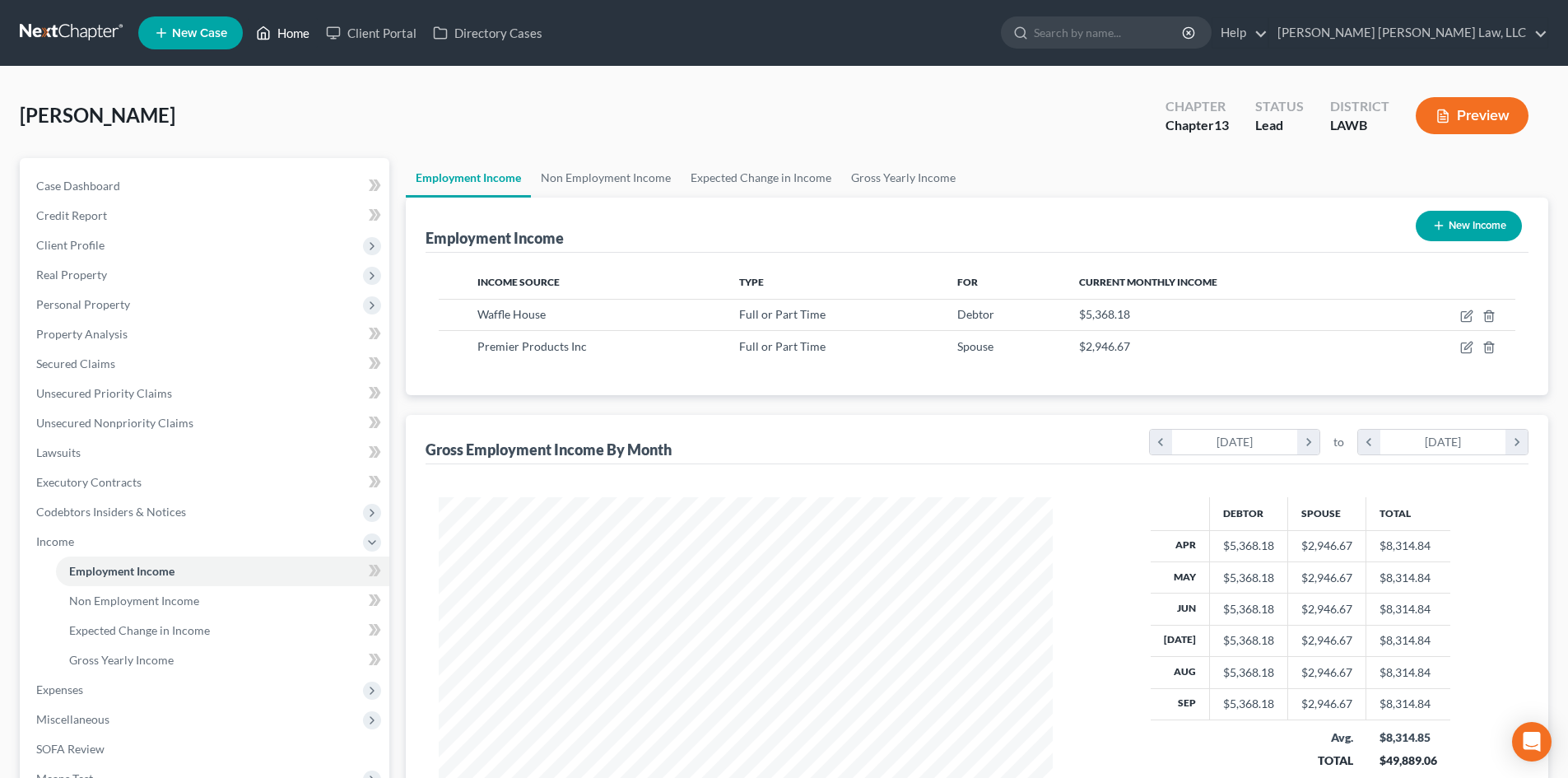
drag, startPoint x: 296, startPoint y: 31, endPoint x: 302, endPoint y: 2, distance: 29.6
click at [296, 31] on link "Home" at bounding box center [283, 33] width 70 height 30
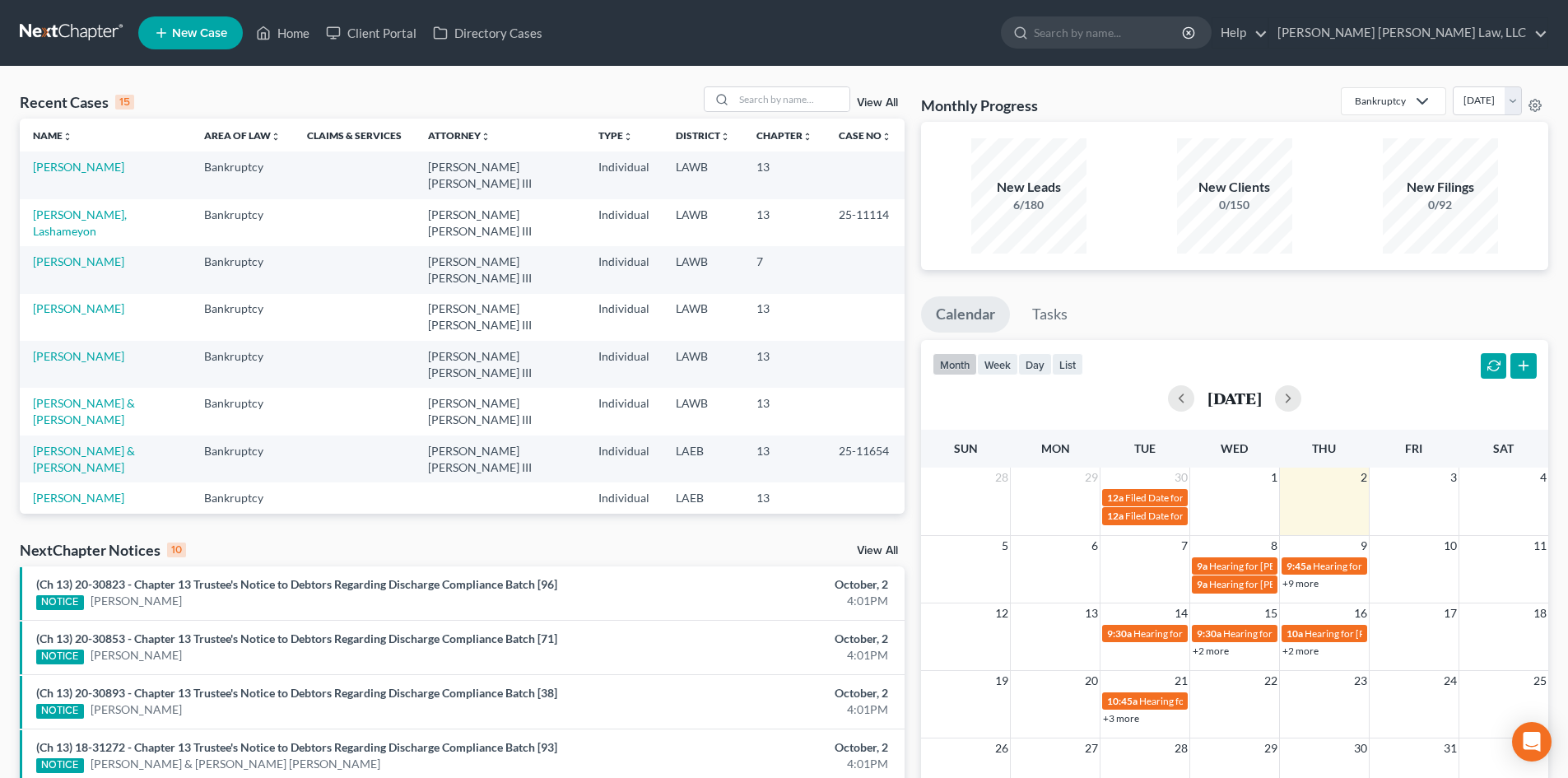
click at [83, 616] on link "[PERSON_NAME]" at bounding box center [79, 623] width 92 height 14
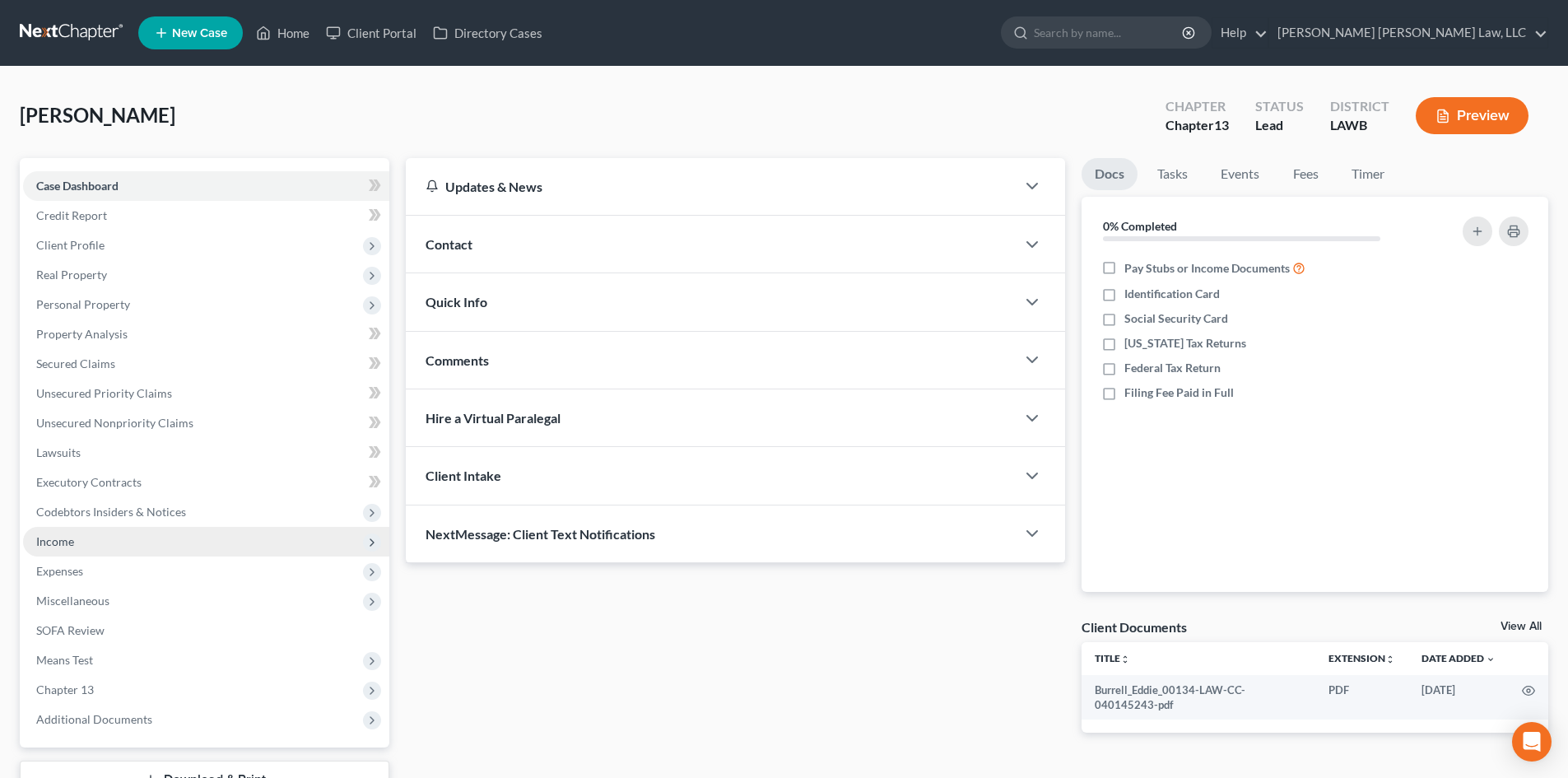
click at [131, 535] on span "Income" at bounding box center [206, 542] width 366 height 30
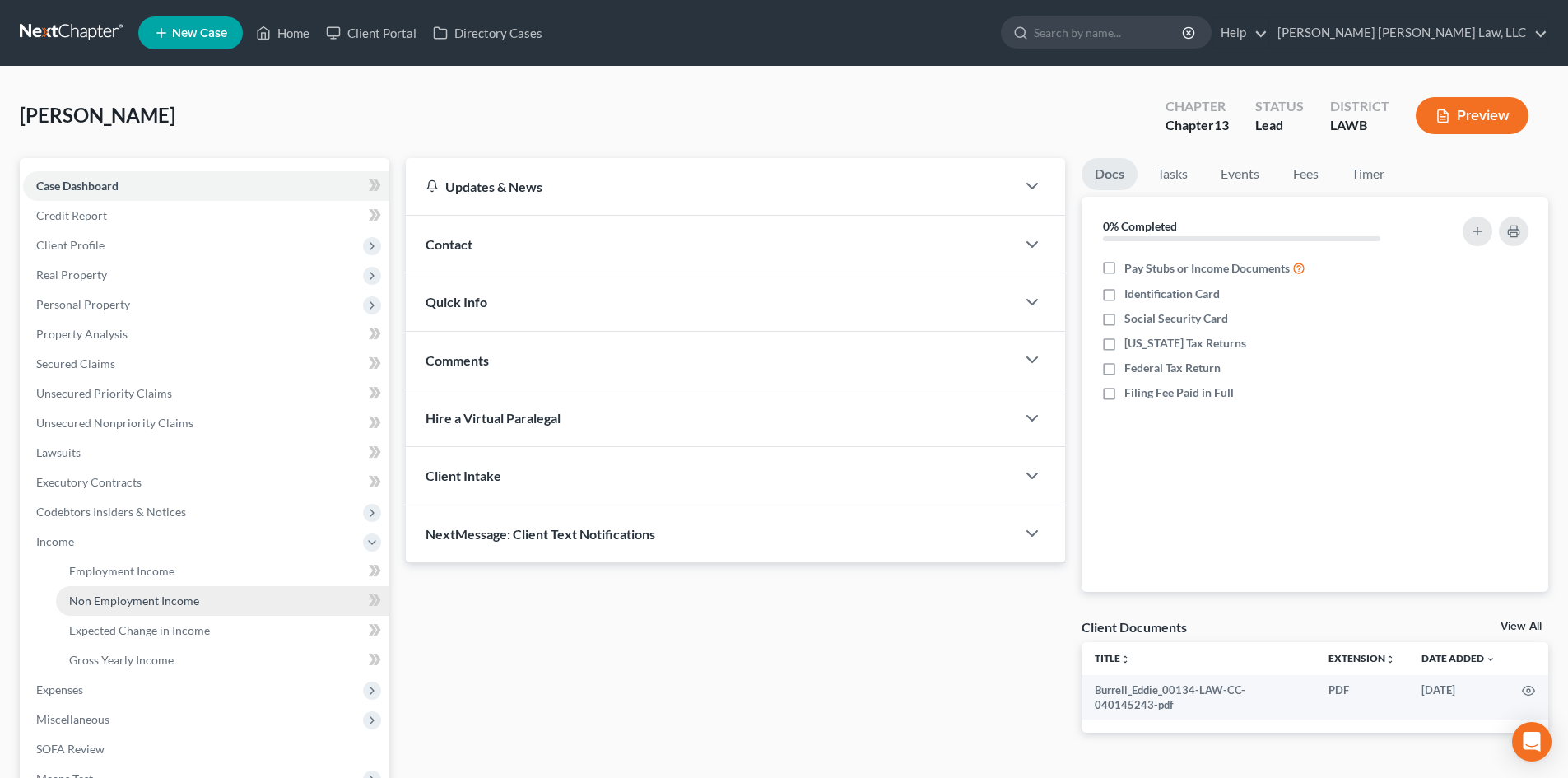
click at [120, 586] on link "Non Employment Income" at bounding box center [222, 601] width 333 height 30
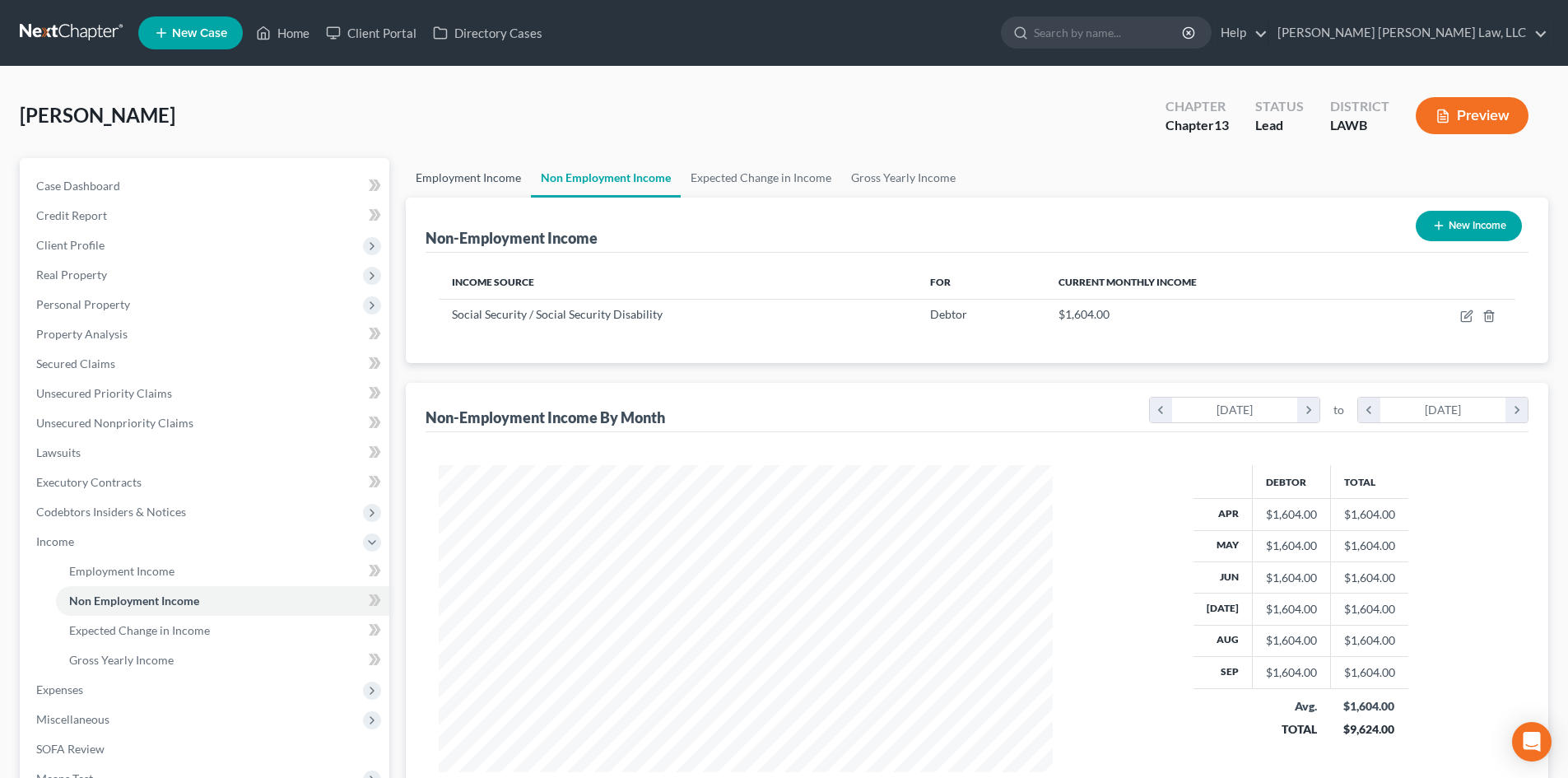
scroll to position [308, 647]
click at [498, 173] on link "Employment Income" at bounding box center [468, 178] width 125 height 40
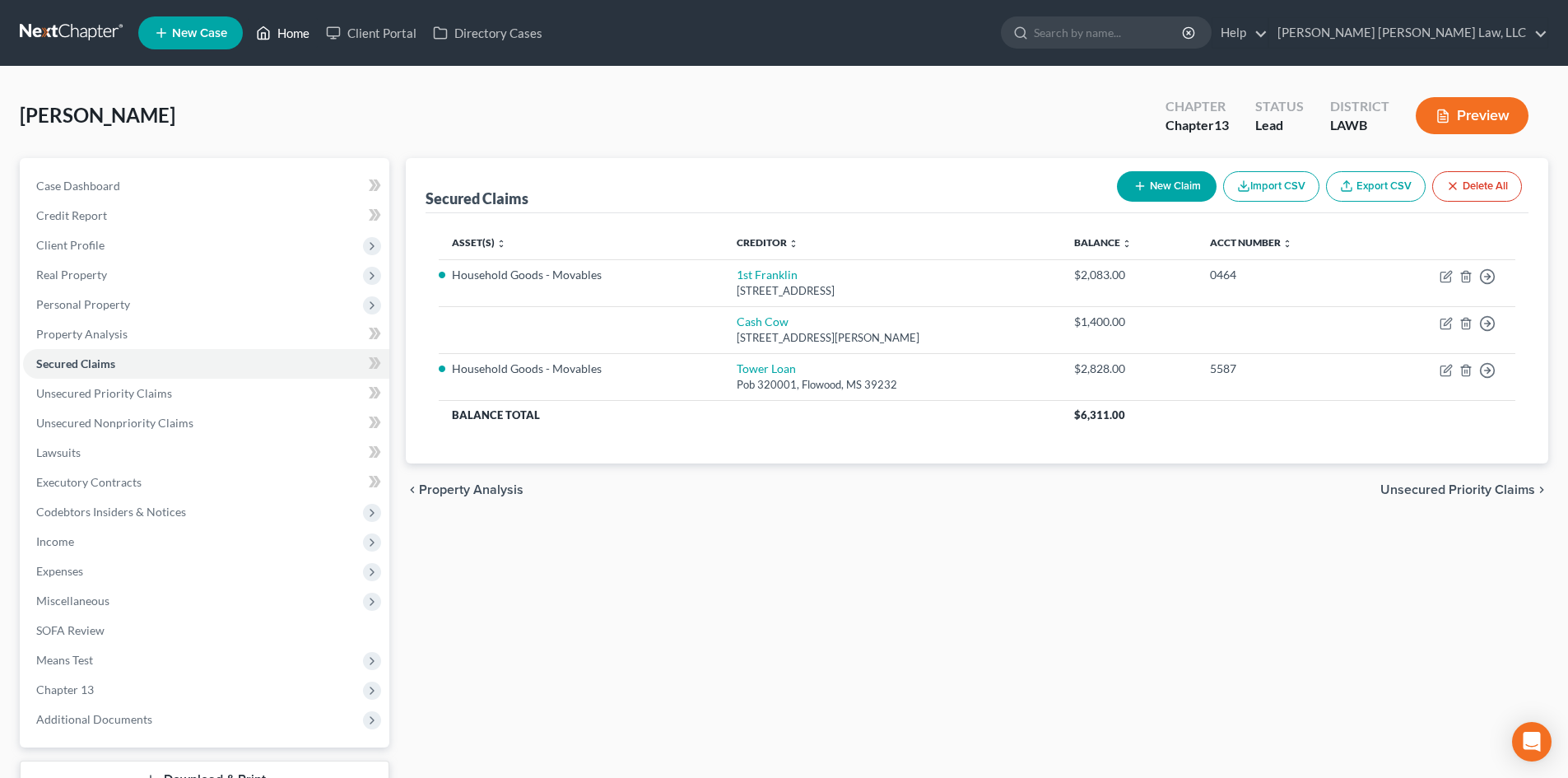
click at [290, 39] on link "Home" at bounding box center [283, 33] width 70 height 30
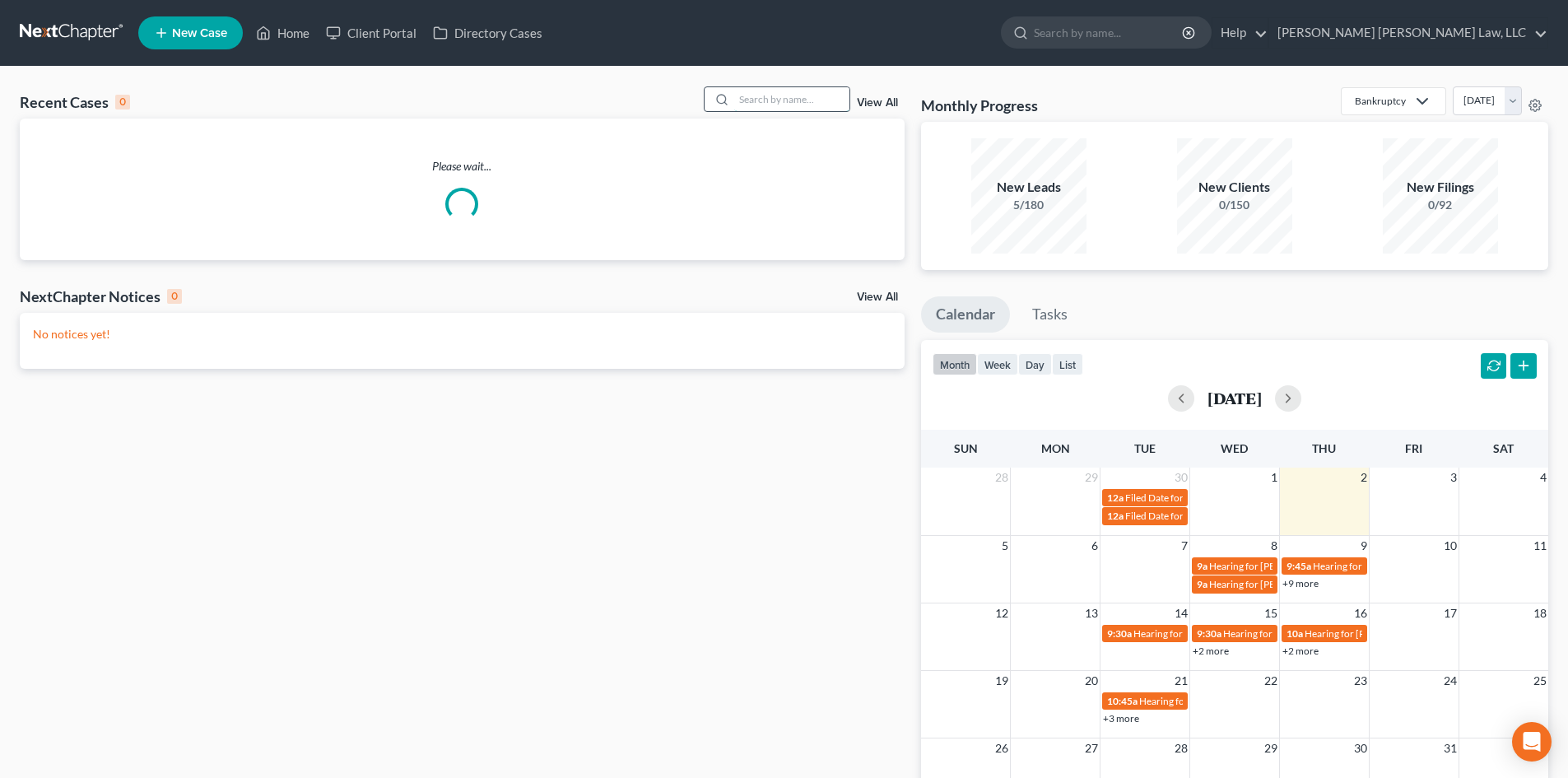
click at [795, 90] on input "search" at bounding box center [791, 99] width 115 height 24
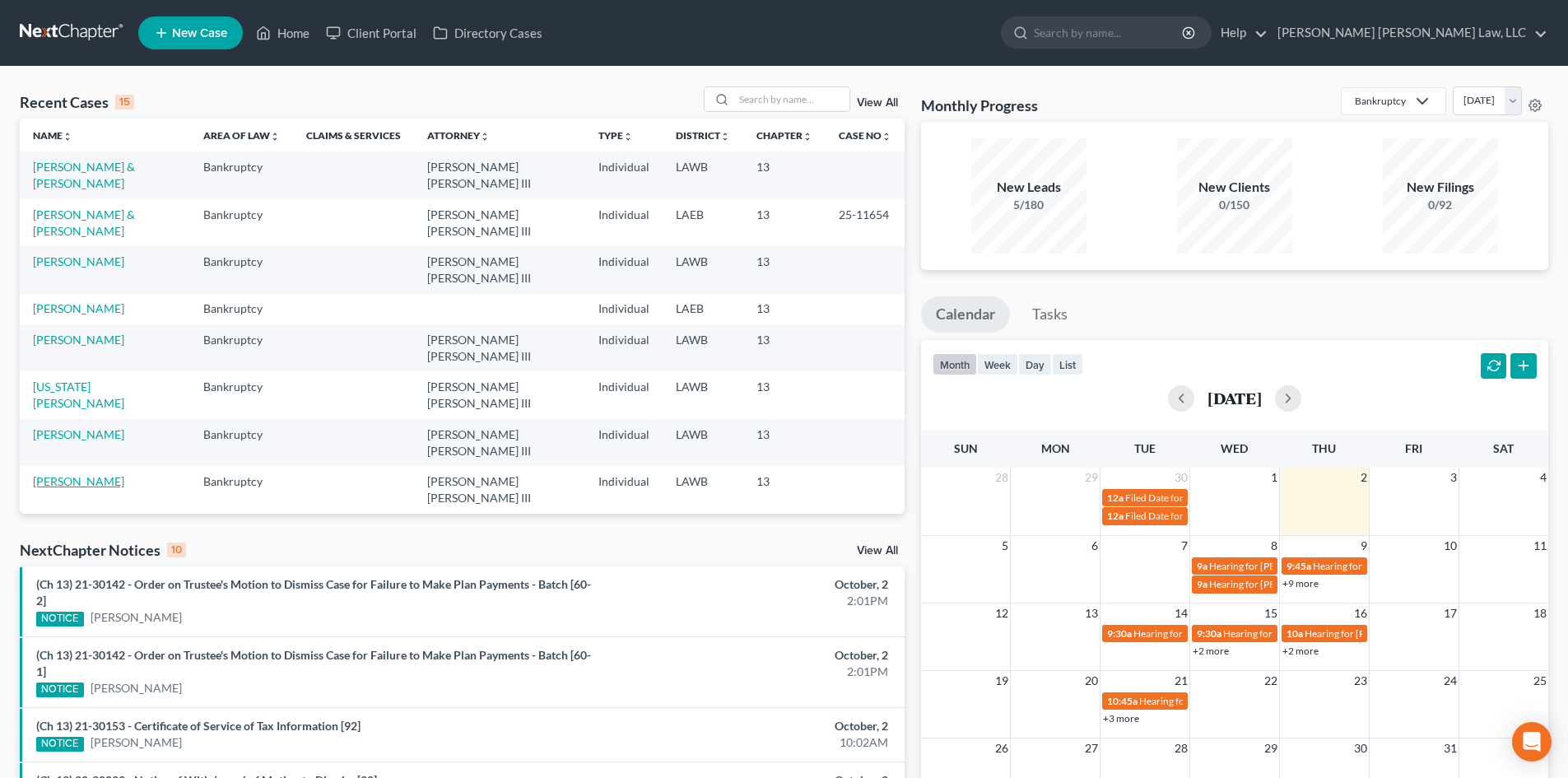
click at [88, 475] on link "[PERSON_NAME]" at bounding box center [79, 481] width 92 height 14
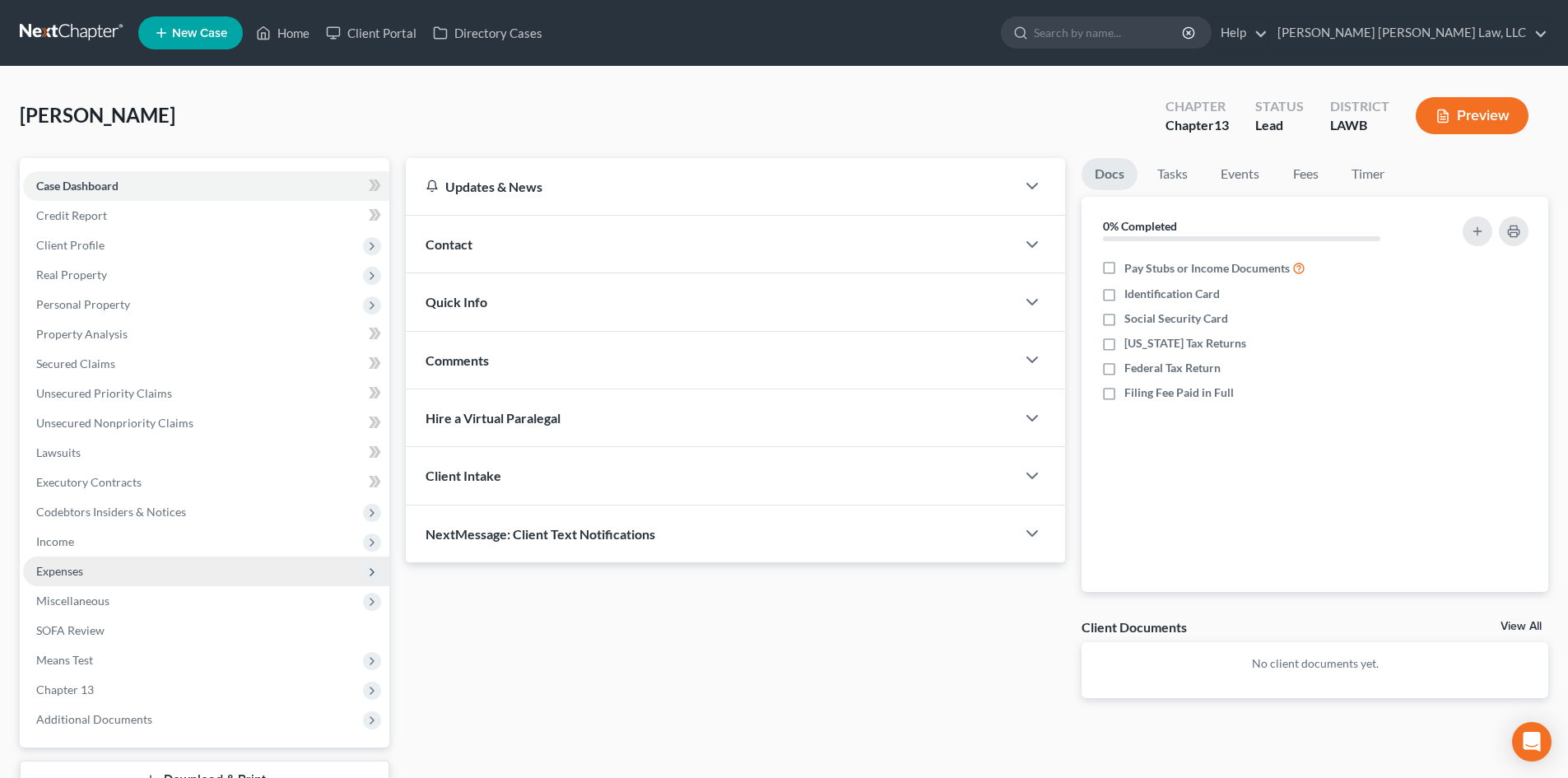
click at [119, 570] on span "Expenses" at bounding box center [206, 571] width 366 height 30
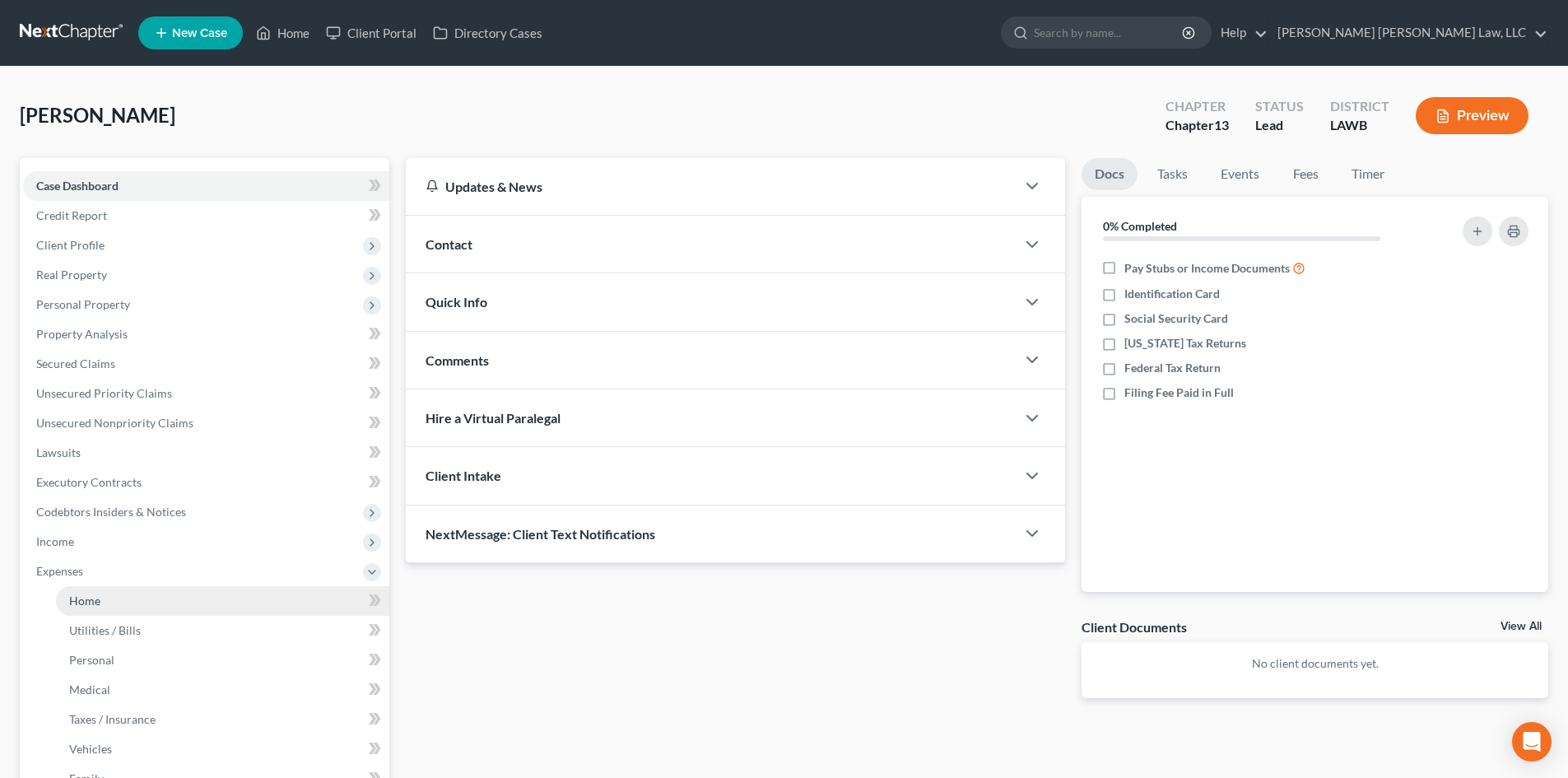
click at [117, 597] on link "Home" at bounding box center [222, 601] width 333 height 30
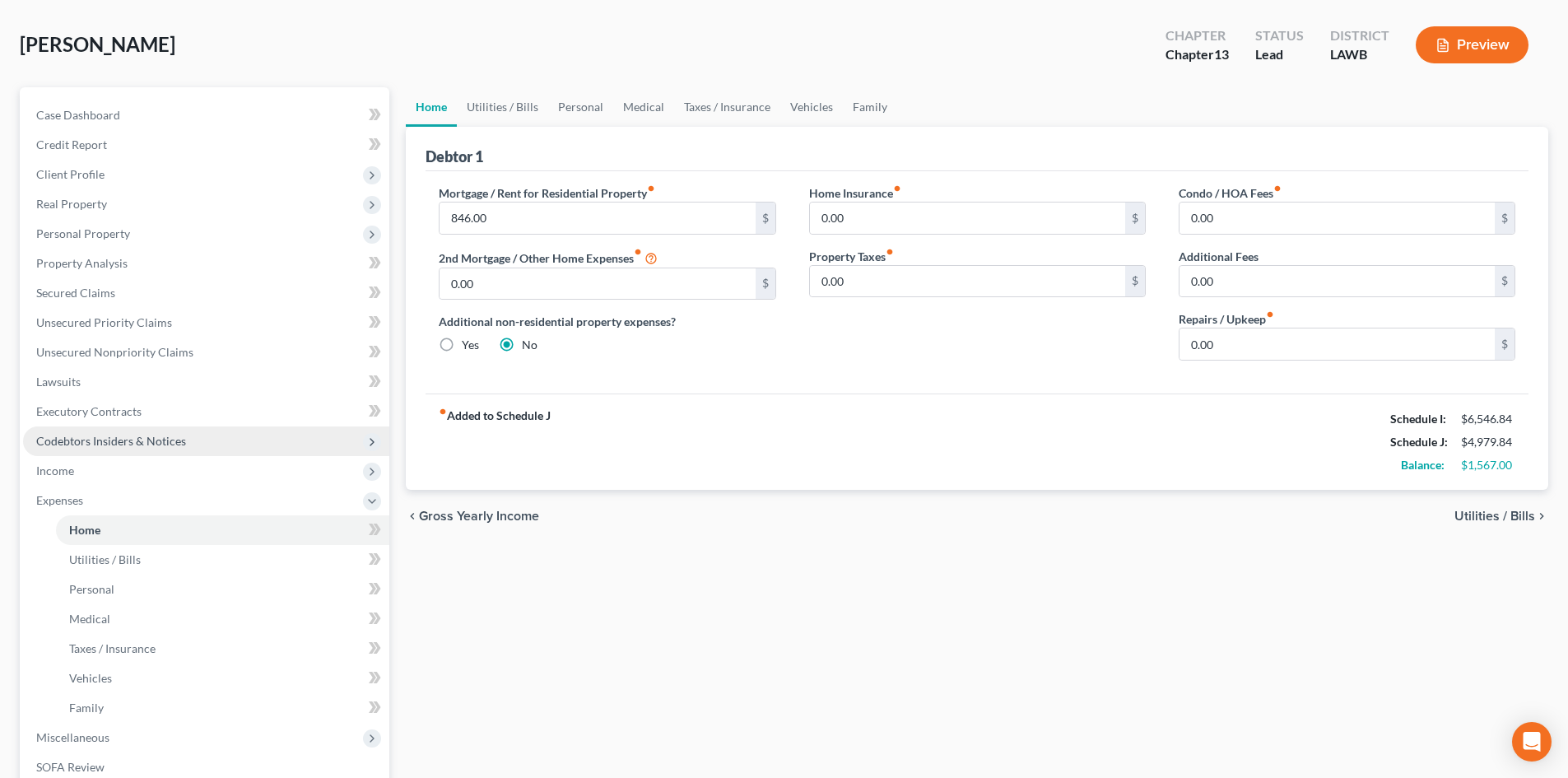
scroll to position [329, 0]
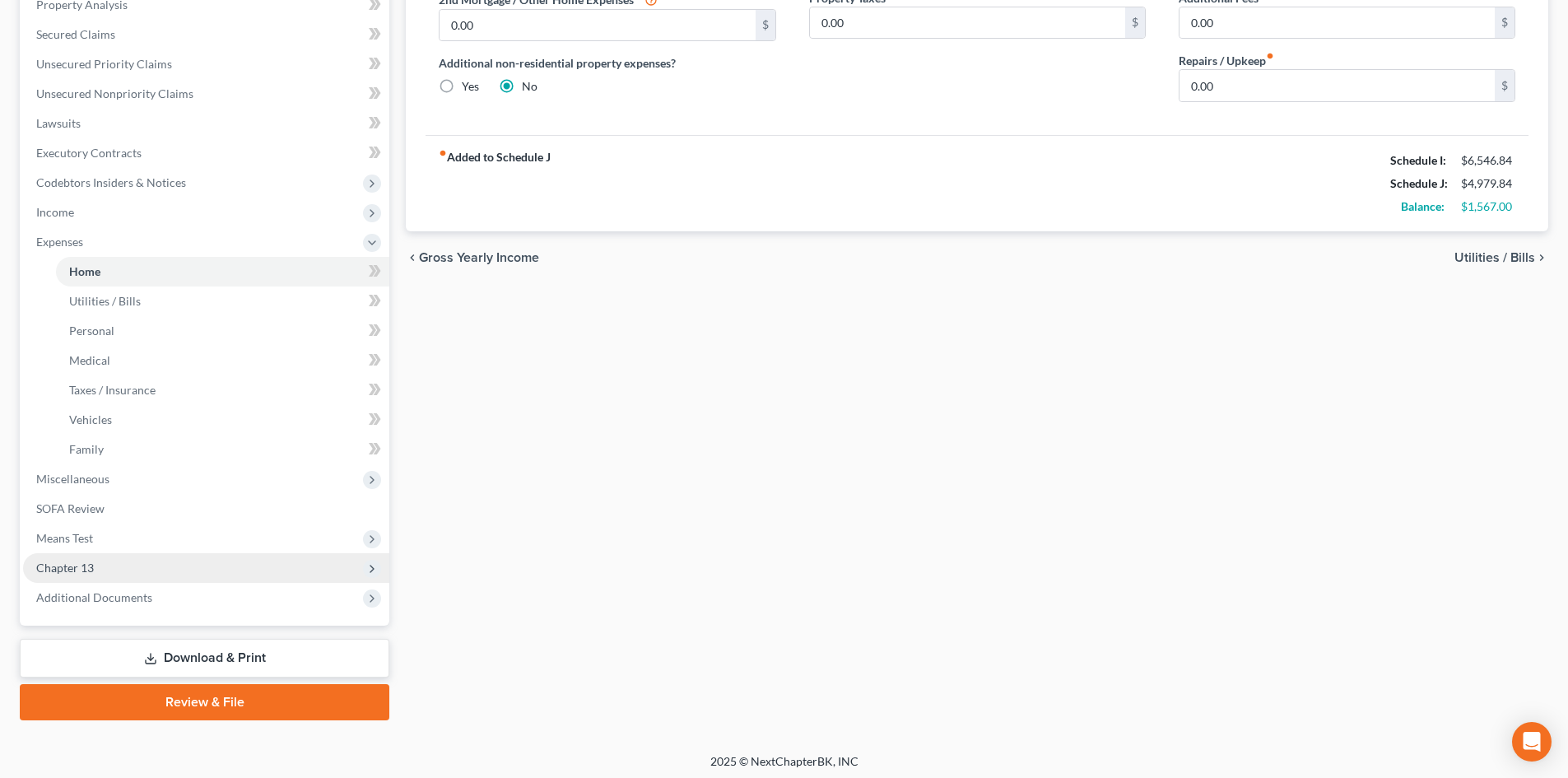
click at [311, 573] on span "Chapter 13" at bounding box center [206, 568] width 366 height 30
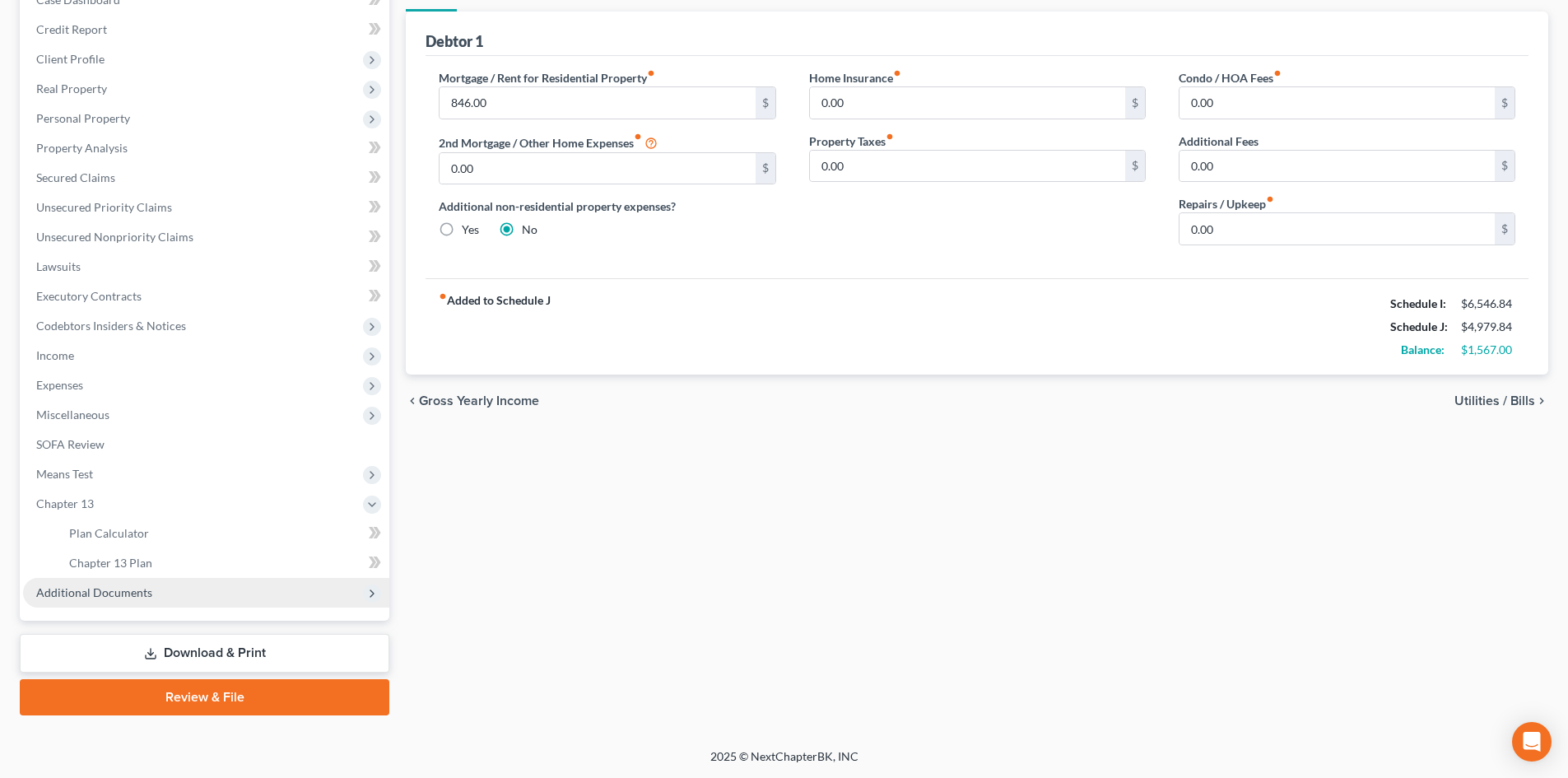
scroll to position [186, 0]
click at [317, 558] on link "Chapter 13 Plan" at bounding box center [222, 563] width 333 height 30
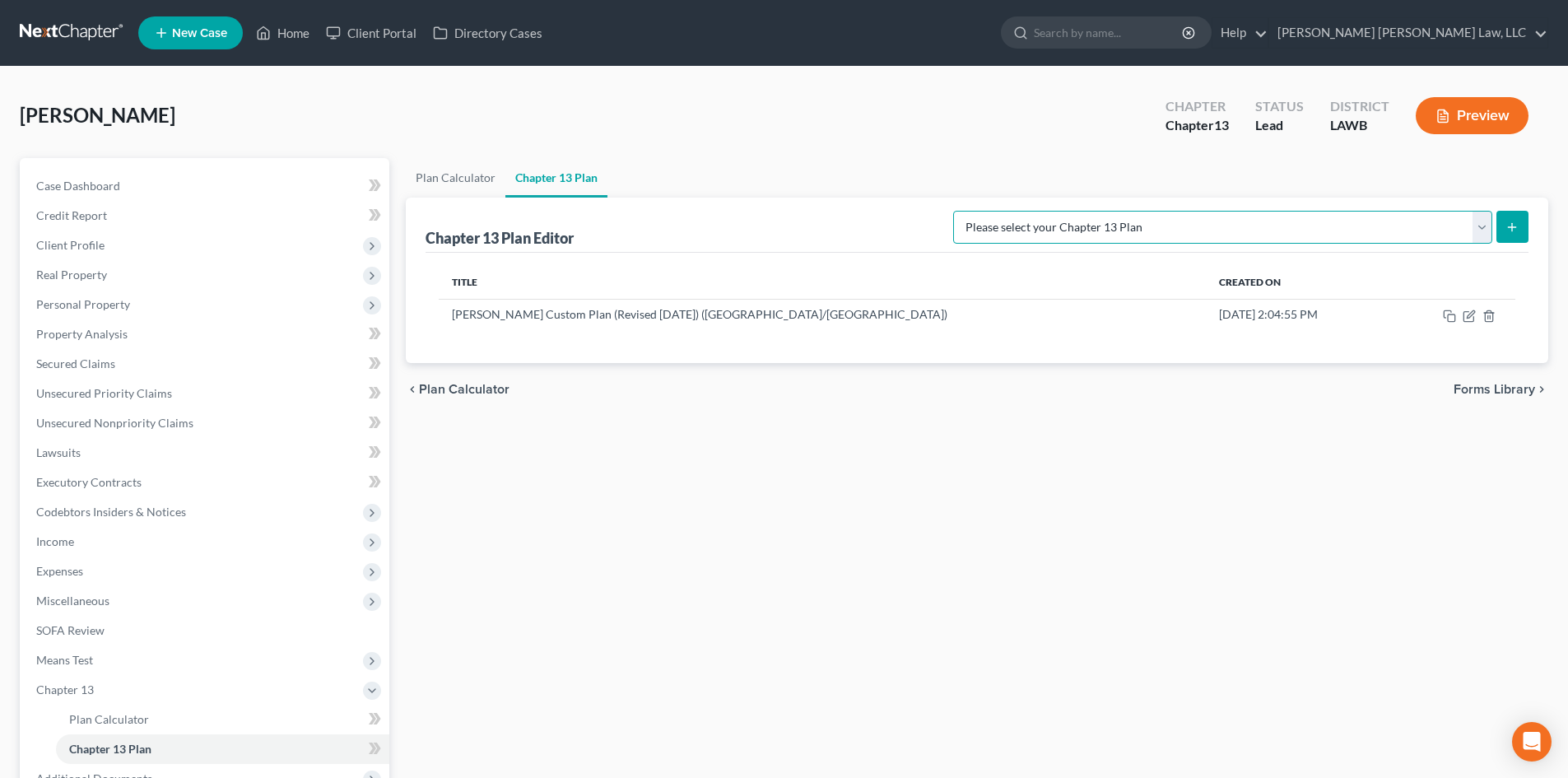
click at [1369, 230] on select "Please select your Chapter 13 Plan E. Orum Custom Plan (Revised 12/1/2021) E. O…" at bounding box center [1222, 227] width 539 height 33
click at [1466, 315] on icon "button" at bounding box center [1470, 316] width 13 height 13
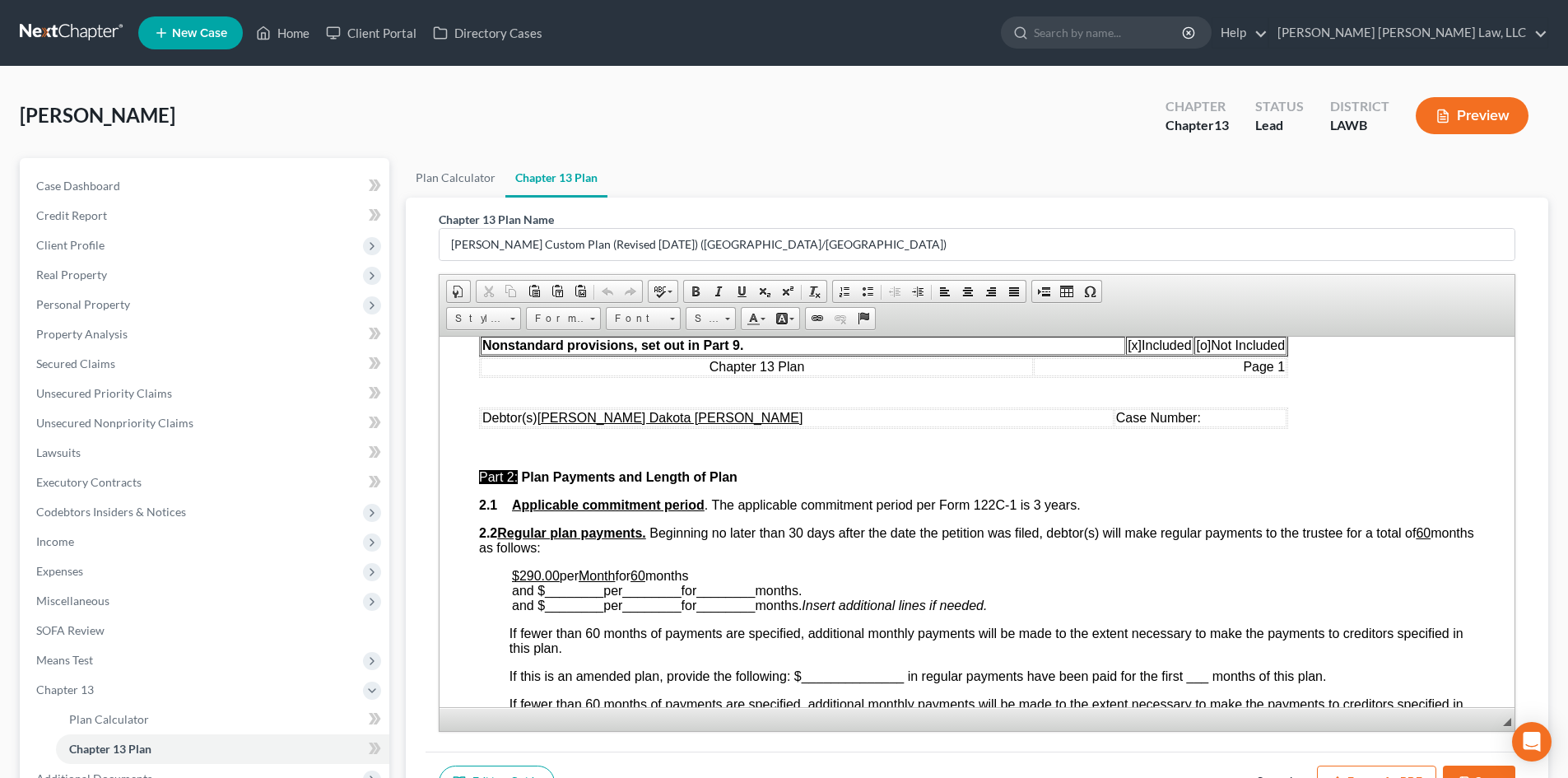
scroll to position [659, 0]
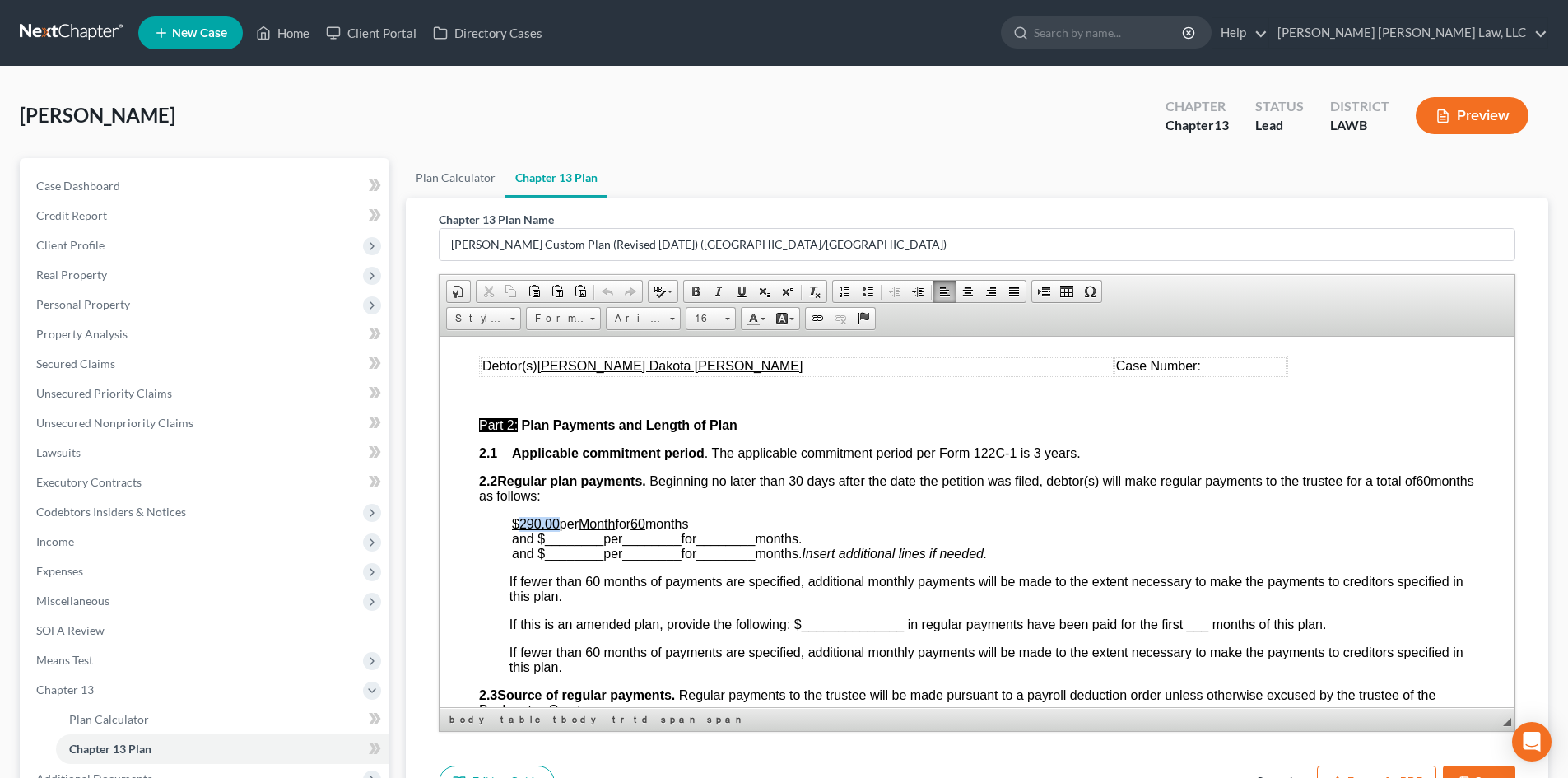
drag, startPoint x: 560, startPoint y: 523, endPoint x: 517, endPoint y: 526, distance: 43.1
click at [517, 526] on p "$290.00 per Month for 60 months and $ ________ per ________ for ________ months…" at bounding box center [994, 538] width 963 height 45
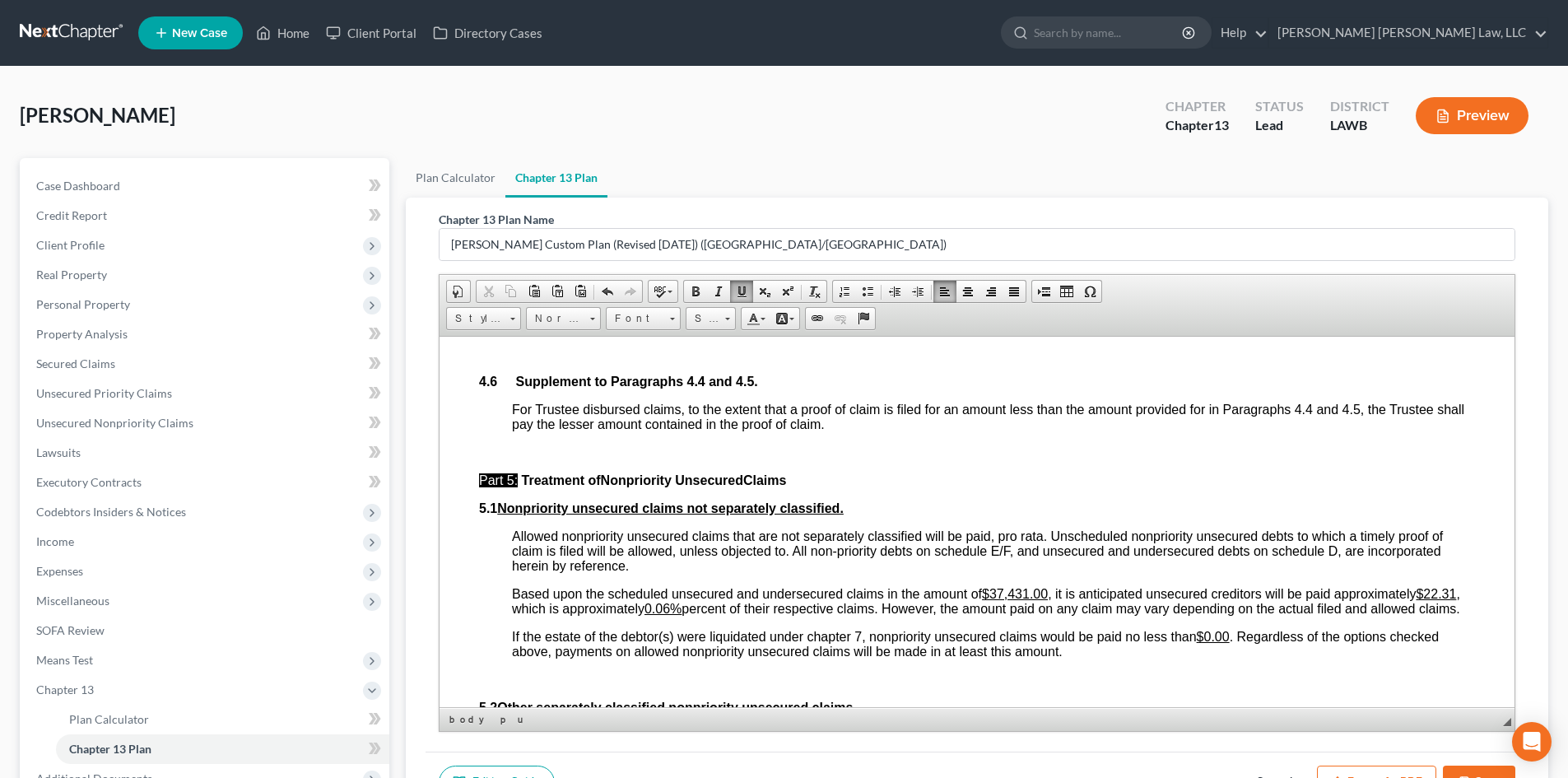
scroll to position [3870, 0]
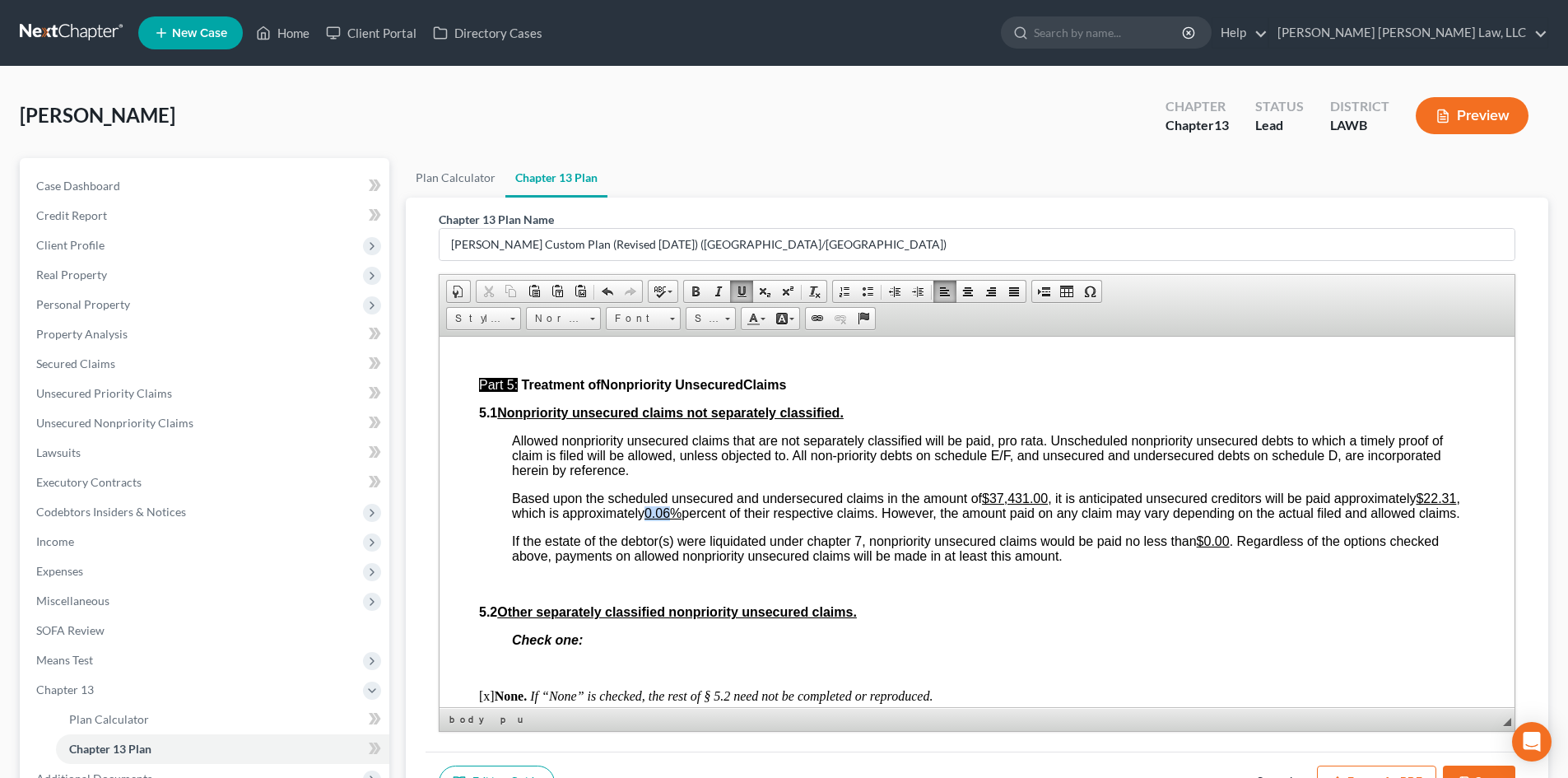
drag, startPoint x: 838, startPoint y: 542, endPoint x: 814, endPoint y: 544, distance: 24.1
click at [682, 519] on u "0.06%" at bounding box center [663, 513] width 37 height 14
click at [1416, 505] on u "$22.31" at bounding box center [1436, 498] width 41 height 14
drag, startPoint x: 666, startPoint y: 539, endPoint x: 634, endPoint y: 540, distance: 32.0
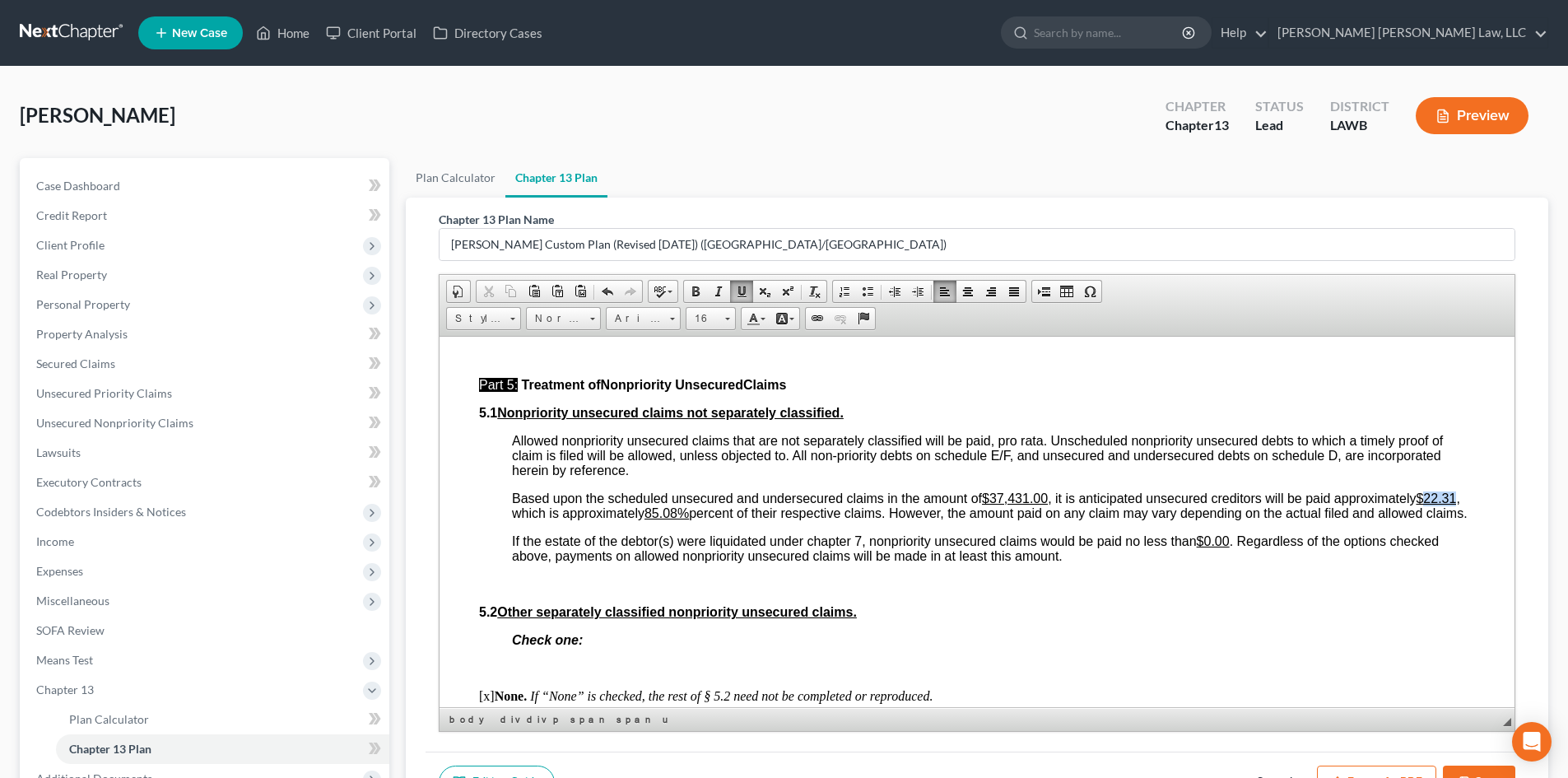
click at [634, 519] on span "Based upon the scheduled unsecured and undersecured claims in the amount of $37…" at bounding box center [990, 505] width 956 height 29
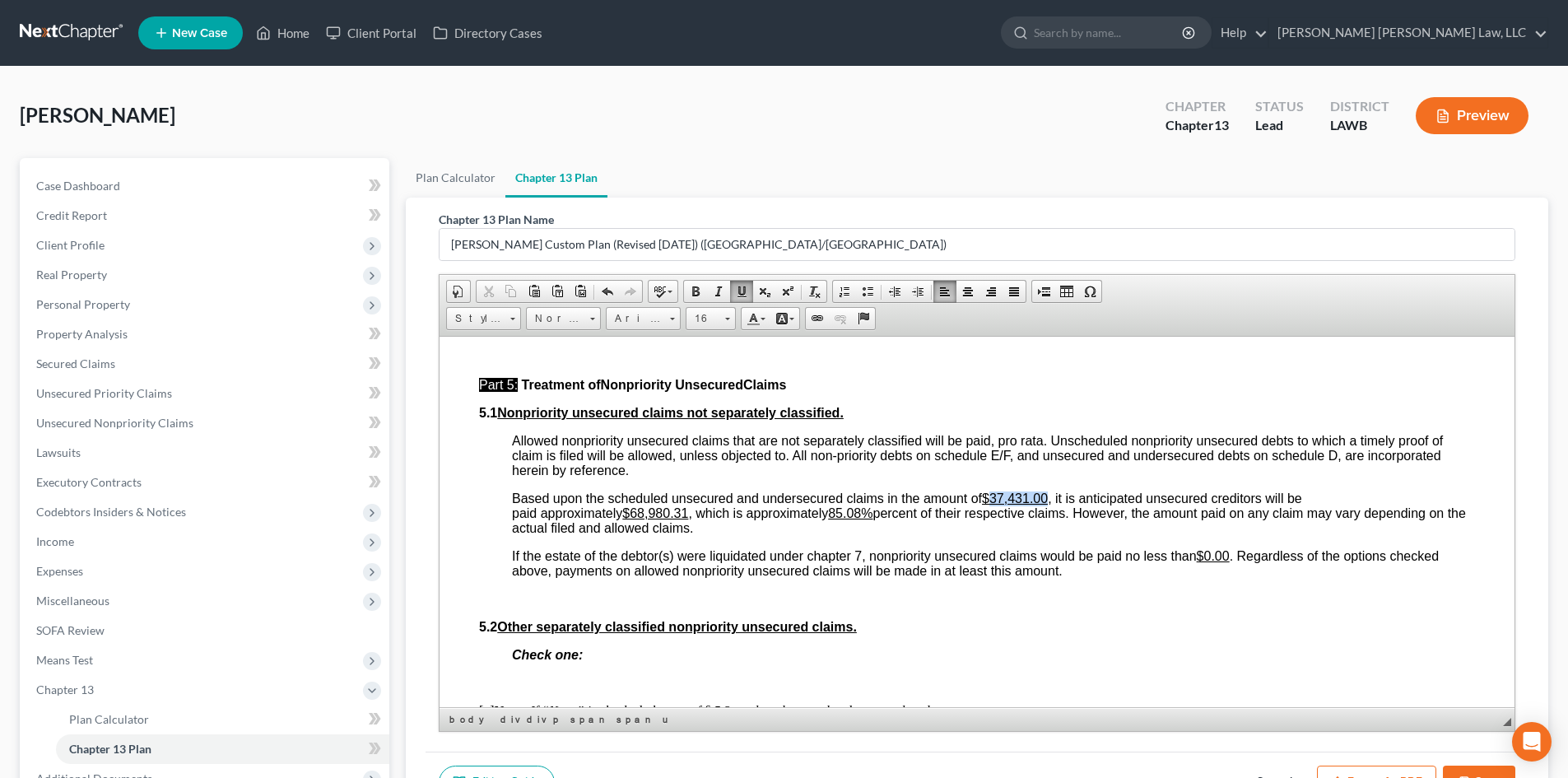
drag, startPoint x: 1048, startPoint y: 526, endPoint x: 993, endPoint y: 524, distance: 55.0
click at [993, 505] on u "$37,431.00" at bounding box center [1015, 498] width 66 height 14
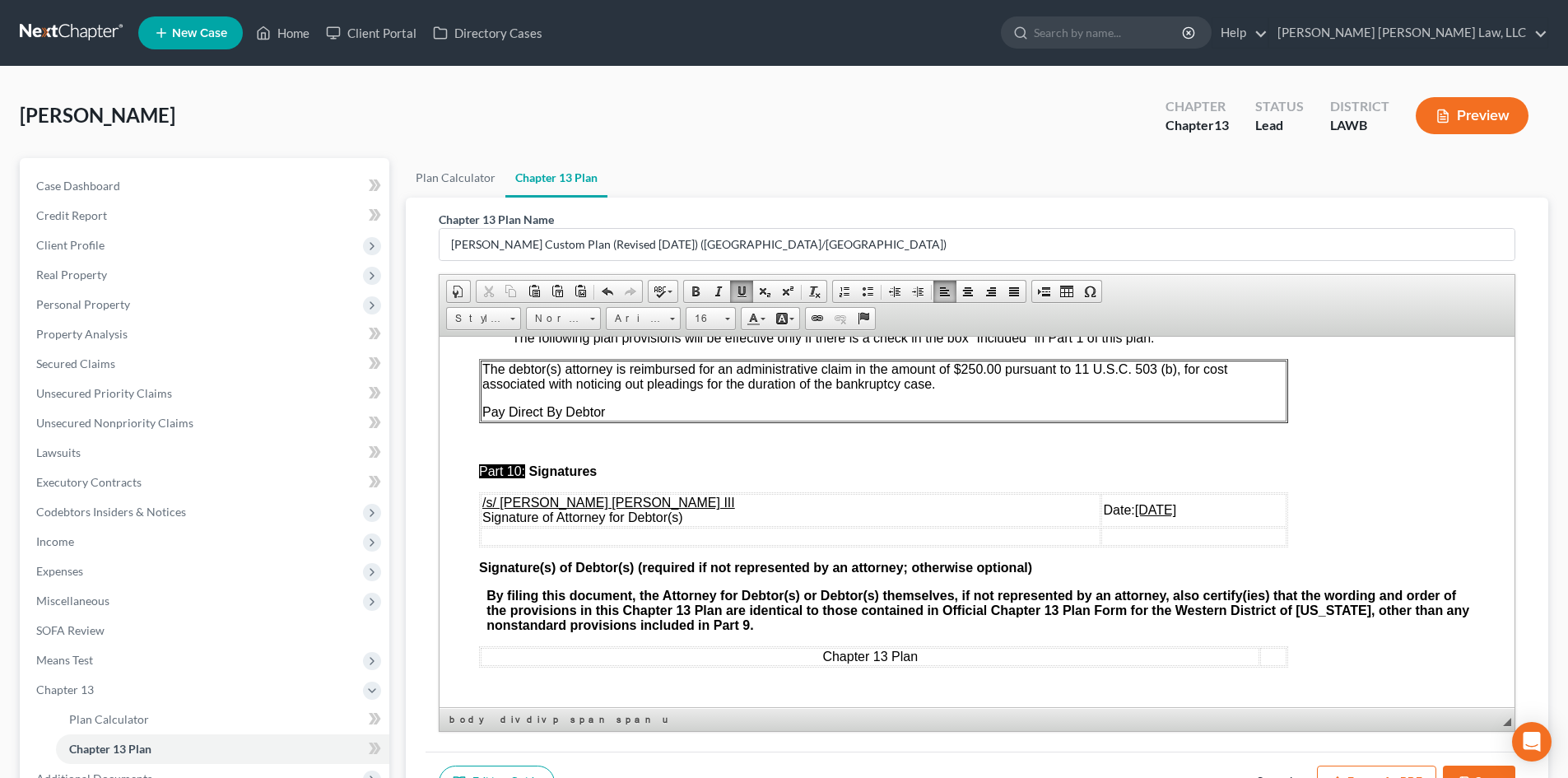
scroll to position [5047, 0]
click at [1135, 513] on u "10/01/2025" at bounding box center [1156, 509] width 41 height 14
click at [1453, 769] on button "Save" at bounding box center [1480, 783] width 73 height 35
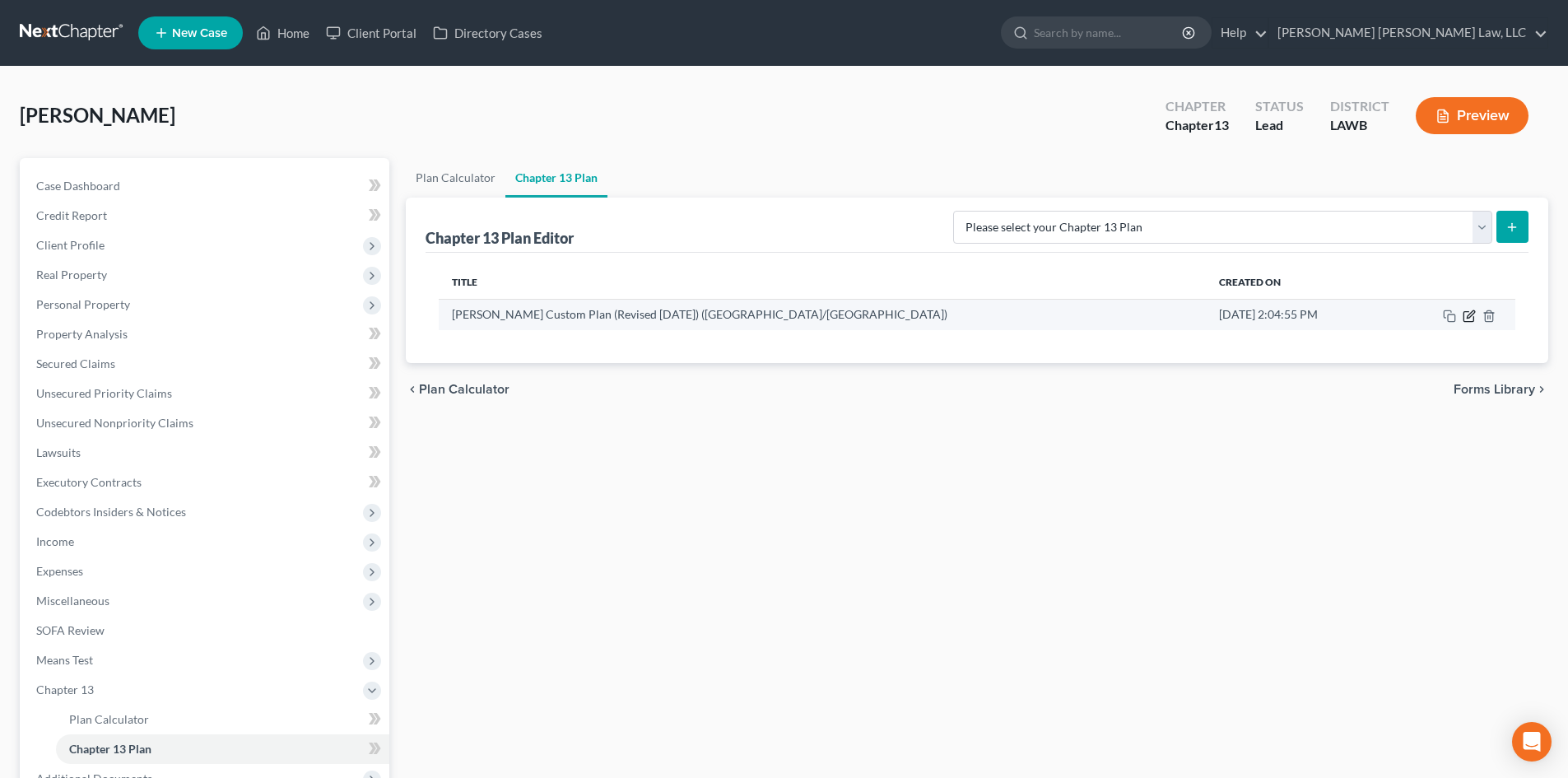
click at [1466, 313] on icon "button" at bounding box center [1470, 316] width 13 height 13
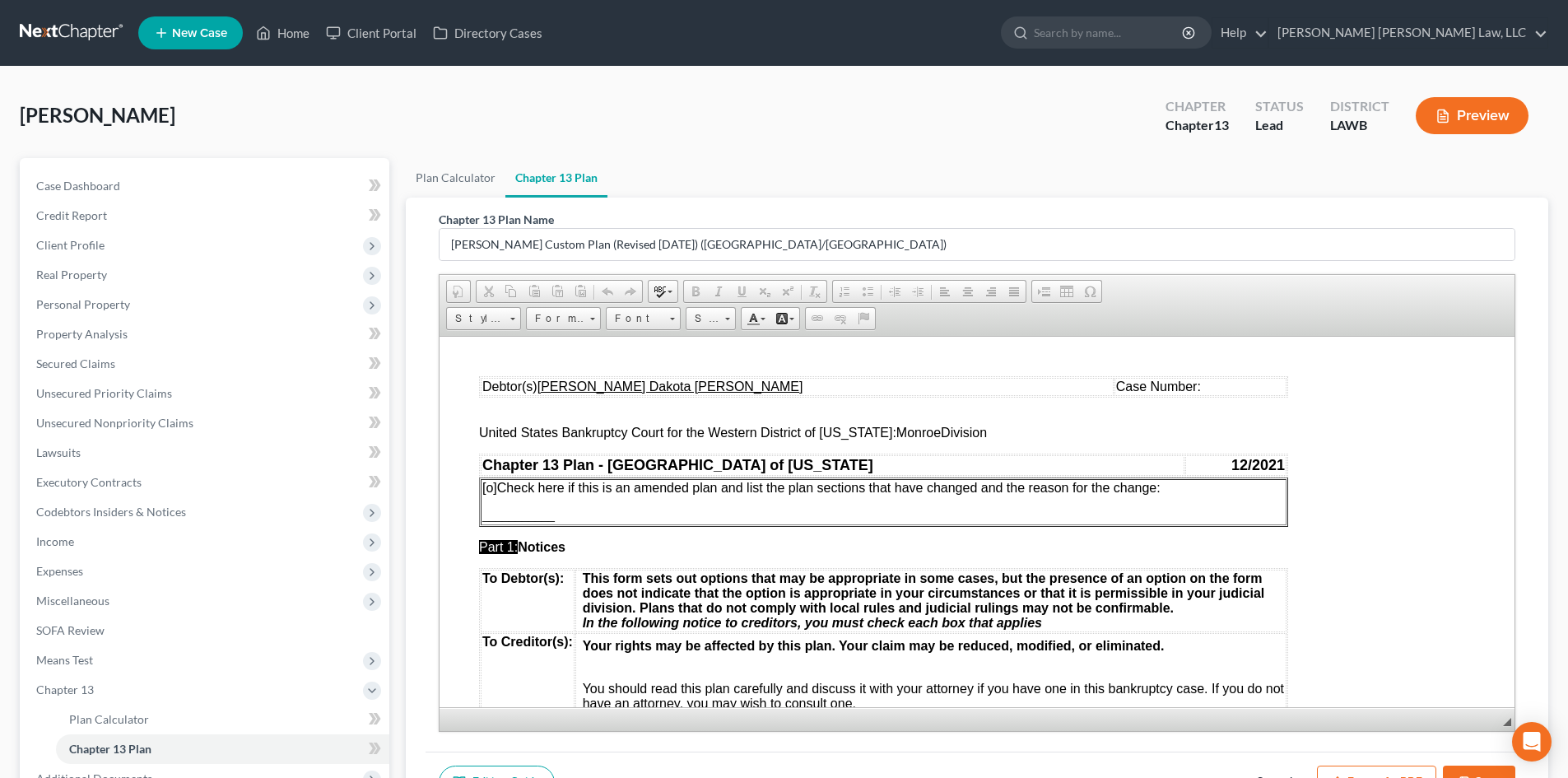
scroll to position [0, 0]
click at [1340, 767] on button "Export as PDF" at bounding box center [1377, 783] width 119 height 35
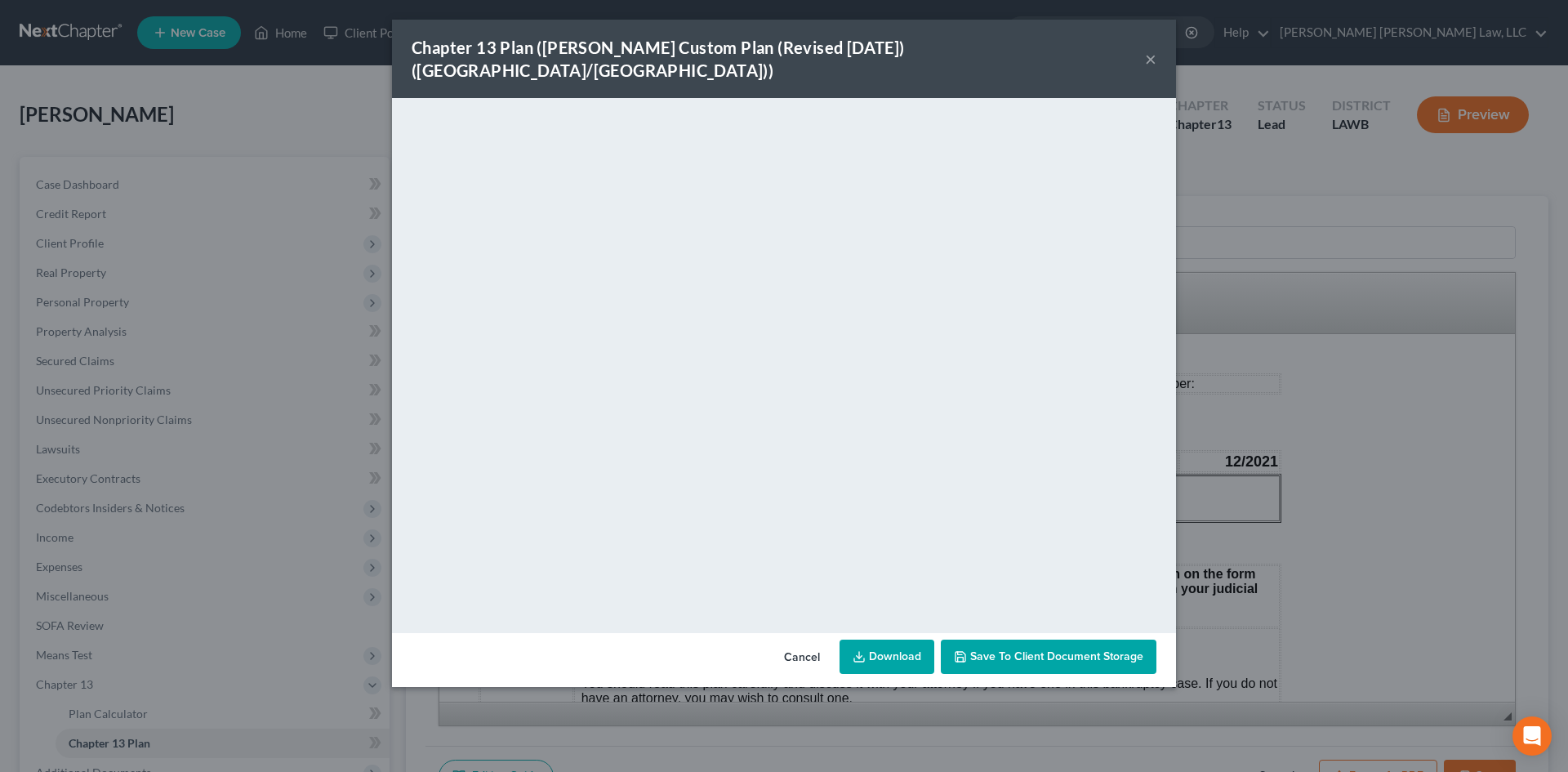
click at [874, 640] on link "Download" at bounding box center [887, 657] width 95 height 34
click at [1340, 249] on div "Chapter 13 Plan (E. Orum Custom Plan (Revised 12/1/2021) (Alexandria/Monroe)) ×…" at bounding box center [784, 386] width 1568 height 772
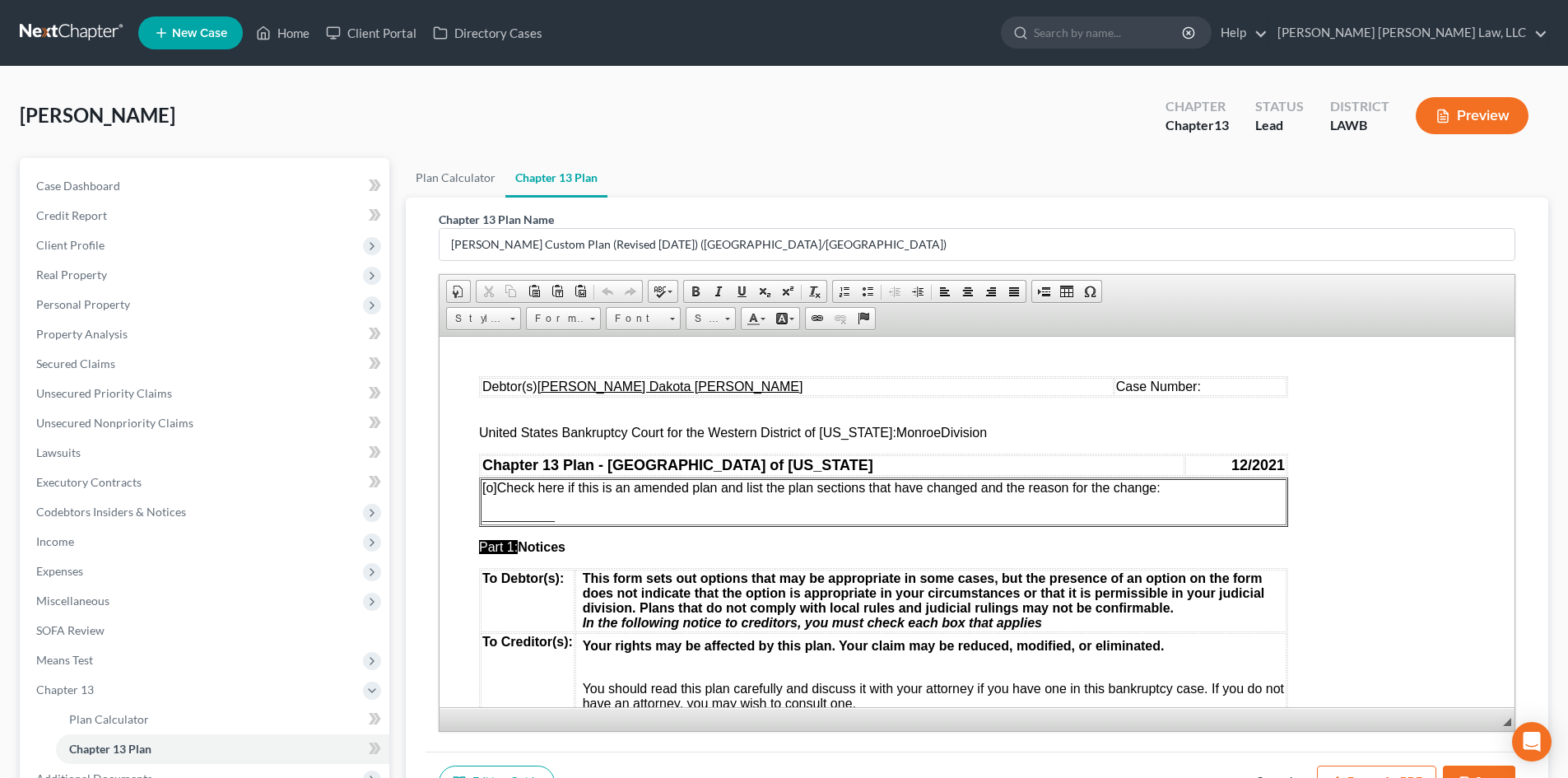
click at [1461, 766] on button "Save" at bounding box center [1480, 783] width 73 height 35
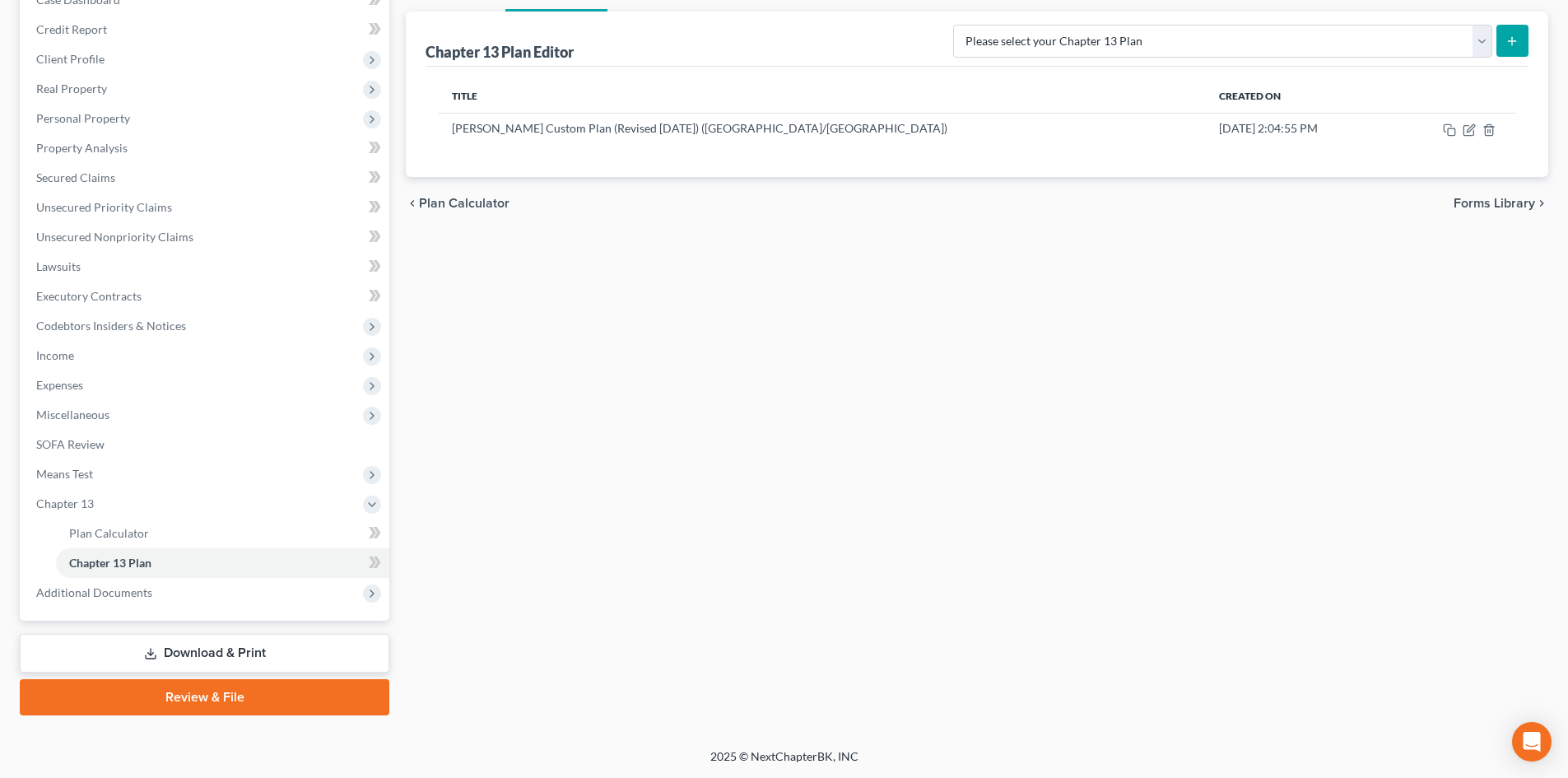
drag, startPoint x: 228, startPoint y: 644, endPoint x: 237, endPoint y: 640, distance: 9.8
click at [228, 644] on link "Download & Print" at bounding box center [204, 653] width 369 height 39
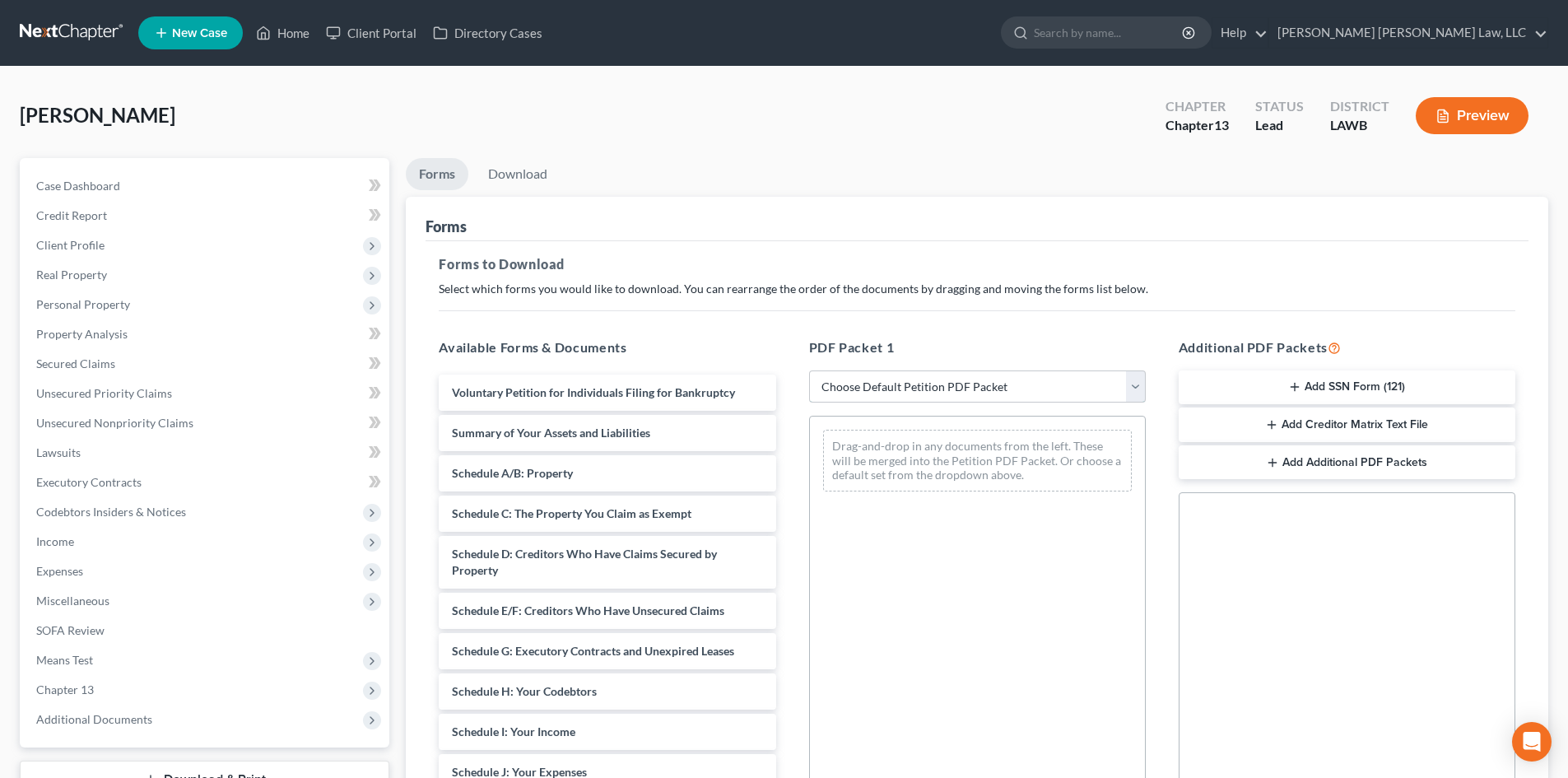
click at [993, 385] on select "Choose Default Petition PDF Packet Complete Bankruptcy Petition (all forms and …" at bounding box center [977, 387] width 336 height 33
select select "15"
click at [809, 370] on select "Choose Default Petition PDF Packet Complete Bankruptcy Petition (all forms and …" at bounding box center [977, 387] width 336 height 33
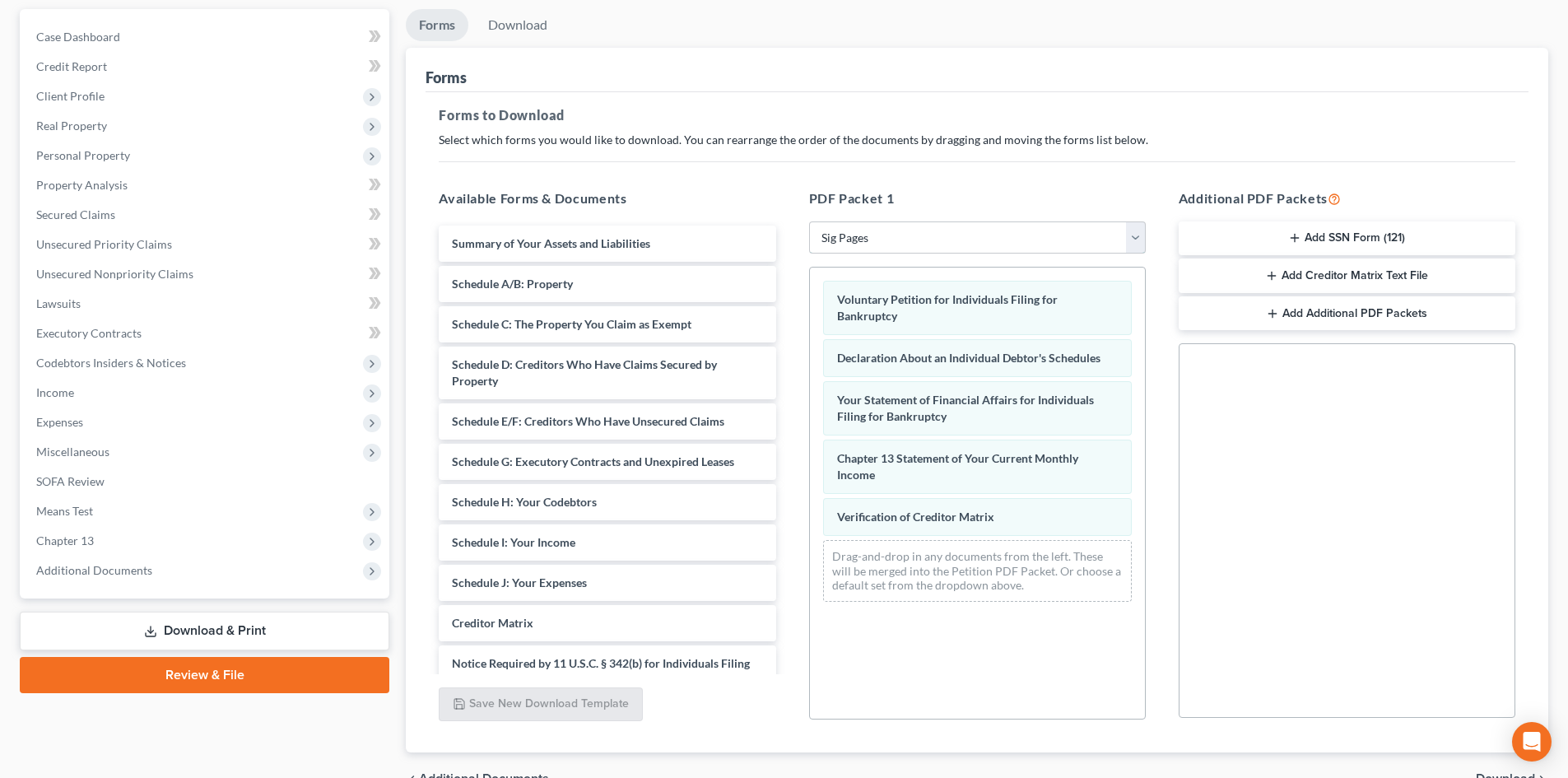
scroll to position [239, 0]
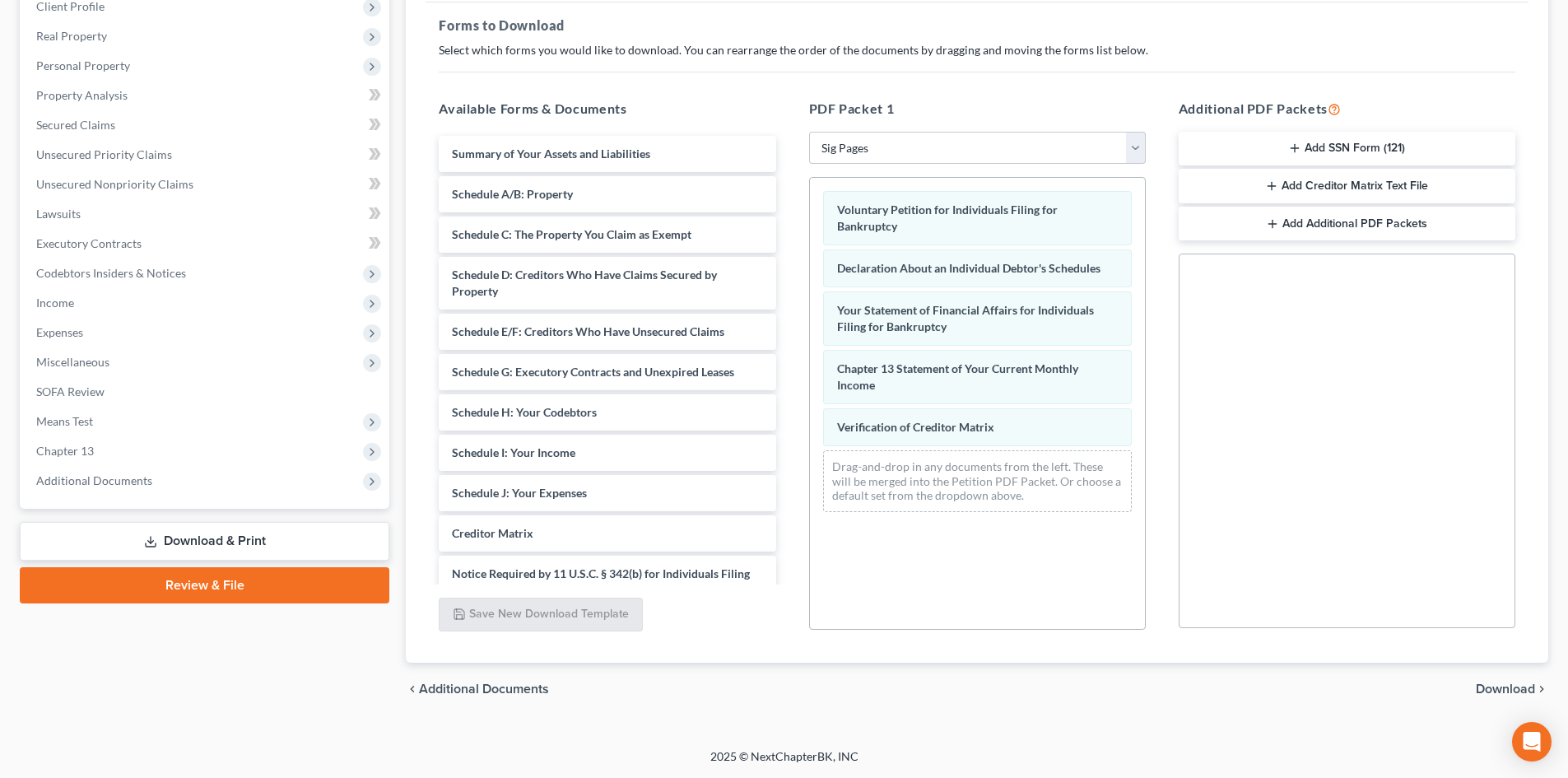
click at [1490, 675] on div "chevron_left Additional Documents Download chevron_right" at bounding box center [977, 690] width 1142 height 53
click at [1527, 692] on span "Download" at bounding box center [1506, 690] width 60 height 13
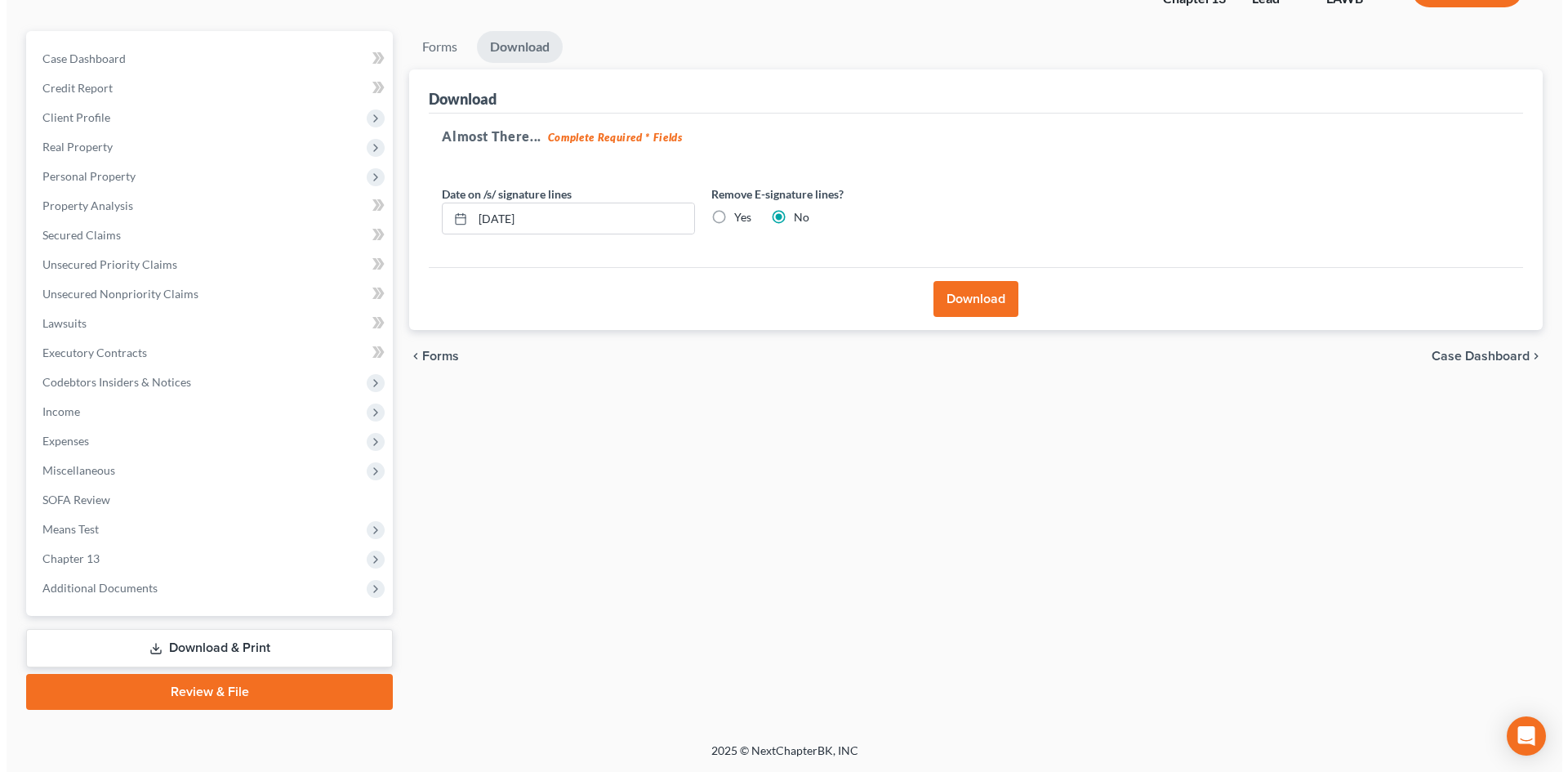
scroll to position [126, 0]
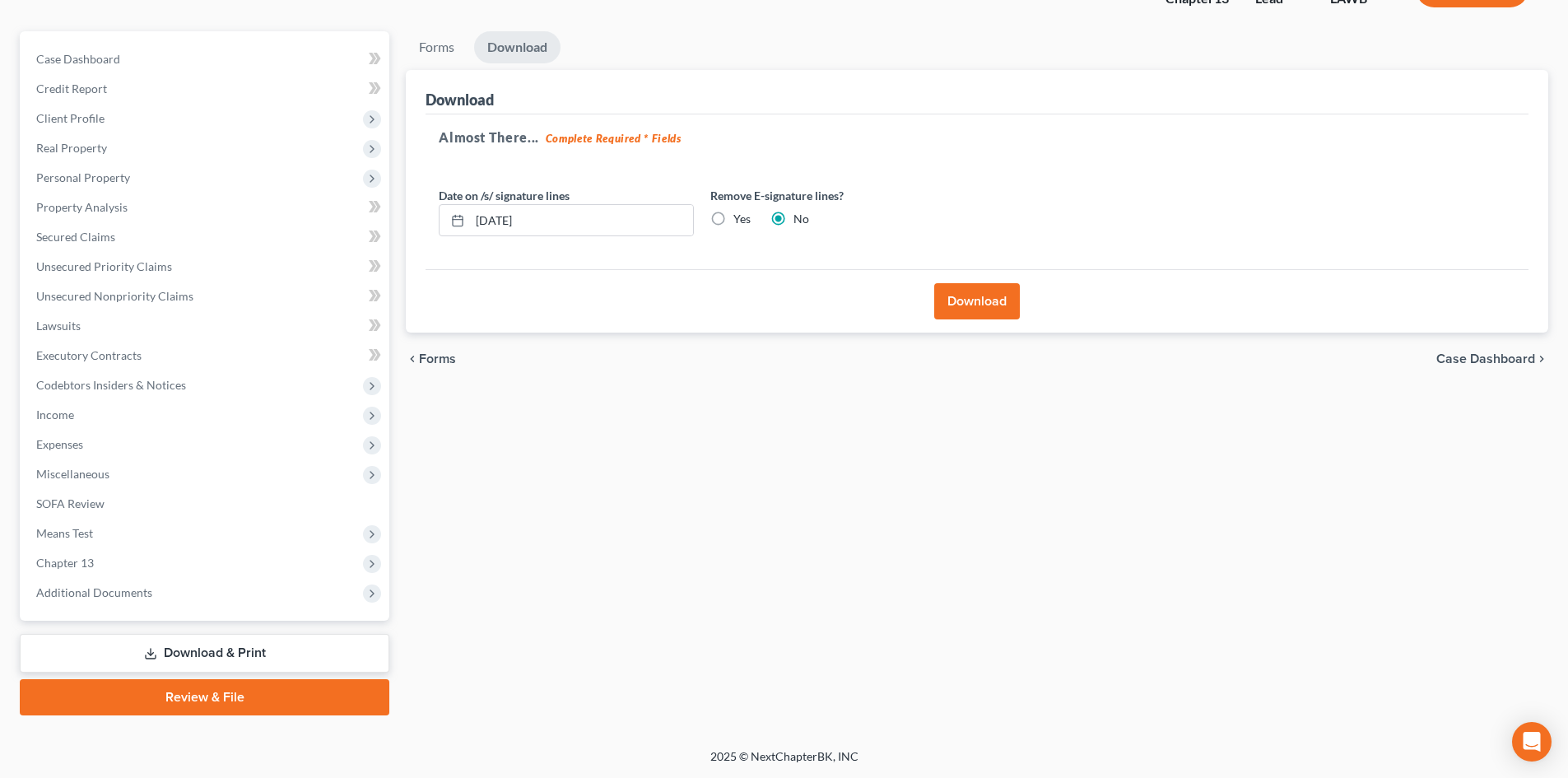
click at [964, 298] on button "Download" at bounding box center [977, 302] width 86 height 36
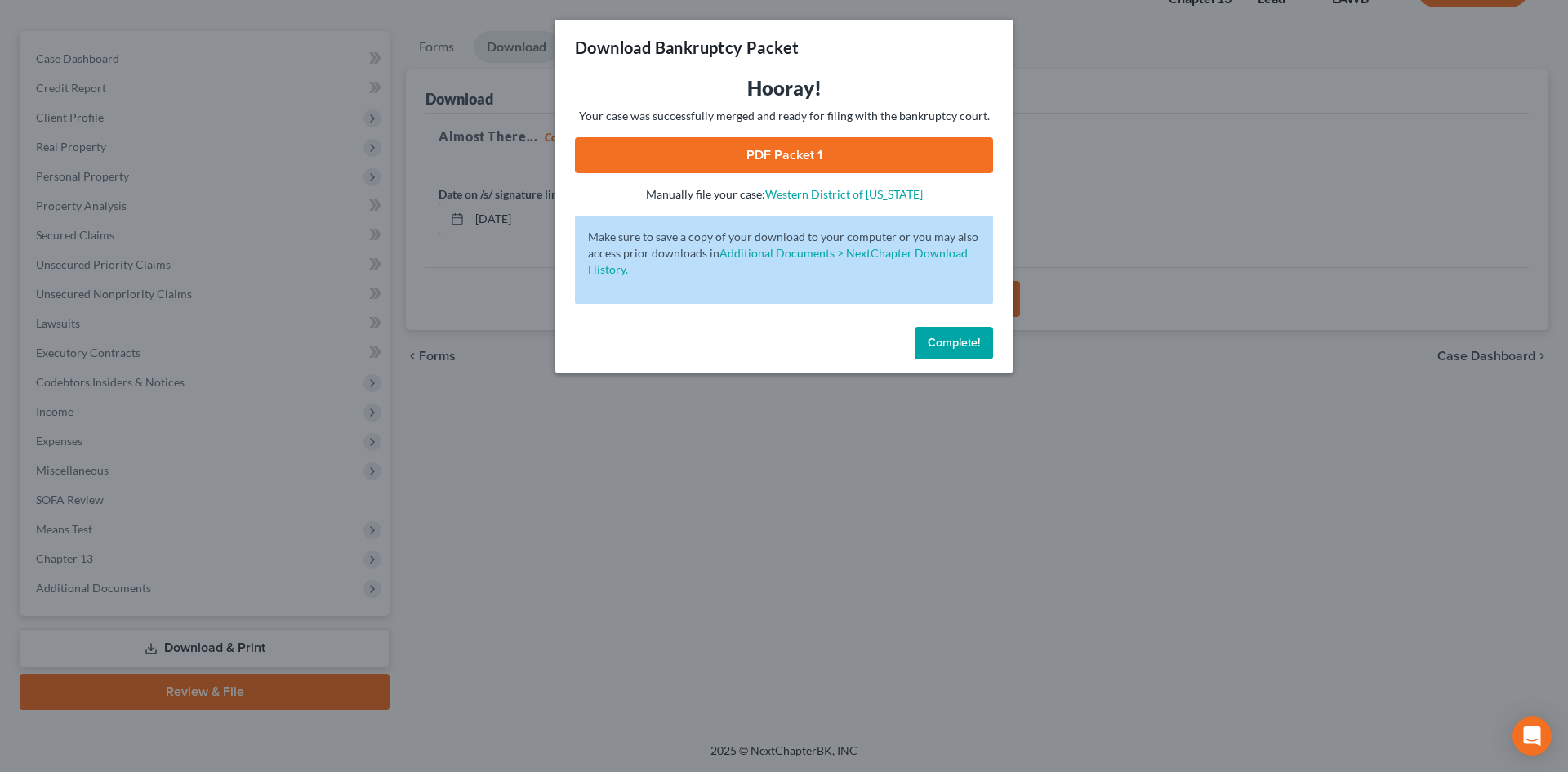
click at [829, 155] on link "PDF Packet 1" at bounding box center [784, 155] width 418 height 36
